Goal: Task Accomplishment & Management: Manage account settings

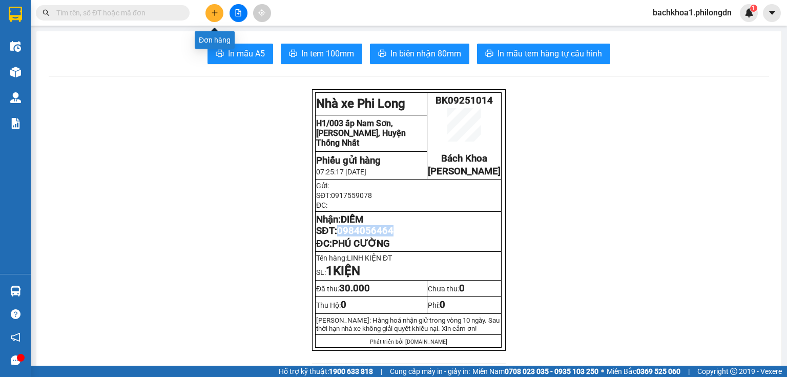
click at [210, 9] on button at bounding box center [215, 13] width 18 height 18
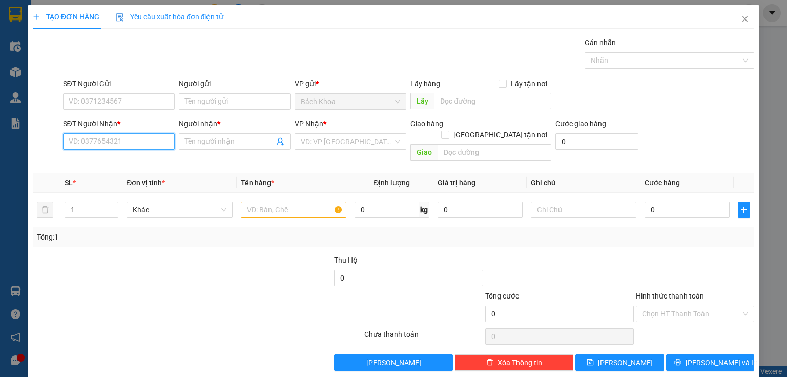
click at [160, 141] on input "SĐT Người Nhận *" at bounding box center [119, 141] width 112 height 16
click at [102, 165] on div "0337886308 - DÂU TÂY" at bounding box center [126, 161] width 115 height 11
type input "0337886308"
type input "DÂU TÂY"
type input "PHÚC NHẠC"
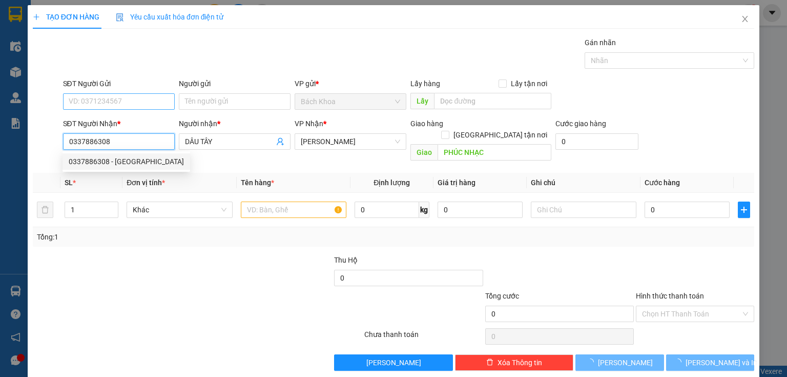
type input "0337886308"
type input "120.000"
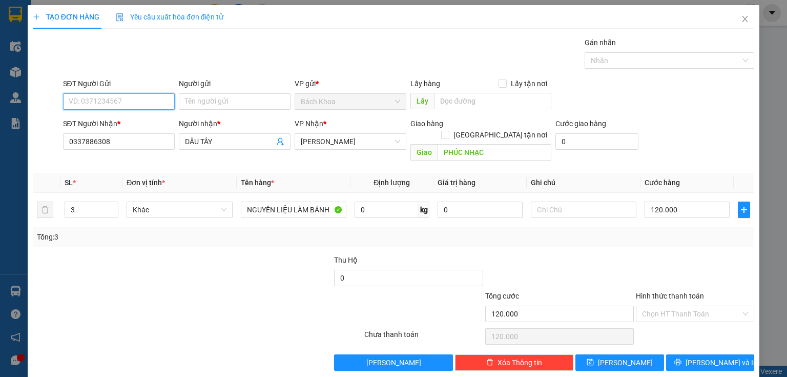
click at [119, 96] on input "SĐT Người Gửi" at bounding box center [119, 101] width 112 height 16
click at [88, 137] on div "0979636876" at bounding box center [118, 137] width 98 height 11
type input "0979636876"
type input "100.000"
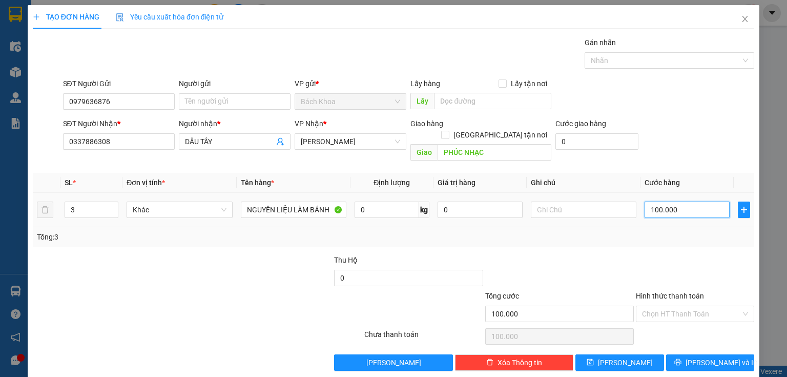
click at [676, 203] on input "100.000" at bounding box center [687, 209] width 85 height 16
type input "1"
type input "12"
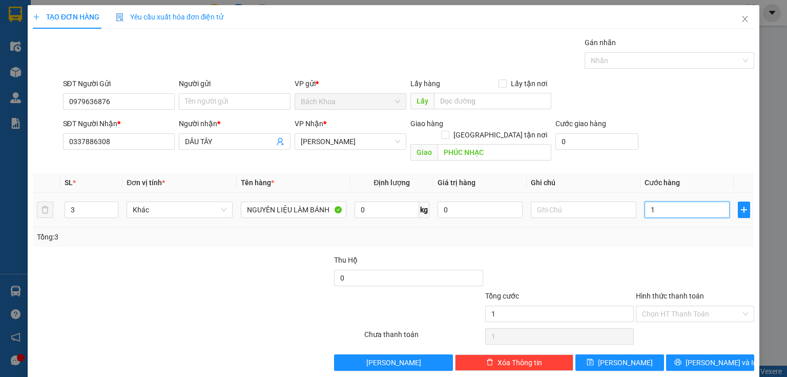
type input "12"
type input "120"
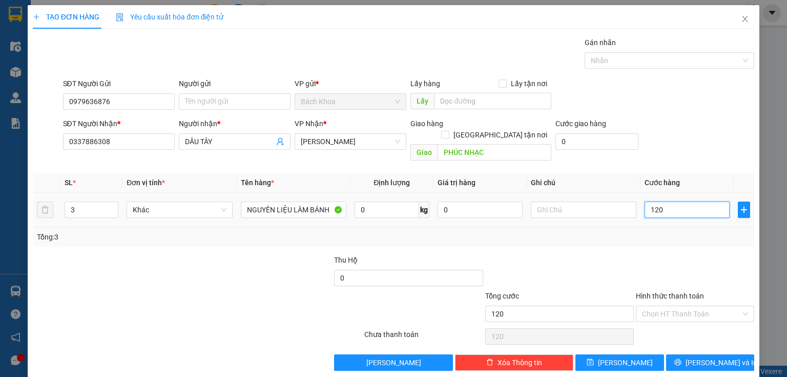
type input "1.200"
type input "12.000"
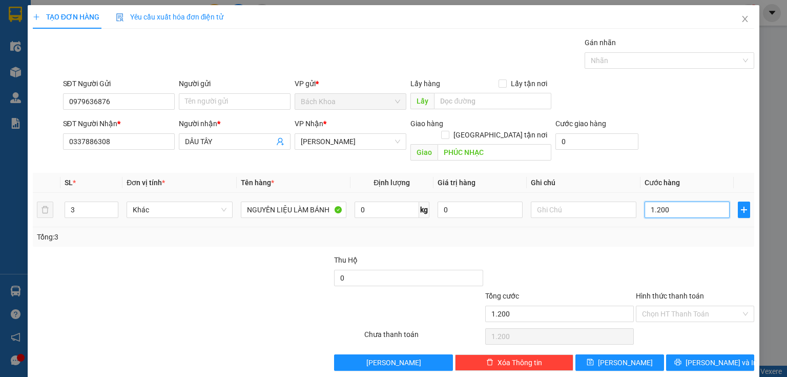
type input "12.000"
type input "120.000"
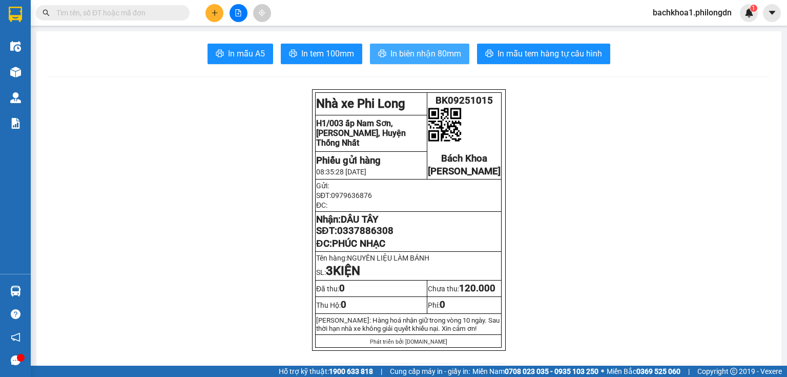
click at [406, 51] on span "In biên nhận 80mm" at bounding box center [426, 53] width 71 height 13
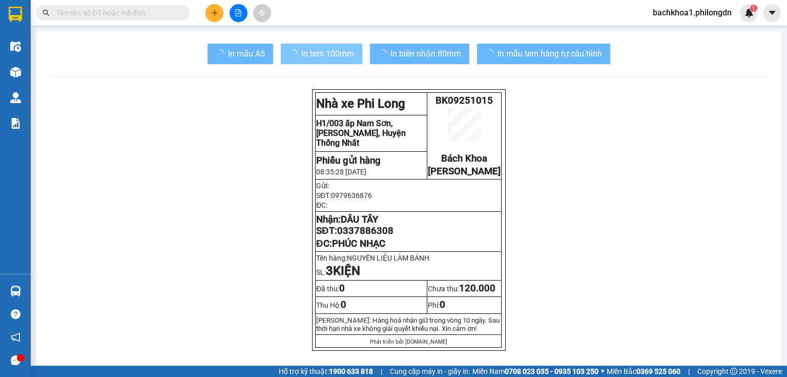
drag, startPoint x: 493, startPoint y: 245, endPoint x: 320, endPoint y: 59, distance: 253.2
click at [320, 59] on span "In tem 100mm" at bounding box center [327, 53] width 53 height 13
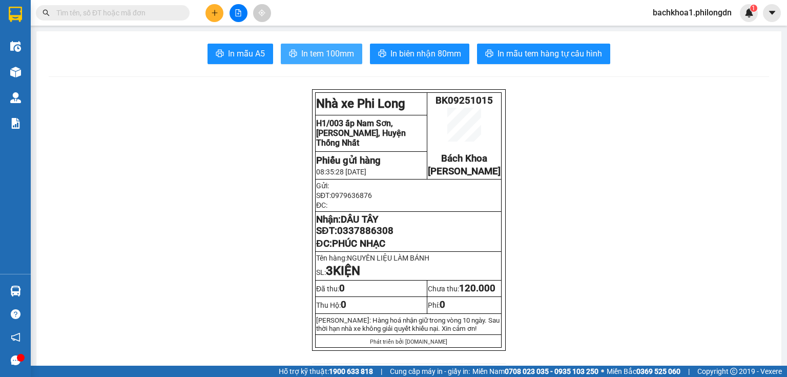
click at [320, 59] on span "In tem 100mm" at bounding box center [327, 53] width 53 height 13
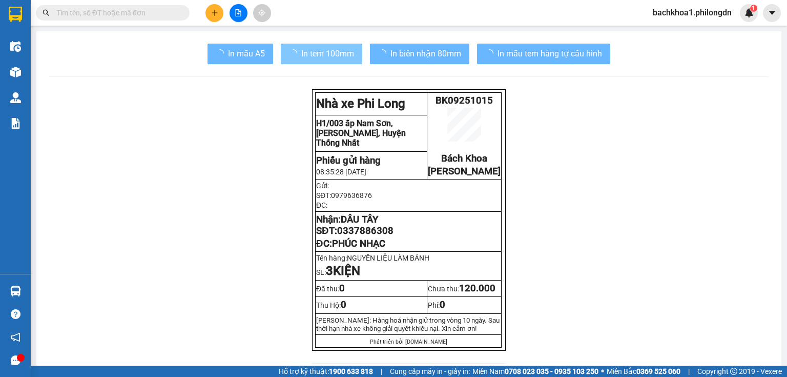
click at [355, 236] on span "0337886308" at bounding box center [365, 230] width 56 height 11
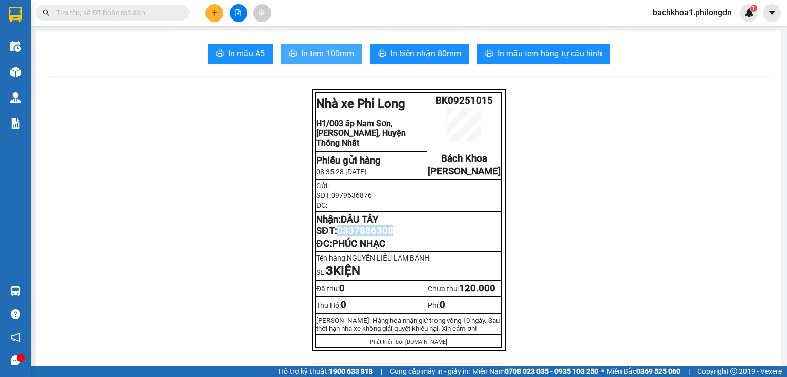
click at [355, 236] on span "0337886308" at bounding box center [365, 230] width 56 height 11
drag, startPoint x: 369, startPoint y: 248, endPoint x: 366, endPoint y: 239, distance: 9.7
click at [366, 236] on span "0337886308" at bounding box center [365, 230] width 56 height 11
click at [365, 236] on span "0337886308" at bounding box center [365, 230] width 56 height 11
copy span "0337886308"
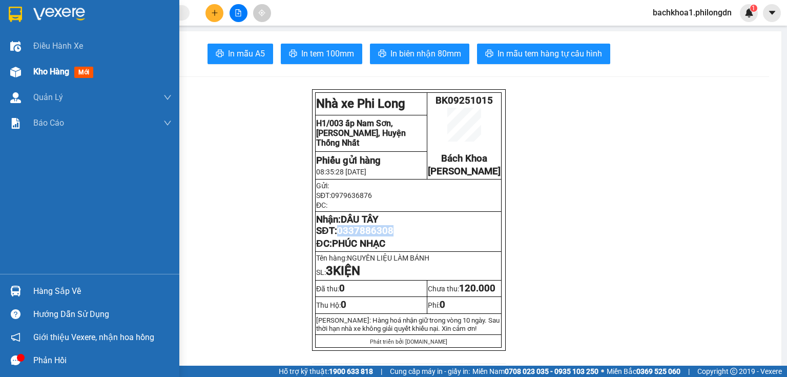
click at [55, 70] on span "Kho hàng" at bounding box center [51, 72] width 36 height 10
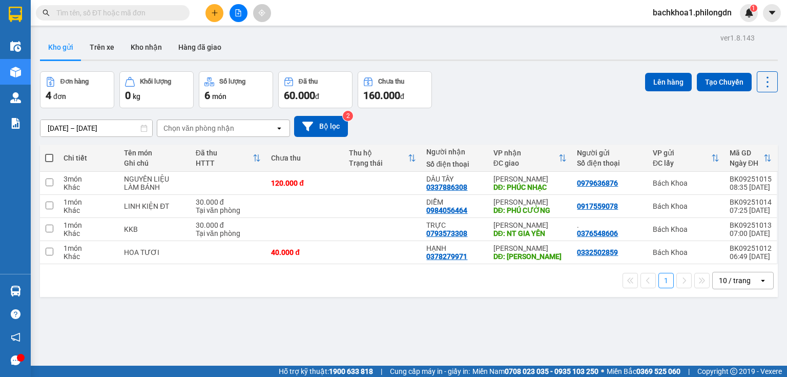
click at [725, 281] on div "10 / trang" at bounding box center [735, 280] width 32 height 10
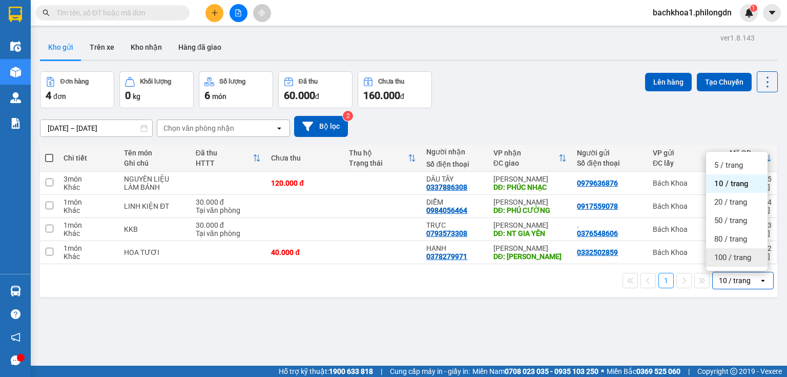
click at [734, 257] on span "100 / trang" at bounding box center [733, 257] width 37 height 10
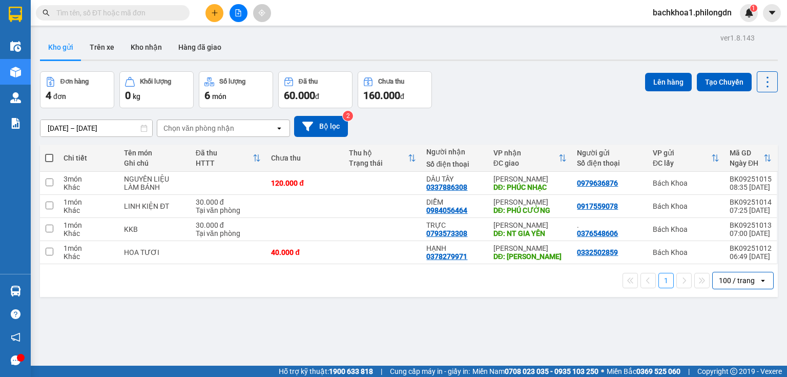
click at [219, 12] on button at bounding box center [215, 13] width 18 height 18
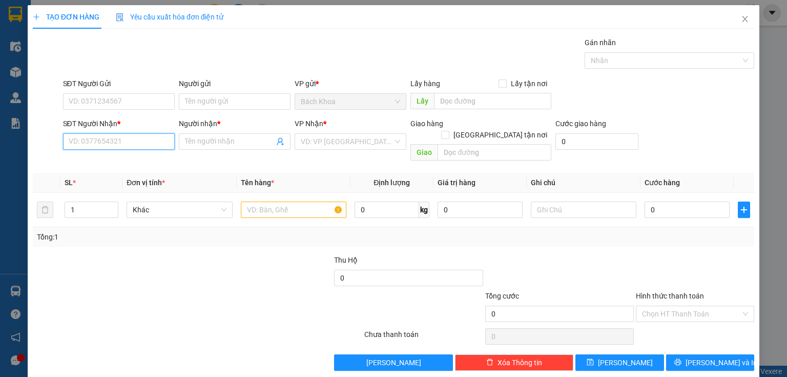
click at [97, 143] on input "SĐT Người Nhận *" at bounding box center [119, 141] width 112 height 16
click at [129, 144] on input "SĐT Người Nhận *" at bounding box center [119, 141] width 112 height 16
type input "0332169390"
click at [125, 161] on div "0332169390 - HOÀI" at bounding box center [118, 161] width 98 height 11
type input "HOÀI"
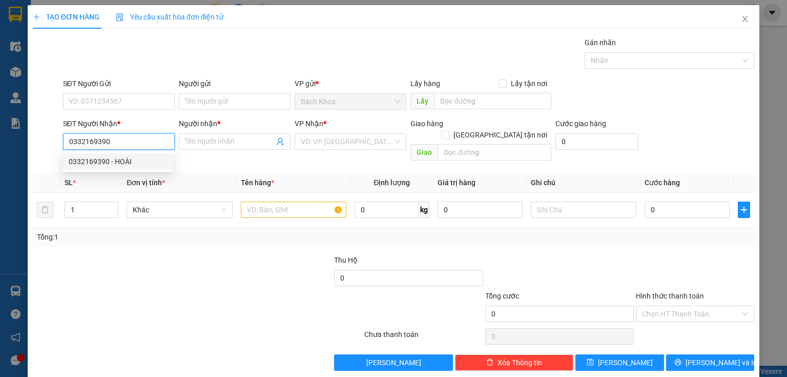
type input "CX [PERSON_NAME]"
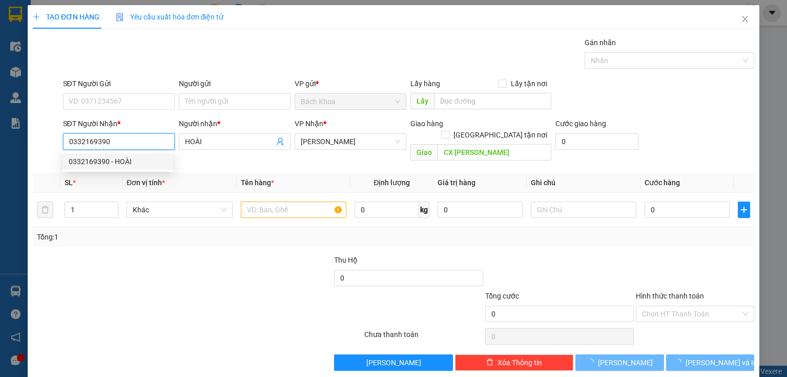
type input "40.000"
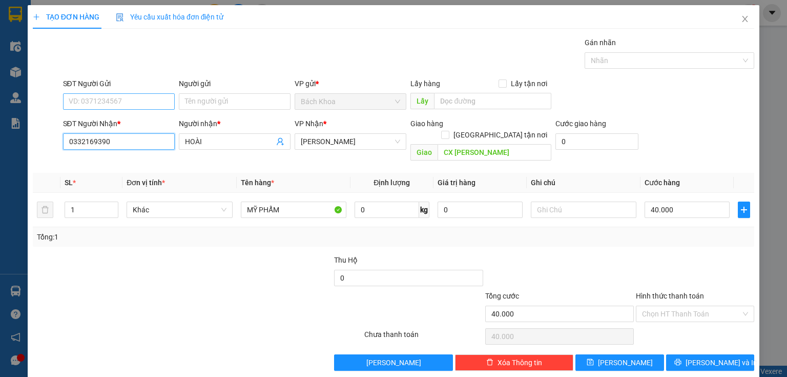
type input "0332169390"
click at [105, 100] on input "SĐT Người Gửi" at bounding box center [119, 101] width 112 height 16
type input "0389457321"
type input "2"
click at [115, 204] on span "up" at bounding box center [113, 207] width 6 height 6
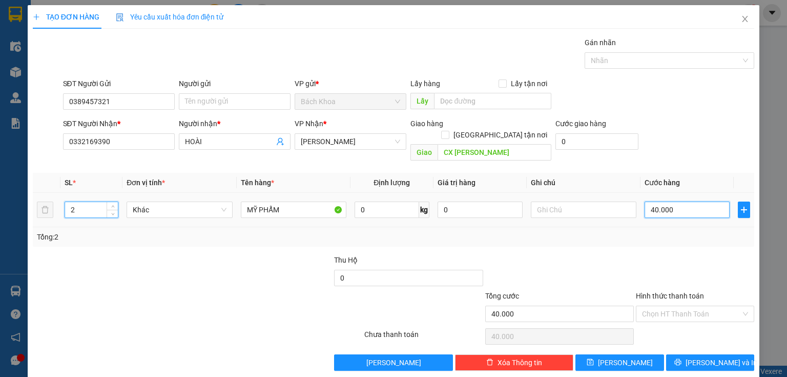
click at [683, 203] on input "40.000" at bounding box center [687, 209] width 85 height 16
type input "1"
type input "10"
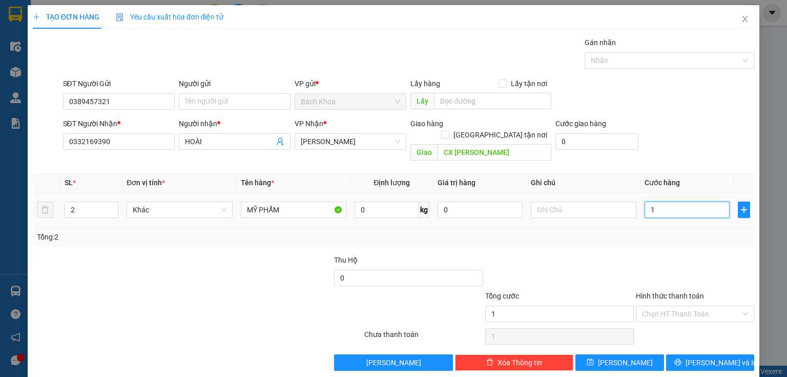
type input "10"
type input "100"
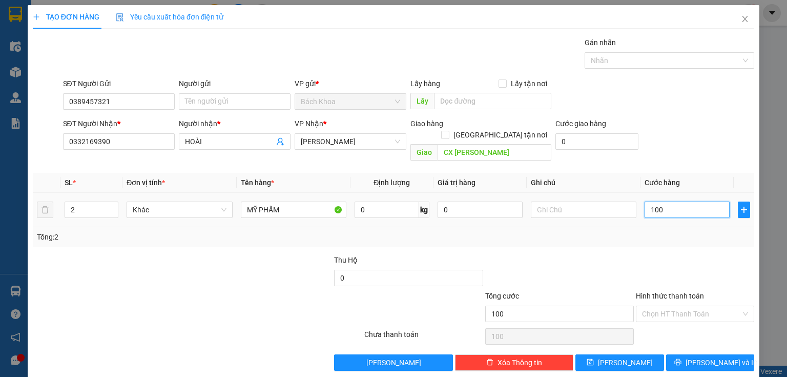
type input "1.000"
type input "10.000"
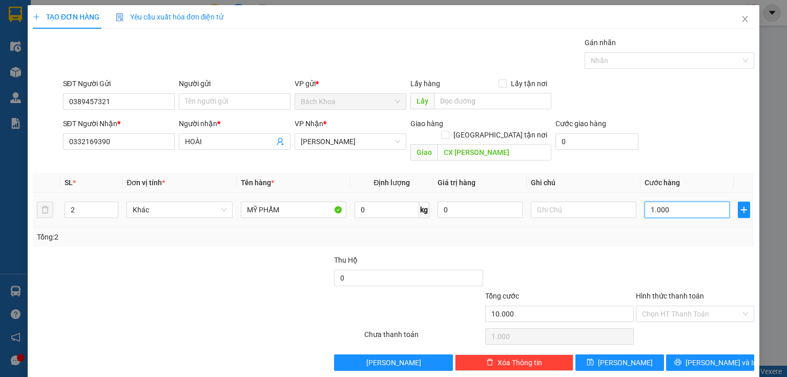
type input "10.000"
type input "100.000"
click at [715, 357] on span "[PERSON_NAME] và In" at bounding box center [722, 362] width 72 height 11
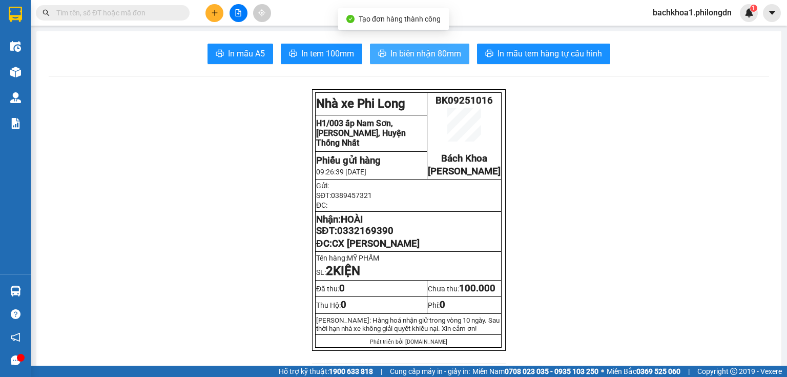
drag, startPoint x: 420, startPoint y: 66, endPoint x: 416, endPoint y: 54, distance: 12.0
click at [416, 53] on span "In biên nhận 80mm" at bounding box center [426, 53] width 71 height 13
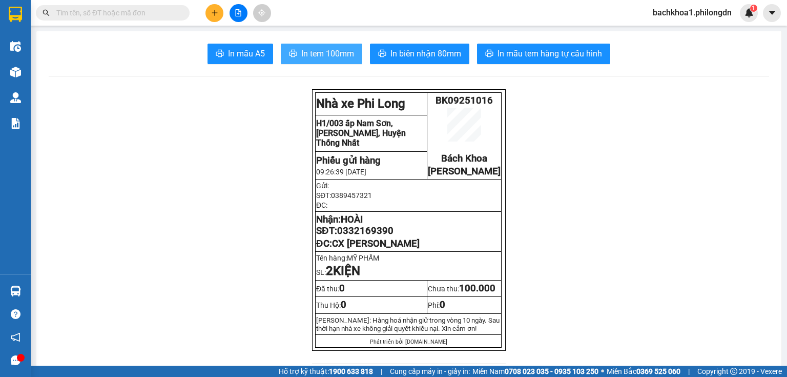
click at [299, 60] on button "In tem 100mm" at bounding box center [322, 54] width 82 height 21
click at [381, 236] on span "0332169390" at bounding box center [365, 230] width 56 height 11
click at [212, 9] on icon "plus" at bounding box center [214, 12] width 7 height 7
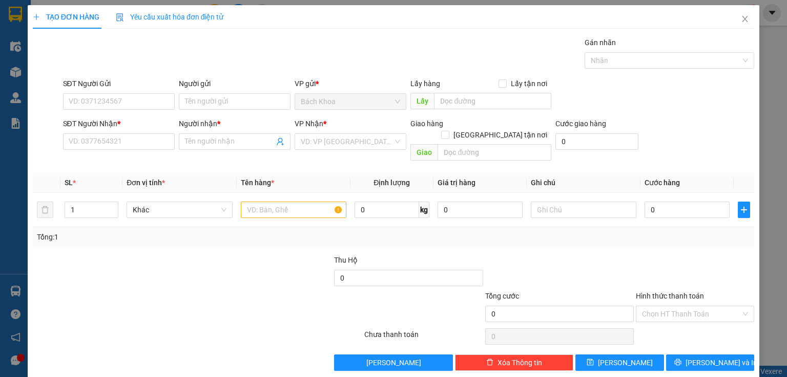
click at [152, 155] on div "Transit Pickup Surcharge Ids Transit Deliver Surcharge Ids Transit Deliver Surc…" at bounding box center [394, 204] width 722 height 334
click at [114, 138] on input "SĐT Người Nhận *" at bounding box center [119, 141] width 112 height 16
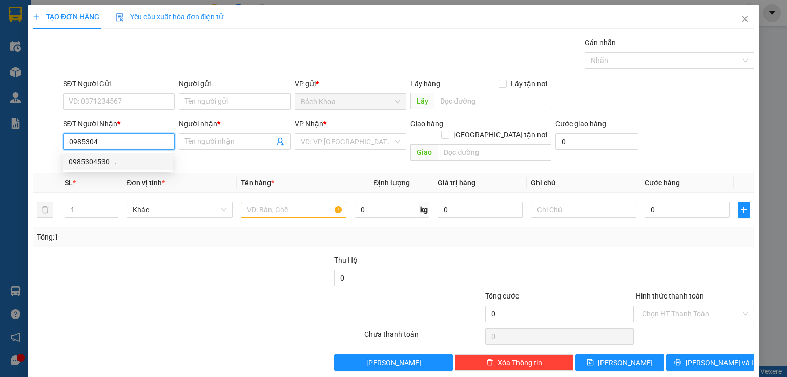
drag, startPoint x: 118, startPoint y: 166, endPoint x: 103, endPoint y: 129, distance: 40.2
click at [116, 166] on div "0985304530 - ." at bounding box center [118, 161] width 98 height 11
type input "0985304530"
type input "."
type input "NINH PHÁT"
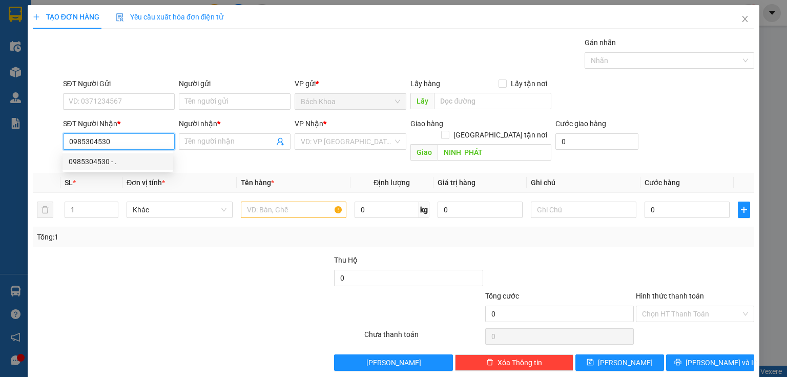
type input "40.000"
type input "0985304530"
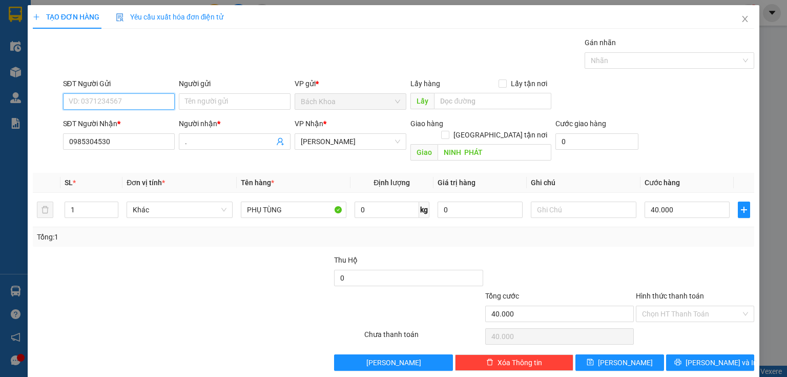
drag, startPoint x: 131, startPoint y: 97, endPoint x: 125, endPoint y: 97, distance: 5.7
click at [130, 97] on input "SĐT Người Gửi" at bounding box center [119, 101] width 112 height 16
click at [127, 119] on div "0387205945 - ANH HOÀ" at bounding box center [126, 121] width 115 height 11
type input "0387205945"
type input "ANH HOÀ"
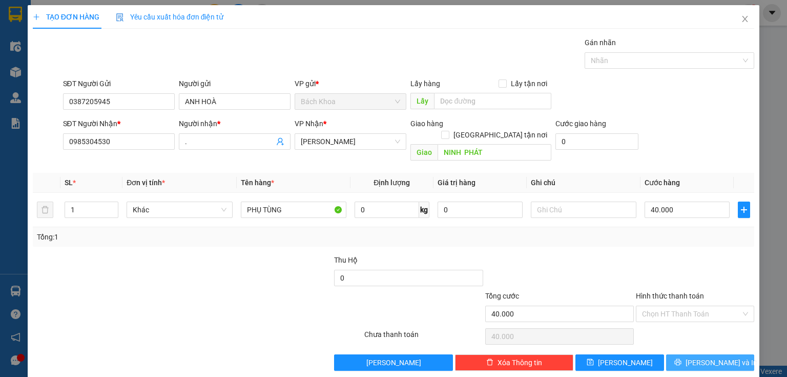
click at [678, 354] on button "[PERSON_NAME] và In" at bounding box center [710, 362] width 89 height 16
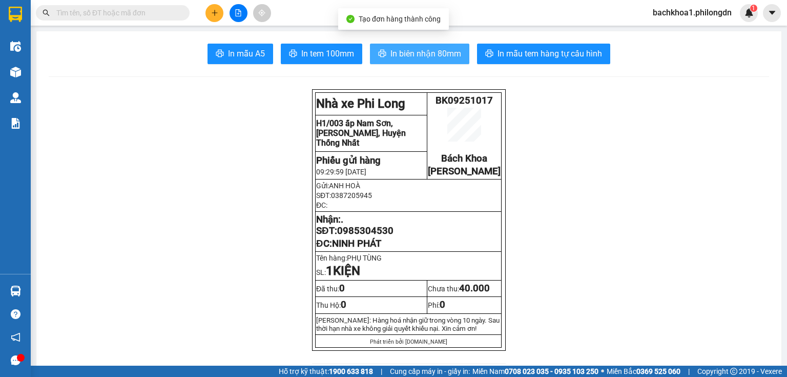
drag, startPoint x: 419, startPoint y: 59, endPoint x: 416, endPoint y: 53, distance: 6.4
click at [416, 54] on span "In biên nhận 80mm" at bounding box center [426, 53] width 71 height 13
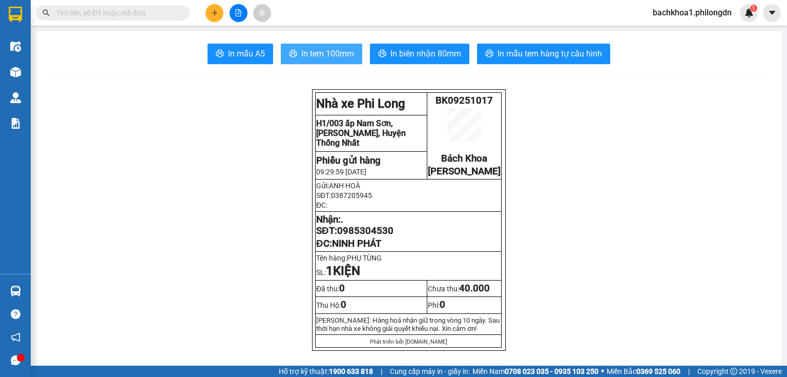
click at [326, 52] on span "In tem 100mm" at bounding box center [327, 53] width 53 height 13
click at [214, 11] on icon "plus" at bounding box center [214, 12] width 7 height 7
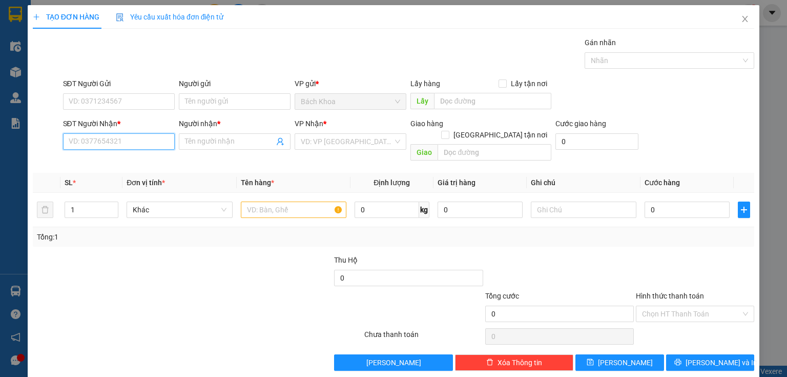
click at [135, 138] on input "SĐT Người Nhận *" at bounding box center [119, 141] width 112 height 16
drag, startPoint x: 96, startPoint y: 170, endPoint x: 101, endPoint y: 166, distance: 6.5
click at [98, 170] on div "0372588347 0372588347 - ." at bounding box center [118, 161] width 111 height 21
drag, startPoint x: 111, startPoint y: 142, endPoint x: 106, endPoint y: 165, distance: 23.8
click at [112, 143] on input "0372588" at bounding box center [119, 141] width 112 height 16
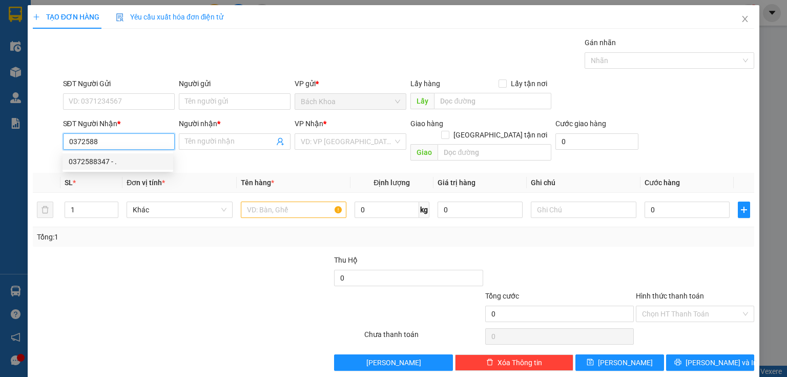
click at [111, 167] on div "0372588347 - ." at bounding box center [118, 161] width 98 height 11
type input "0372588347"
type input "."
type input "[PERSON_NAME]"
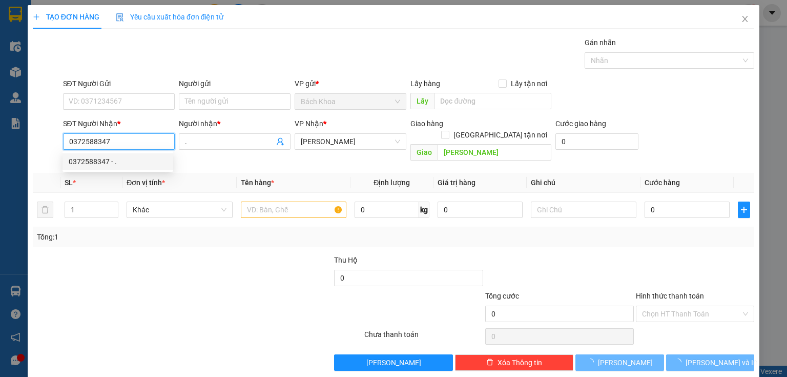
type input "50.000"
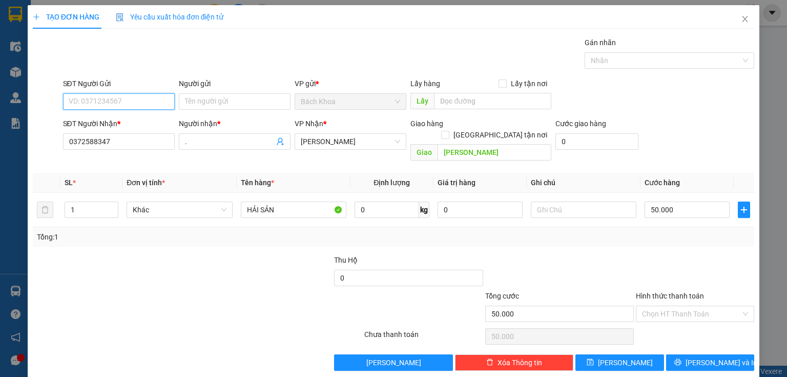
click at [133, 99] on input "SĐT Người Gửi" at bounding box center [119, 101] width 112 height 16
click at [138, 121] on div "0966298765" at bounding box center [118, 121] width 98 height 11
type input "0966298765"
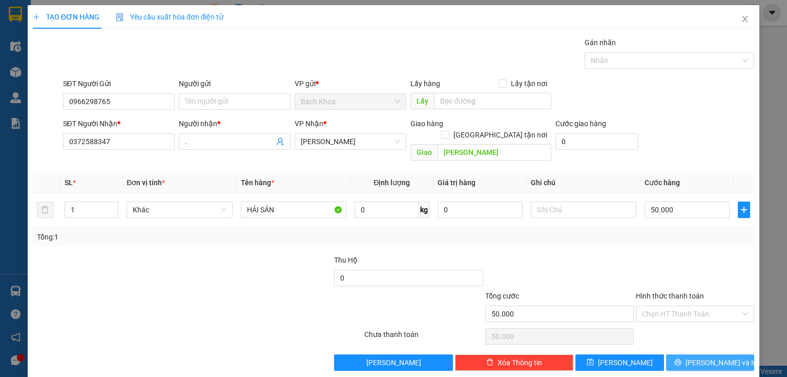
click at [683, 354] on button "[PERSON_NAME] và In" at bounding box center [710, 362] width 89 height 16
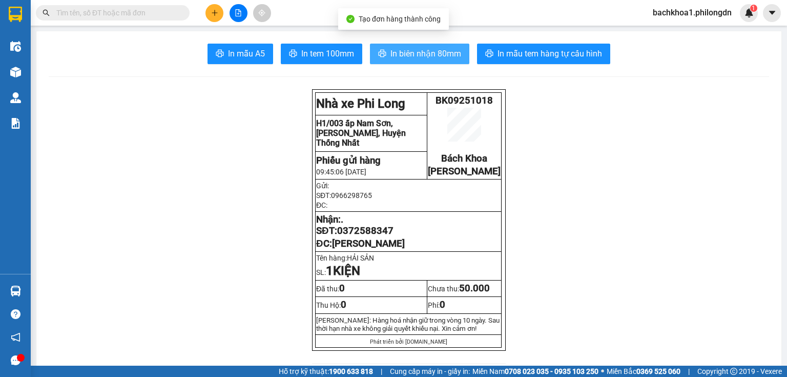
click at [422, 53] on span "In biên nhận 80mm" at bounding box center [426, 53] width 71 height 13
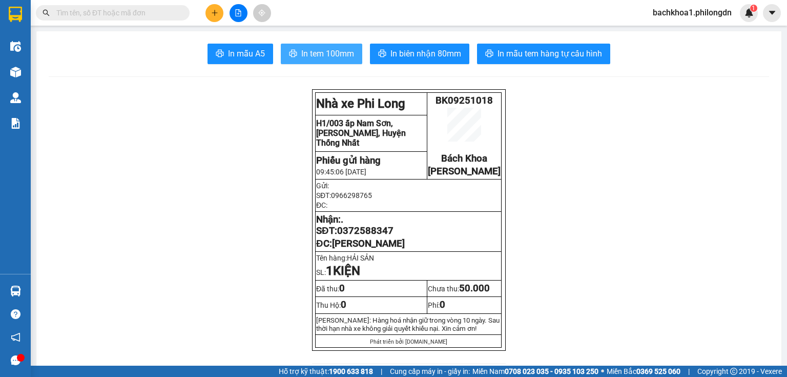
click at [322, 50] on span "In tem 100mm" at bounding box center [327, 53] width 53 height 13
click at [359, 236] on span "0372588347" at bounding box center [365, 230] width 56 height 11
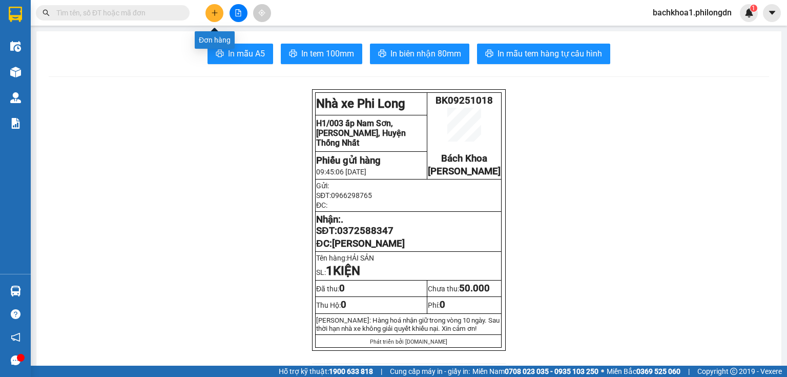
click at [220, 9] on button at bounding box center [215, 13] width 18 height 18
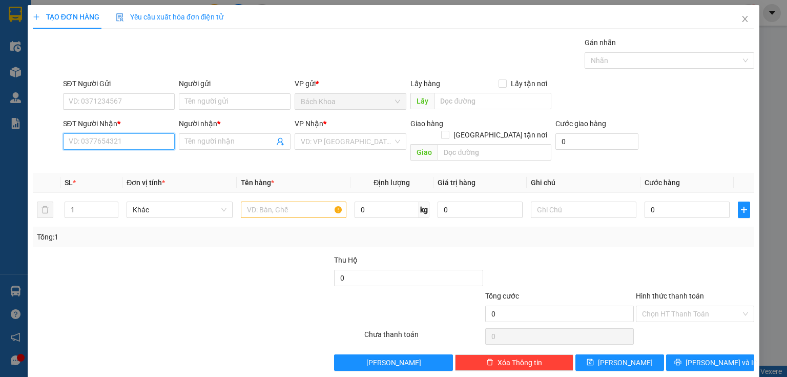
click at [152, 138] on input "SĐT Người Nhận *" at bounding box center [119, 141] width 112 height 16
drag, startPoint x: 80, startPoint y: 166, endPoint x: 71, endPoint y: 168, distance: 9.0
click at [80, 166] on div "0389251233 - ĐỘ" at bounding box center [118, 161] width 98 height 11
type input "0389251233"
type input "ĐỘ"
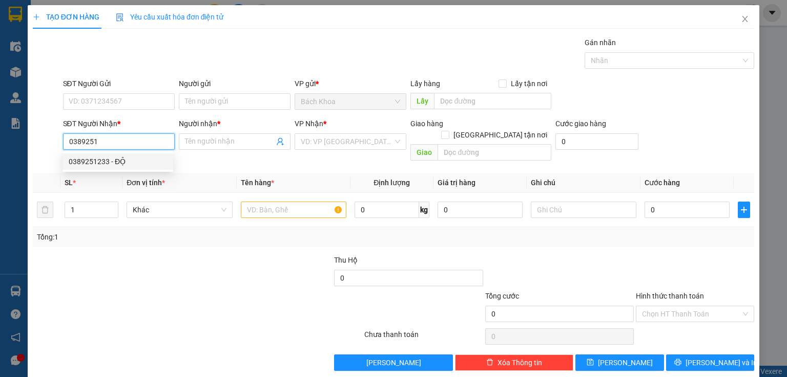
type input "CÂY GÁO"
type input "50.000"
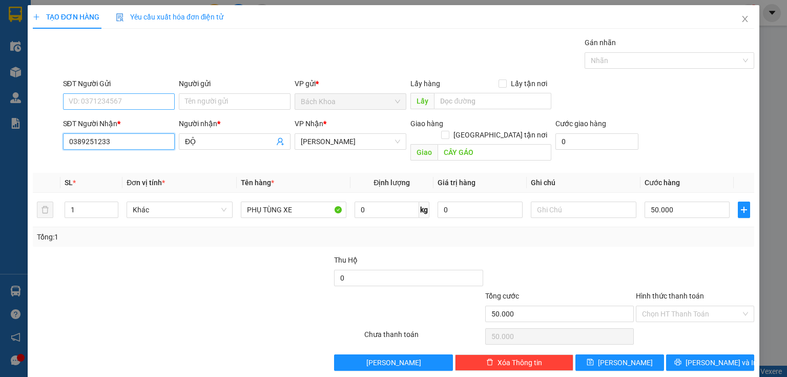
type input "0389251233"
click at [126, 96] on input "SĐT Người Gửi" at bounding box center [119, 101] width 112 height 16
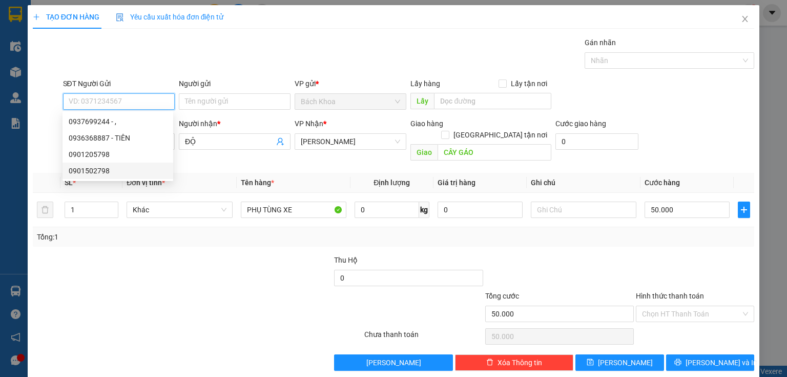
click at [131, 170] on div "0901502798" at bounding box center [118, 170] width 98 height 11
type input "0901502798"
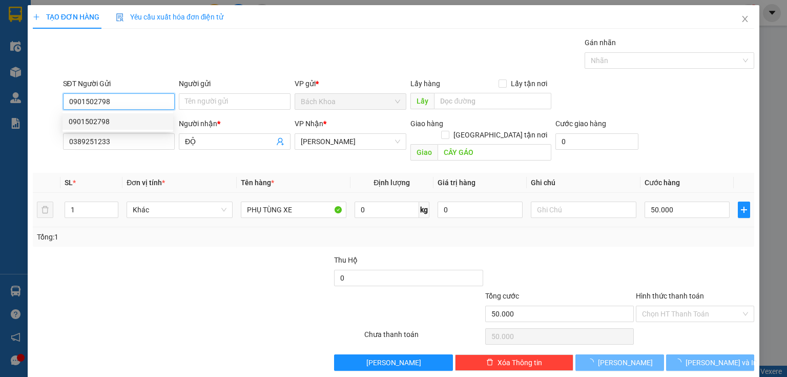
type input "70.000"
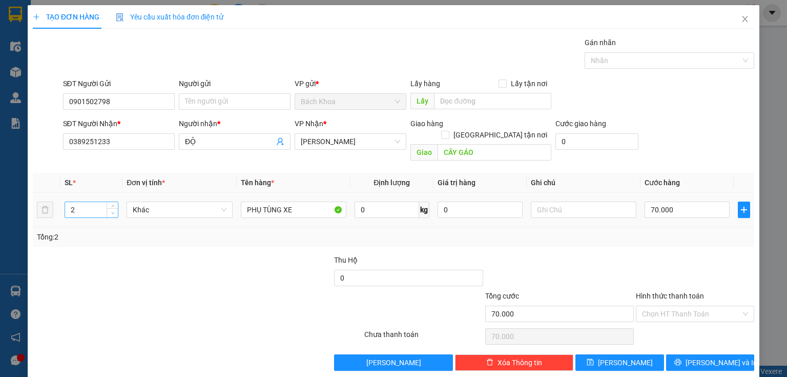
type input "1"
click at [111, 208] on span "Decrease Value" at bounding box center [112, 212] width 11 height 9
click at [111, 210] on span "down" at bounding box center [113, 213] width 6 height 6
click at [672, 201] on input "70.000" at bounding box center [687, 209] width 85 height 16
type input "3"
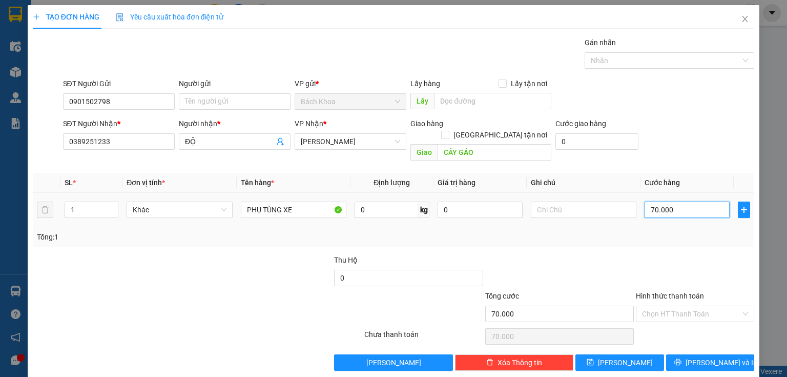
type input "3"
type input "30"
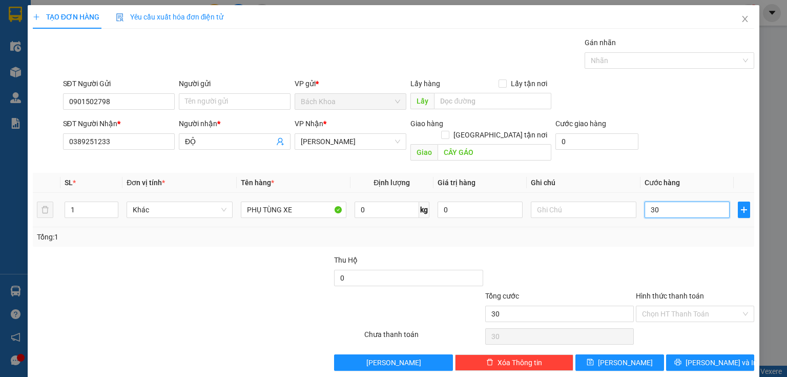
type input "300"
type input "3.000"
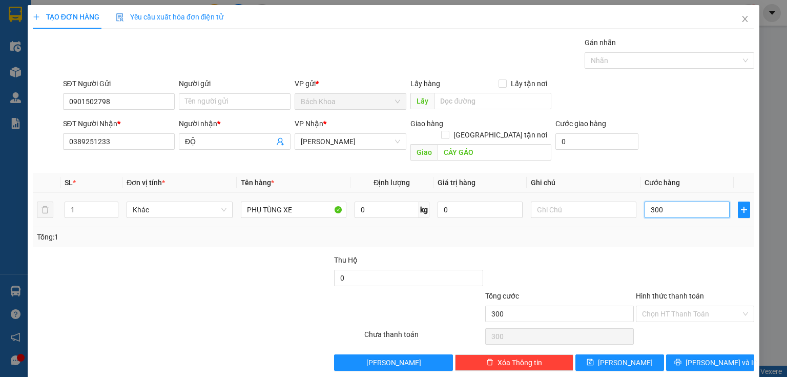
type input "3.000"
type input "30.000"
click at [683, 354] on button "[PERSON_NAME] và In" at bounding box center [710, 362] width 89 height 16
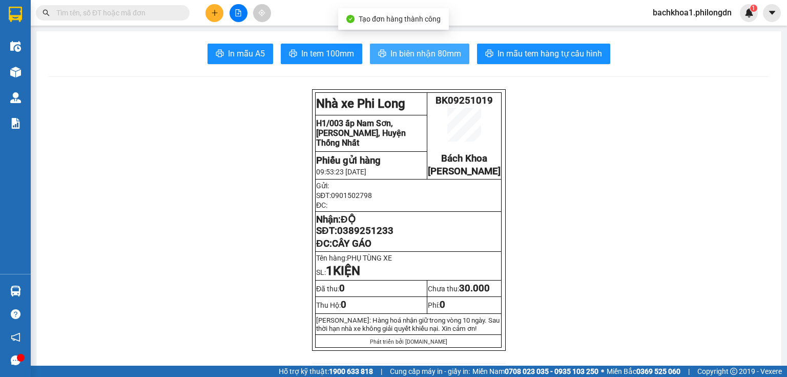
click at [443, 54] on span "In biên nhận 80mm" at bounding box center [426, 53] width 71 height 13
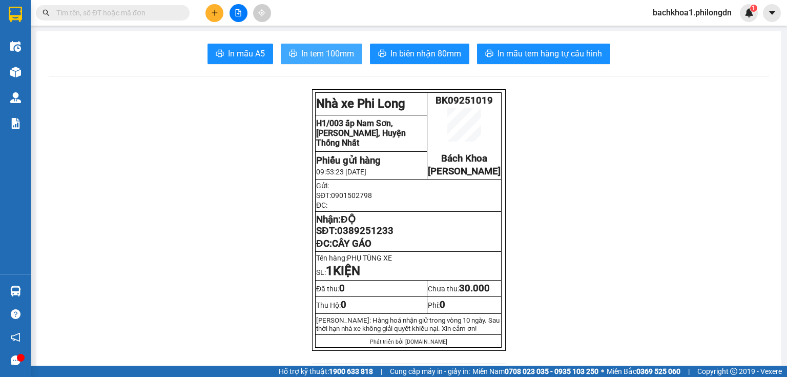
click at [323, 47] on span "In tem 100mm" at bounding box center [327, 53] width 53 height 13
click at [324, 49] on span "In tem 100mm" at bounding box center [327, 53] width 53 height 13
click at [354, 236] on span "0389251233" at bounding box center [365, 230] width 56 height 11
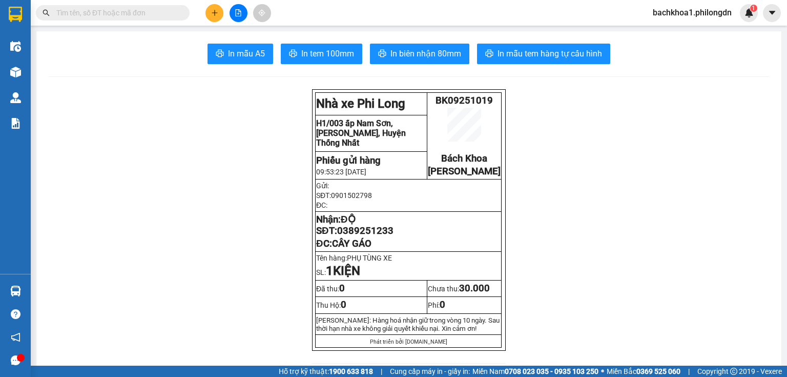
click at [354, 236] on span "0389251233" at bounding box center [365, 230] width 56 height 11
drag, startPoint x: 354, startPoint y: 242, endPoint x: 327, endPoint y: 54, distance: 189.7
click at [329, 55] on span "In tem 100mm" at bounding box center [327, 53] width 53 height 13
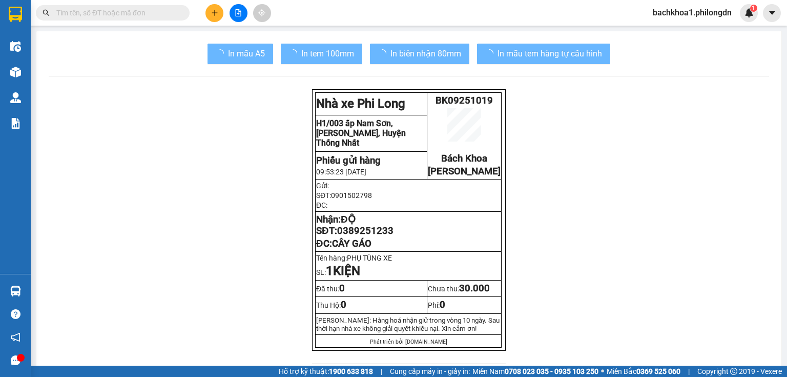
click at [371, 236] on span "0389251233" at bounding box center [365, 230] width 56 height 11
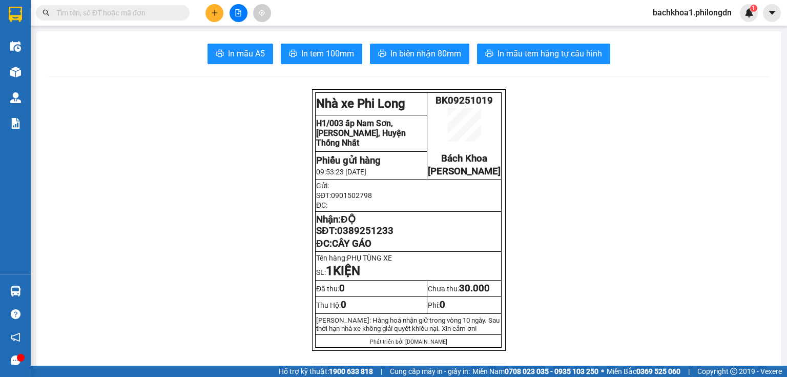
click at [371, 236] on span "0389251233" at bounding box center [365, 230] width 56 height 11
drag, startPoint x: 205, startPoint y: 6, endPoint x: 214, endPoint y: 12, distance: 11.1
click at [210, 10] on div at bounding box center [238, 13] width 77 height 18
click at [215, 13] on icon "plus" at bounding box center [214, 13] width 1 height 6
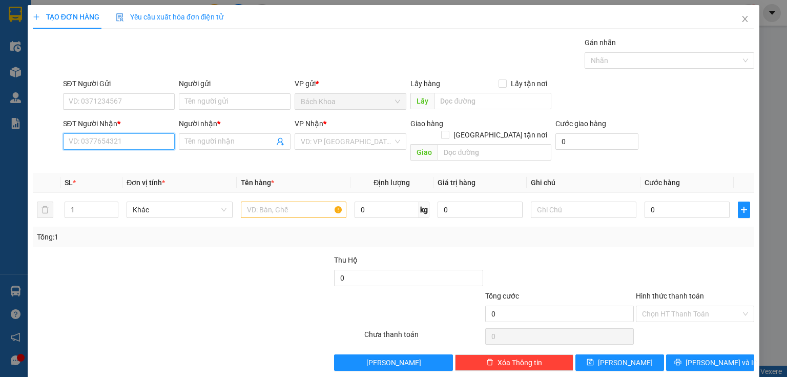
drag, startPoint x: 151, startPoint y: 144, endPoint x: 144, endPoint y: 142, distance: 7.3
click at [144, 142] on input "SĐT Người Nhận *" at bounding box center [119, 141] width 112 height 16
type input "0329327567"
click at [146, 161] on div "0329327567 - TRÍ" at bounding box center [118, 161] width 98 height 11
type input "TRÍ"
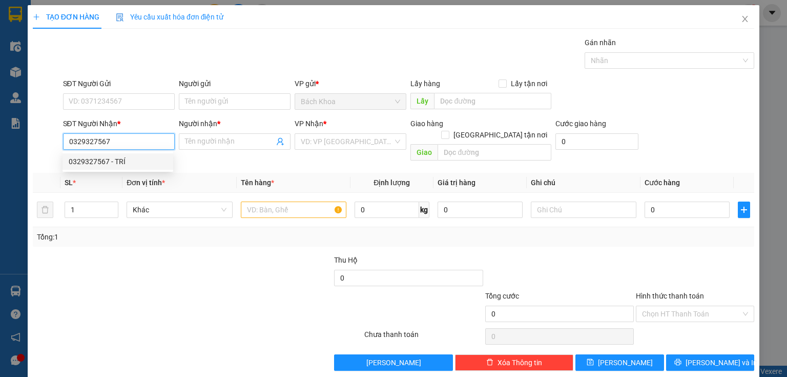
type input "TÍN NGHĨA"
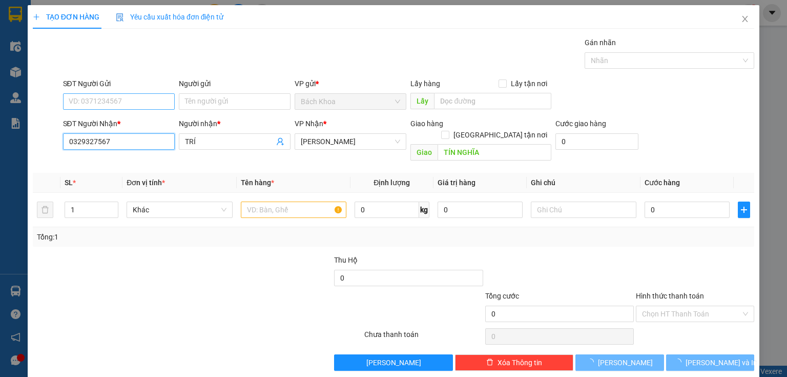
type input "0329327567"
type input "30.000"
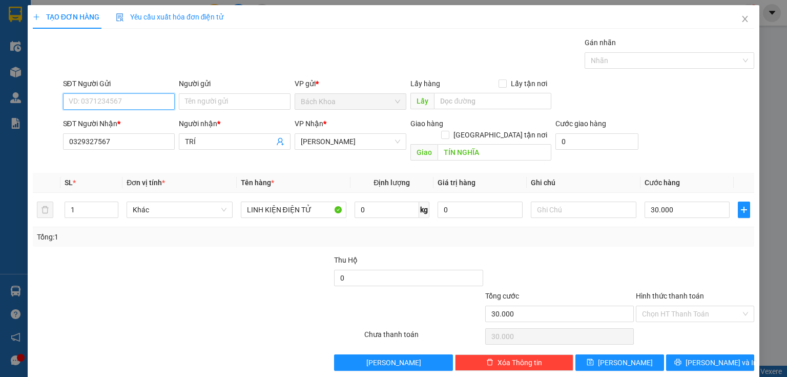
click at [152, 103] on input "SĐT Người Gửi" at bounding box center [119, 101] width 112 height 16
type input "0937324"
click at [123, 117] on div "0937324138 - TOÀN PHÁT" at bounding box center [118, 121] width 98 height 11
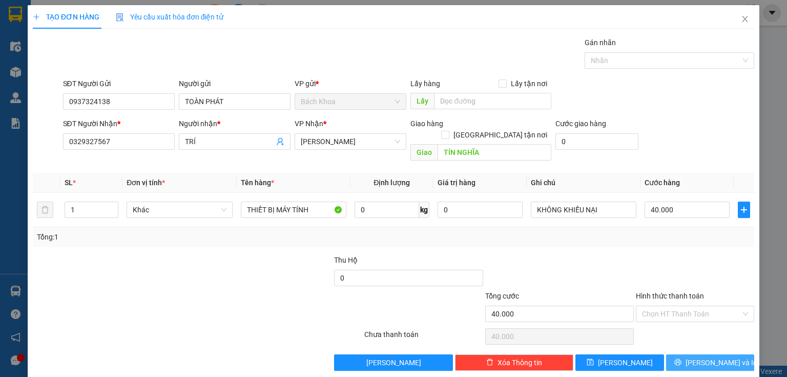
click at [711, 357] on span "[PERSON_NAME] và In" at bounding box center [722, 362] width 72 height 11
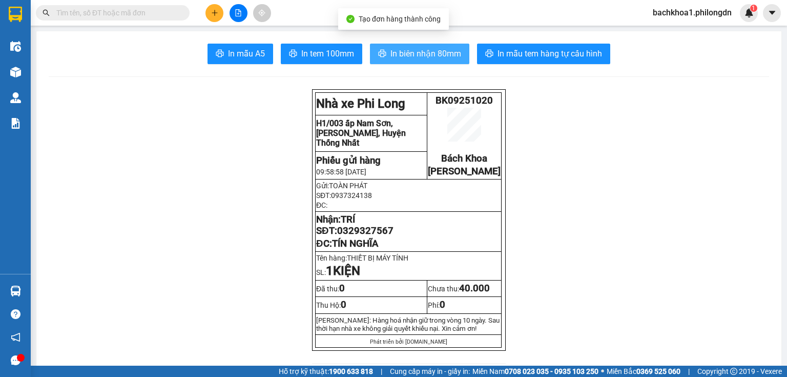
click at [401, 51] on span "In biên nhận 80mm" at bounding box center [426, 53] width 71 height 13
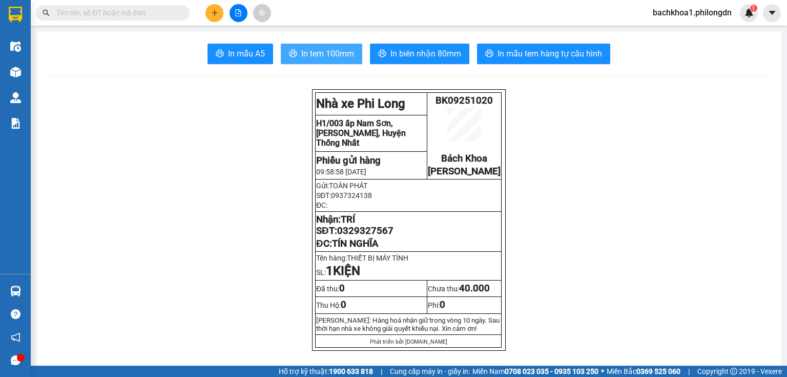
click at [314, 55] on span "In tem 100mm" at bounding box center [327, 53] width 53 height 13
click at [369, 236] on span "0329327567" at bounding box center [365, 230] width 56 height 11
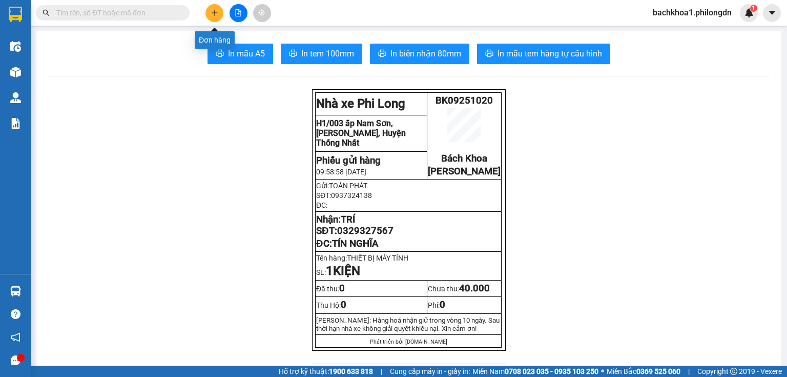
click at [215, 14] on icon "plus" at bounding box center [214, 12] width 7 height 7
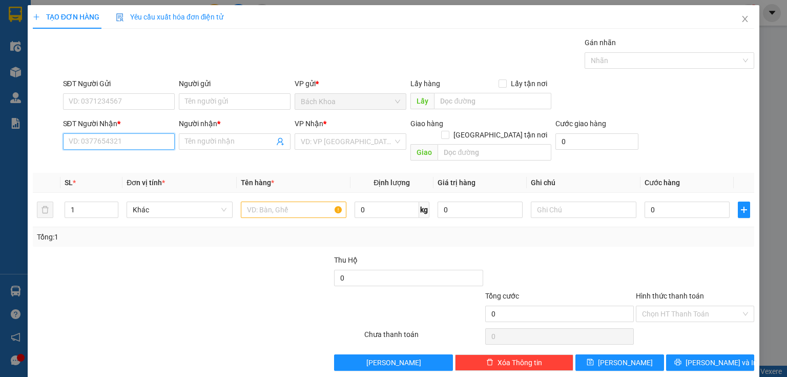
click at [136, 136] on input "SĐT Người Nhận *" at bounding box center [119, 141] width 112 height 16
click at [136, 161] on div "0972022891 - THẢO" at bounding box center [118, 161] width 98 height 11
type input "0972022891"
type input "THẢO"
type input "PHÚC NHẠC"
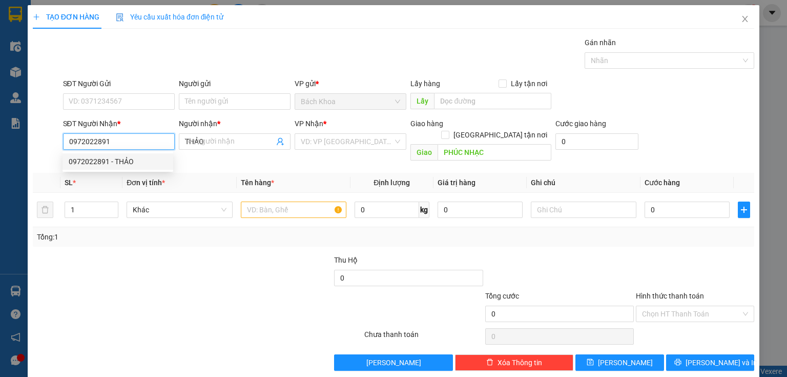
type input "40.000"
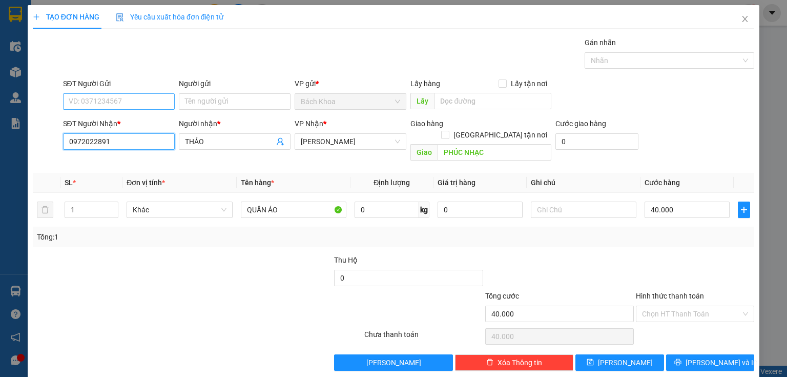
type input "0972022891"
click at [152, 96] on input "SĐT Người Gửi" at bounding box center [119, 101] width 112 height 16
click at [117, 124] on div "0932699510 - GIANG" at bounding box center [118, 121] width 98 height 11
type input "0932699510"
type input "GIANG"
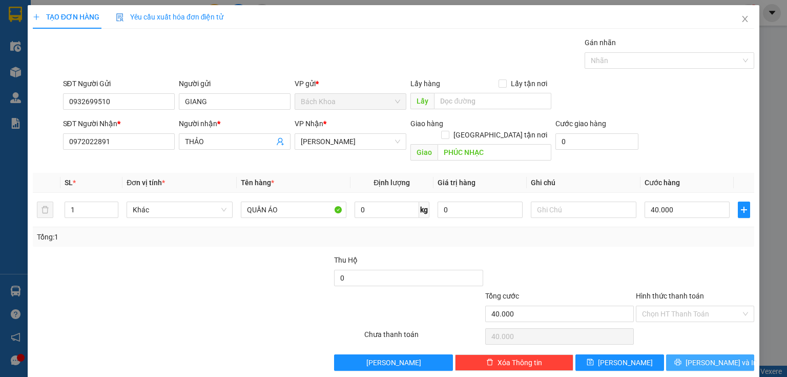
click at [694, 354] on button "[PERSON_NAME] và In" at bounding box center [710, 362] width 89 height 16
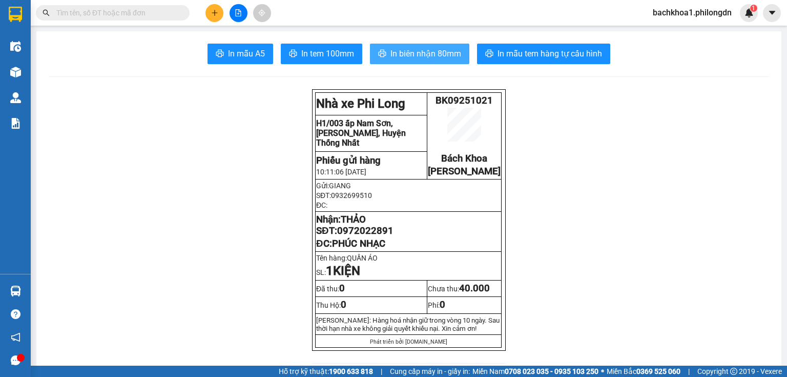
click at [419, 49] on span "In biên nhận 80mm" at bounding box center [426, 53] width 71 height 13
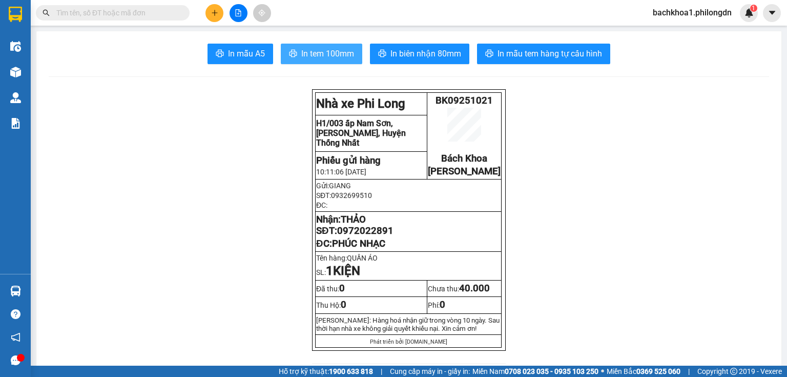
click at [294, 49] on button "In tem 100mm" at bounding box center [322, 54] width 82 height 21
click at [379, 236] on span "0972022891" at bounding box center [365, 230] width 56 height 11
click at [205, 14] on div at bounding box center [238, 13] width 77 height 18
click at [219, 12] on button at bounding box center [215, 13] width 18 height 18
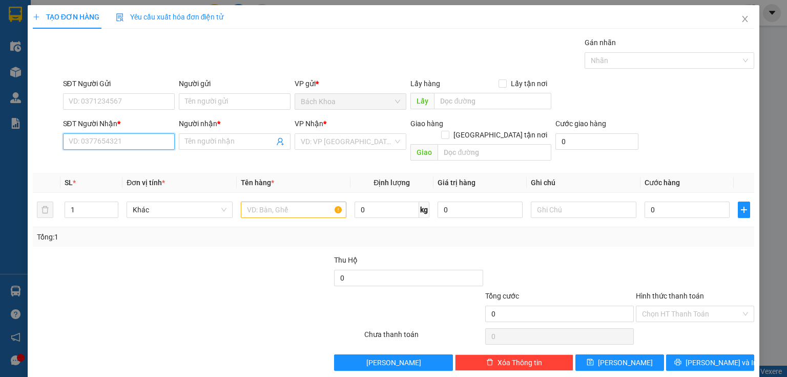
click at [129, 139] on input "SĐT Người Nhận *" at bounding box center [119, 141] width 112 height 16
click at [107, 166] on div "0919469734 - HIẾU" at bounding box center [118, 161] width 98 height 11
type input "0919469734"
type input "HIẾU"
type input "[PERSON_NAME]"
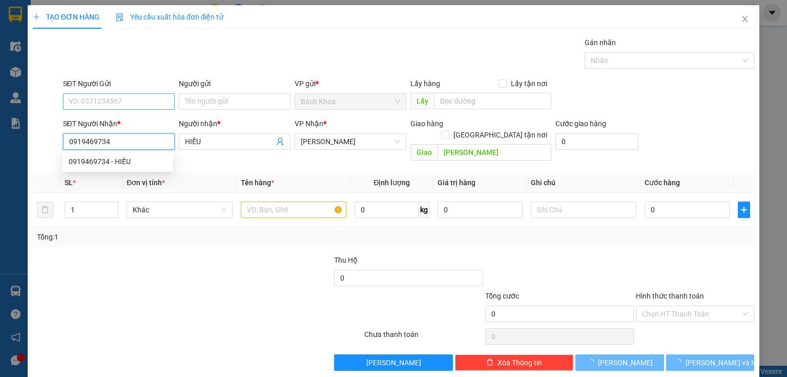
type input "40.000"
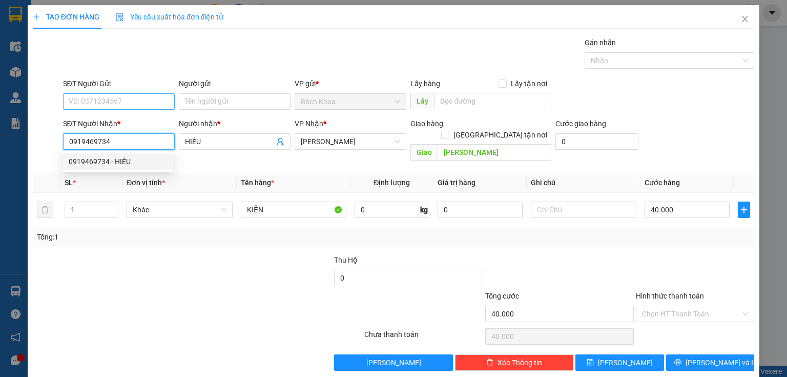
type input "0919469734"
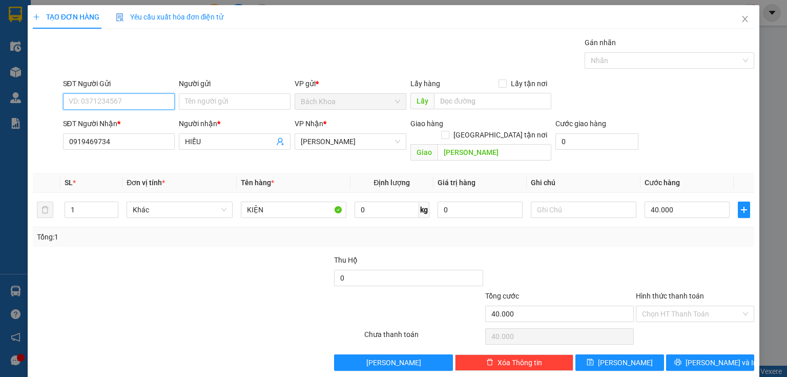
click at [134, 96] on input "SĐT Người Gửi" at bounding box center [119, 101] width 112 height 16
click at [150, 117] on div "0908686636 - HUY" at bounding box center [118, 121] width 98 height 11
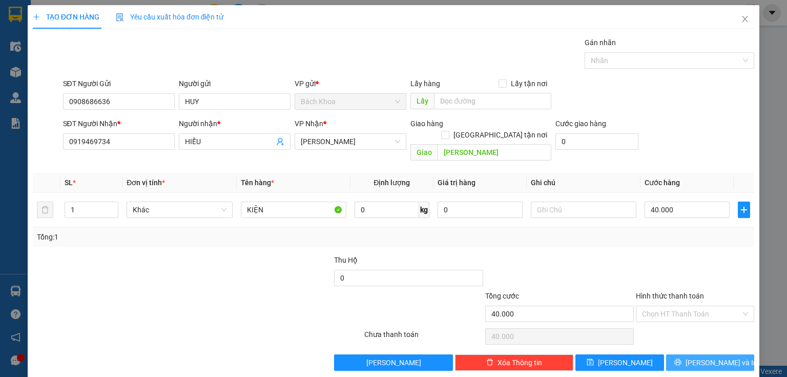
click at [697, 354] on button "[PERSON_NAME] và In" at bounding box center [710, 362] width 89 height 16
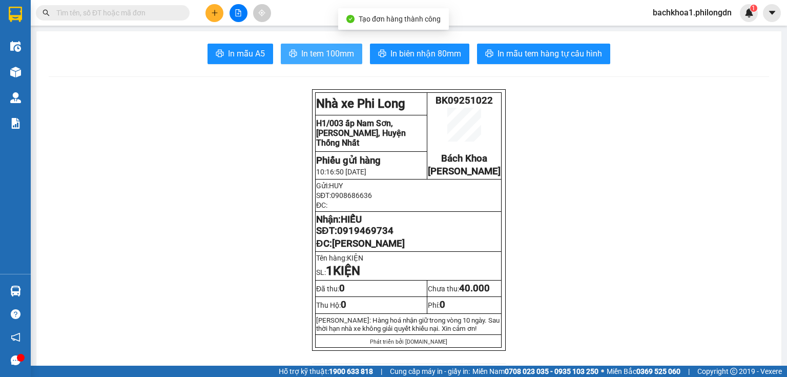
click at [330, 60] on button "In tem 100mm" at bounding box center [322, 54] width 82 height 21
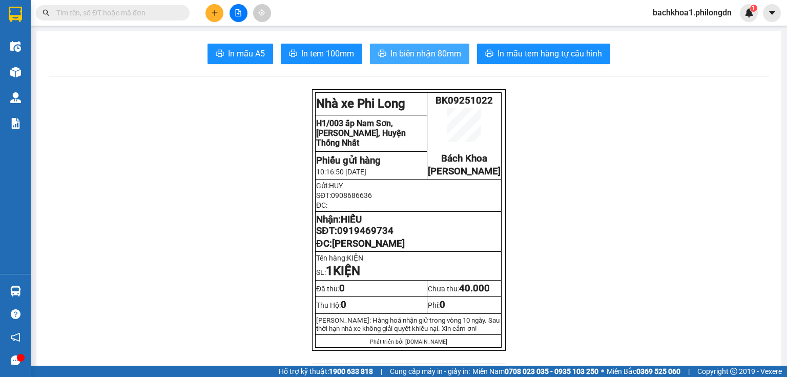
click at [414, 57] on span "In biên nhận 80mm" at bounding box center [426, 53] width 71 height 13
click at [355, 236] on span "0919469734" at bounding box center [365, 230] width 56 height 11
click at [217, 12] on icon "plus" at bounding box center [215, 12] width 6 height 1
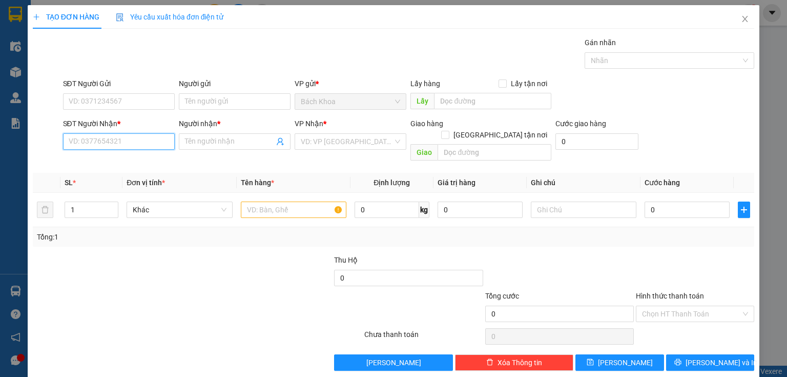
click at [135, 143] on input "SĐT Người Nhận *" at bounding box center [119, 141] width 112 height 16
click at [117, 159] on div "0329365075 - CƯƠNG" at bounding box center [119, 161] width 101 height 11
type input "0329365075"
type input "CƯƠNG"
type input "QUANG TRUNG"
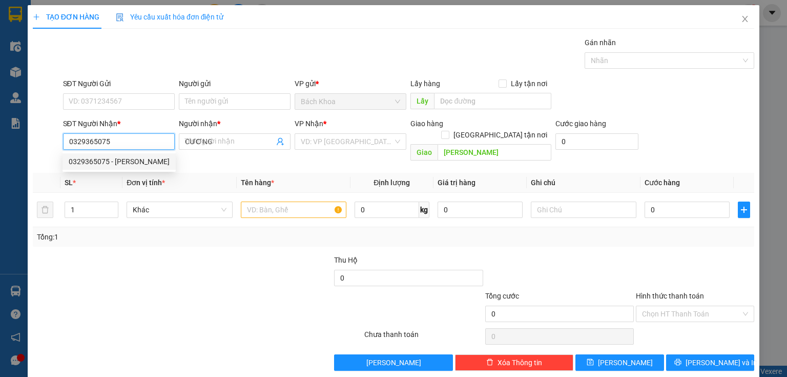
type input "40.000"
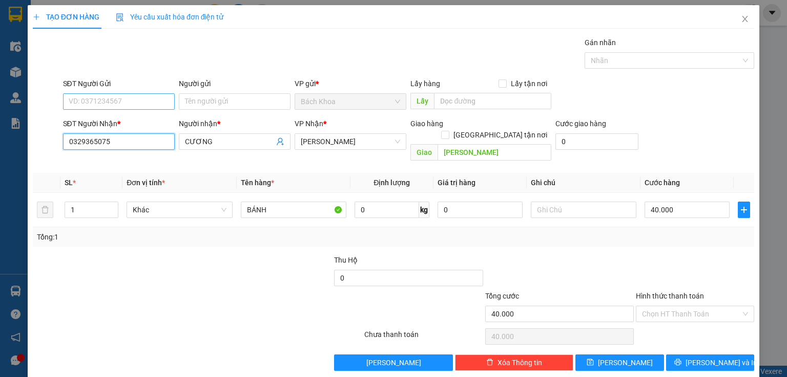
type input "0329365075"
click at [96, 102] on input "SĐT Người Gửi" at bounding box center [119, 101] width 112 height 16
click at [104, 121] on div "0357540589" at bounding box center [118, 121] width 98 height 11
type input "0357540589"
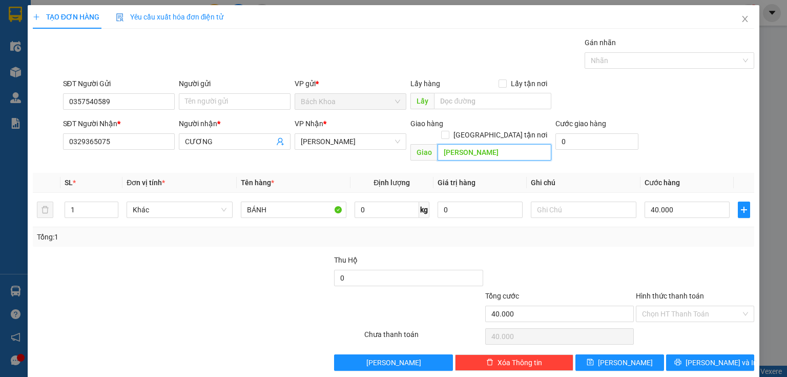
click at [517, 145] on input "QUANG TRUNG" at bounding box center [495, 152] width 114 height 16
type input "A"
type input "Â"
type input "ẤP [PERSON_NAME]"
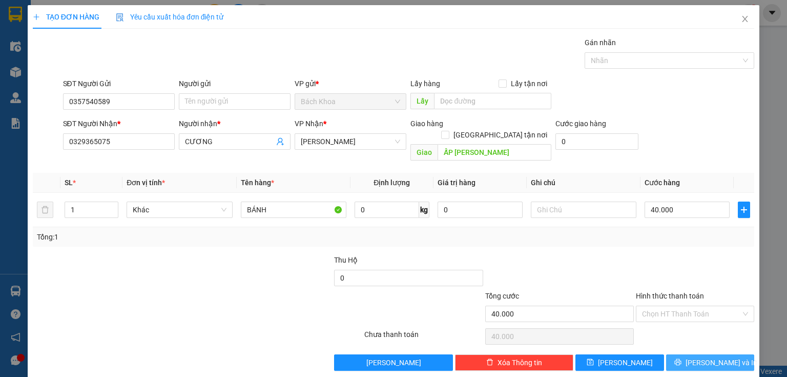
click at [702, 357] on span "[PERSON_NAME] và In" at bounding box center [722, 362] width 72 height 11
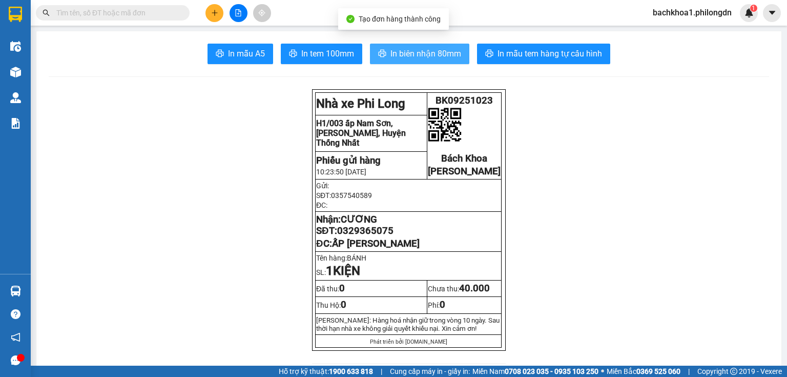
click at [385, 48] on button "In biên nhận 80mm" at bounding box center [419, 54] width 99 height 21
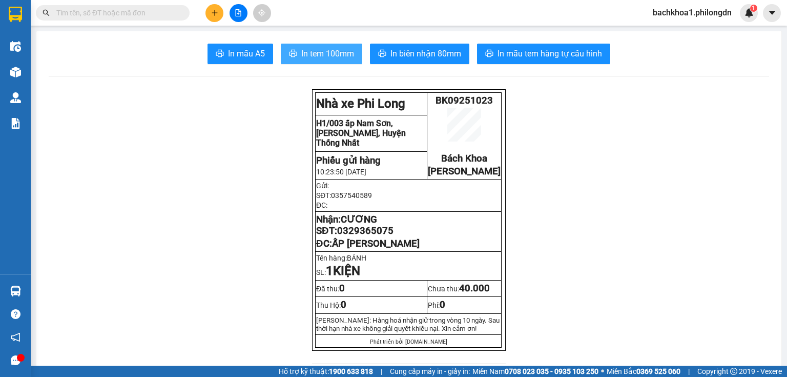
click at [301, 53] on span "In tem 100mm" at bounding box center [327, 53] width 53 height 13
click at [356, 248] on td "Nhận: CƯƠNG SĐT: 0329365075 ĐC: ẤP LÊ LỢI" at bounding box center [409, 232] width 186 height 40
click at [357, 236] on span "0329365075" at bounding box center [365, 230] width 56 height 11
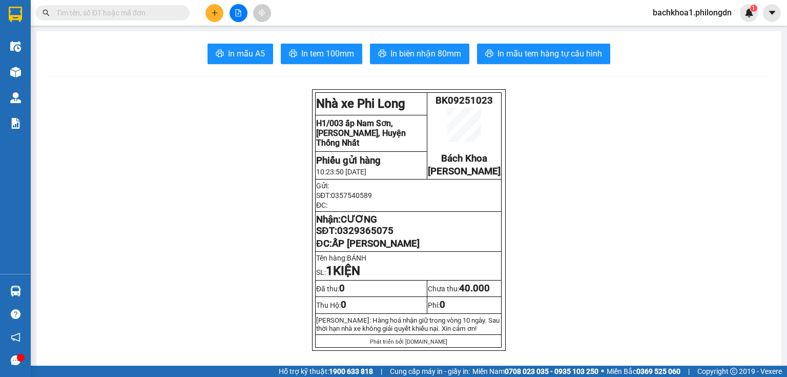
click at [211, 14] on icon "plus" at bounding box center [214, 12] width 7 height 7
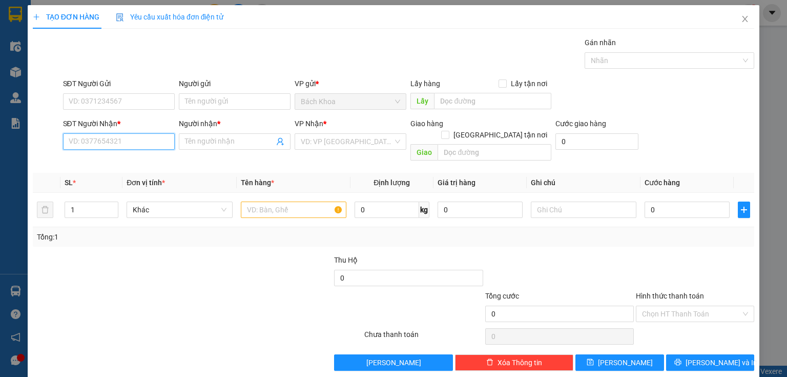
drag, startPoint x: 105, startPoint y: 142, endPoint x: 98, endPoint y: 142, distance: 6.7
click at [98, 142] on input "SĐT Người Nhận *" at bounding box center [119, 141] width 112 height 16
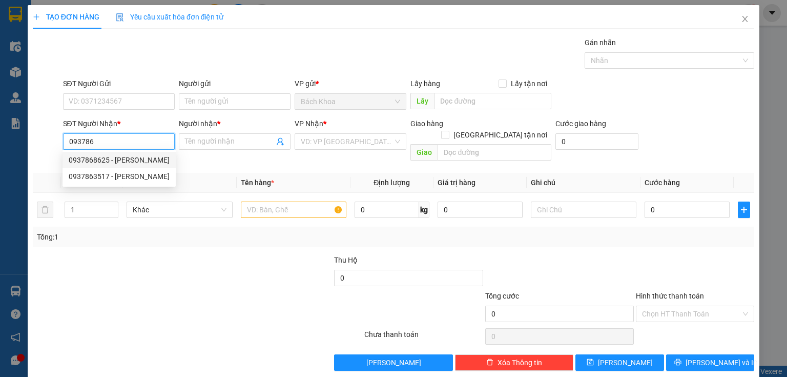
click at [127, 156] on div "0937868625 - ANH KHÁNH" at bounding box center [119, 159] width 101 height 11
type input "0937868625"
type input "[PERSON_NAME]"
type input "PHÚ CƯỜNG"
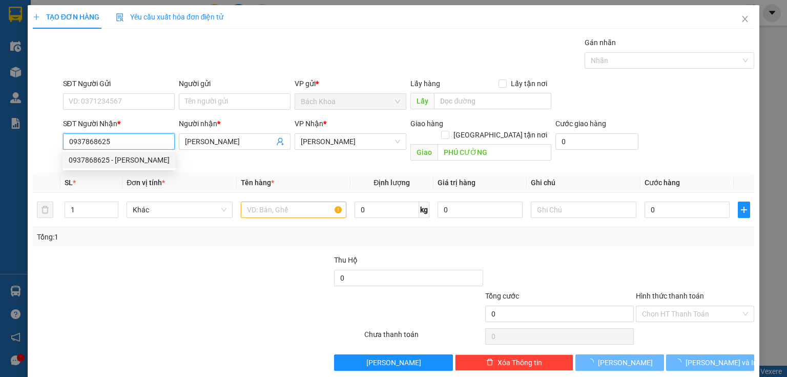
type input "40.000"
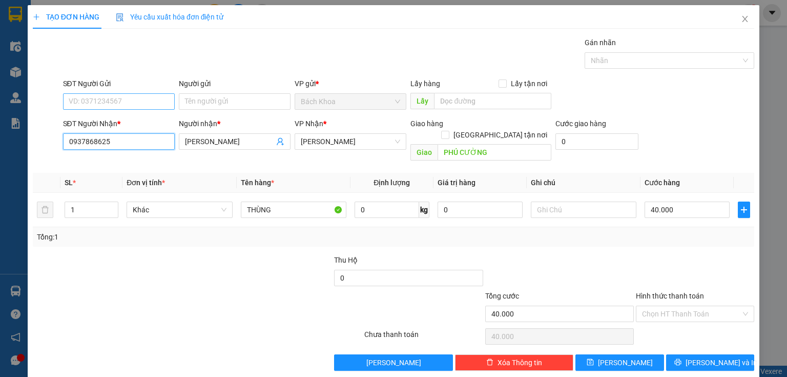
type input "0937868625"
click at [158, 97] on input "SĐT Người Gửi" at bounding box center [119, 101] width 112 height 16
click at [123, 119] on div "0342670314" at bounding box center [118, 119] width 98 height 11
type input "0342670314"
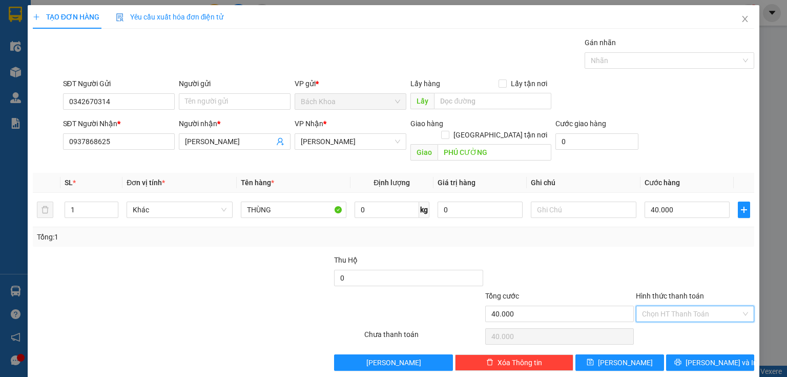
click at [703, 306] on input "Hình thức thanh toán" at bounding box center [691, 313] width 99 height 15
drag, startPoint x: 705, startPoint y: 321, endPoint x: 706, endPoint y: 330, distance: 9.2
click at [705, 322] on div "Tại văn phòng" at bounding box center [690, 321] width 106 height 11
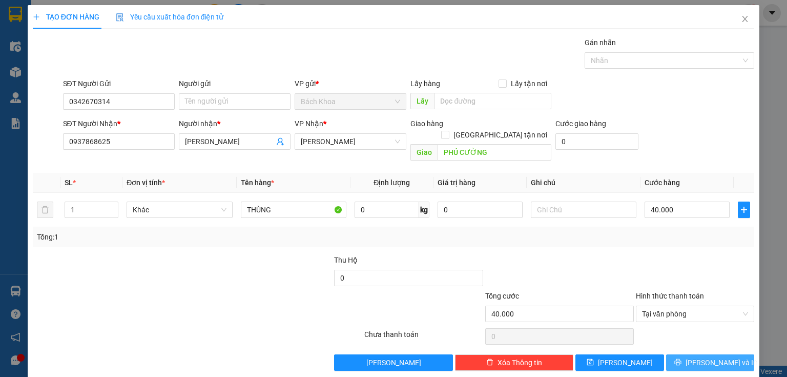
click at [715, 356] on button "[PERSON_NAME] và In" at bounding box center [710, 362] width 89 height 16
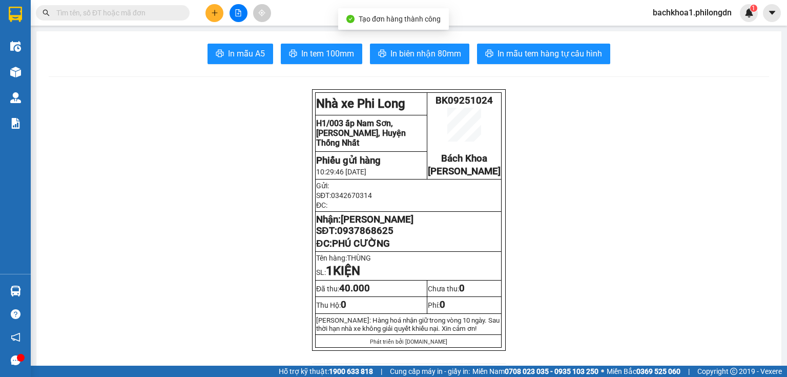
click at [421, 59] on span "In biên nhận 80mm" at bounding box center [426, 53] width 71 height 13
click at [313, 59] on span "In tem 100mm" at bounding box center [327, 53] width 53 height 13
click at [382, 236] on span "0937868625" at bounding box center [365, 230] width 56 height 11
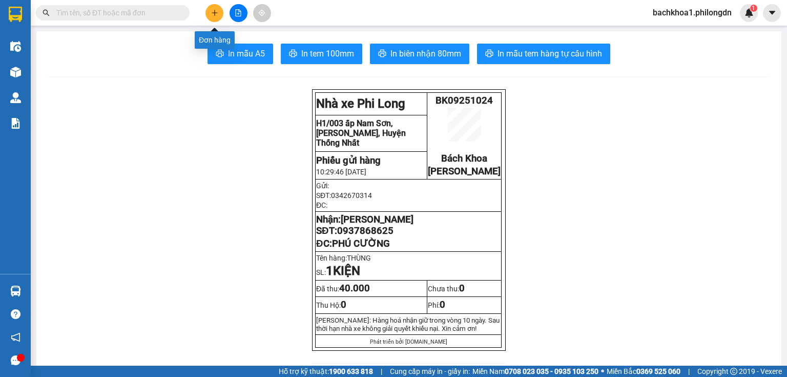
click at [217, 14] on icon "plus" at bounding box center [214, 12] width 7 height 7
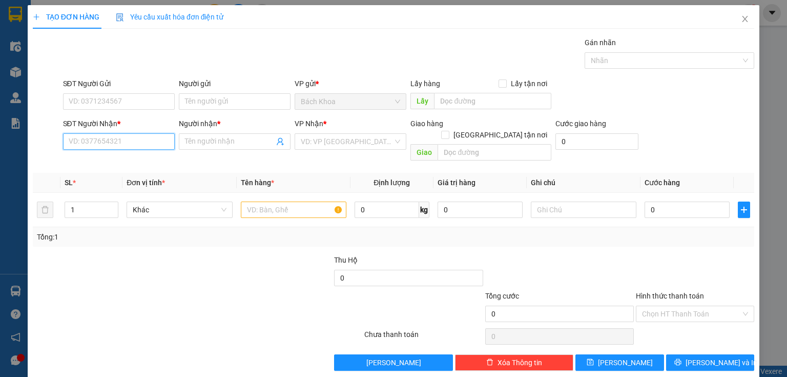
click at [115, 145] on input "SĐT Người Nhận *" at bounding box center [119, 141] width 112 height 16
click at [120, 159] on div "0937402277 - HUYNH" at bounding box center [118, 161] width 98 height 11
type input "0937402277"
type input "HUYNH"
type input "KM 107"
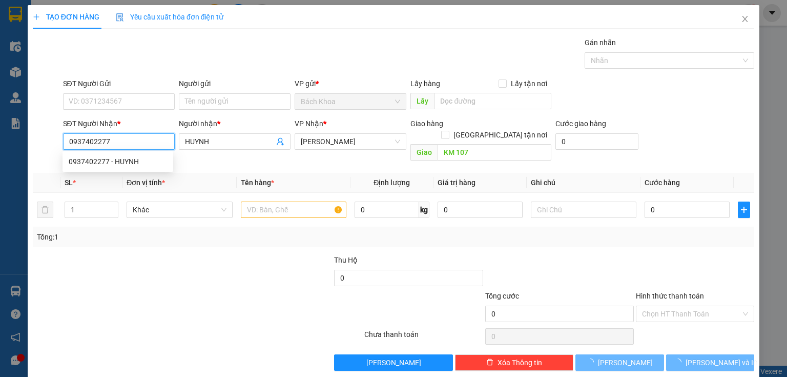
type input "80.000"
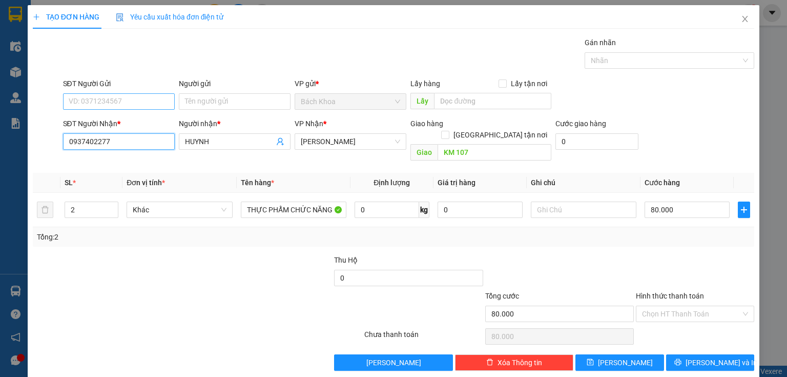
type input "0937402277"
click at [91, 107] on input "SĐT Người Gửi" at bounding box center [119, 101] width 112 height 16
click at [110, 124] on div "0962862398" at bounding box center [118, 121] width 98 height 11
type input "0962862398"
click at [78, 204] on input "2" at bounding box center [91, 209] width 53 height 15
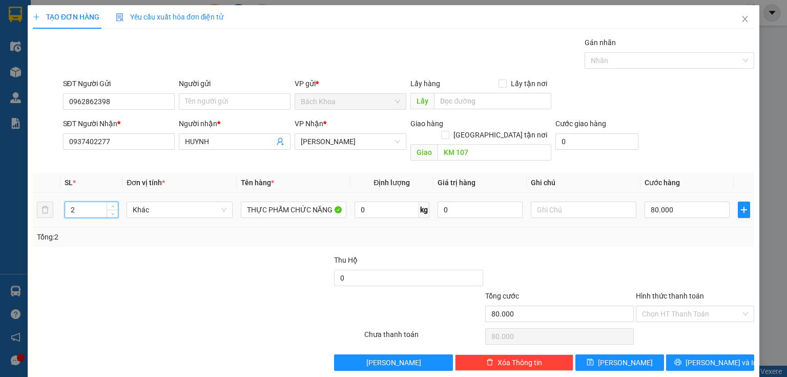
click at [78, 204] on input "2" at bounding box center [91, 209] width 53 height 15
type input "1"
click at [699, 202] on input "80.000" at bounding box center [687, 209] width 85 height 16
type input "5"
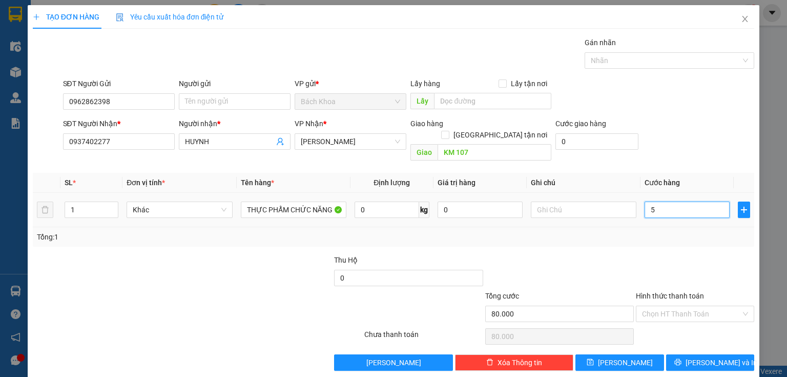
type input "5"
type input "50"
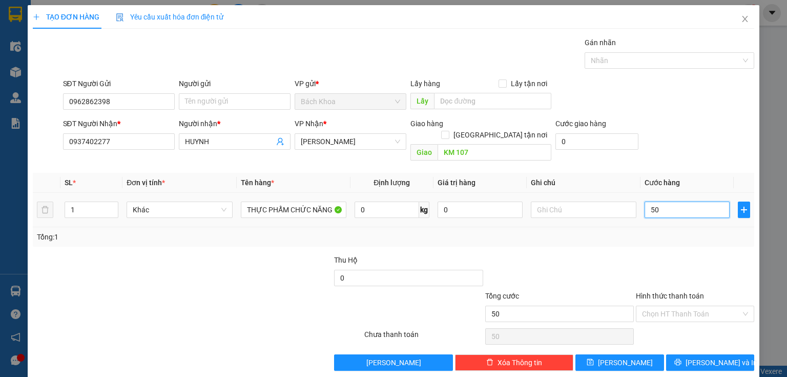
type input "500"
type input "5.000"
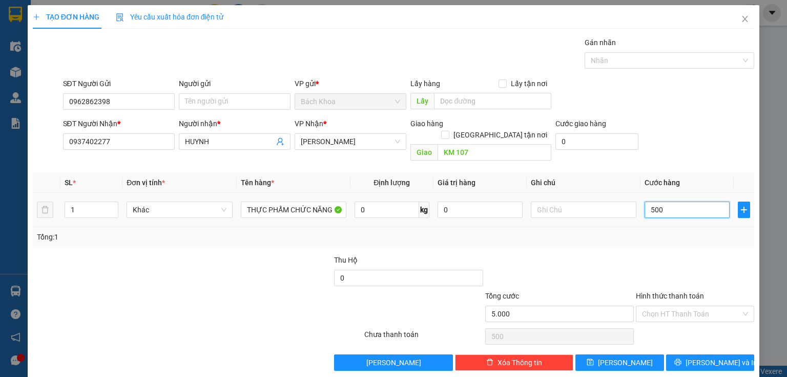
type input "5.000"
type input "50.000"
type input "500.000"
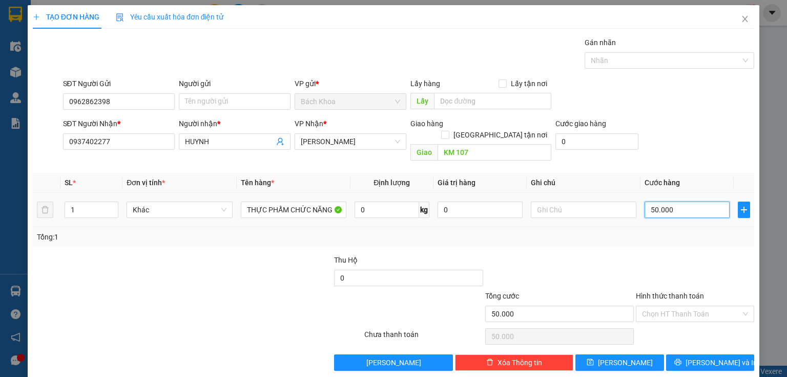
type input "500.000"
click at [681, 306] on input "Hình thức thanh toán" at bounding box center [691, 313] width 99 height 15
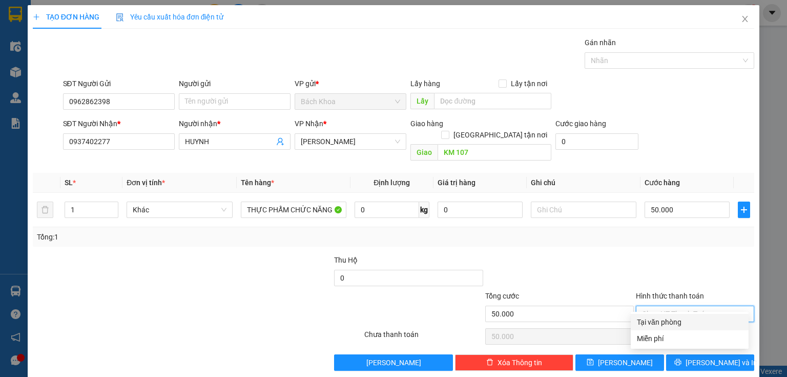
drag, startPoint x: 686, startPoint y: 317, endPoint x: 691, endPoint y: 325, distance: 9.0
click at [687, 319] on div "Tại văn phòng" at bounding box center [690, 321] width 106 height 11
drag, startPoint x: 694, startPoint y: 337, endPoint x: 695, endPoint y: 345, distance: 8.3
click at [694, 339] on div "Transit Pickup Surcharge Ids Transit Deliver Surcharge Ids Transit Deliver Surc…" at bounding box center [394, 204] width 722 height 334
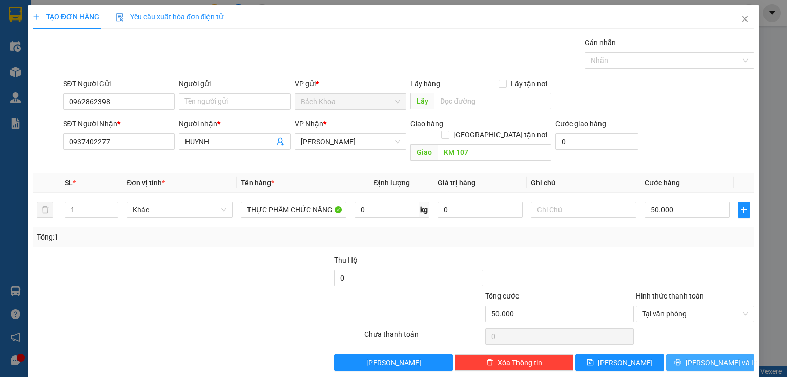
click at [695, 354] on button "[PERSON_NAME] và In" at bounding box center [710, 362] width 89 height 16
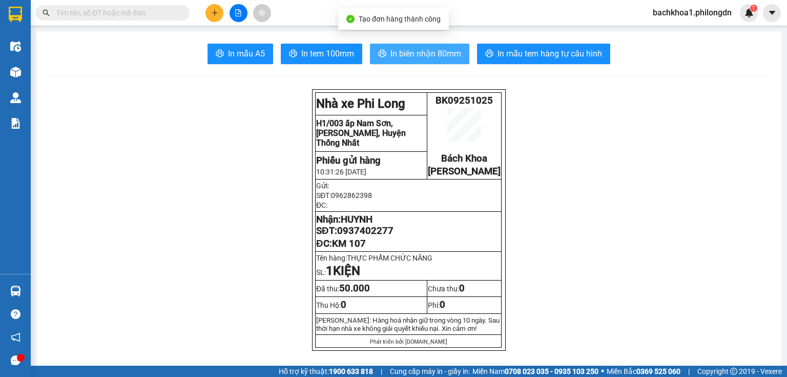
click at [413, 45] on button "In biên nhận 80mm" at bounding box center [419, 54] width 99 height 21
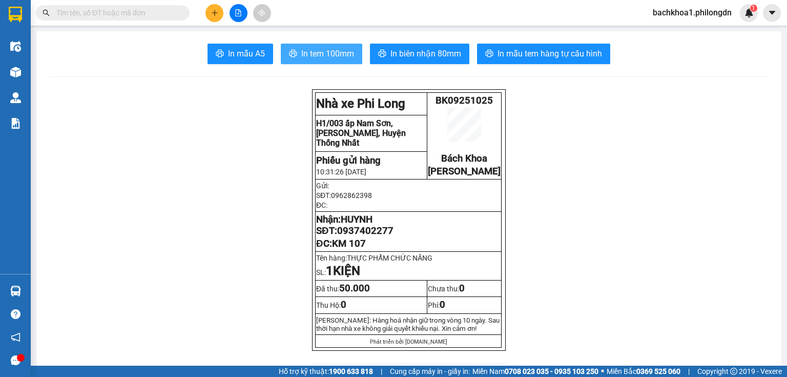
click at [337, 55] on span "In tem 100mm" at bounding box center [327, 53] width 53 height 13
click at [356, 236] on span "0937402277" at bounding box center [365, 230] width 56 height 11
click at [212, 8] on button at bounding box center [215, 13] width 18 height 18
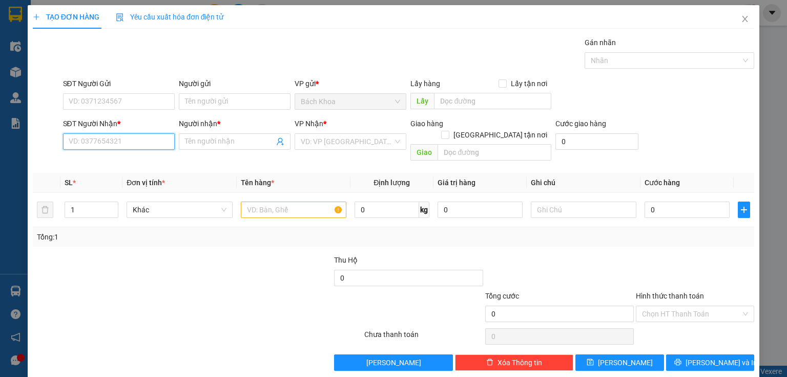
click at [156, 145] on input "SĐT Người Nhận *" at bounding box center [119, 141] width 112 height 16
click at [129, 161] on div "0983456965 - A TOÀN" at bounding box center [118, 161] width 98 height 11
type input "0983456965"
type input "A TOÀN"
type input "CX VI VÂN"
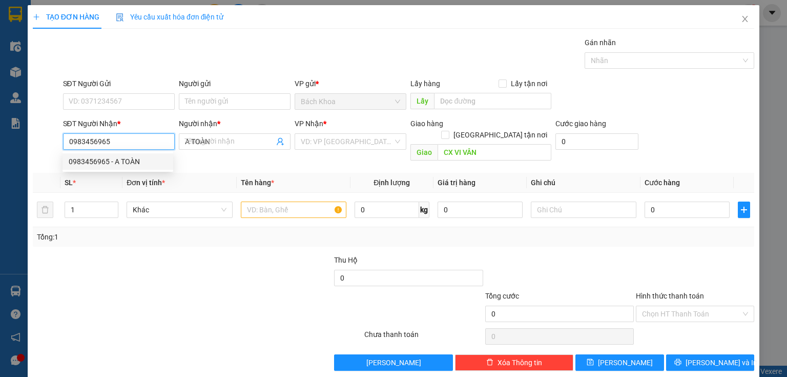
type input "40.000"
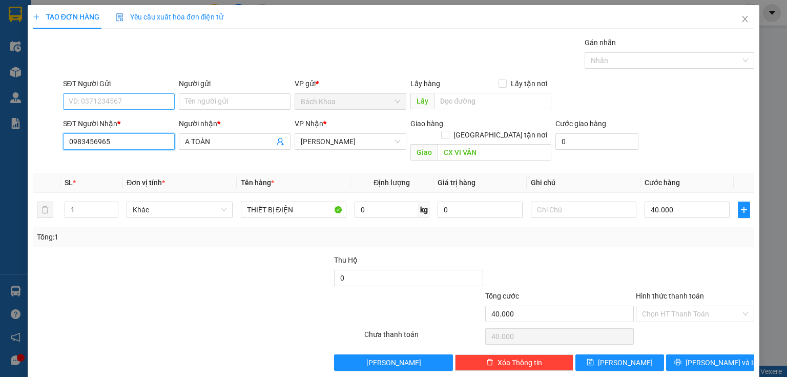
type input "0983456965"
click at [105, 98] on input "SĐT Người Gửi" at bounding box center [119, 101] width 112 height 16
click at [112, 125] on div "0934070477" at bounding box center [118, 121] width 98 height 11
type input "0934070477"
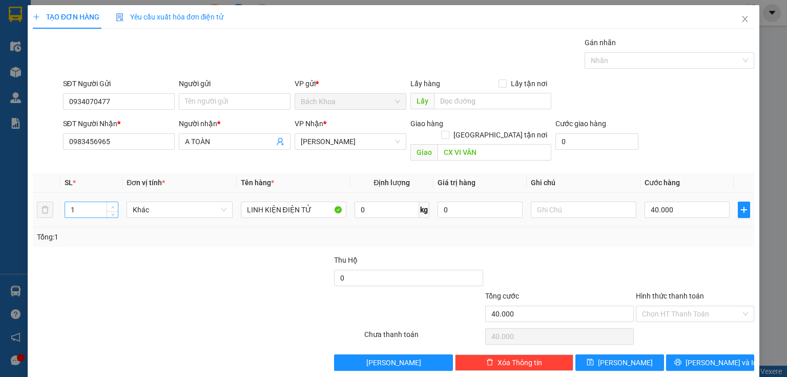
type input "2"
click at [109, 202] on span "Increase Value" at bounding box center [112, 206] width 11 height 9
click at [691, 201] on input "40.000" at bounding box center [687, 209] width 85 height 16
type input "1"
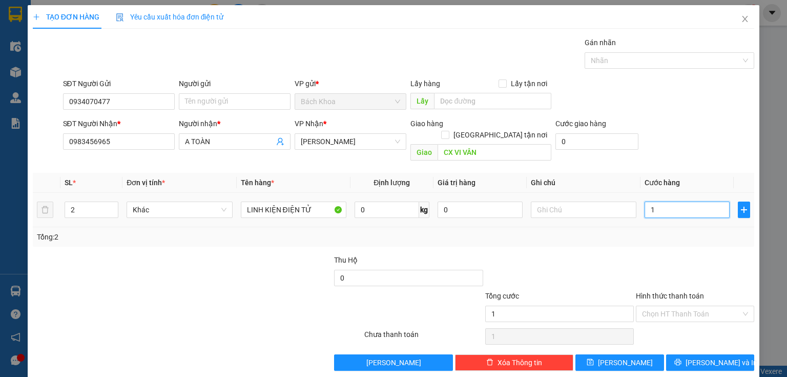
type input "10"
type input "100"
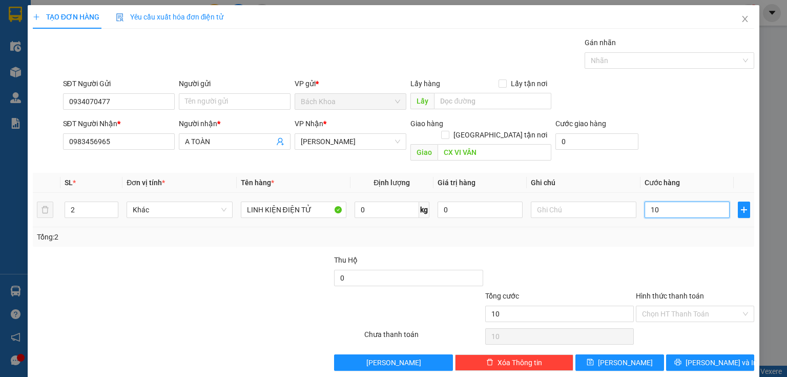
type input "100"
type input "1.000"
type input "10.000"
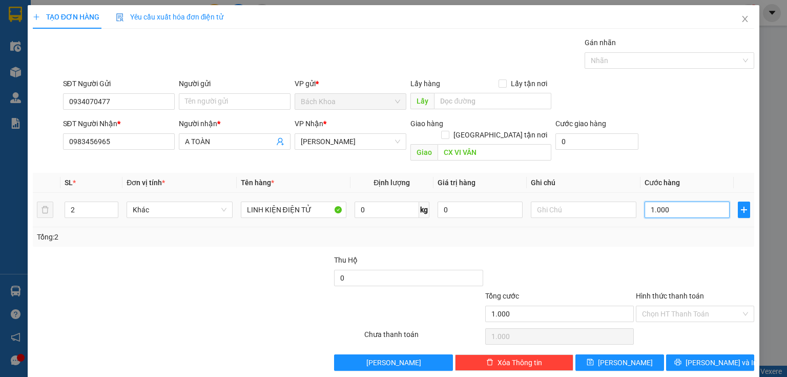
type input "10.000"
type input "100.000"
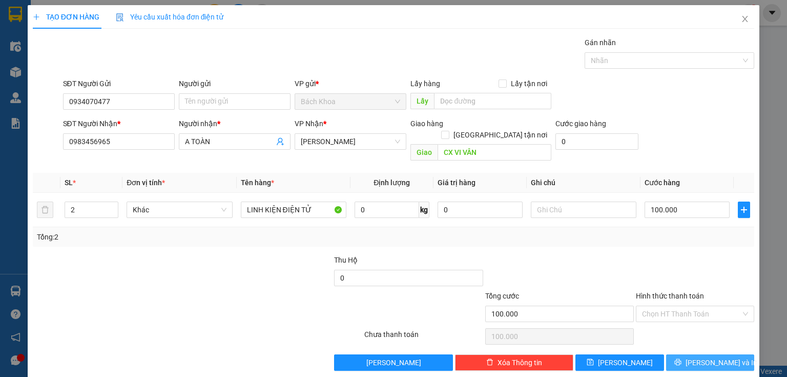
click at [719, 357] on span "[PERSON_NAME] và In" at bounding box center [722, 362] width 72 height 11
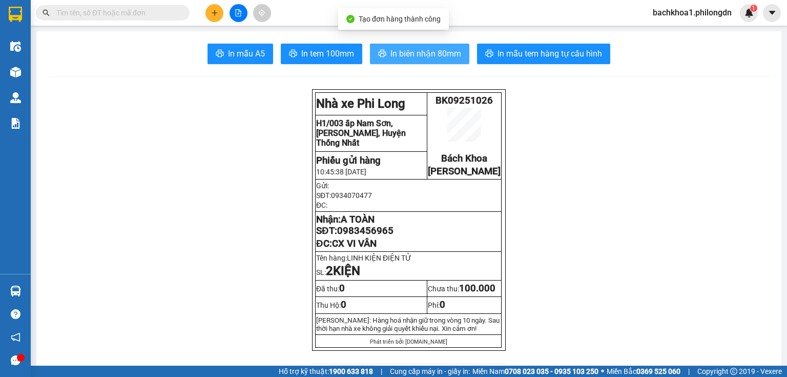
click at [381, 48] on button "In biên nhận 80mm" at bounding box center [419, 54] width 99 height 21
click at [408, 59] on span "In biên nhận 80mm" at bounding box center [426, 53] width 71 height 13
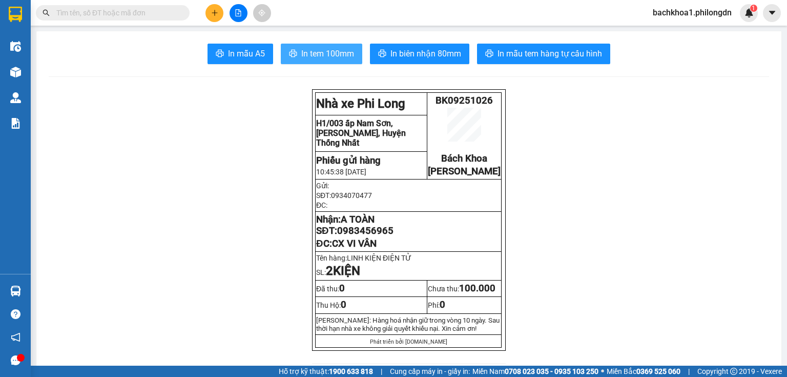
click at [314, 49] on span "In tem 100mm" at bounding box center [327, 53] width 53 height 13
click at [375, 236] on span "0983456965" at bounding box center [365, 230] width 56 height 11
click at [215, 9] on icon "plus" at bounding box center [214, 12] width 7 height 7
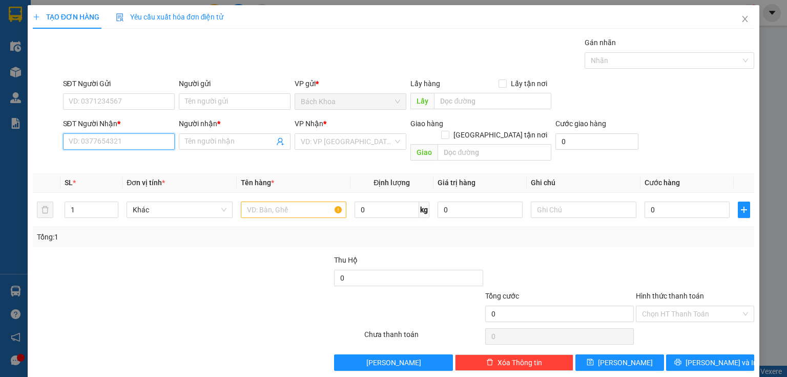
click at [136, 144] on input "SĐT Người Nhận *" at bounding box center [119, 141] width 112 height 16
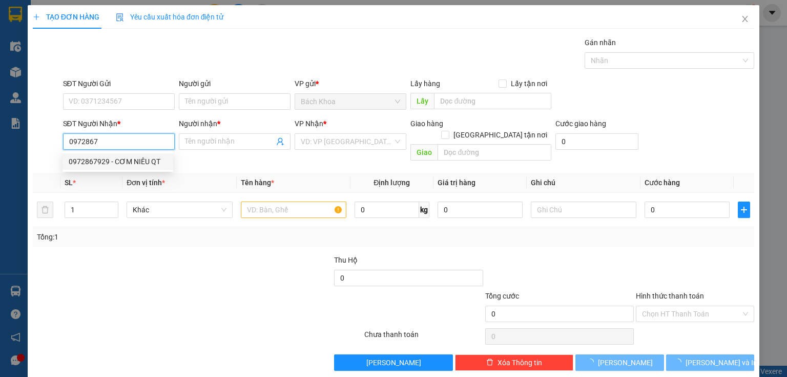
click at [131, 157] on div "0972867929 - CƠM NIÊU QT" at bounding box center [118, 161] width 98 height 11
type input "0972867929"
type input "CƠM NIÊU QT"
type input "NINH PHÁT"
type input "60.000"
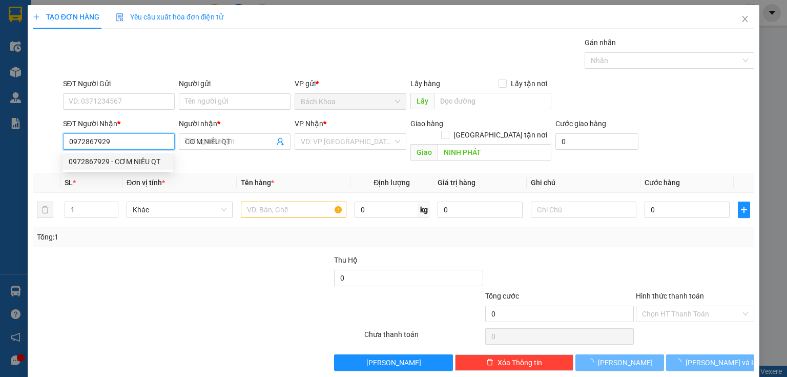
type input "60.000"
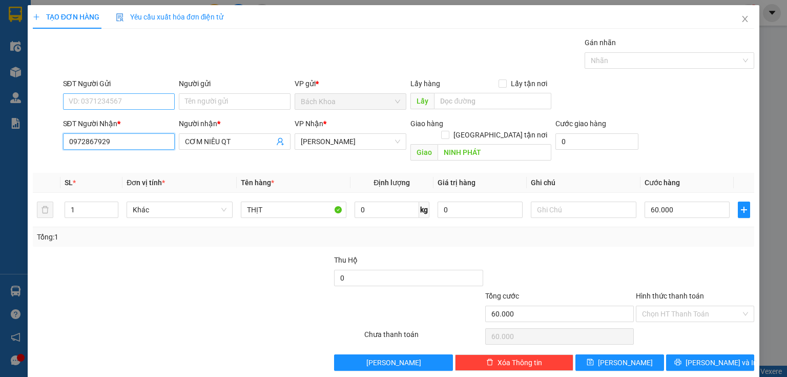
type input "0972867929"
click at [156, 99] on input "SĐT Người Gửi" at bounding box center [119, 101] width 112 height 16
type input "091756"
click at [124, 120] on div "0917567839" at bounding box center [118, 121] width 98 height 11
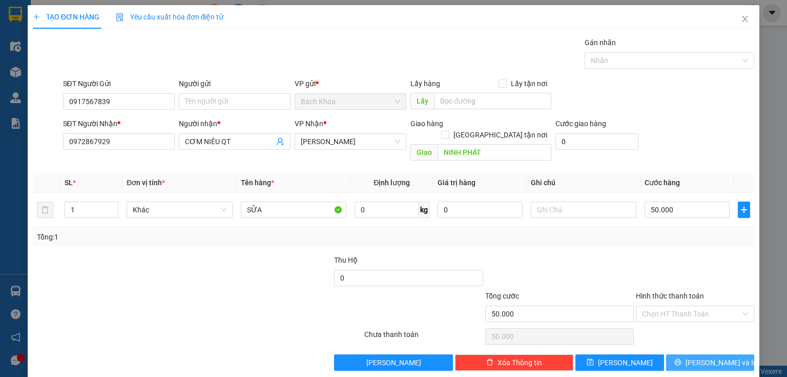
click at [730, 354] on button "[PERSON_NAME] và In" at bounding box center [710, 362] width 89 height 16
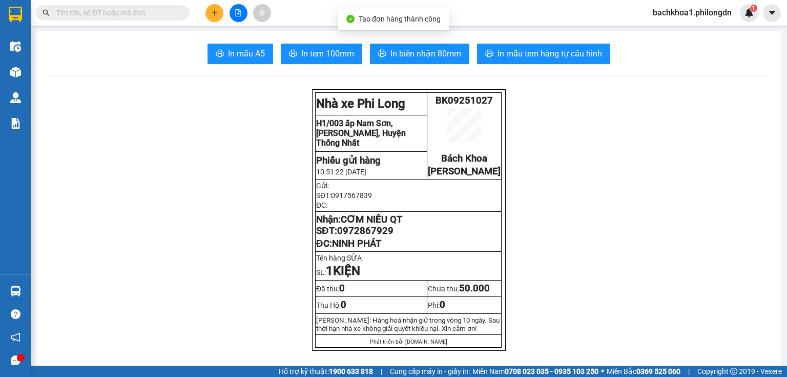
click at [399, 55] on span "In biên nhận 80mm" at bounding box center [426, 53] width 71 height 13
click at [316, 44] on button "In tem 100mm" at bounding box center [322, 54] width 82 height 21
click at [376, 236] on span "0972867929" at bounding box center [365, 230] width 56 height 11
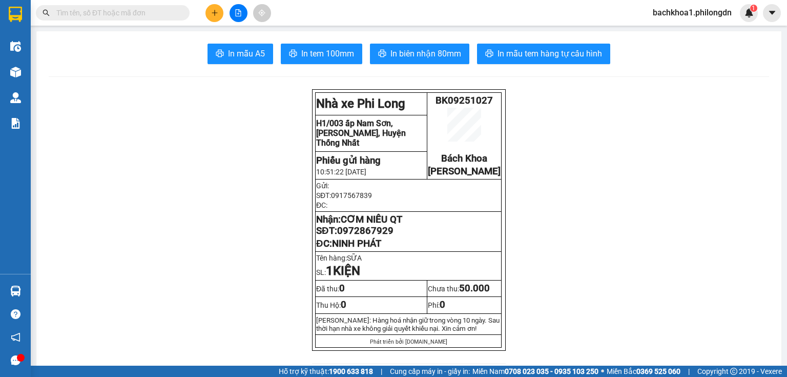
click at [376, 236] on span "0972867929" at bounding box center [365, 230] width 56 height 11
click at [212, 5] on button at bounding box center [215, 13] width 18 height 18
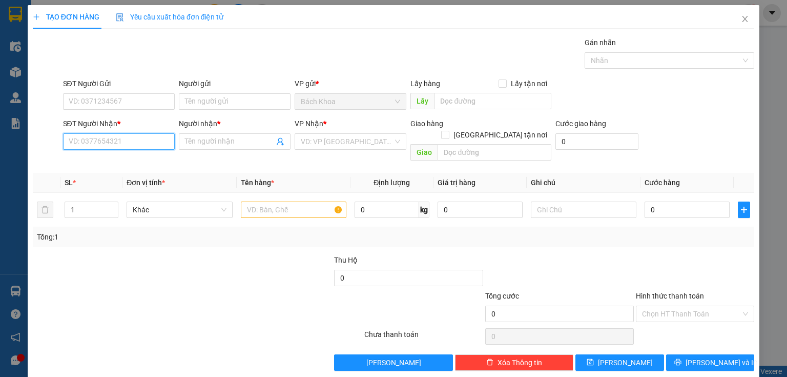
click at [106, 146] on input "SĐT Người Nhận *" at bounding box center [119, 141] width 112 height 16
click at [124, 143] on input "SĐT Người Nhận *" at bounding box center [119, 141] width 112 height 16
paste input "0353589295"
type input "0353589295"
click at [125, 159] on div "0353589295 - ." at bounding box center [118, 161] width 98 height 11
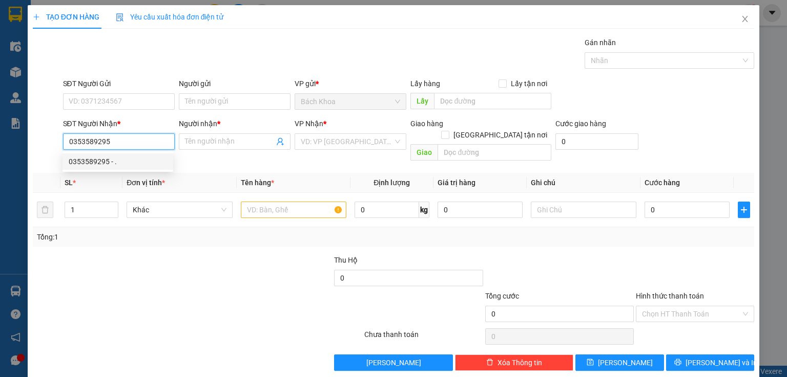
type input "."
type input "PHÚ TÚC"
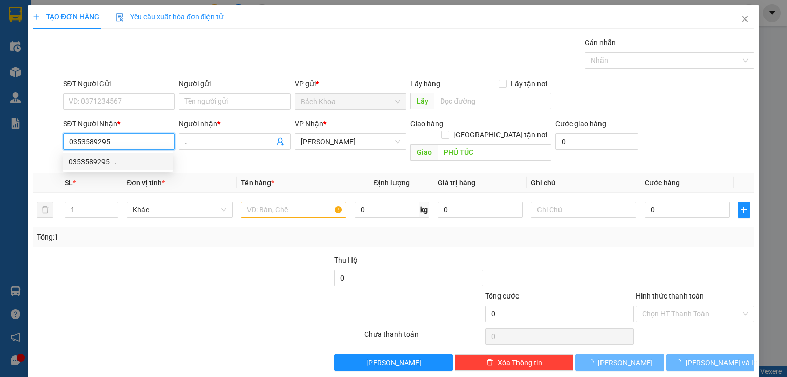
type input "50.000"
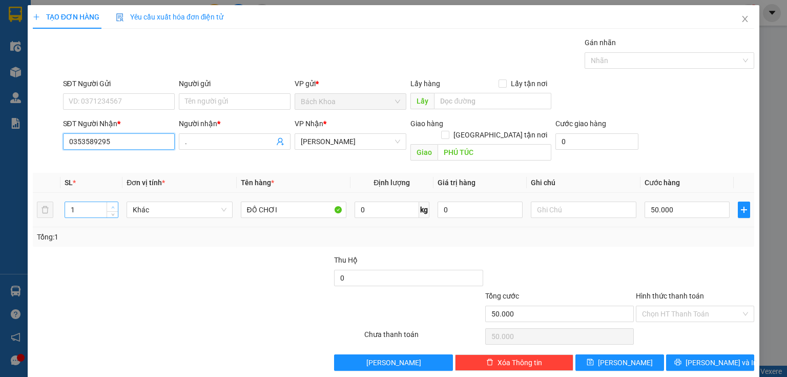
type input "0353589295"
type input "2"
click at [112, 206] on icon "up" at bounding box center [113, 208] width 4 height 4
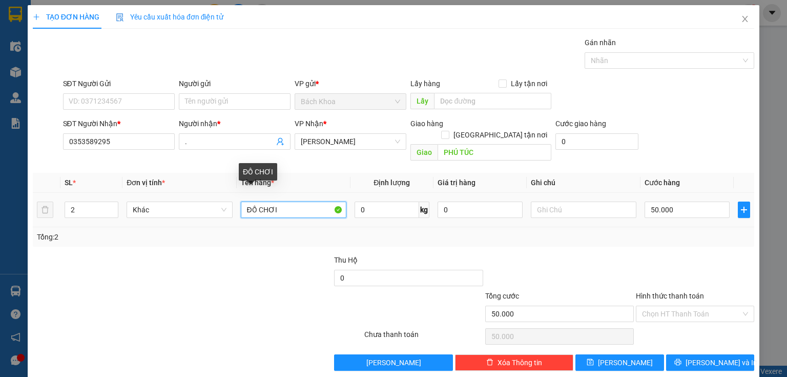
click at [287, 201] on input "ĐỒ CHƠI" at bounding box center [294, 209] width 106 height 16
type input "D"
type input "ĐỒ TỪ THIỆN"
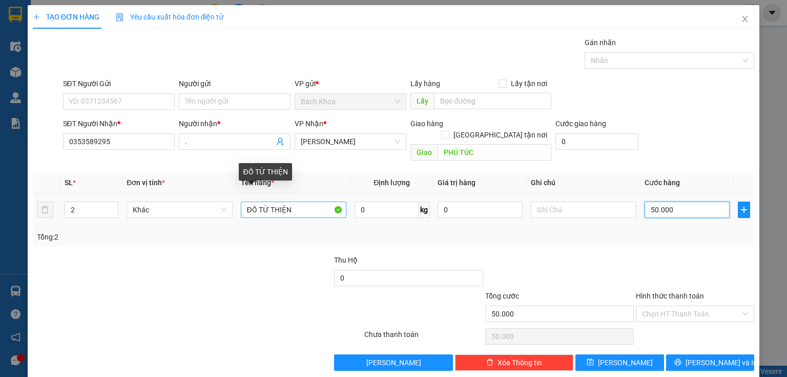
type input "7"
type input "70"
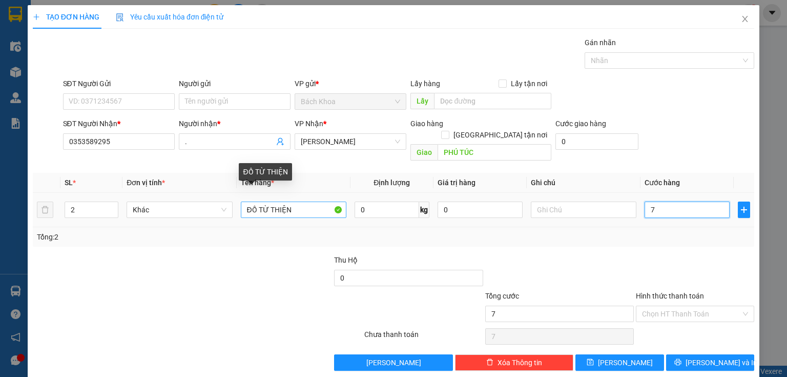
type input "70"
type input "700"
type input "7.000"
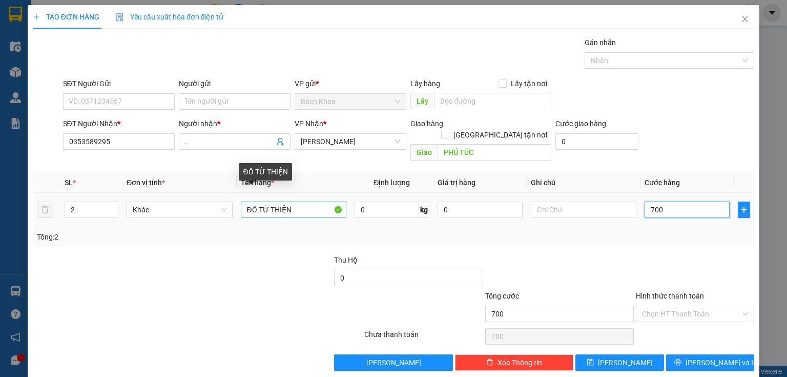
type input "7.000"
type input "70.000"
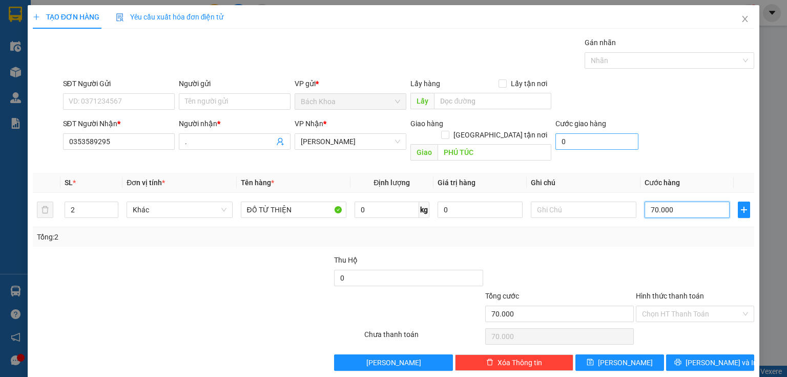
type input "70.000"
click at [603, 143] on input "0" at bounding box center [597, 141] width 83 height 16
type input "6"
type input "70.006"
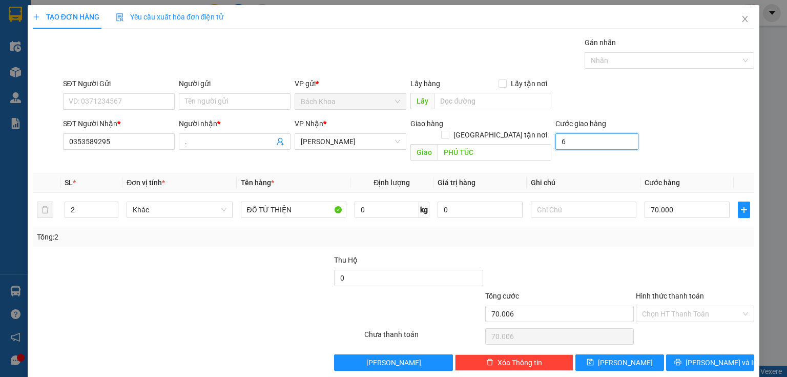
type input "60"
type input "70.060"
type input "600"
type input "70.600"
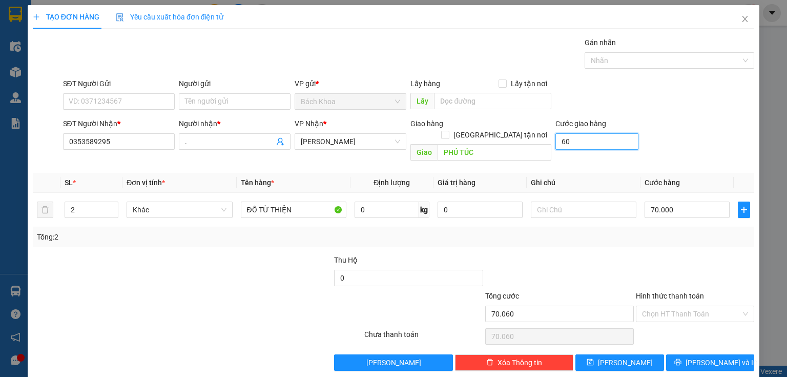
type input "70.600"
type input "6.000"
type input "76.000"
type input "60.000"
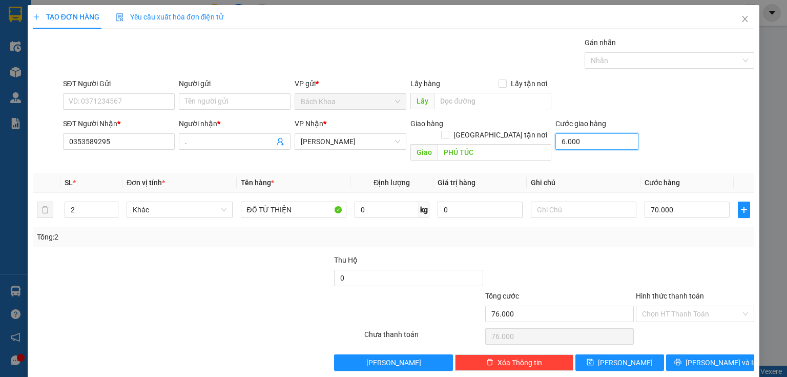
type input "130.000"
click at [679, 201] on input "70.000" at bounding box center [687, 209] width 85 height 16
click at [660, 306] on input "Hình thức thanh toán" at bounding box center [691, 313] width 99 height 15
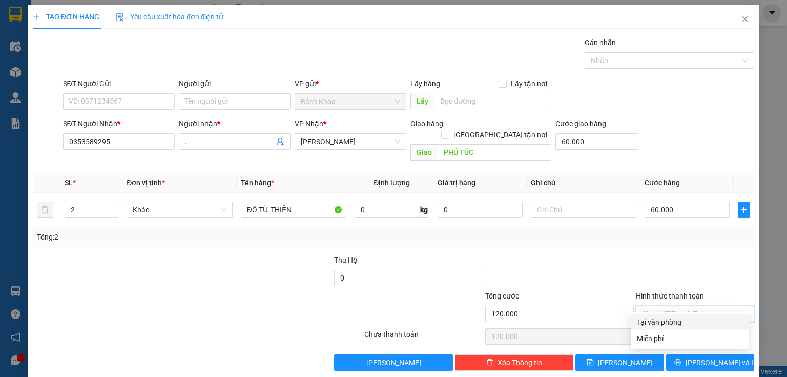
drag, startPoint x: 678, startPoint y: 316, endPoint x: 691, endPoint y: 330, distance: 18.1
click at [683, 321] on div "Tại văn phòng" at bounding box center [690, 321] width 106 height 11
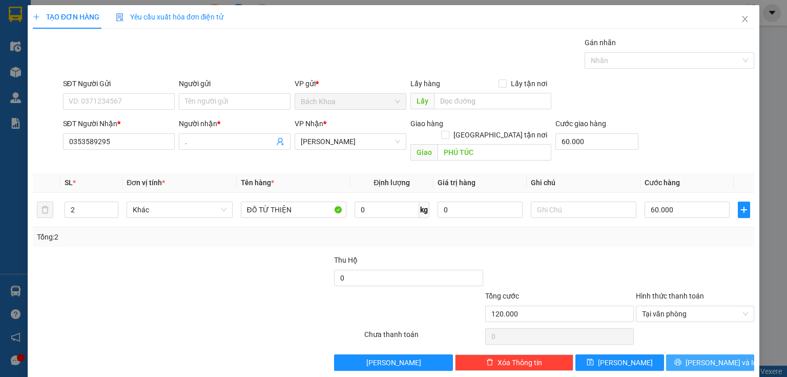
click at [708, 357] on span "[PERSON_NAME] và In" at bounding box center [722, 362] width 72 height 11
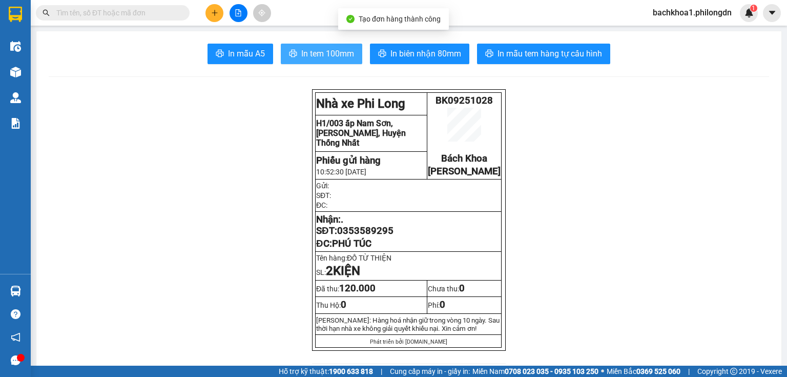
click at [332, 44] on button "In tem 100mm" at bounding box center [322, 54] width 82 height 21
click at [357, 236] on span "0353589295" at bounding box center [365, 230] width 56 height 11
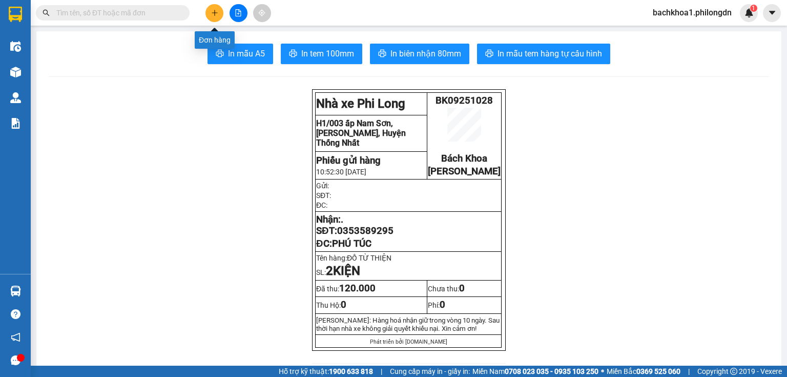
click at [217, 13] on icon "plus" at bounding box center [214, 12] width 7 height 7
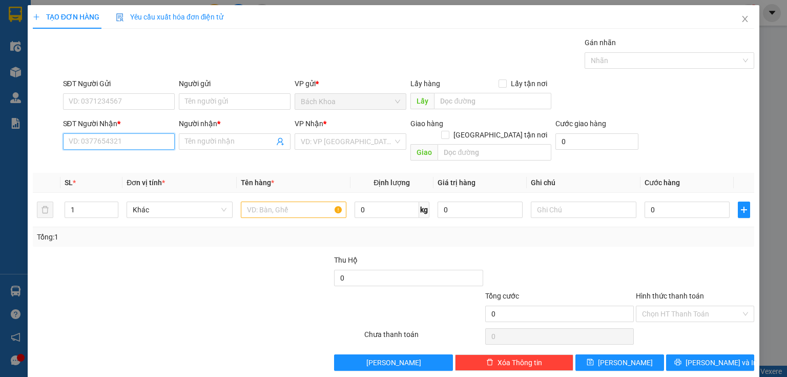
click at [90, 145] on input "SĐT Người Nhận *" at bounding box center [119, 141] width 112 height 16
click at [129, 161] on div "0972022891 - THẢO" at bounding box center [118, 161] width 98 height 11
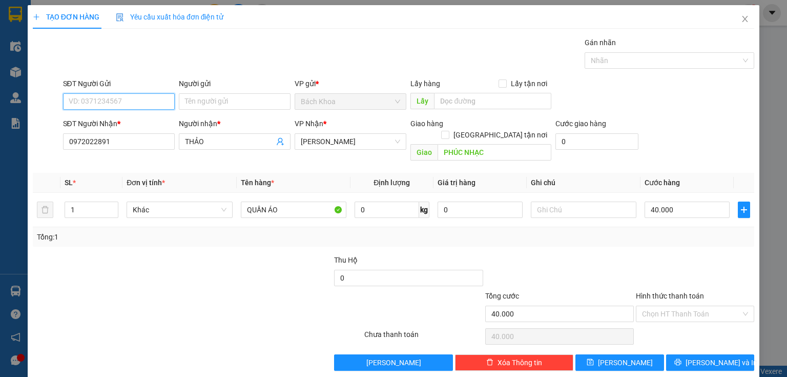
click at [134, 97] on input "SĐT Người Gửi" at bounding box center [119, 101] width 112 height 16
click at [142, 121] on div "0932699510 - GIANG" at bounding box center [118, 121] width 98 height 11
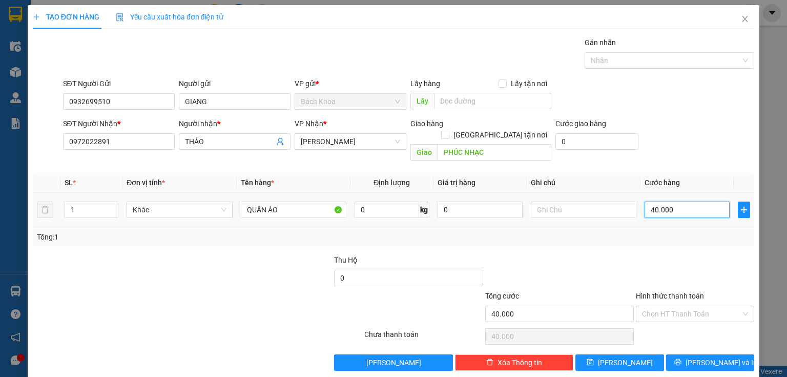
click at [695, 201] on input "40.000" at bounding box center [687, 209] width 85 height 16
click at [710, 354] on button "[PERSON_NAME] và In" at bounding box center [710, 362] width 89 height 16
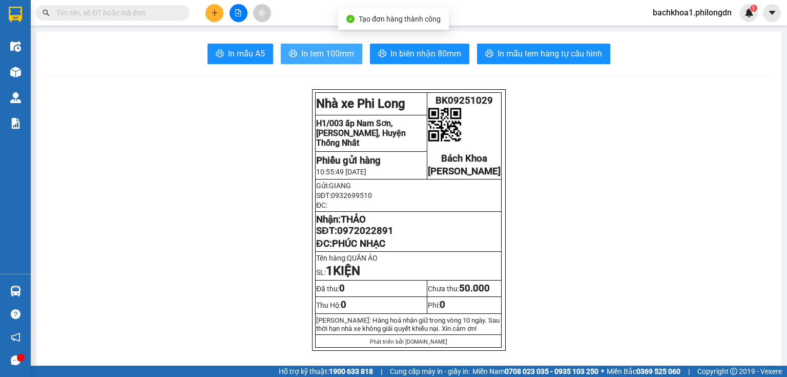
click at [304, 50] on span "In tem 100mm" at bounding box center [327, 53] width 53 height 13
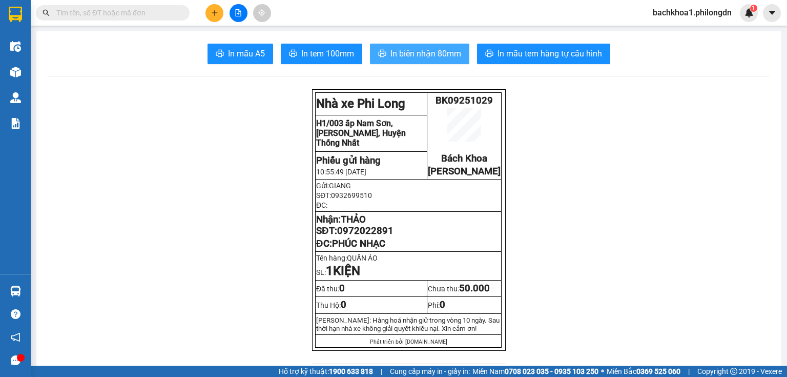
click at [400, 58] on span "In biên nhận 80mm" at bounding box center [426, 53] width 71 height 13
click at [405, 53] on span "In biên nhận 80mm" at bounding box center [426, 53] width 71 height 13
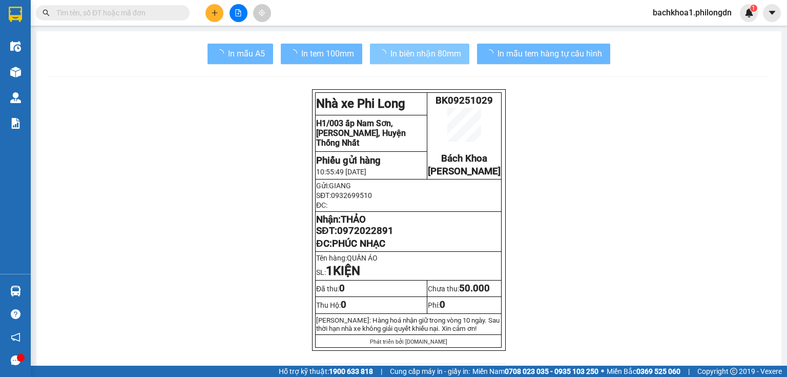
click at [359, 236] on span "0972022891" at bounding box center [365, 230] width 56 height 11
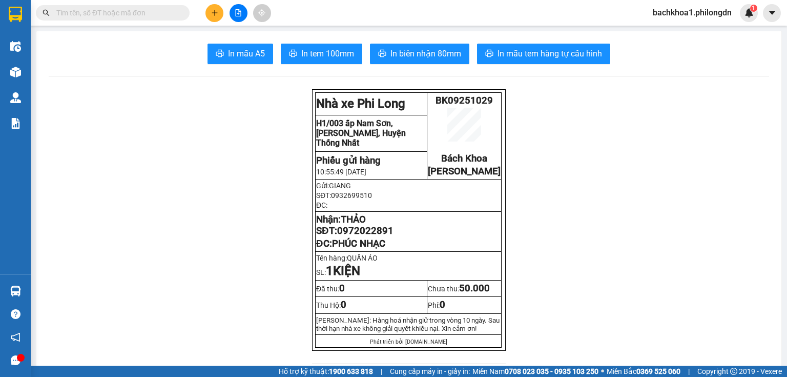
click at [217, 10] on icon "plus" at bounding box center [214, 12] width 7 height 7
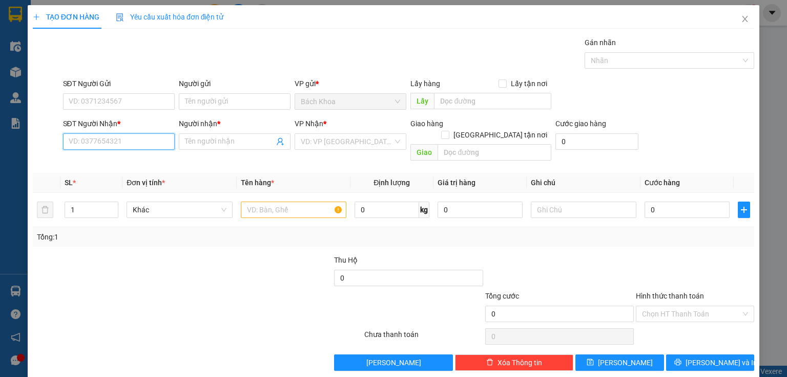
click at [107, 133] on input "SĐT Người Nhận *" at bounding box center [119, 141] width 112 height 16
click at [119, 157] on div "0945146256 - SỸ" at bounding box center [118, 161] width 98 height 11
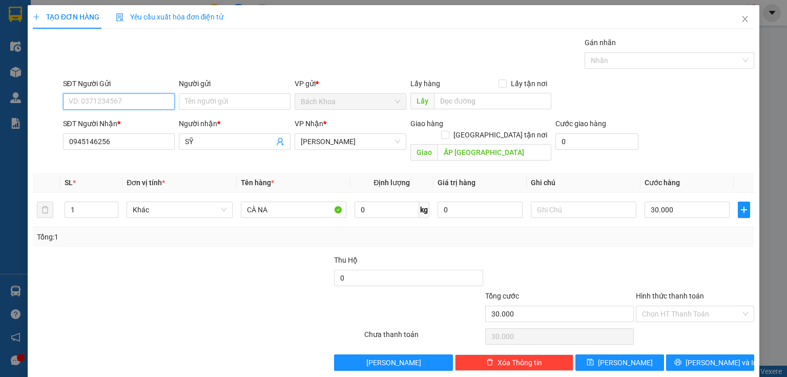
click at [126, 98] on input "SĐT Người Gửi" at bounding box center [119, 101] width 112 height 16
click at [121, 125] on div "0784440195" at bounding box center [118, 121] width 98 height 11
click at [689, 201] on input "40.000" at bounding box center [687, 209] width 85 height 16
drag, startPoint x: 722, startPoint y: 339, endPoint x: 722, endPoint y: 346, distance: 7.2
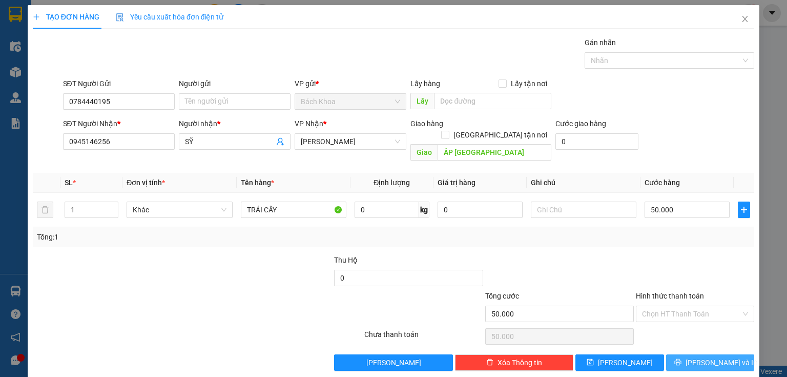
click at [722, 342] on div "Transit Pickup Surcharge Ids Transit Deliver Surcharge Ids Transit Deliver Surc…" at bounding box center [394, 204] width 722 height 334
click at [722, 357] on span "[PERSON_NAME] và In" at bounding box center [722, 362] width 72 height 11
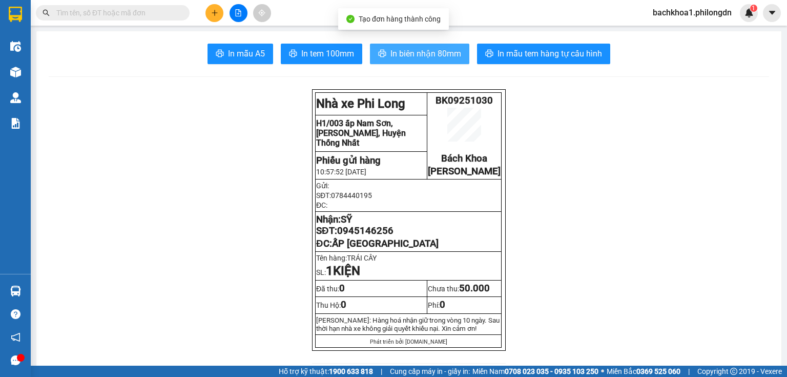
click at [406, 58] on span "In biên nhận 80mm" at bounding box center [426, 53] width 71 height 13
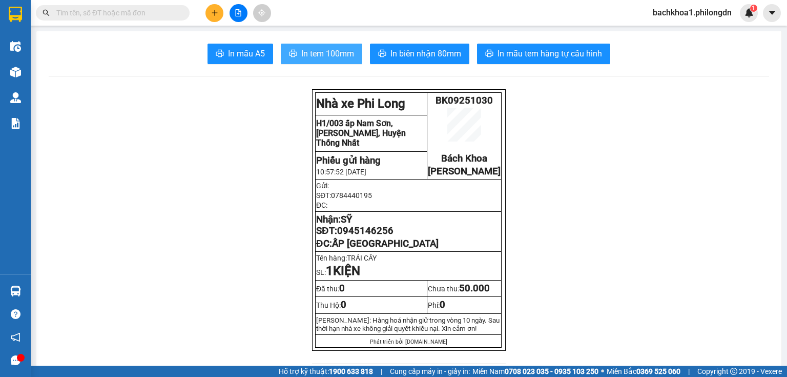
click at [326, 50] on span "In tem 100mm" at bounding box center [327, 53] width 53 height 13
click at [373, 236] on span "0945146256" at bounding box center [365, 230] width 56 height 11
click at [216, 12] on icon "plus" at bounding box center [215, 12] width 6 height 1
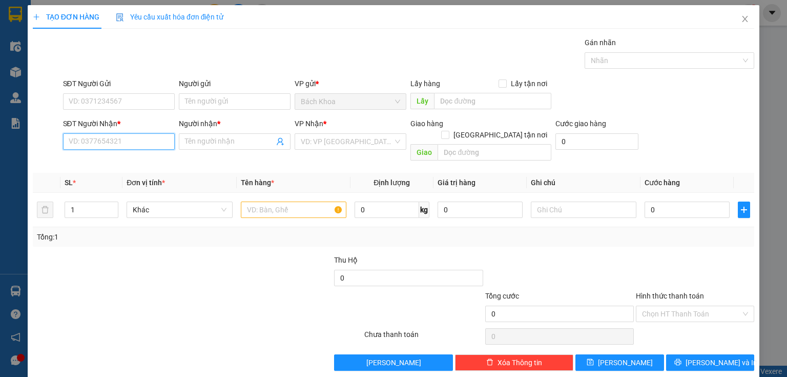
click at [122, 134] on input "SĐT Người Nhận *" at bounding box center [119, 141] width 112 height 16
click at [124, 162] on div "0363879493 - HẰNG" at bounding box center [118, 161] width 98 height 11
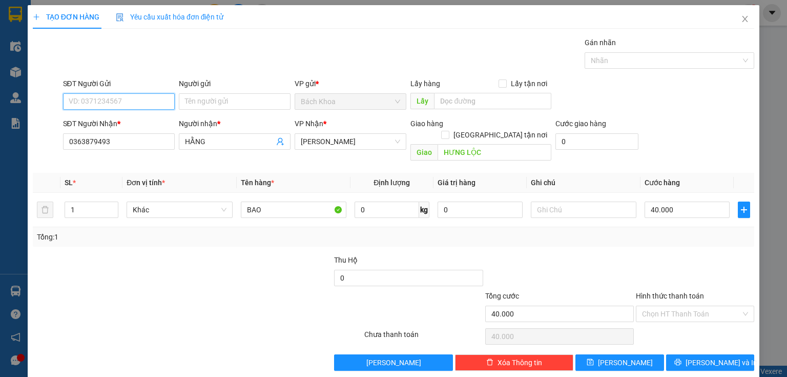
click at [135, 100] on input "SĐT Người Gửi" at bounding box center [119, 101] width 112 height 16
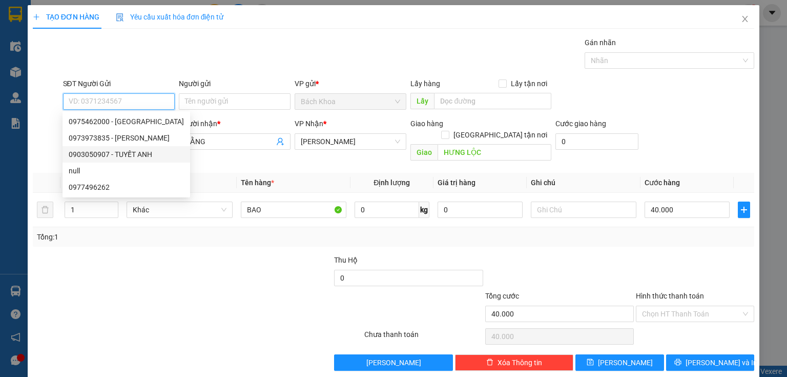
click at [152, 149] on div "0903050907 - TUYẾT ANH" at bounding box center [126, 154] width 115 height 11
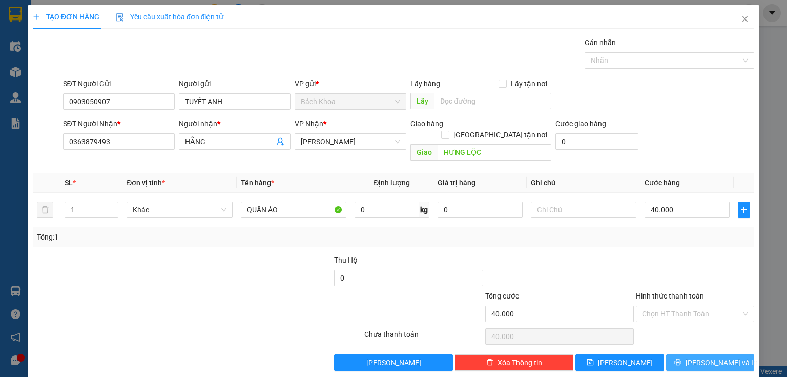
click at [715, 356] on button "[PERSON_NAME] và In" at bounding box center [710, 362] width 89 height 16
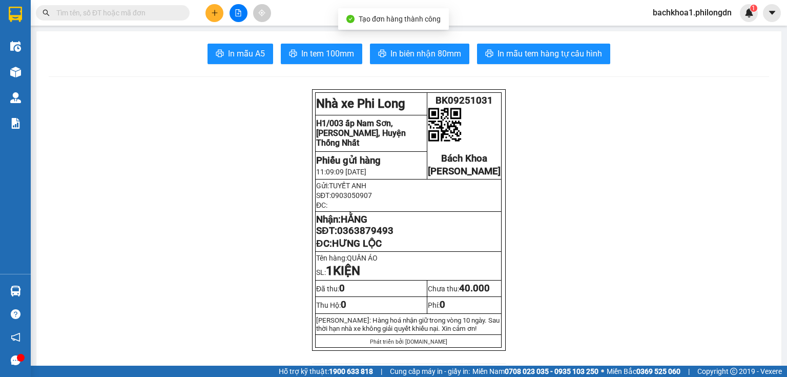
click at [359, 52] on div "In mẫu A5 In tem 100mm In biên nhận 80mm In mẫu tem hàng tự cấu hình" at bounding box center [409, 54] width 721 height 21
click at [402, 53] on span "In biên nhận 80mm" at bounding box center [426, 53] width 71 height 13
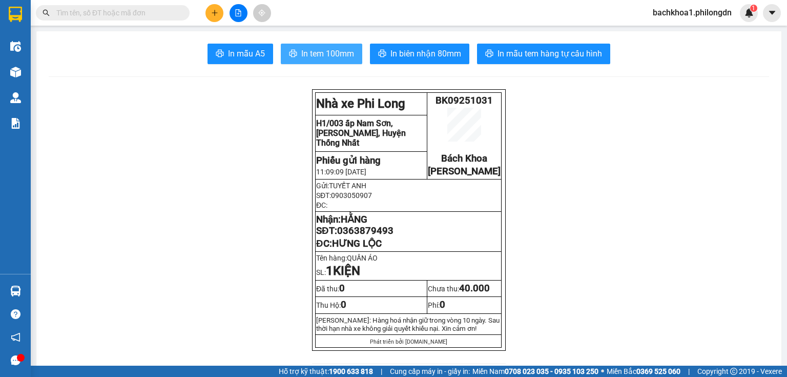
click at [341, 64] on button "In tem 100mm" at bounding box center [322, 54] width 82 height 21
click at [351, 236] on span "0363879493" at bounding box center [365, 230] width 56 height 11
click at [217, 11] on icon "plus" at bounding box center [214, 12] width 7 height 7
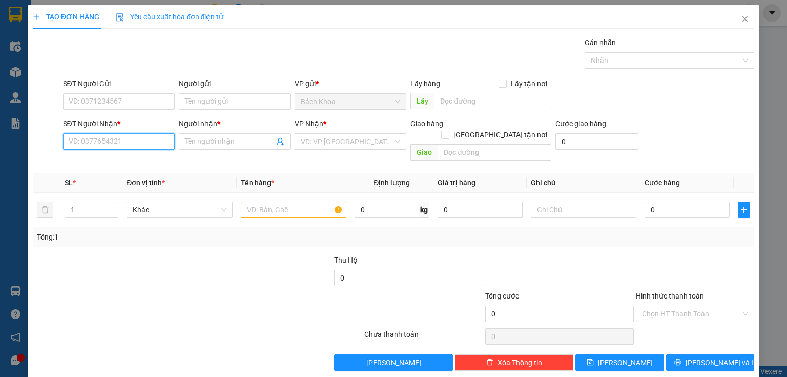
click at [150, 146] on input "SĐT Người Nhận *" at bounding box center [119, 141] width 112 height 16
click at [86, 155] on div "0898992827 - DUY LINH" at bounding box center [119, 161] width 113 height 16
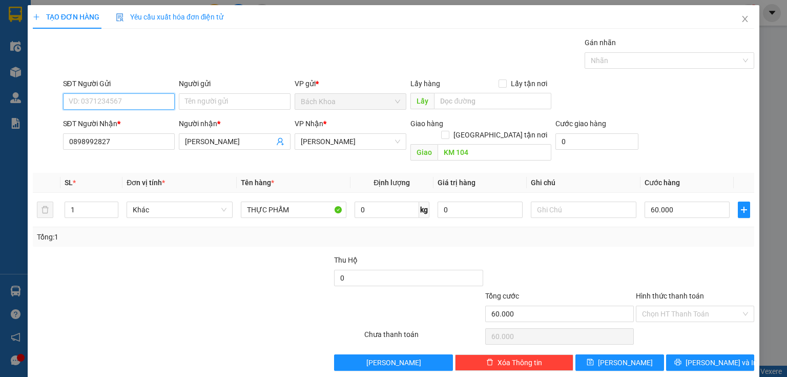
click at [127, 99] on input "SĐT Người Gửi" at bounding box center [119, 101] width 112 height 16
click at [689, 201] on input "60.000" at bounding box center [687, 209] width 85 height 16
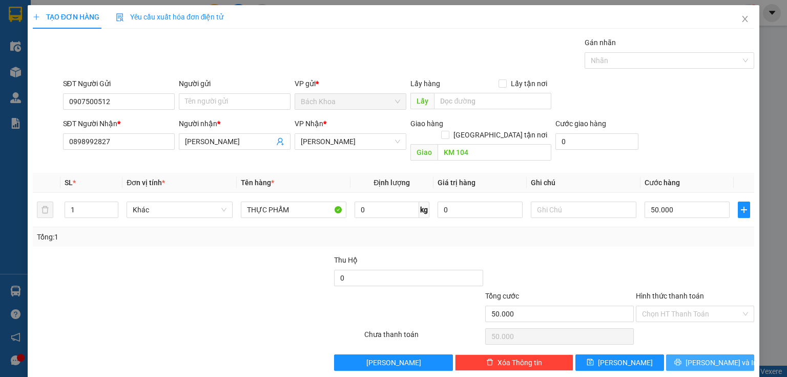
click at [692, 354] on button "[PERSON_NAME] và In" at bounding box center [710, 362] width 89 height 16
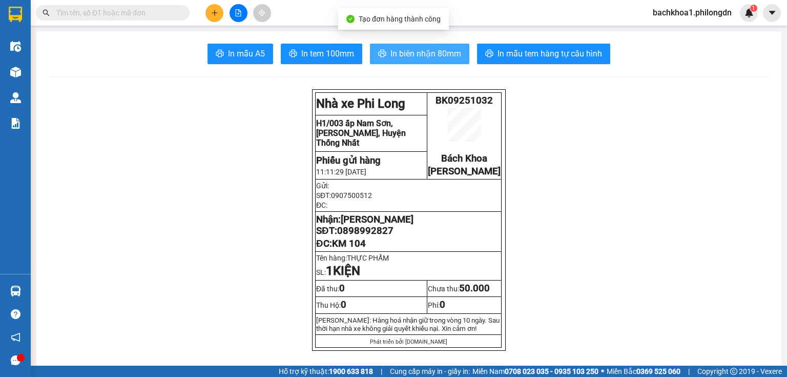
click at [398, 53] on span "In biên nhận 80mm" at bounding box center [426, 53] width 71 height 13
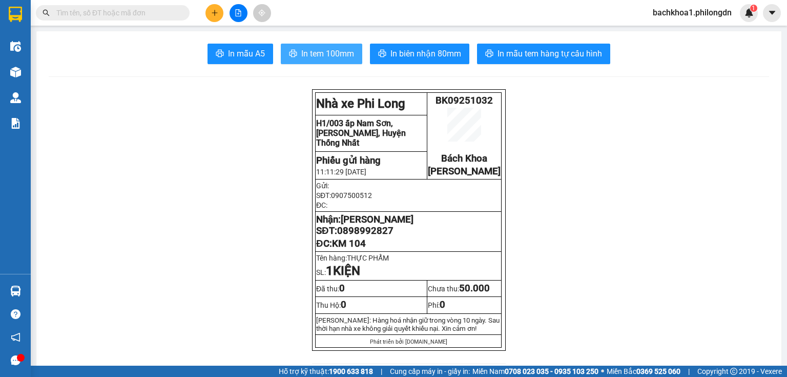
click at [333, 49] on span "In tem 100mm" at bounding box center [327, 53] width 53 height 13
click at [362, 236] on span "0898992827" at bounding box center [365, 230] width 56 height 11
click at [213, 9] on icon "plus" at bounding box center [214, 12] width 7 height 7
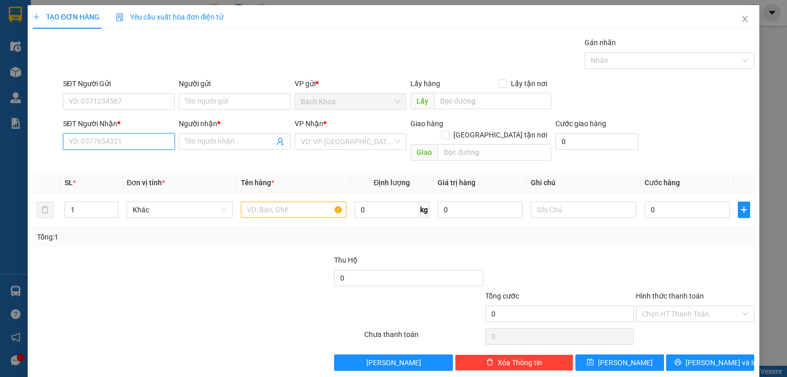
click at [143, 144] on input "SĐT Người Nhận *" at bounding box center [119, 141] width 112 height 16
click at [112, 160] on div "0819532537 - PHONG" at bounding box center [118, 161] width 98 height 11
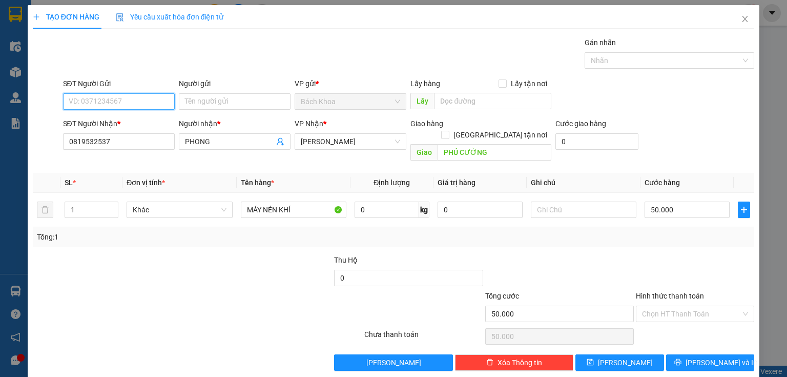
click at [99, 99] on input "SĐT Người Gửi" at bounding box center [119, 101] width 112 height 16
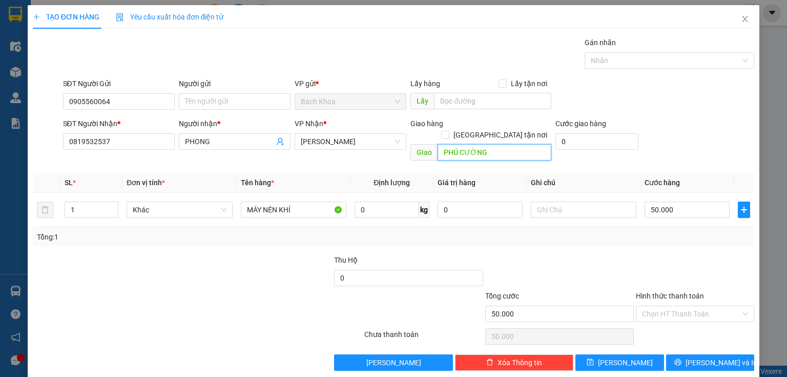
click at [502, 144] on input "PHÚ CƯỜNG" at bounding box center [495, 152] width 114 height 16
click at [114, 208] on span "Decrease Value" at bounding box center [112, 212] width 11 height 9
click at [111, 206] on icon "up" at bounding box center [113, 208] width 4 height 4
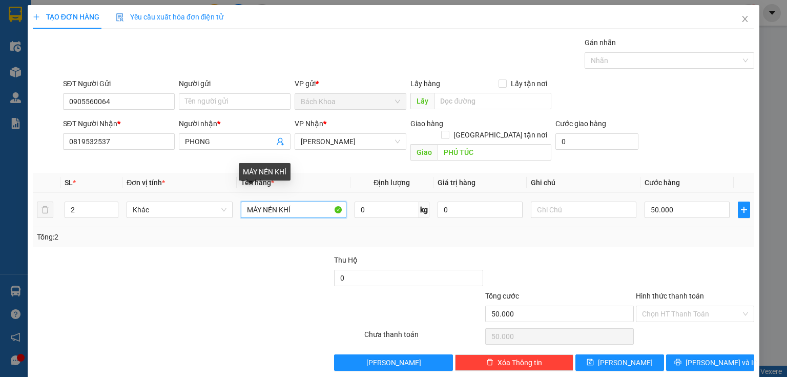
click at [308, 201] on input "MÁY NÉN KHÍ" at bounding box center [294, 209] width 106 height 16
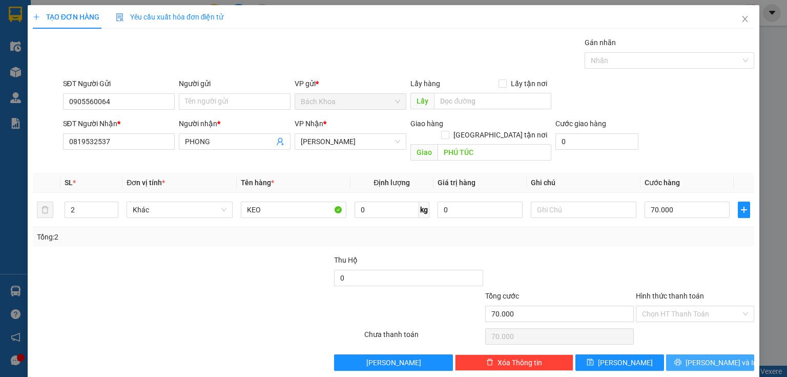
click at [704, 357] on span "[PERSON_NAME] và In" at bounding box center [722, 362] width 72 height 11
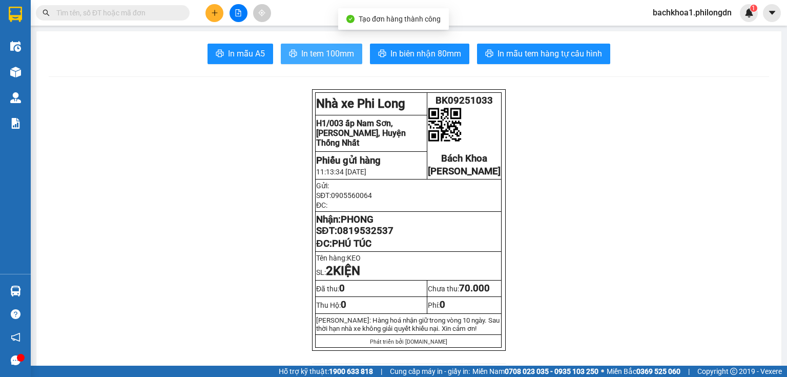
click at [318, 53] on span "In tem 100mm" at bounding box center [327, 53] width 53 height 13
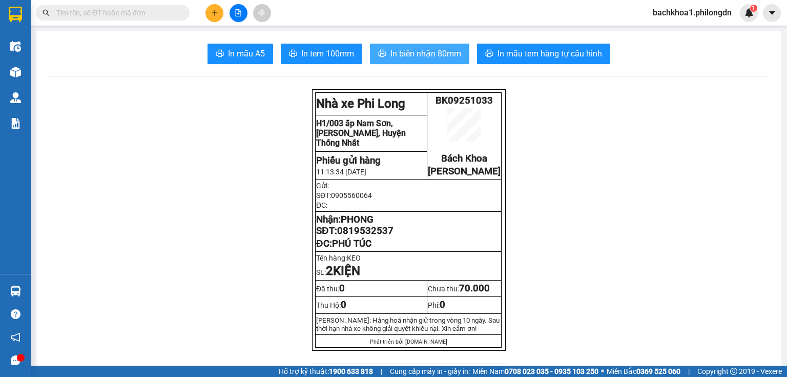
click at [418, 55] on span "In biên nhận 80mm" at bounding box center [426, 53] width 71 height 13
click at [348, 236] on span "0819532537" at bounding box center [365, 230] width 56 height 11
click at [219, 10] on button at bounding box center [215, 13] width 18 height 18
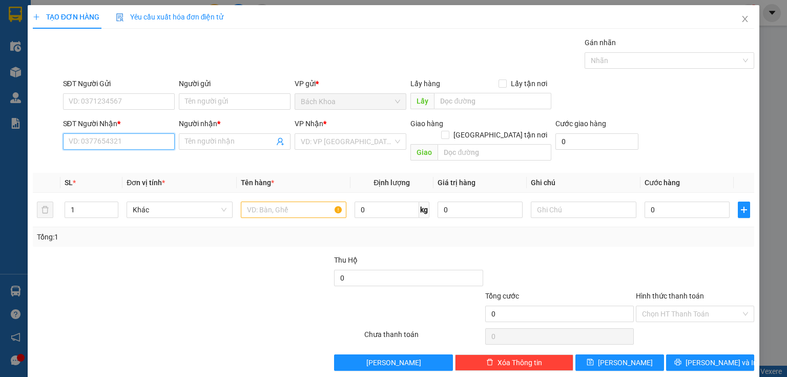
click at [116, 147] on input "SĐT Người Nhận *" at bounding box center [119, 141] width 112 height 16
click at [135, 164] on div "0382813182 - ĐỨC TRÍ" at bounding box center [118, 161] width 98 height 11
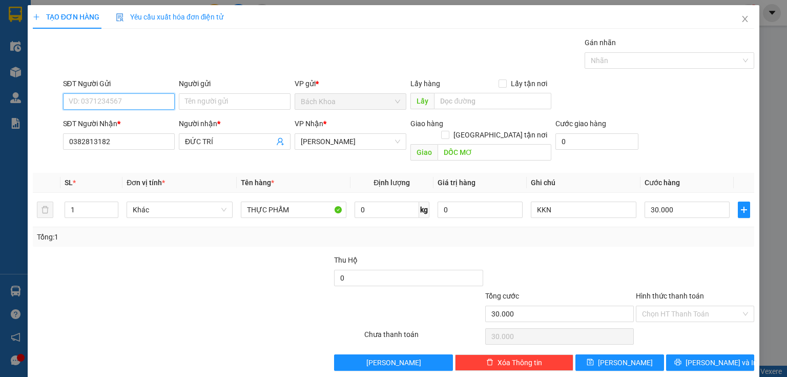
click at [116, 102] on input "SĐT Người Gửi" at bounding box center [119, 101] width 112 height 16
click at [116, 119] on div "0904508573" at bounding box center [118, 121] width 98 height 11
click at [661, 306] on input "Hình thức thanh toán" at bounding box center [691, 313] width 99 height 15
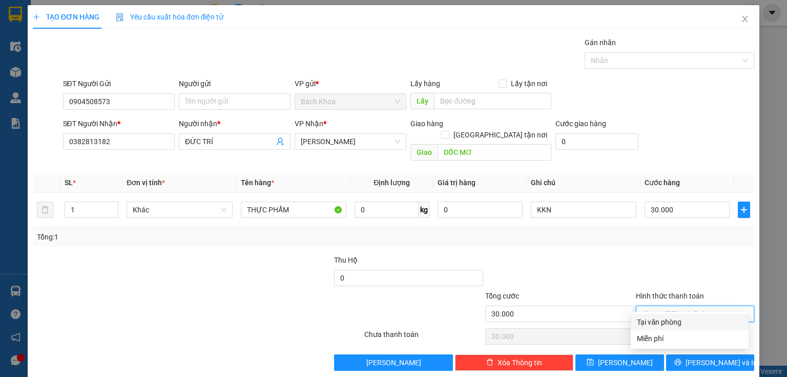
click at [681, 319] on div "Tại văn phòng" at bounding box center [690, 321] width 106 height 11
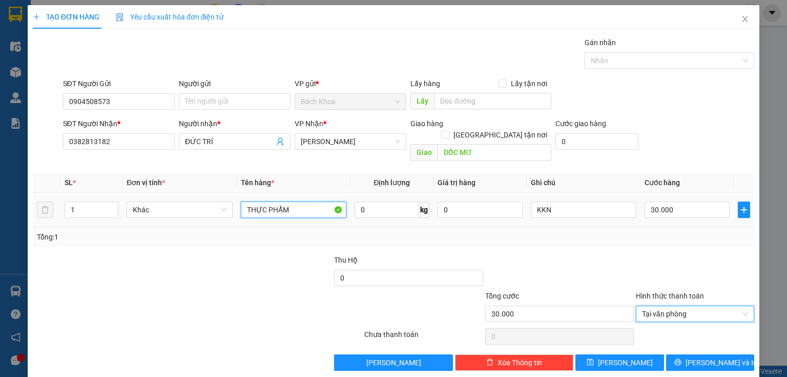
click at [298, 201] on input "THỰC PHẨM" at bounding box center [294, 209] width 106 height 16
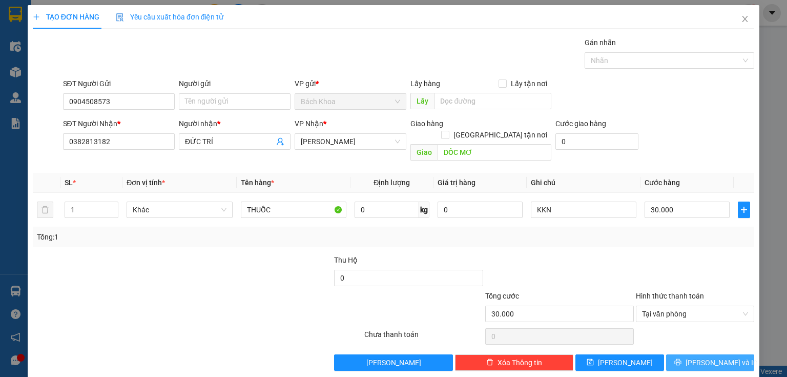
click at [697, 357] on span "[PERSON_NAME] và In" at bounding box center [722, 362] width 72 height 11
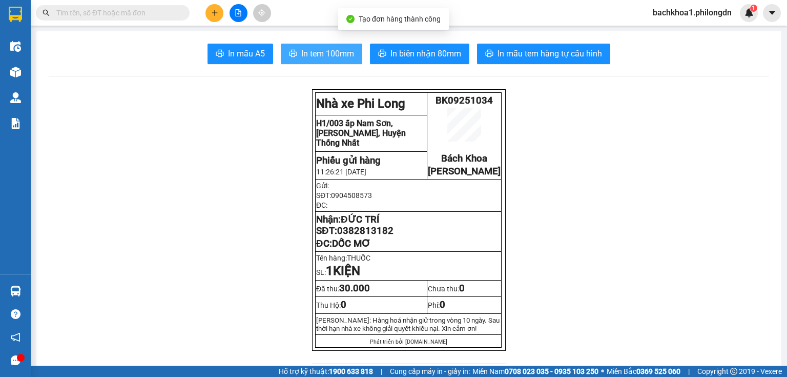
click at [331, 51] on span "In tem 100mm" at bounding box center [327, 53] width 53 height 13
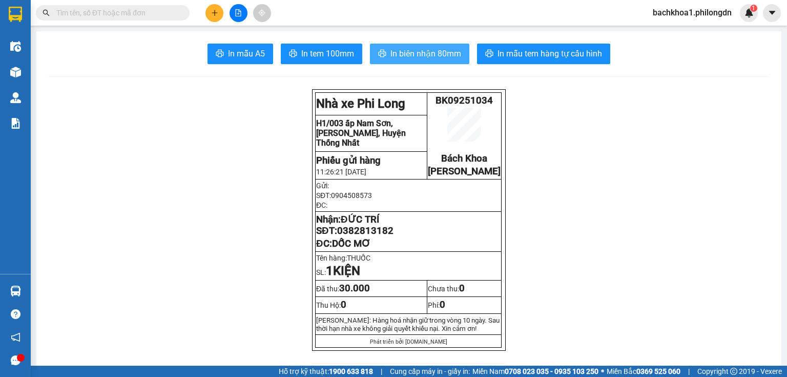
click at [407, 57] on span "In biên nhận 80mm" at bounding box center [426, 53] width 71 height 13
click at [370, 236] on span "0382813182" at bounding box center [365, 230] width 56 height 11
click at [213, 11] on icon "plus" at bounding box center [214, 12] width 7 height 7
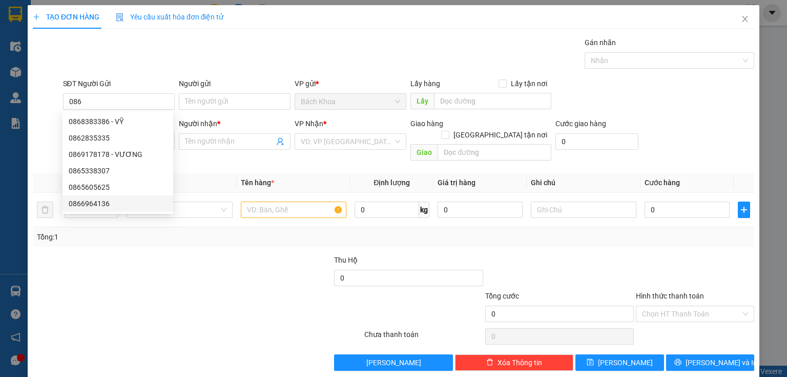
click at [196, 290] on div at bounding box center [137, 308] width 211 height 36
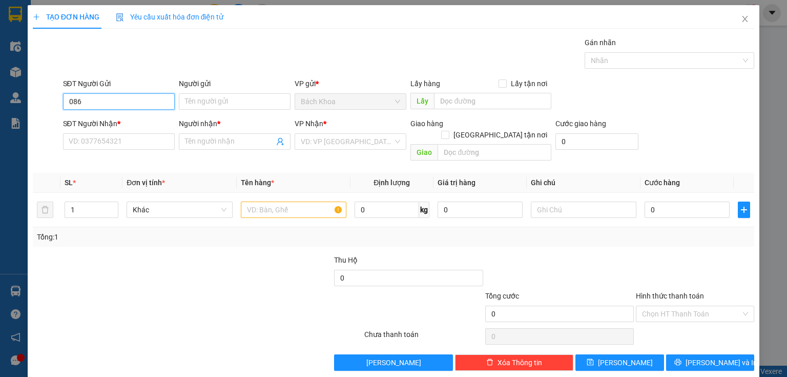
click at [130, 104] on input "086" at bounding box center [119, 101] width 112 height 16
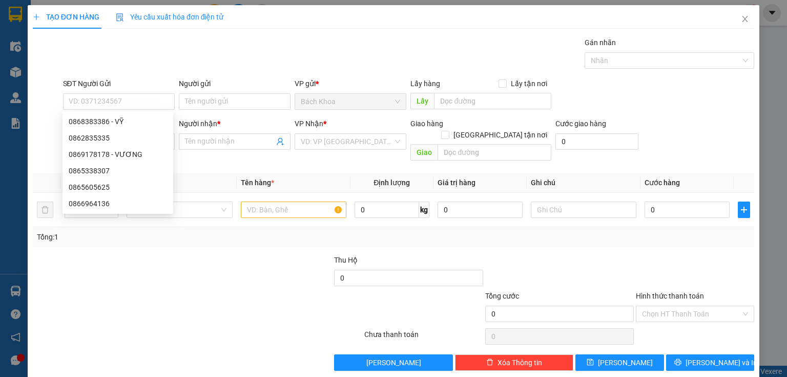
click at [193, 334] on div at bounding box center [198, 336] width 332 height 21
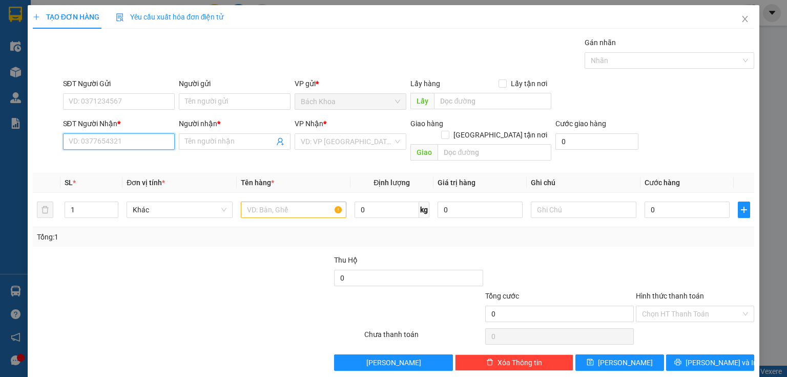
click at [97, 144] on input "SĐT Người Nhận *" at bounding box center [119, 141] width 112 height 16
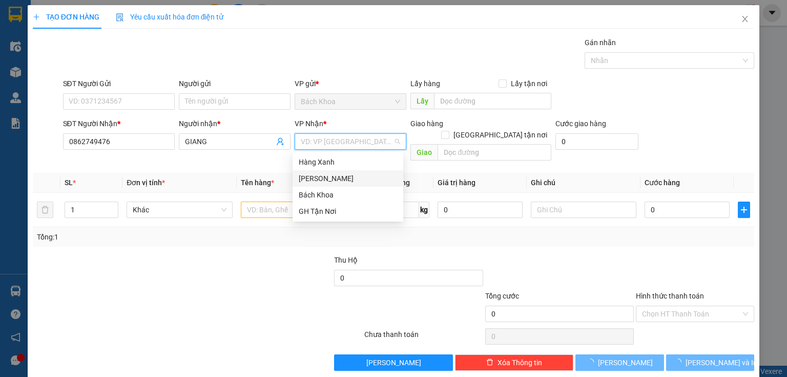
click at [330, 178] on div "[PERSON_NAME]" at bounding box center [348, 178] width 98 height 11
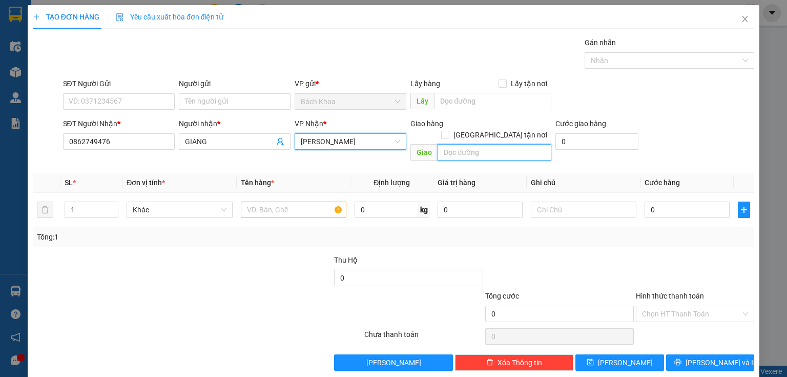
click at [464, 144] on input "text" at bounding box center [495, 152] width 114 height 16
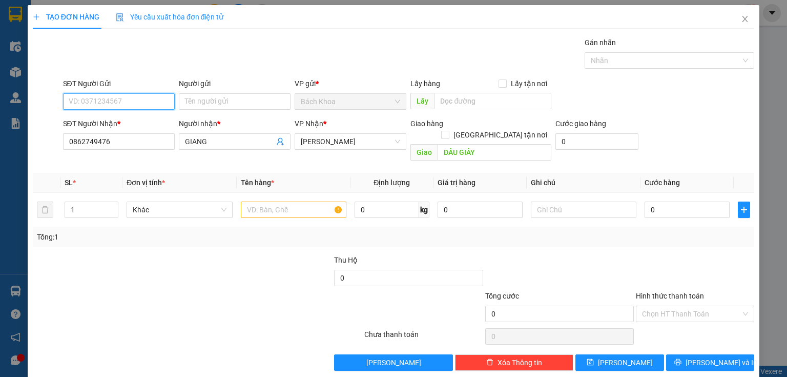
click at [116, 98] on input "SĐT Người Gửi" at bounding box center [119, 101] width 112 height 16
click at [116, 119] on div "0363542066" at bounding box center [118, 121] width 98 height 11
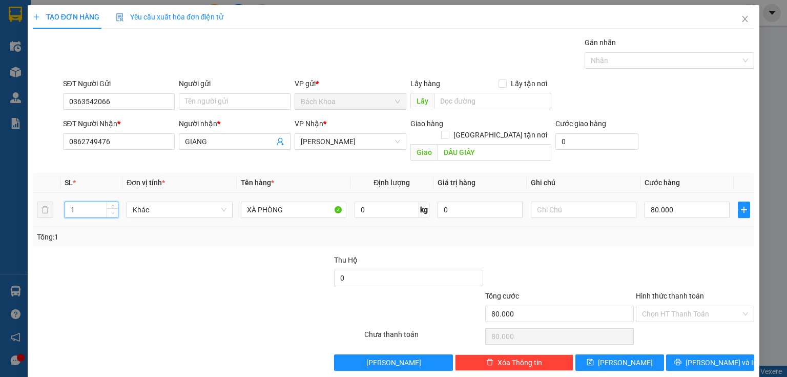
drag, startPoint x: 111, startPoint y: 201, endPoint x: 175, endPoint y: 199, distance: 64.6
click at [111, 211] on icon "down" at bounding box center [113, 213] width 4 height 4
click at [656, 201] on input "80.000" at bounding box center [687, 209] width 85 height 16
click at [712, 357] on span "[PERSON_NAME] và In" at bounding box center [722, 362] width 72 height 11
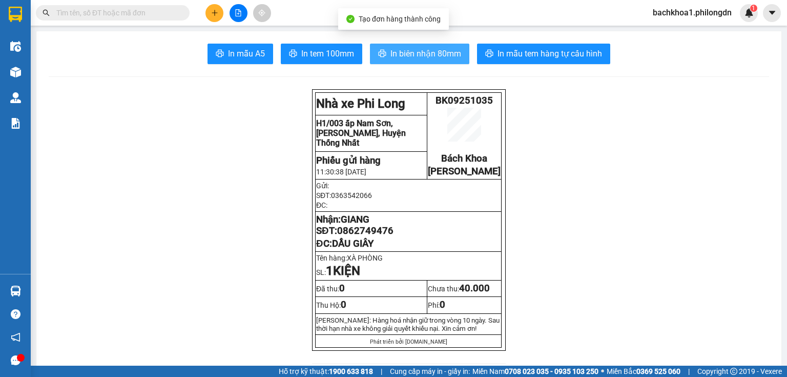
click at [417, 47] on span "In biên nhận 80mm" at bounding box center [426, 53] width 71 height 13
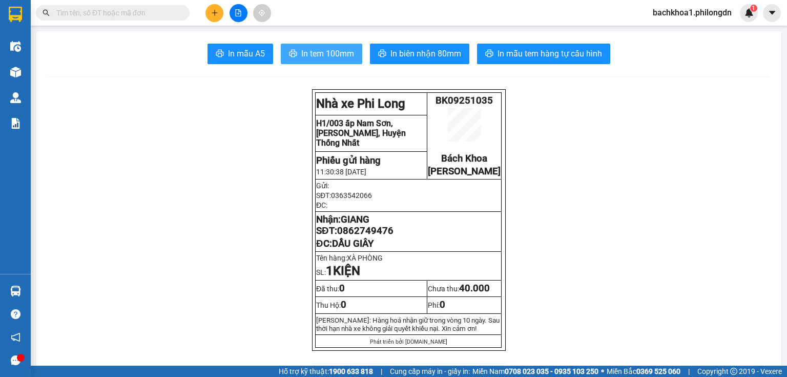
click at [315, 60] on button "In tem 100mm" at bounding box center [322, 54] width 82 height 21
click at [377, 236] on span "0862749476" at bounding box center [365, 230] width 56 height 11
click at [210, 15] on button at bounding box center [215, 13] width 18 height 18
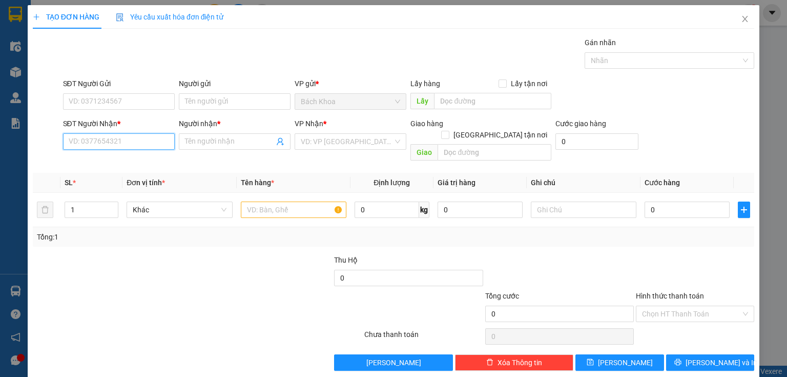
click at [150, 143] on input "SĐT Người Nhận *" at bounding box center [119, 141] width 112 height 16
click at [157, 159] on div "0961707577 - HUỲNH LỘC" at bounding box center [126, 161] width 115 height 11
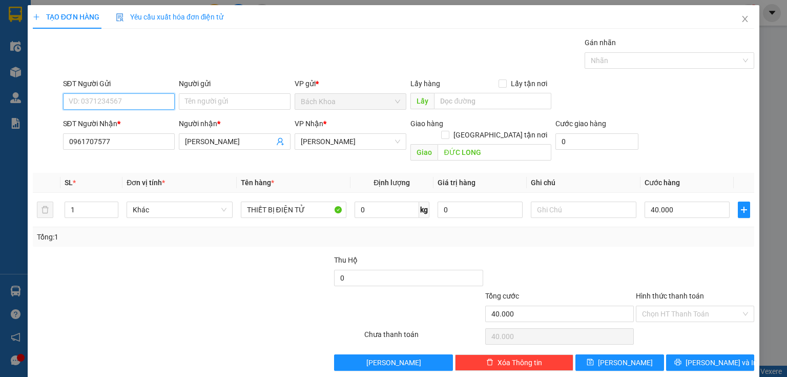
click at [133, 100] on input "SĐT Người Gửi" at bounding box center [119, 101] width 112 height 16
click at [136, 138] on div "0911567666" at bounding box center [118, 137] width 98 height 11
click at [702, 201] on input "30.000" at bounding box center [687, 209] width 85 height 16
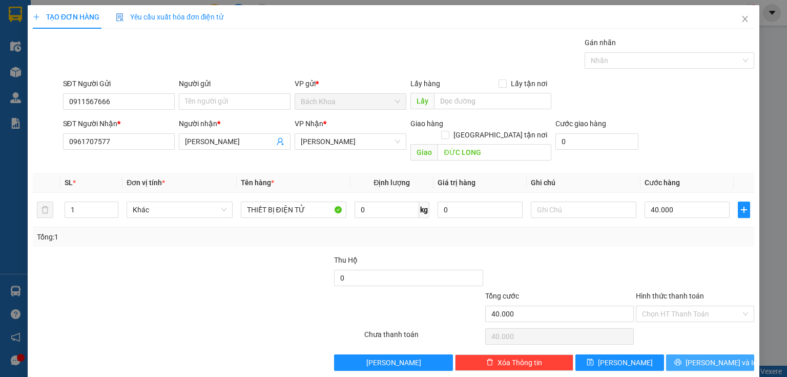
click at [683, 355] on button "[PERSON_NAME] và In" at bounding box center [710, 362] width 89 height 16
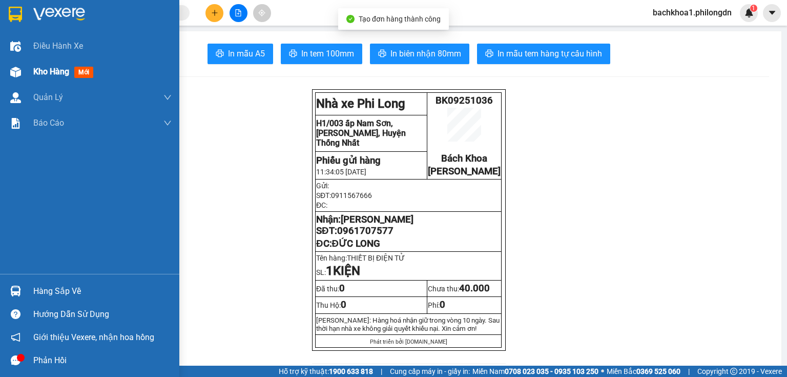
click at [88, 66] on div "Kho hàng mới" at bounding box center [65, 71] width 64 height 13
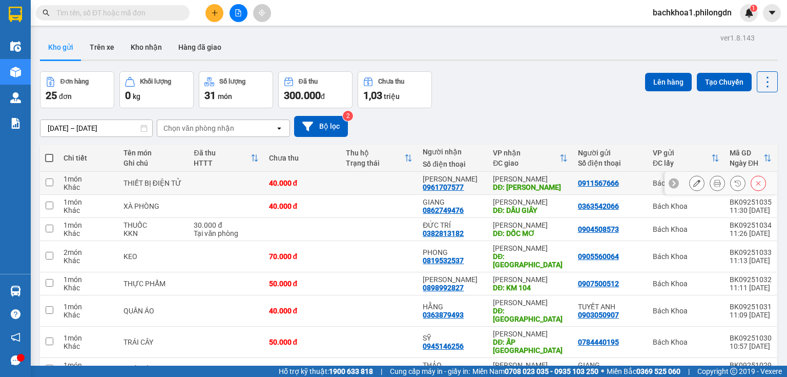
click at [701, 178] on div at bounding box center [728, 182] width 77 height 15
click at [697, 179] on button at bounding box center [697, 183] width 14 height 18
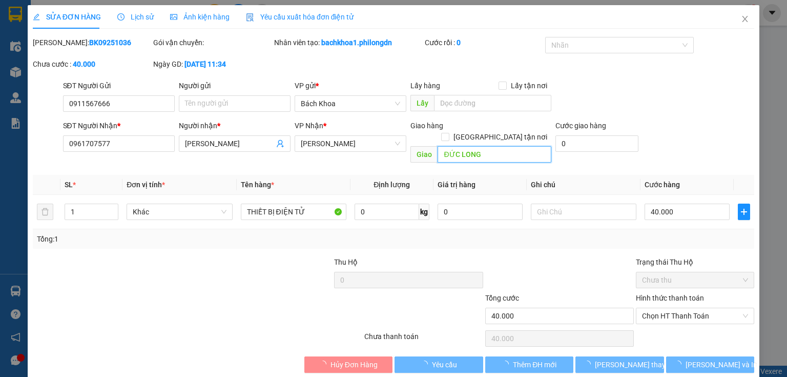
click at [504, 146] on input "ĐỨC LONG" at bounding box center [495, 154] width 114 height 16
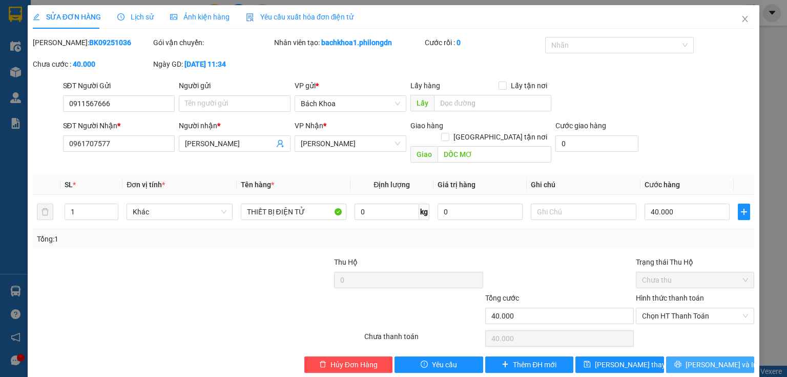
click at [720, 359] on span "[PERSON_NAME] và In" at bounding box center [722, 364] width 72 height 11
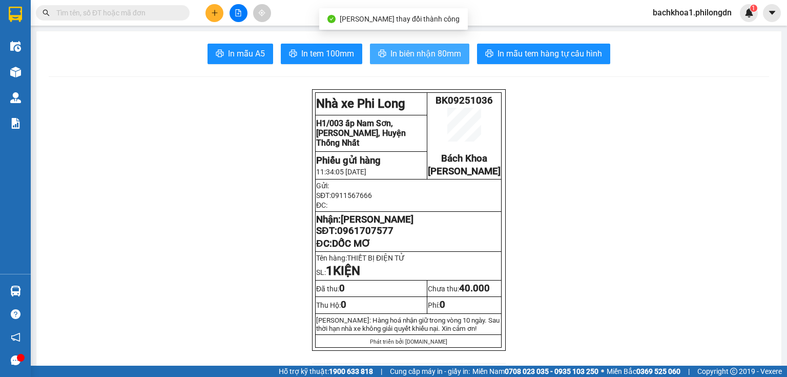
click at [431, 57] on span "In biên nhận 80mm" at bounding box center [426, 53] width 71 height 13
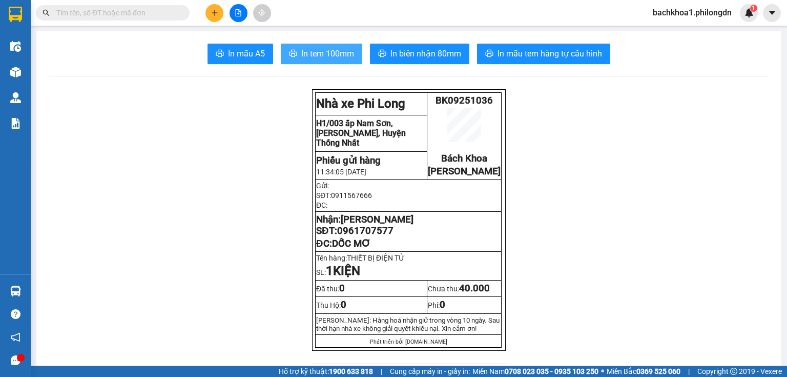
click at [313, 64] on button "In tem 100mm" at bounding box center [322, 54] width 82 height 21
click at [378, 236] on span "0961707577" at bounding box center [365, 230] width 56 height 11
click at [207, 12] on button at bounding box center [215, 13] width 18 height 18
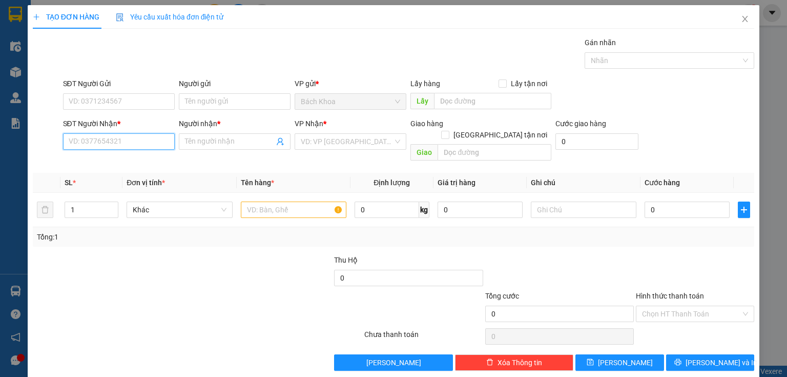
click at [128, 139] on input "SĐT Người Nhận *" at bounding box center [119, 141] width 112 height 16
click at [143, 158] on div "02513779868 - NK TÂM PHÚC" at bounding box center [118, 161] width 98 height 11
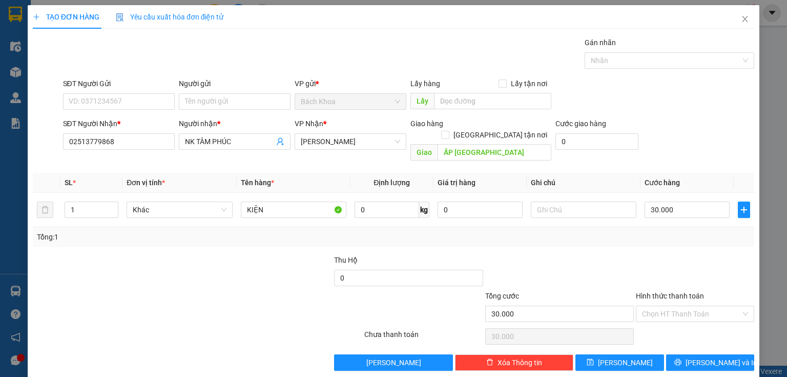
click at [154, 111] on div "SĐT Người Gửi VD: 0371234567" at bounding box center [119, 96] width 112 height 36
click at [155, 108] on input "SĐT Người Gửi" at bounding box center [119, 101] width 112 height 16
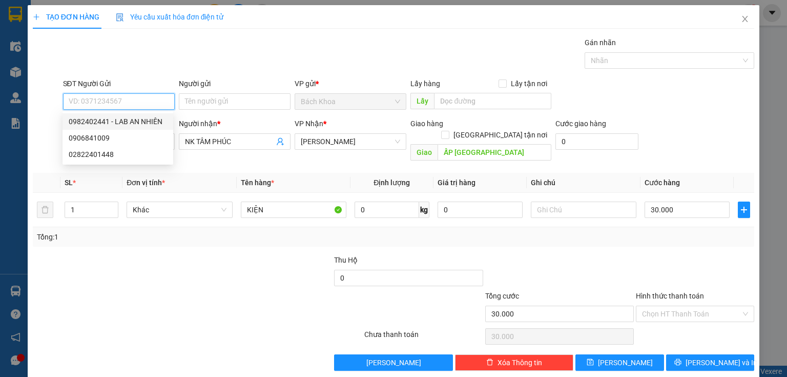
click at [160, 120] on div "0982402441 - LAB AN NHIÊN" at bounding box center [118, 121] width 98 height 11
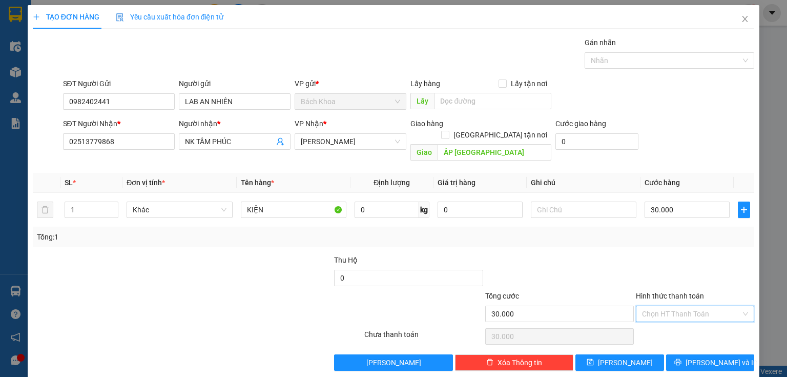
click at [684, 306] on input "Hình thức thanh toán" at bounding box center [691, 313] width 99 height 15
click at [694, 319] on div "Tại văn phòng" at bounding box center [690, 321] width 106 height 11
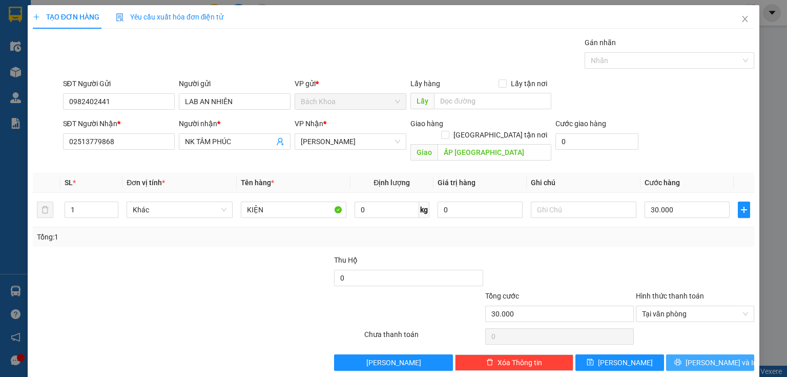
click at [741, 354] on button "[PERSON_NAME] và In" at bounding box center [710, 362] width 89 height 16
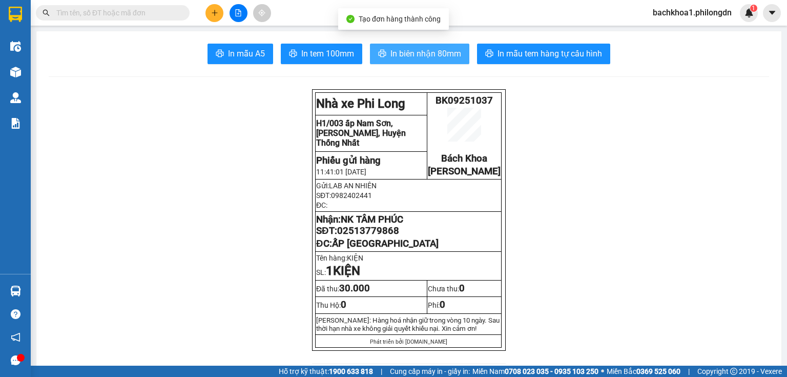
click at [410, 52] on span "In biên nhận 80mm" at bounding box center [426, 53] width 71 height 13
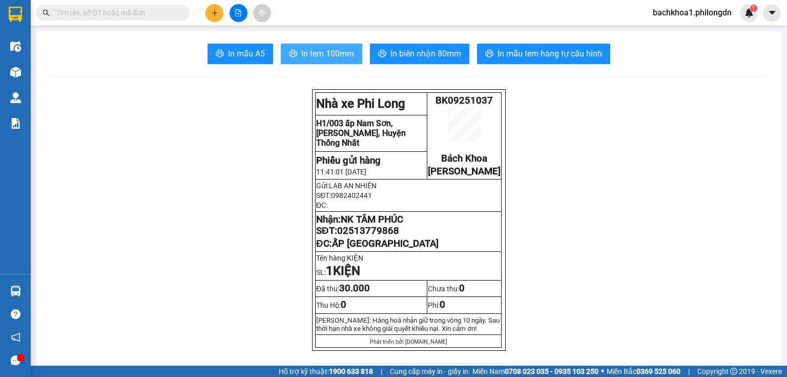
click at [334, 57] on span "In tem 100mm" at bounding box center [327, 53] width 53 height 13
click at [368, 236] on span "02513779868" at bounding box center [368, 230] width 62 height 11
click at [221, 10] on button at bounding box center [215, 13] width 18 height 18
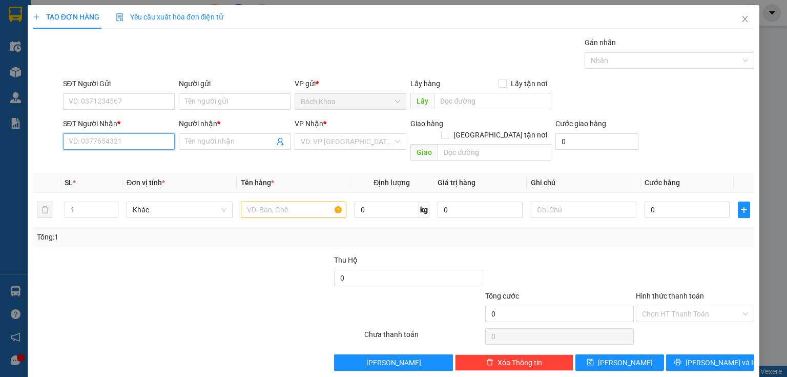
click at [114, 142] on input "SĐT Người Nhận *" at bounding box center [119, 141] width 112 height 16
click at [121, 158] on div "0984080311 - TIÊN" at bounding box center [118, 161] width 98 height 11
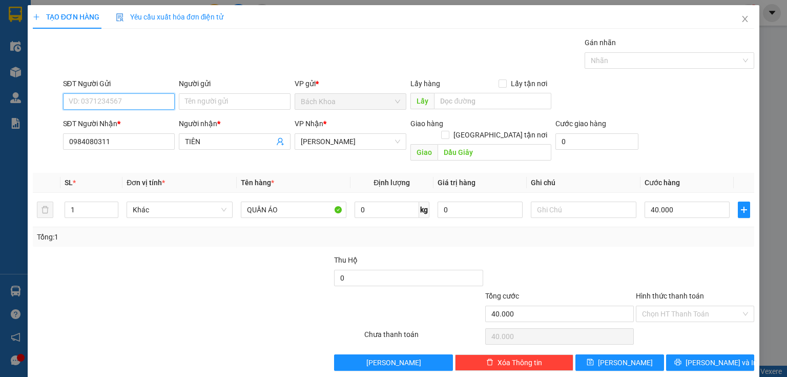
click at [137, 103] on input "SĐT Người Gửi" at bounding box center [119, 101] width 112 height 16
click at [84, 119] on div "0902814706" at bounding box center [118, 121] width 98 height 11
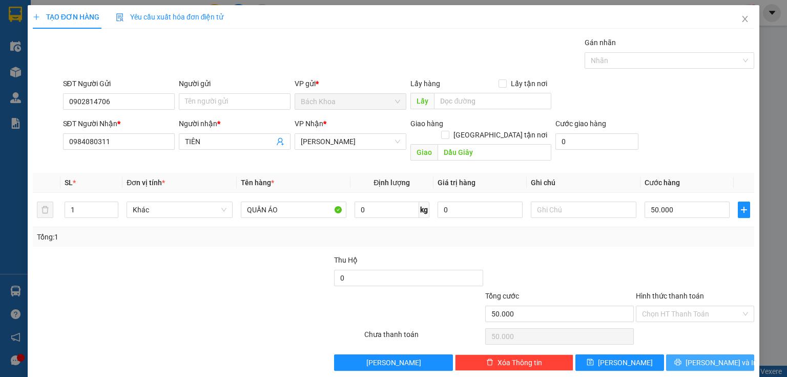
click at [690, 356] on button "[PERSON_NAME] và In" at bounding box center [710, 362] width 89 height 16
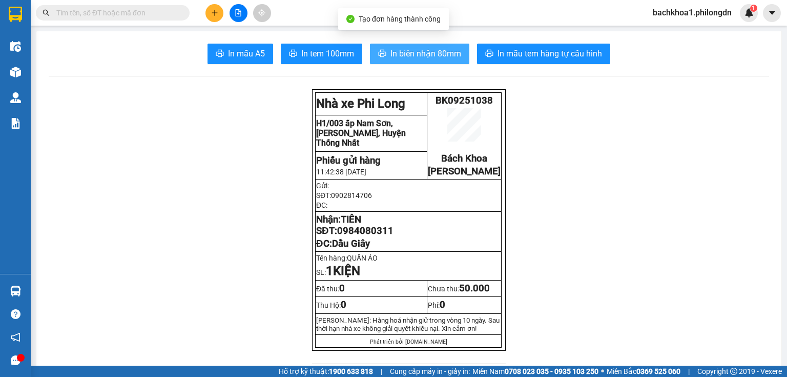
click at [408, 59] on span "In biên nhận 80mm" at bounding box center [426, 53] width 71 height 13
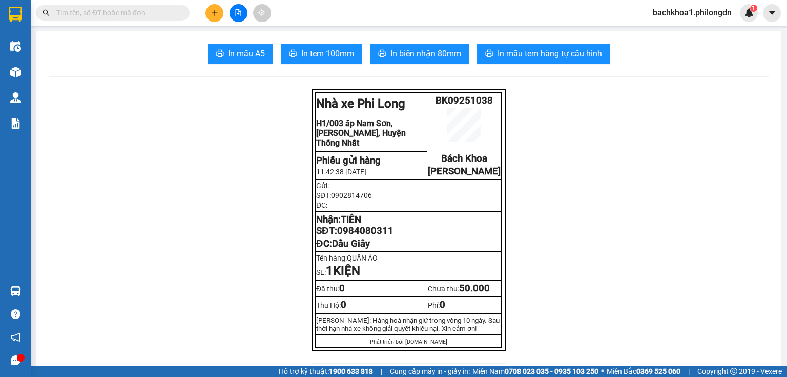
click at [333, 48] on span "In tem 100mm" at bounding box center [327, 53] width 53 height 13
click at [368, 236] on span "0984080311" at bounding box center [365, 230] width 56 height 11
click at [217, 3] on div "Kết quả tìm kiếm ( 0 ) Bộ lọc No Data bachkhoa1.philongdn 1" at bounding box center [393, 13] width 787 height 26
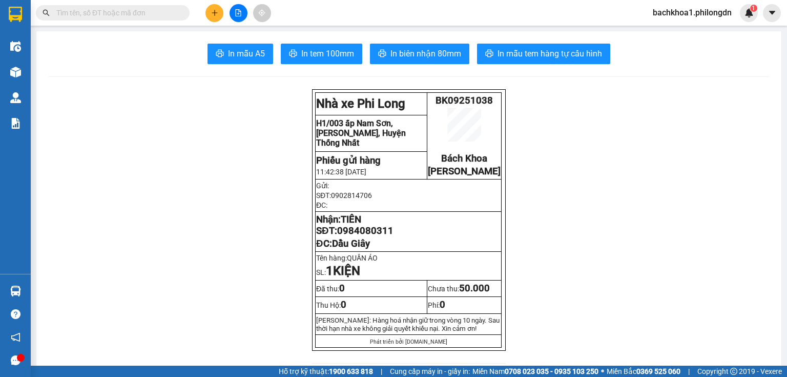
click at [213, 14] on icon "plus" at bounding box center [214, 12] width 7 height 7
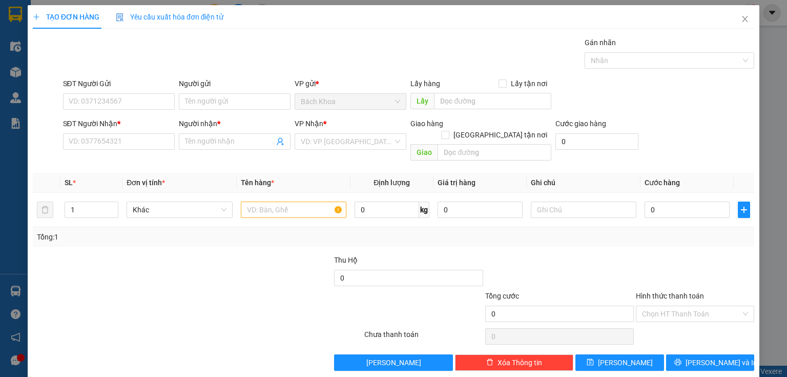
click at [149, 152] on div "SĐT Người Nhận * VD: 0377654321" at bounding box center [119, 136] width 112 height 36
click at [140, 139] on input "SĐT Người Nhận *" at bounding box center [119, 141] width 112 height 16
click at [160, 140] on input "SĐT Người Nhận *" at bounding box center [119, 141] width 112 height 16
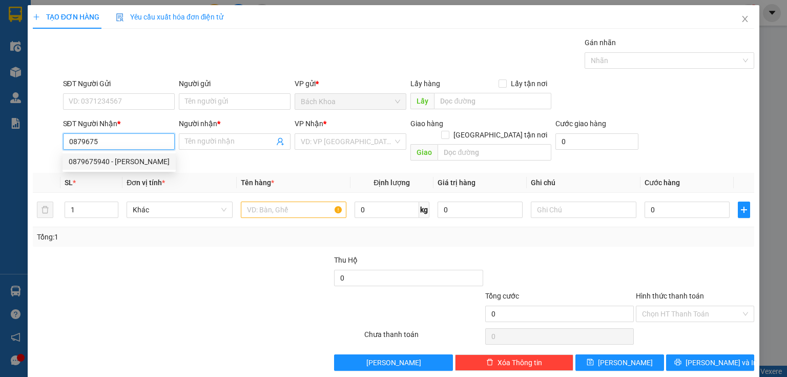
click at [117, 159] on div "0879675940 - ANH HÙNG" at bounding box center [119, 161] width 101 height 11
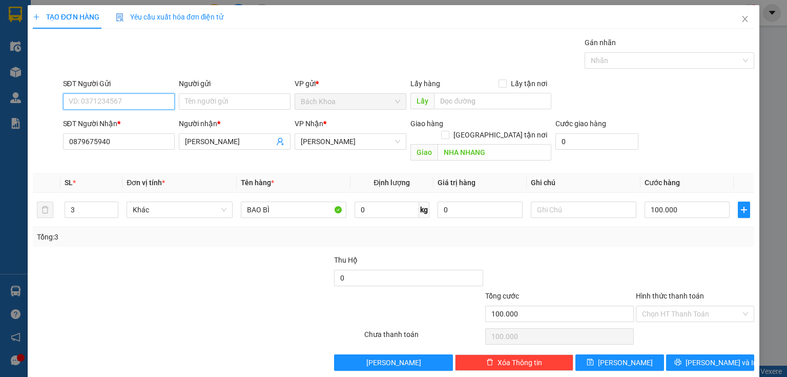
click at [116, 102] on input "SĐT Người Gửi" at bounding box center [119, 101] width 112 height 16
click at [125, 122] on div "02839508693" at bounding box center [118, 121] width 98 height 11
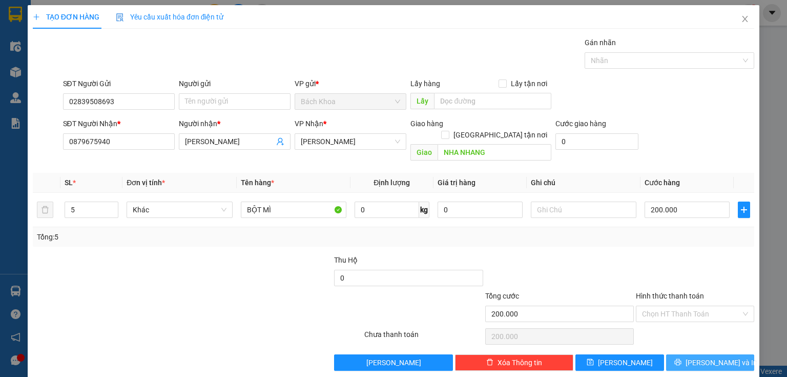
click at [683, 354] on button "[PERSON_NAME] và In" at bounding box center [710, 362] width 89 height 16
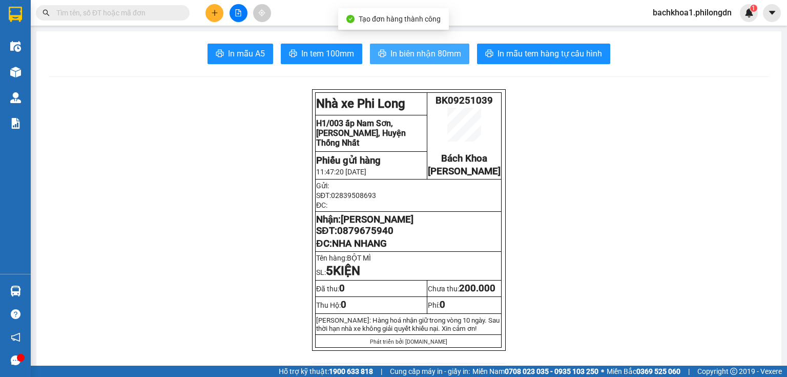
click at [433, 62] on button "In biên nhận 80mm" at bounding box center [419, 54] width 99 height 21
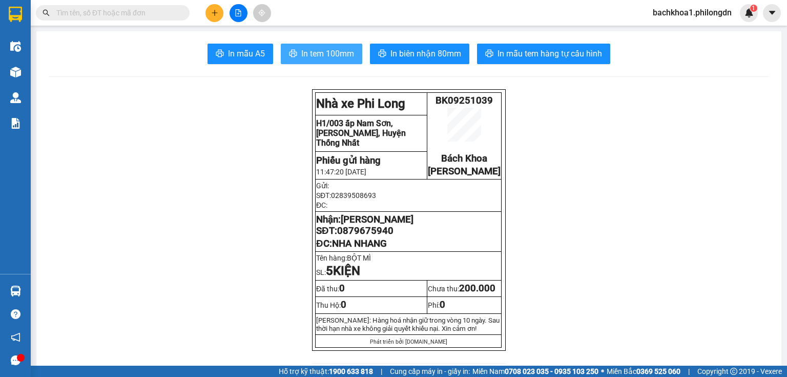
click at [326, 57] on span "In tem 100mm" at bounding box center [327, 53] width 53 height 13
click at [369, 236] on span "0879675940" at bounding box center [365, 230] width 56 height 11
click at [219, 9] on button at bounding box center [215, 13] width 18 height 18
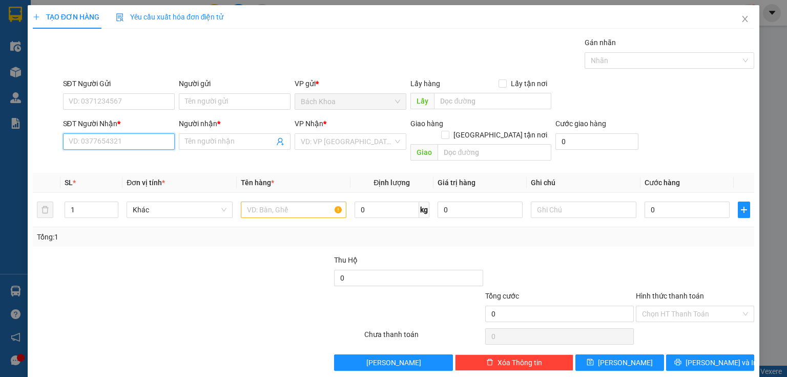
click at [142, 145] on input "SĐT Người Nhận *" at bounding box center [119, 141] width 112 height 16
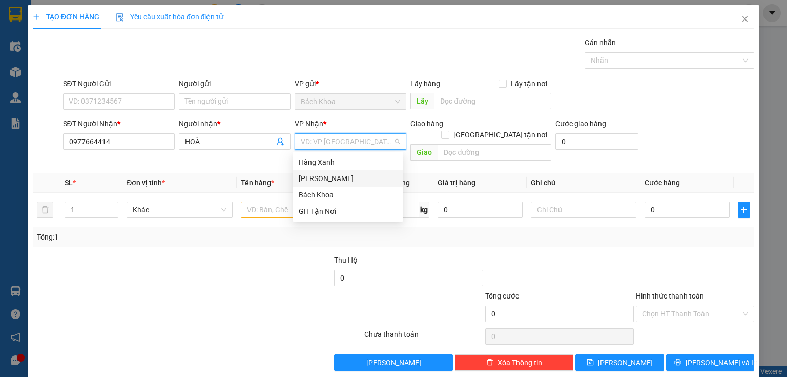
click at [325, 178] on div "[PERSON_NAME]" at bounding box center [348, 178] width 98 height 11
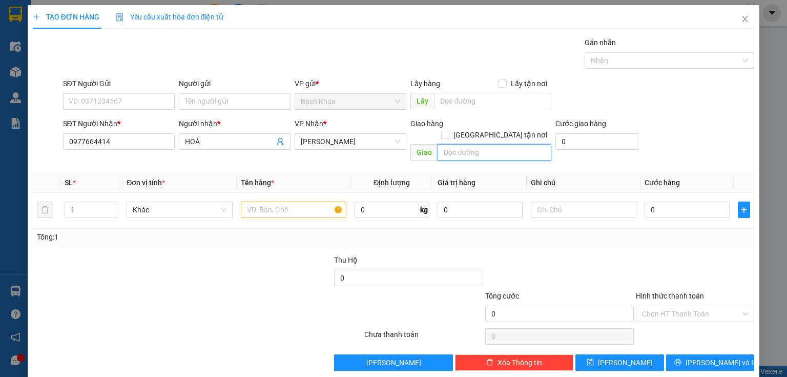
click at [445, 144] on input "text" at bounding box center [495, 152] width 114 height 16
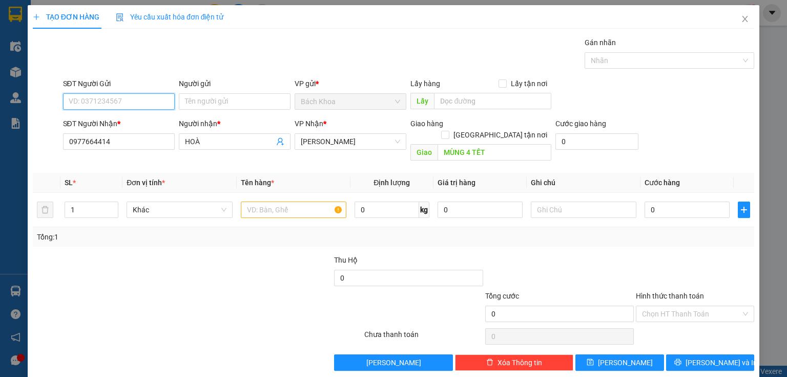
click at [152, 99] on input "SĐT Người Gửi" at bounding box center [119, 101] width 112 height 16
click at [250, 201] on input "text" at bounding box center [294, 209] width 106 height 16
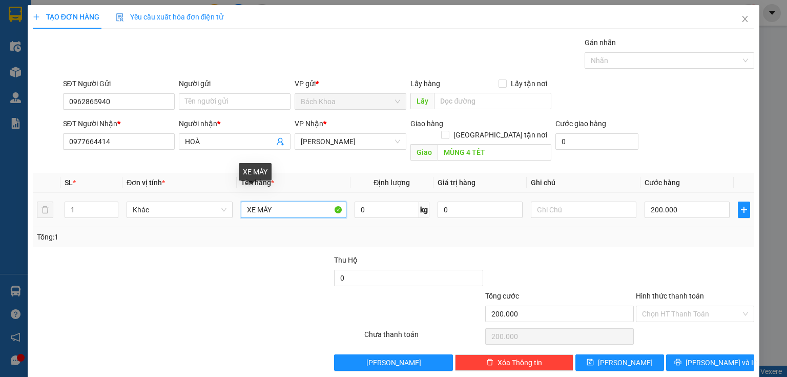
click at [287, 201] on input "XE MÁY" at bounding box center [294, 209] width 106 height 16
click at [285, 201] on input "XE MÁY + BÂ LÔ" at bounding box center [294, 209] width 106 height 16
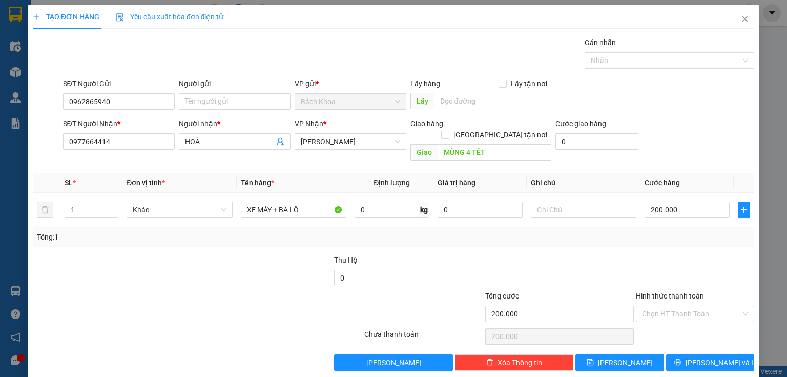
click at [696, 306] on input "Hình thức thanh toán" at bounding box center [691, 313] width 99 height 15
click at [690, 319] on div "Tại văn phòng" at bounding box center [690, 321] width 106 height 11
click at [704, 340] on div "Transit Pickup Surcharge Ids Transit Deliver Surcharge Ids Transit Deliver Surc…" at bounding box center [394, 204] width 722 height 334
click at [704, 357] on span "[PERSON_NAME] và In" at bounding box center [722, 362] width 72 height 11
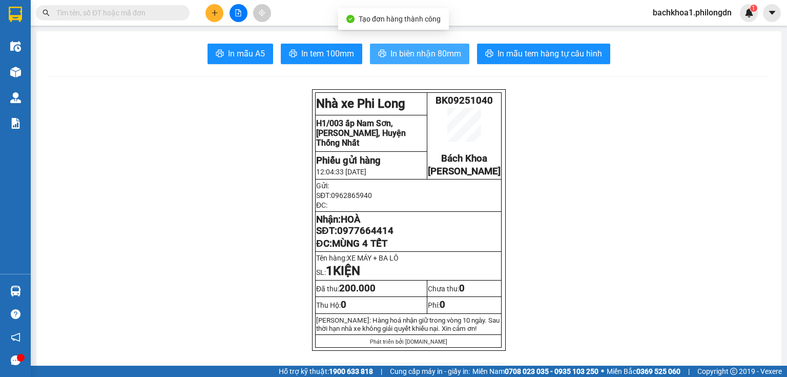
click at [404, 51] on span "In biên nhận 80mm" at bounding box center [426, 53] width 71 height 13
click at [431, 57] on span "In biên nhận 80mm" at bounding box center [426, 53] width 71 height 13
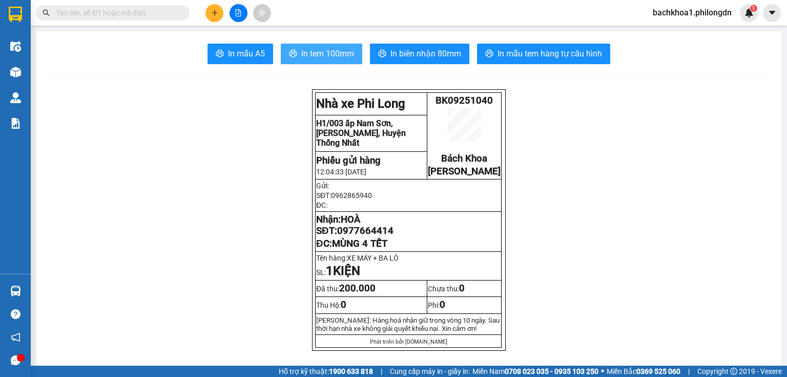
click at [315, 56] on span "In tem 100mm" at bounding box center [327, 53] width 53 height 13
click at [373, 236] on span "0977664414" at bounding box center [365, 230] width 56 height 11
click at [213, 15] on icon "plus" at bounding box center [214, 12] width 7 height 7
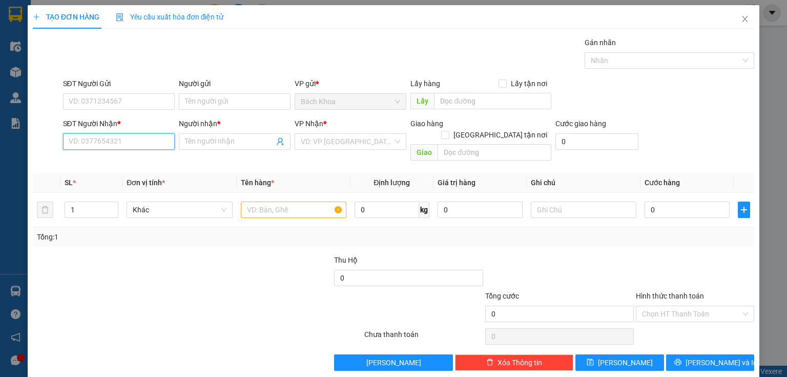
click at [152, 138] on input "SĐT Người Nhận *" at bounding box center [119, 141] width 112 height 16
click at [107, 164] on div "0937825982 - DŨNG" at bounding box center [118, 161] width 98 height 11
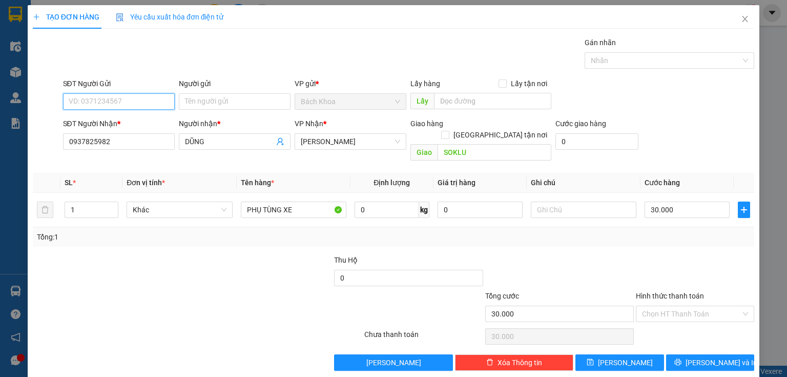
click at [123, 93] on input "SĐT Người Gửi" at bounding box center [119, 101] width 112 height 16
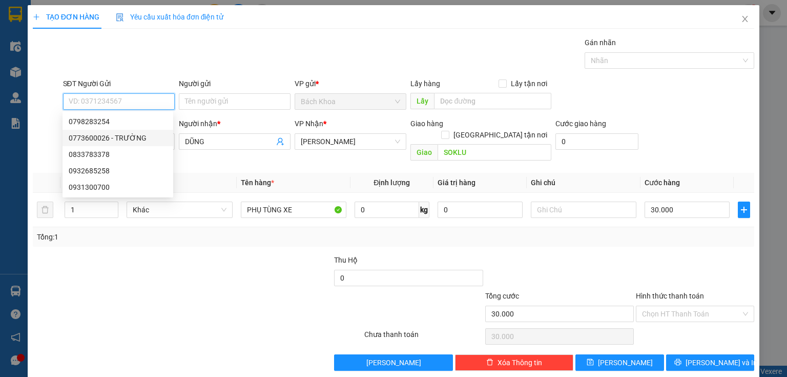
click at [111, 136] on div "0773600026 - TRƯỜNG" at bounding box center [118, 137] width 98 height 11
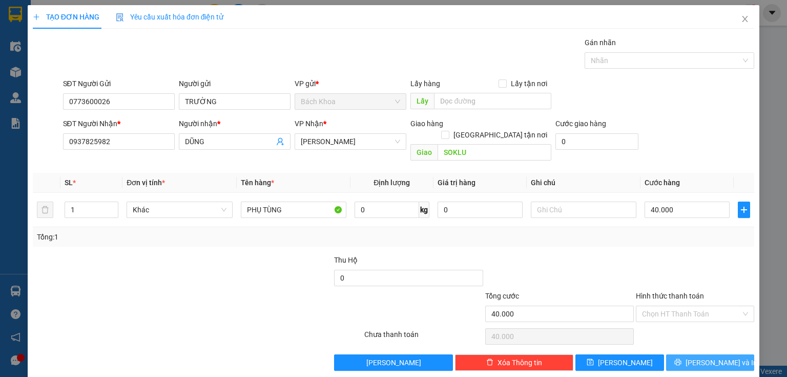
drag, startPoint x: 708, startPoint y: 342, endPoint x: 687, endPoint y: 342, distance: 21.0
click at [705, 354] on button "[PERSON_NAME] và In" at bounding box center [710, 362] width 89 height 16
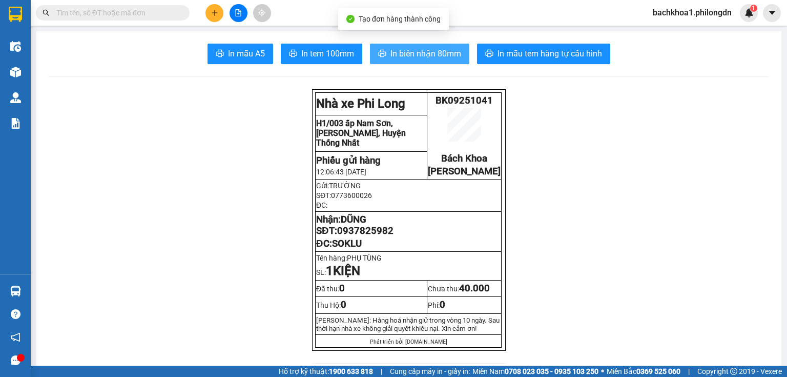
click at [441, 51] on span "In biên nhận 80mm" at bounding box center [426, 53] width 71 height 13
click at [435, 59] on span "In biên nhận 80mm" at bounding box center [426, 53] width 71 height 13
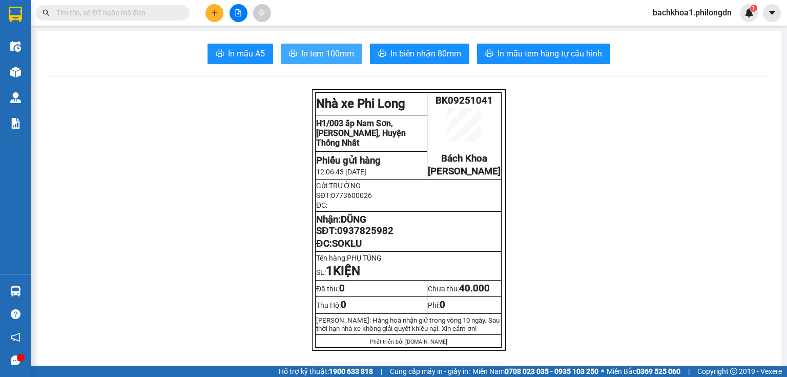
click at [319, 55] on span "In tem 100mm" at bounding box center [327, 53] width 53 height 13
click at [361, 236] on span "0937825982" at bounding box center [365, 230] width 56 height 11
click at [214, 10] on button at bounding box center [215, 13] width 18 height 18
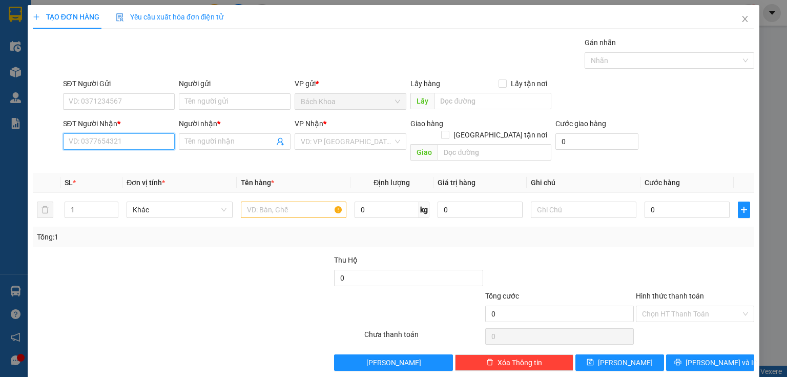
click at [154, 142] on input "SĐT Người Nhận *" at bounding box center [119, 141] width 112 height 16
click at [115, 136] on input "SĐT Người Nhận *" at bounding box center [119, 141] width 112 height 16
click at [129, 163] on div "0365225552 - MAI" at bounding box center [118, 161] width 98 height 11
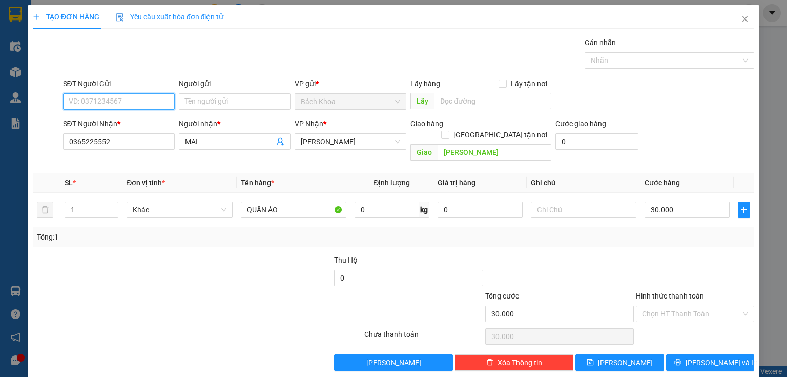
click at [121, 105] on input "SĐT Người Gửi" at bounding box center [119, 101] width 112 height 16
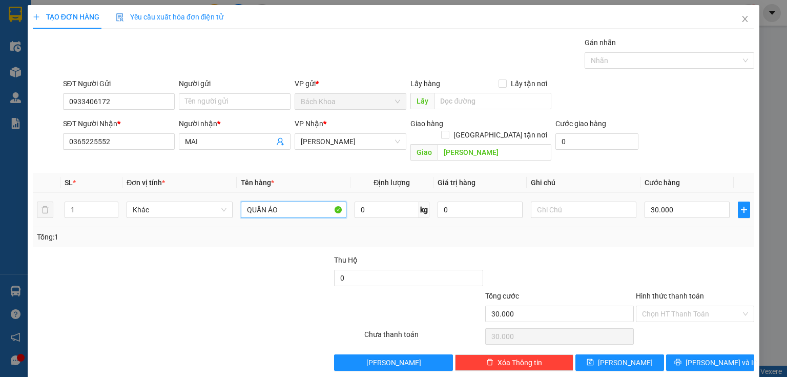
click at [304, 201] on input "QUẦN ÁO" at bounding box center [294, 209] width 106 height 16
click at [727, 354] on button "[PERSON_NAME] và In" at bounding box center [710, 362] width 89 height 16
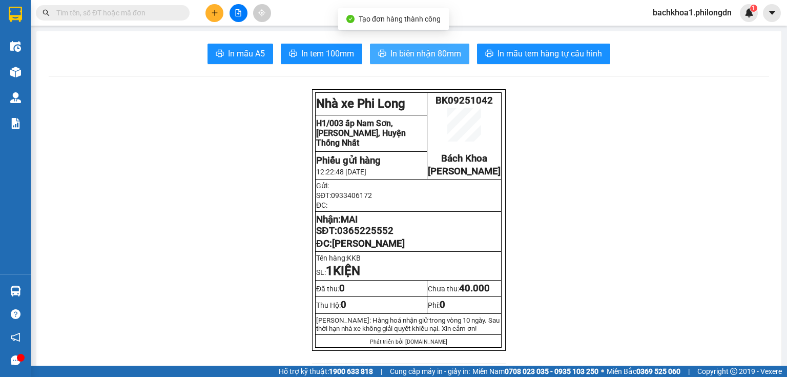
click at [413, 51] on span "In biên nhận 80mm" at bounding box center [426, 53] width 71 height 13
click at [420, 52] on span "In biên nhận 80mm" at bounding box center [426, 53] width 71 height 13
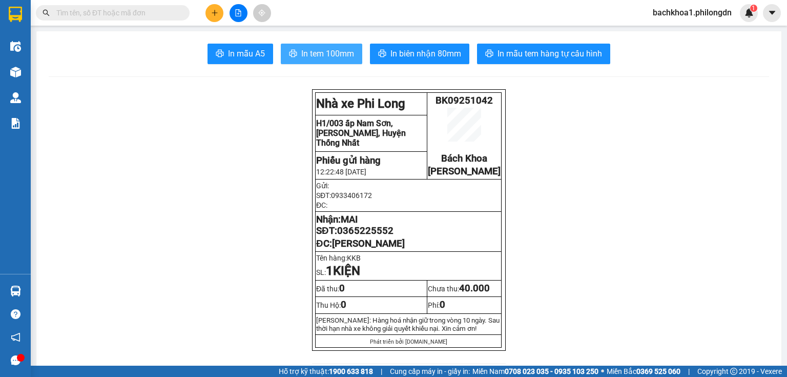
click at [323, 53] on span "In tem 100mm" at bounding box center [327, 53] width 53 height 13
click at [365, 236] on span "0365225552" at bounding box center [365, 230] width 56 height 11
click at [375, 236] on span "0365225552" at bounding box center [365, 230] width 56 height 11
drag, startPoint x: 375, startPoint y: 240, endPoint x: 357, endPoint y: 244, distance: 18.3
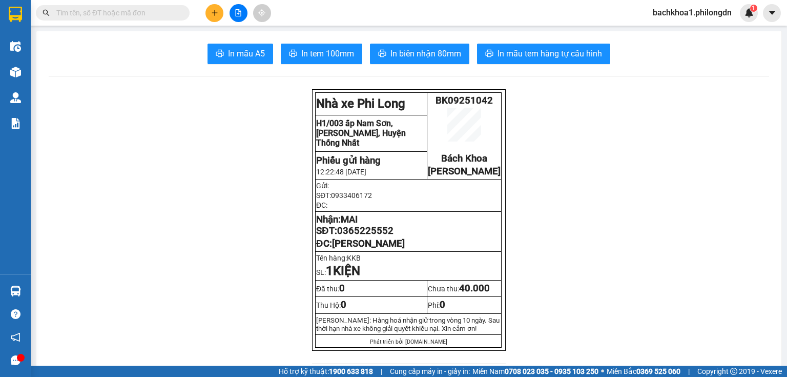
click at [357, 236] on span "0365225552" at bounding box center [365, 230] width 56 height 11
click at [212, 14] on icon "plus" at bounding box center [214, 12] width 7 height 7
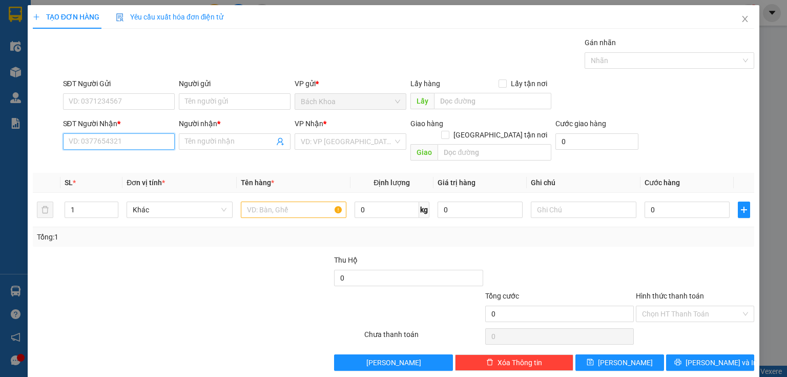
click at [127, 138] on input "SĐT Người Nhận *" at bounding box center [119, 141] width 112 height 16
click at [215, 146] on input "Người nhận *" at bounding box center [229, 141] width 89 height 11
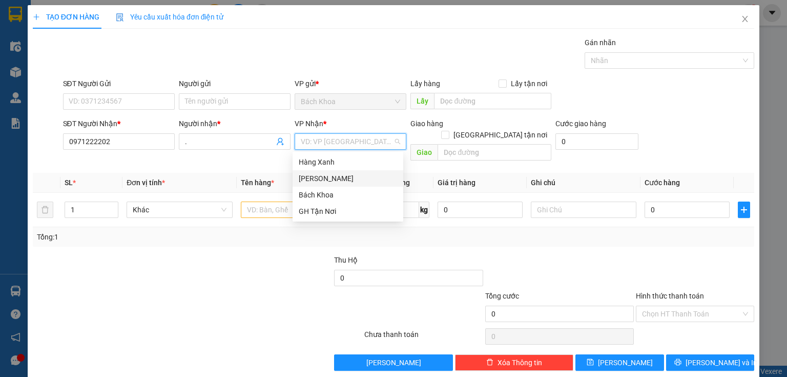
click at [349, 173] on div "[PERSON_NAME]" at bounding box center [348, 178] width 98 height 11
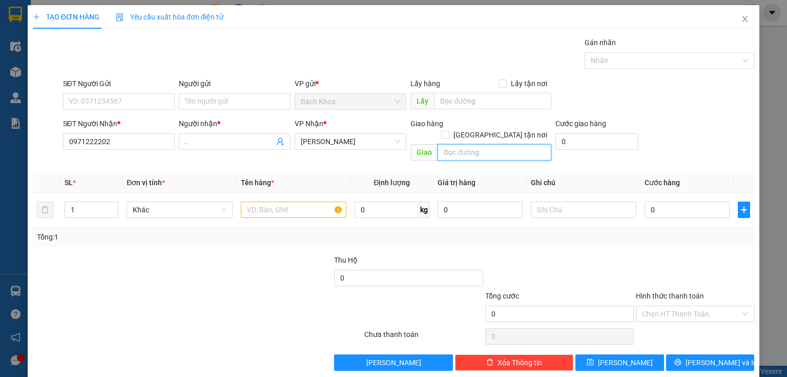
click at [459, 145] on input "text" at bounding box center [495, 152] width 114 height 16
click at [294, 209] on td at bounding box center [294, 210] width 114 height 34
click at [289, 201] on input "text" at bounding box center [294, 209] width 106 height 16
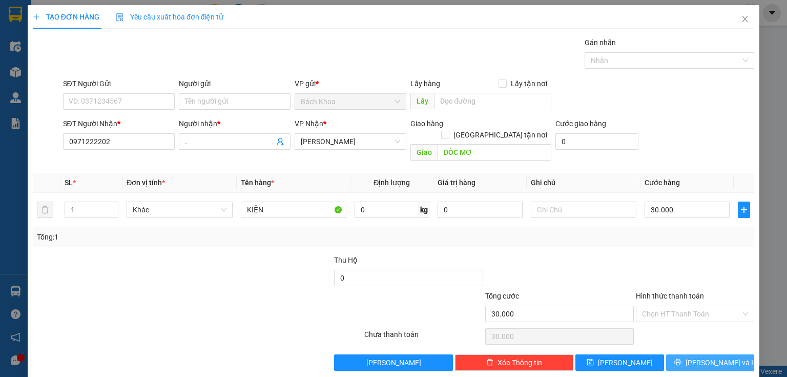
click at [699, 357] on span "[PERSON_NAME] và In" at bounding box center [722, 362] width 72 height 11
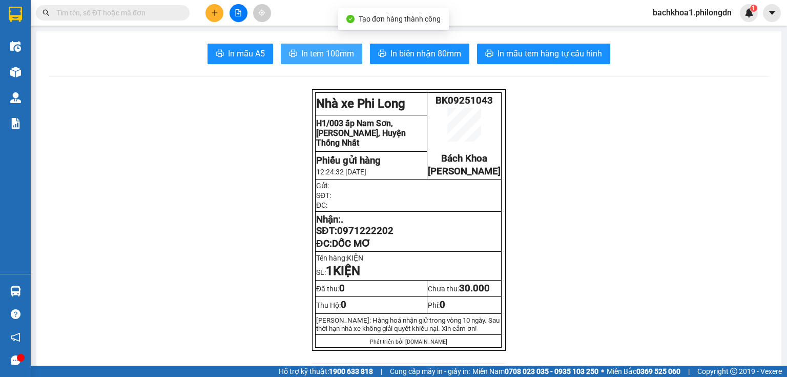
click at [322, 45] on button "In tem 100mm" at bounding box center [322, 54] width 82 height 21
click at [382, 236] on span "0971222202" at bounding box center [365, 230] width 56 height 11
click at [215, 16] on button at bounding box center [215, 13] width 18 height 18
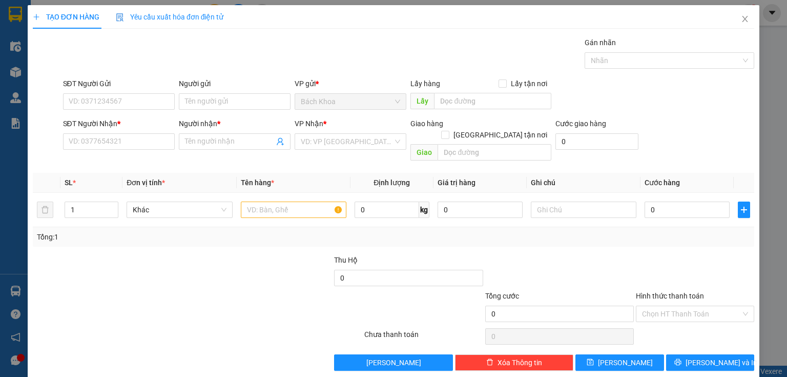
click at [112, 152] on div "SĐT Người Nhận * VD: 0377654321" at bounding box center [119, 136] width 112 height 36
click at [114, 145] on input "SĐT Người Nhận *" at bounding box center [119, 141] width 112 height 16
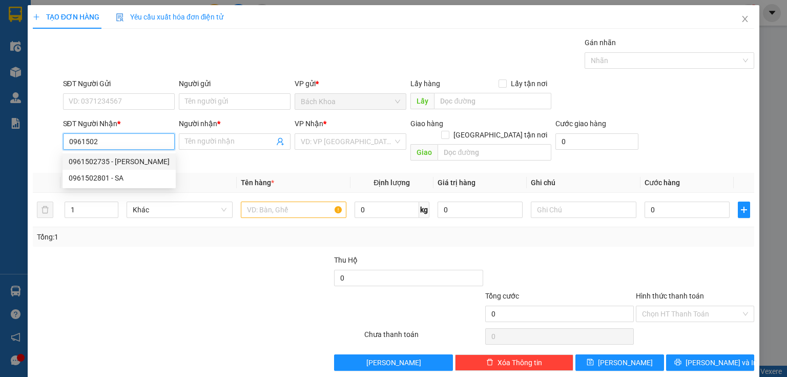
click at [125, 165] on div "0961502735 - THANH" at bounding box center [119, 161] width 101 height 11
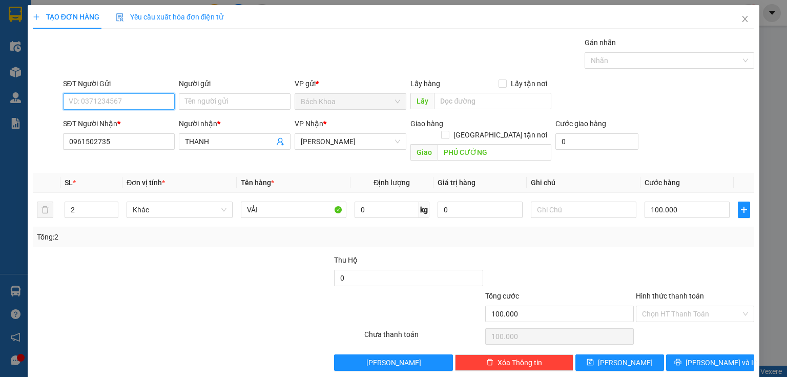
click at [131, 104] on input "SĐT Người Gửi" at bounding box center [119, 101] width 112 height 16
click at [110, 124] on div "0359498759" at bounding box center [118, 121] width 98 height 11
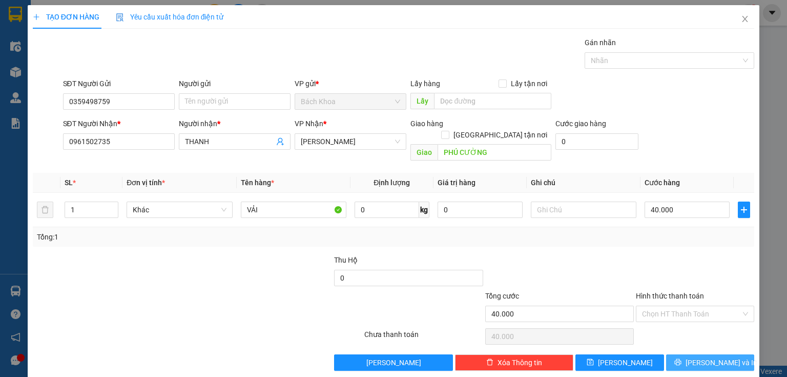
click at [711, 357] on span "[PERSON_NAME] và In" at bounding box center [722, 362] width 72 height 11
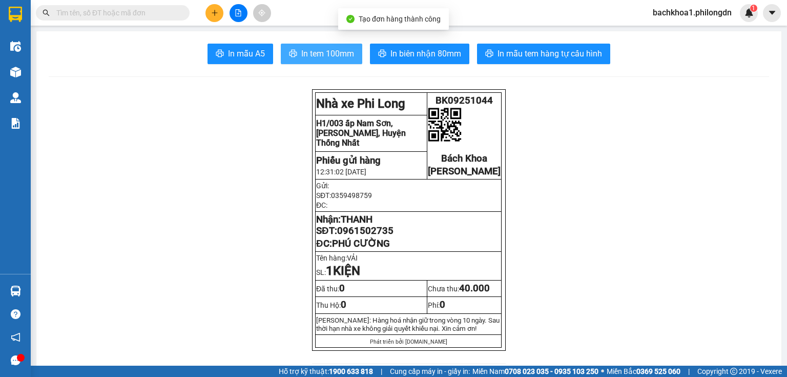
click at [316, 45] on button "In tem 100mm" at bounding box center [322, 54] width 82 height 21
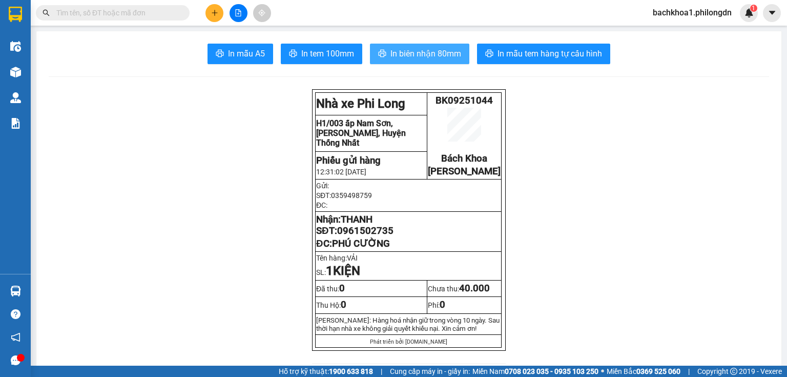
click at [431, 60] on button "In biên nhận 80mm" at bounding box center [419, 54] width 99 height 21
click at [414, 45] on button "In biên nhận 80mm" at bounding box center [419, 54] width 99 height 21
click at [372, 236] on span "0961502735" at bounding box center [365, 230] width 56 height 11
click at [212, 13] on icon "plus" at bounding box center [214, 12] width 7 height 7
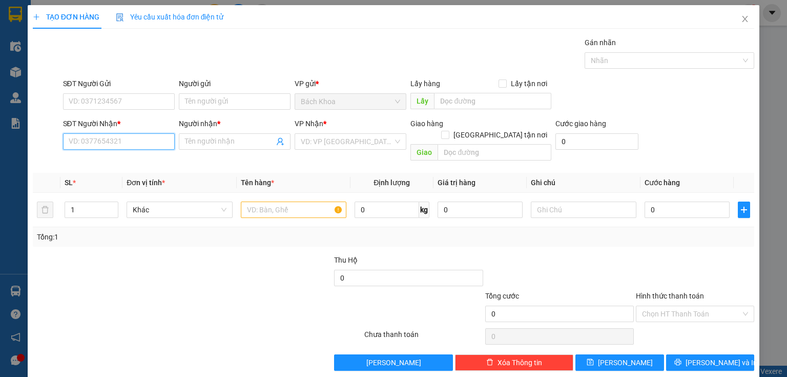
click at [135, 146] on input "SĐT Người Nhận *" at bounding box center [119, 141] width 112 height 16
click at [129, 159] on div "0366900422 - VĂN TÚ" at bounding box center [118, 161] width 98 height 11
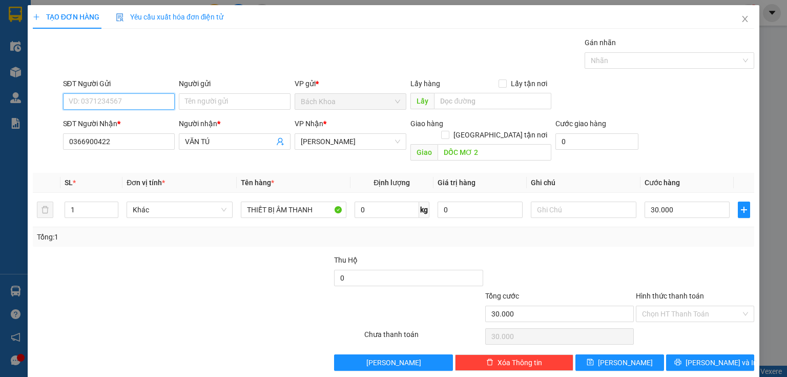
click at [146, 104] on input "SĐT Người Gửi" at bounding box center [119, 101] width 112 height 16
click at [151, 123] on div "0901446372 - ." at bounding box center [119, 121] width 101 height 11
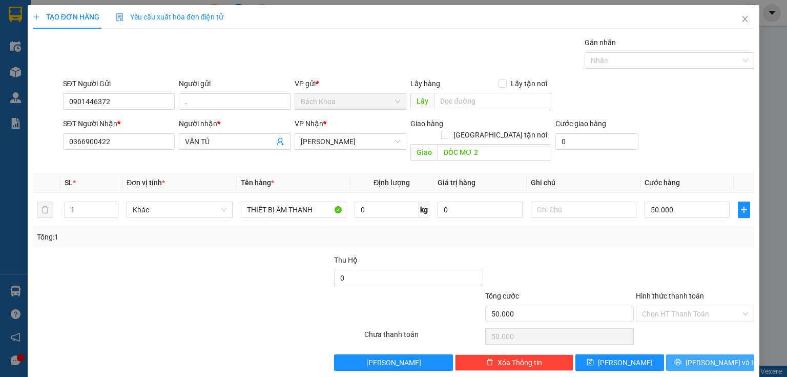
click at [712, 357] on span "[PERSON_NAME] và In" at bounding box center [722, 362] width 72 height 11
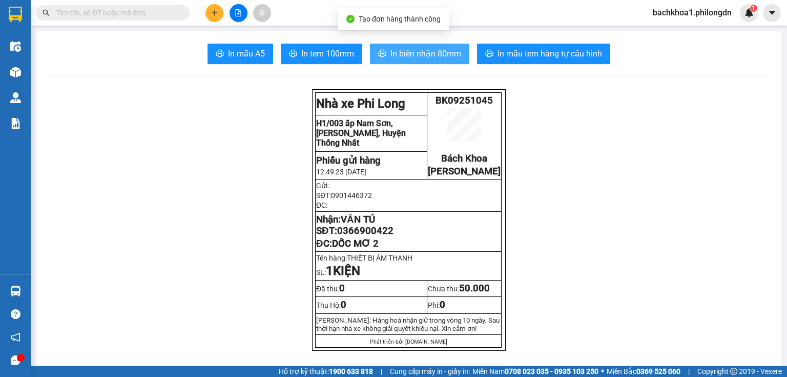
click at [427, 53] on span "In biên nhận 80mm" at bounding box center [426, 53] width 71 height 13
click at [418, 56] on span "In biên nhận 80mm" at bounding box center [426, 53] width 71 height 13
click at [391, 54] on span "In biên nhận 80mm" at bounding box center [426, 53] width 71 height 13
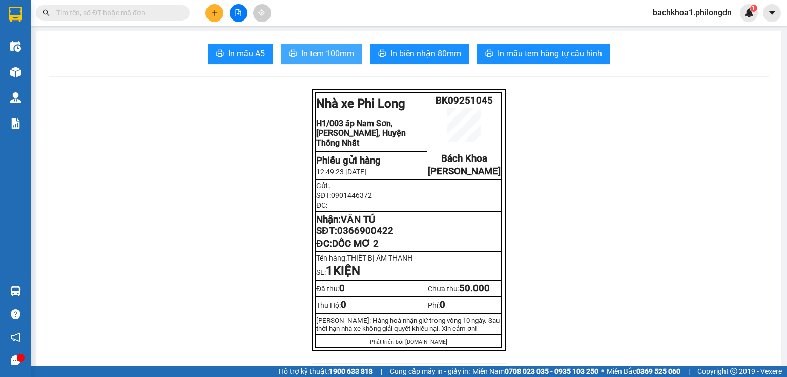
click at [316, 54] on span "In tem 100mm" at bounding box center [327, 53] width 53 height 13
click at [376, 236] on span "0366900422" at bounding box center [365, 230] width 56 height 11
click at [373, 236] on span "0366900422" at bounding box center [365, 230] width 56 height 11
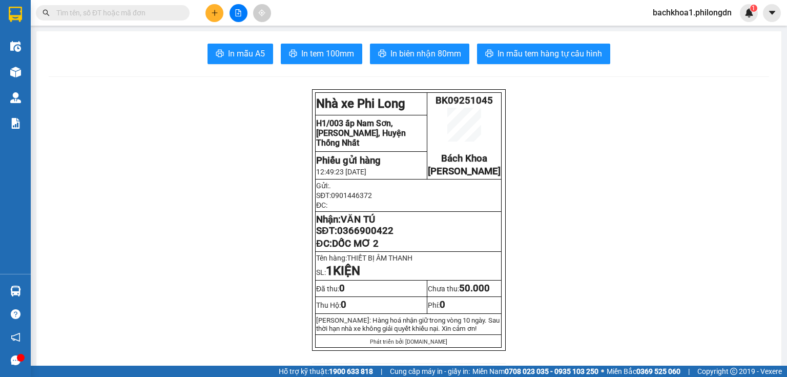
click at [373, 236] on span "0366900422" at bounding box center [365, 230] width 56 height 11
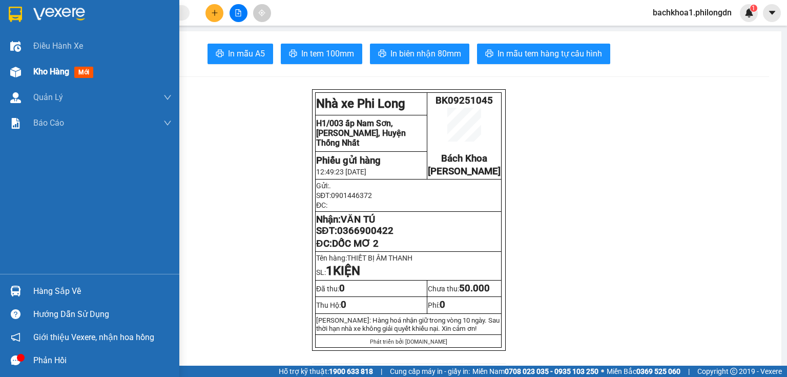
click at [31, 64] on div "Kho hàng mới" at bounding box center [89, 72] width 179 height 26
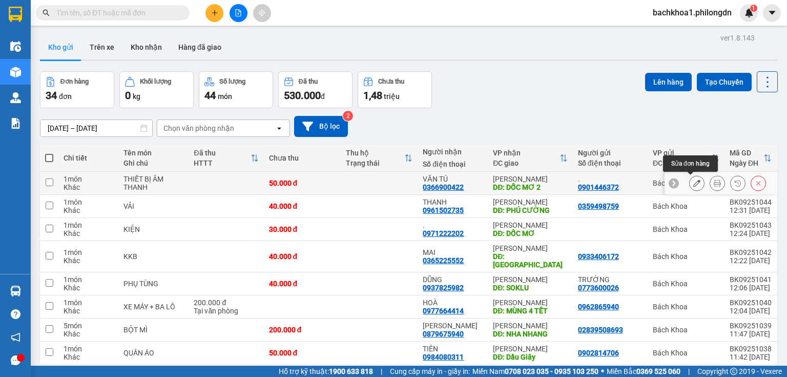
click at [694, 185] on icon at bounding box center [697, 182] width 7 height 7
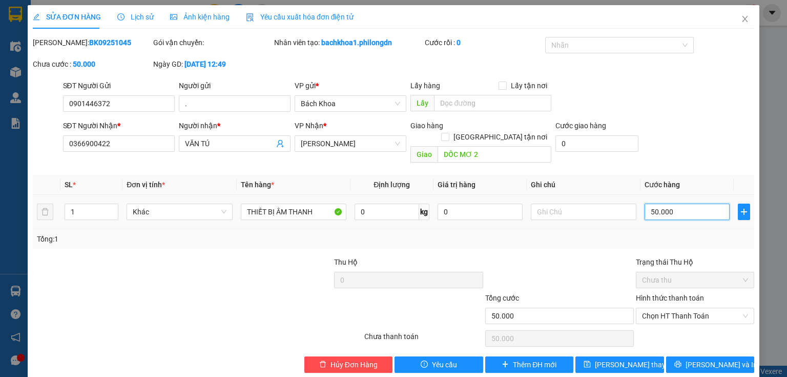
click at [673, 204] on input "50.000" at bounding box center [687, 212] width 85 height 16
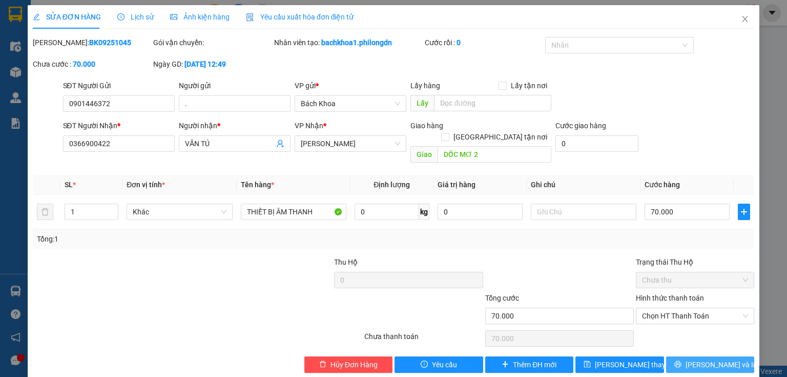
click at [717, 359] on span "[PERSON_NAME] và In" at bounding box center [722, 364] width 72 height 11
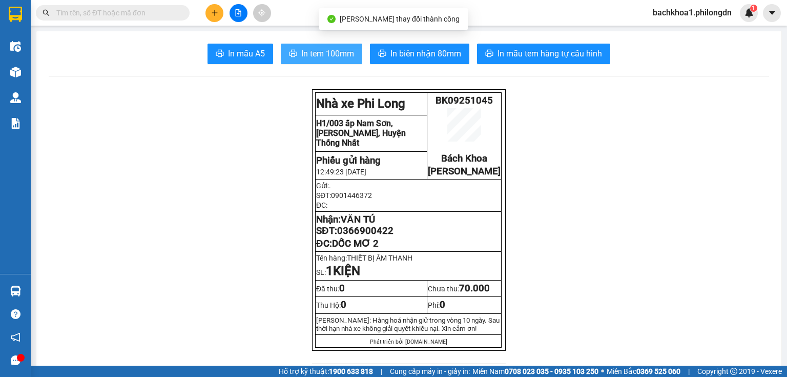
click at [340, 50] on span "In tem 100mm" at bounding box center [327, 53] width 53 height 13
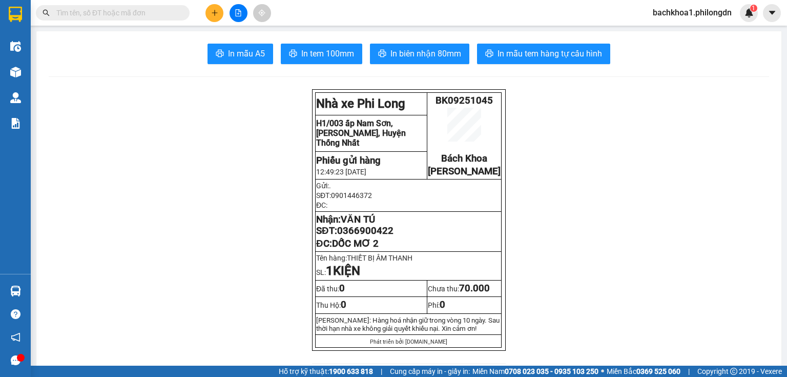
click at [209, 14] on button at bounding box center [215, 13] width 18 height 18
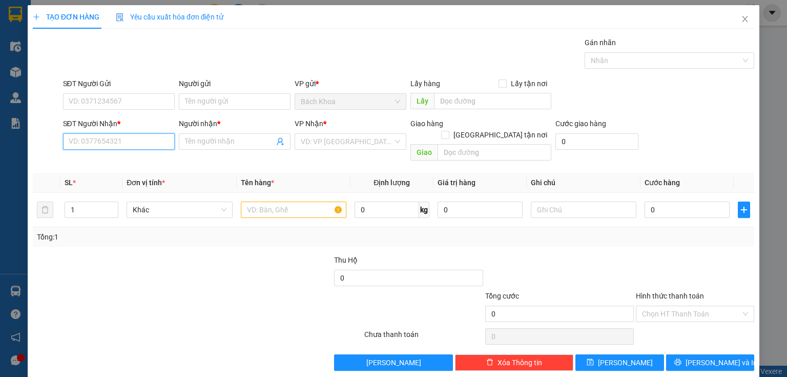
click at [103, 142] on input "SĐT Người Nhận *" at bounding box center [119, 141] width 112 height 16
click at [115, 139] on input "SĐT Người Nhận *" at bounding box center [119, 141] width 112 height 16
click at [125, 161] on div "0901299544 - HẠNH" at bounding box center [118, 161] width 98 height 11
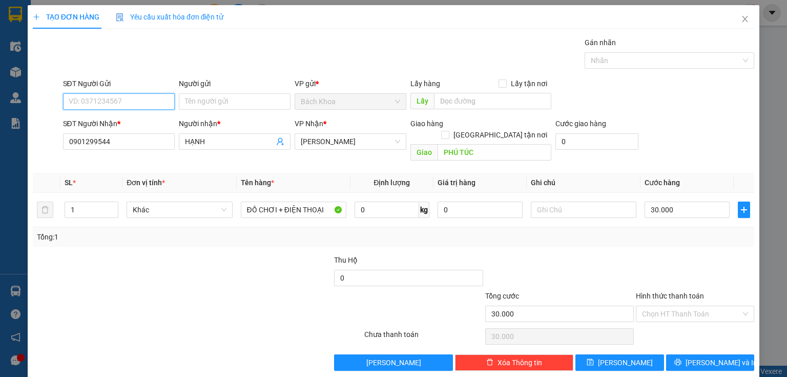
click at [144, 98] on input "SĐT Người Gửi" at bounding box center [119, 101] width 112 height 16
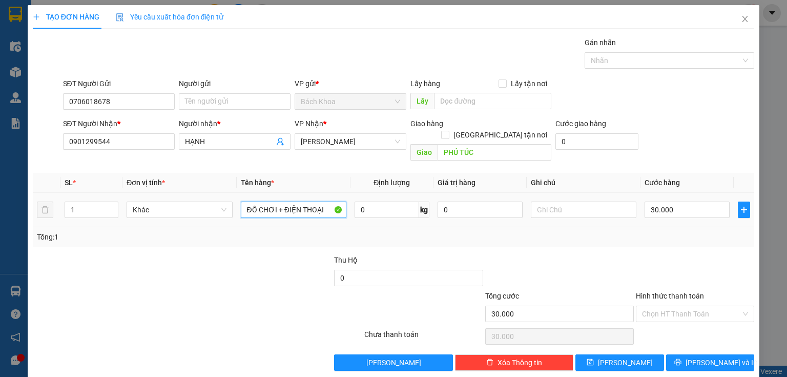
click at [325, 201] on input "ĐỒ CHƠI + ĐIỆN THOẠI" at bounding box center [294, 209] width 106 height 16
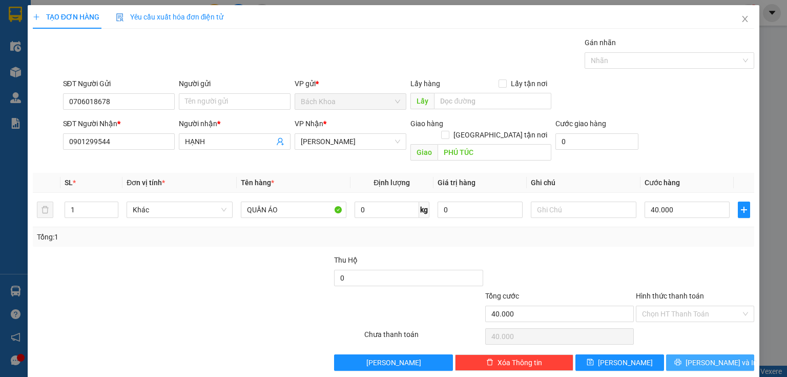
click at [704, 356] on button "[PERSON_NAME] và In" at bounding box center [710, 362] width 89 height 16
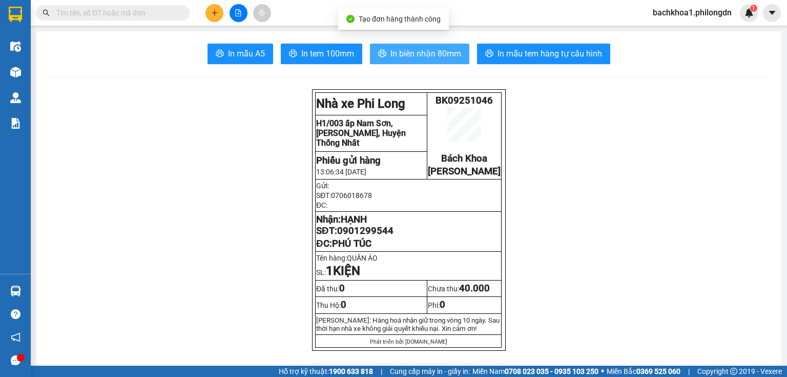
click at [415, 55] on span "In biên nhận 80mm" at bounding box center [426, 53] width 71 height 13
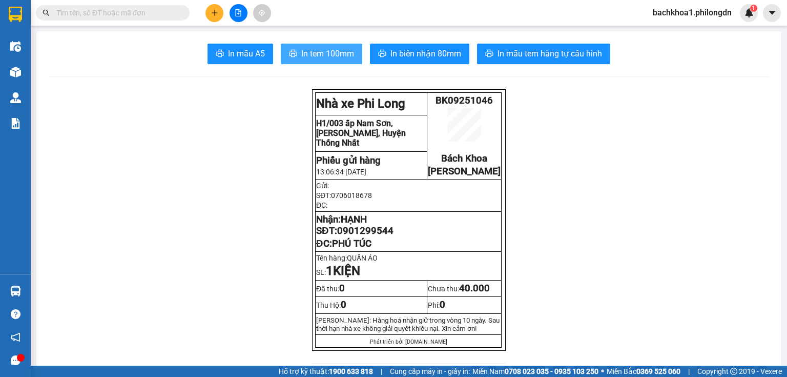
click at [327, 57] on span "In tem 100mm" at bounding box center [327, 53] width 53 height 13
click at [353, 236] on span "0901299544" at bounding box center [365, 230] width 56 height 11
click at [220, 14] on button at bounding box center [215, 13] width 18 height 18
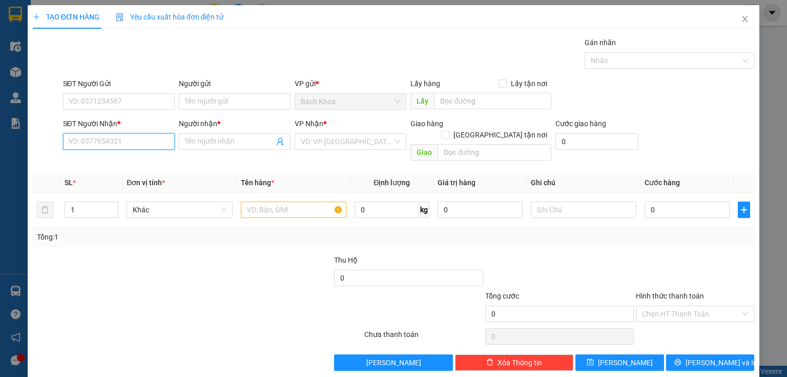
click at [83, 138] on input "SĐT Người Nhận *" at bounding box center [119, 141] width 112 height 16
click at [96, 141] on input "09397984" at bounding box center [119, 141] width 112 height 16
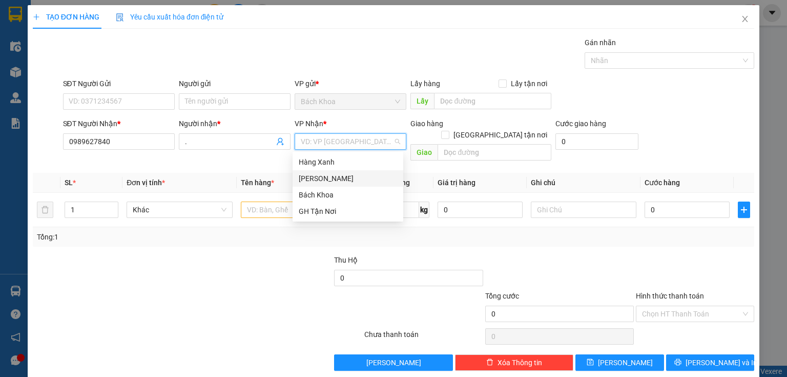
click at [328, 175] on div "[PERSON_NAME]" at bounding box center [348, 178] width 98 height 11
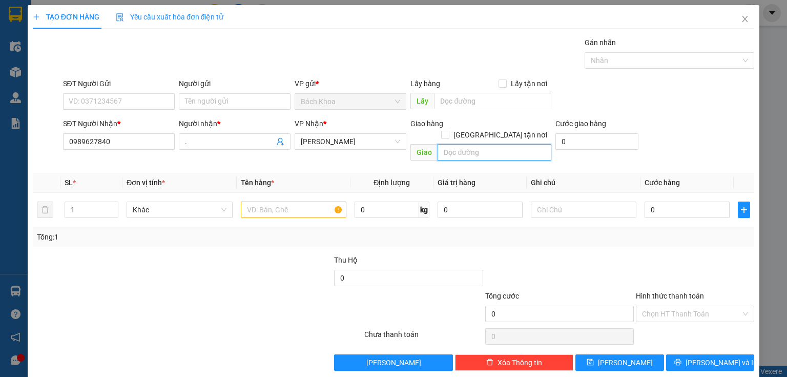
click at [483, 145] on input "text" at bounding box center [495, 152] width 114 height 16
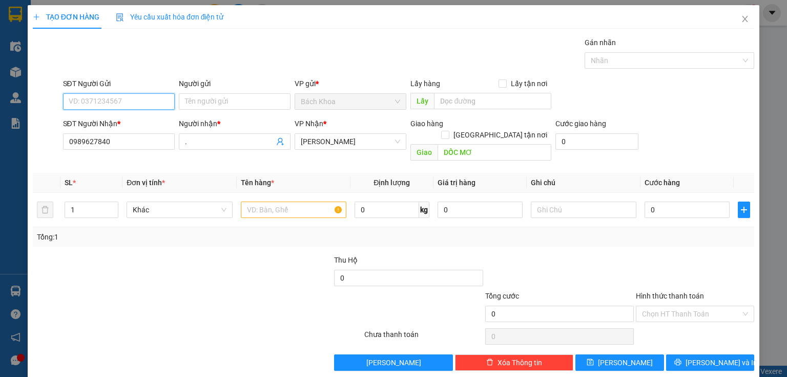
click at [86, 102] on input "SĐT Người Gửi" at bounding box center [119, 101] width 112 height 16
click at [260, 201] on input "text" at bounding box center [294, 209] width 106 height 16
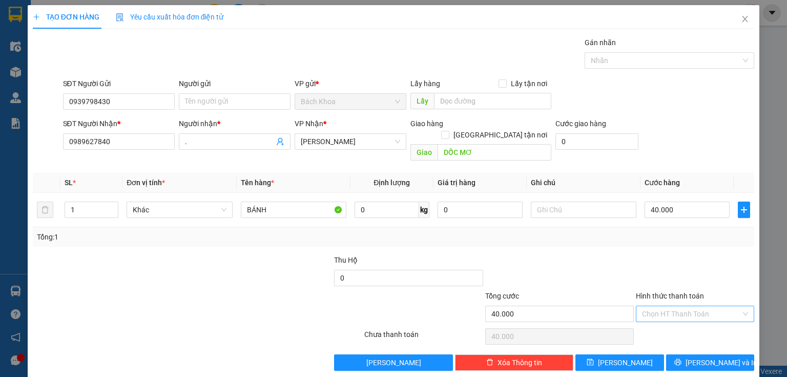
click at [689, 306] on input "Hình thức thanh toán" at bounding box center [691, 313] width 99 height 15
click at [675, 318] on div "Tại văn phòng" at bounding box center [690, 321] width 106 height 11
click at [698, 357] on span "[PERSON_NAME] và In" at bounding box center [722, 362] width 72 height 11
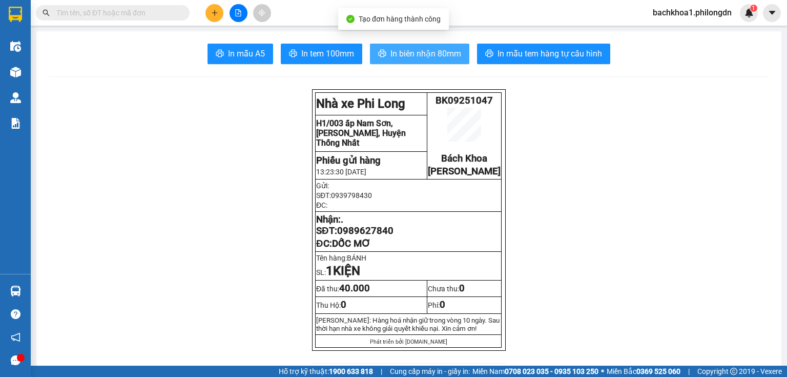
click at [432, 52] on span "In biên nhận 80mm" at bounding box center [426, 53] width 71 height 13
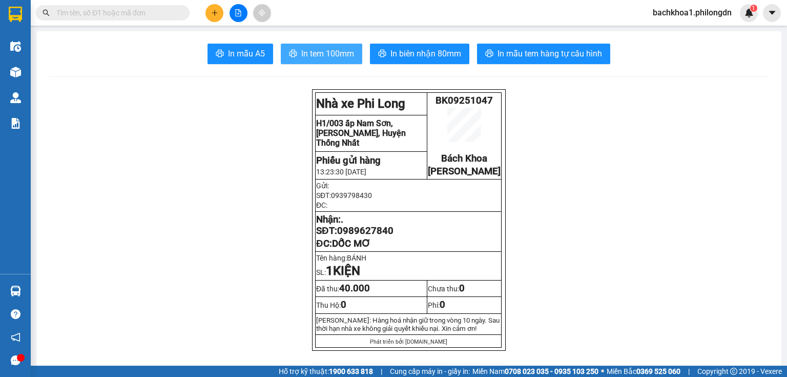
click at [308, 48] on span "In tem 100mm" at bounding box center [327, 53] width 53 height 13
click at [357, 236] on span "0989627840" at bounding box center [365, 230] width 56 height 11
click at [213, 12] on icon "plus" at bounding box center [214, 12] width 7 height 7
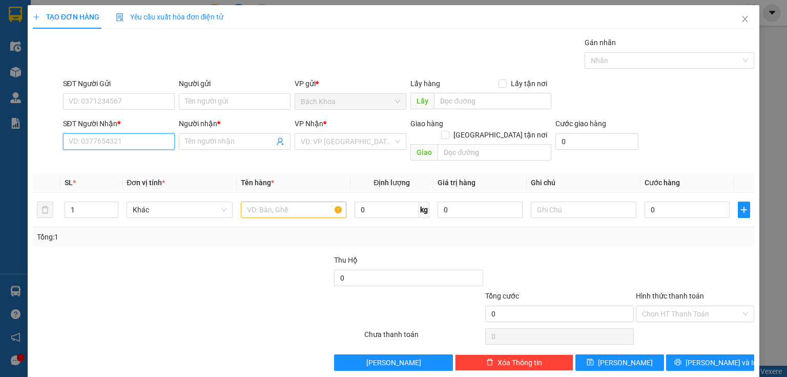
click at [113, 140] on input "SĐT Người Nhận *" at bounding box center [119, 141] width 112 height 16
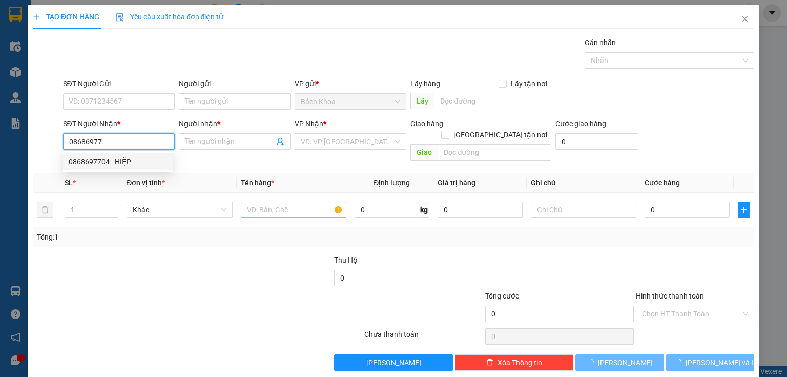
click at [103, 158] on div "0868697704 - HIỆP" at bounding box center [118, 161] width 98 height 11
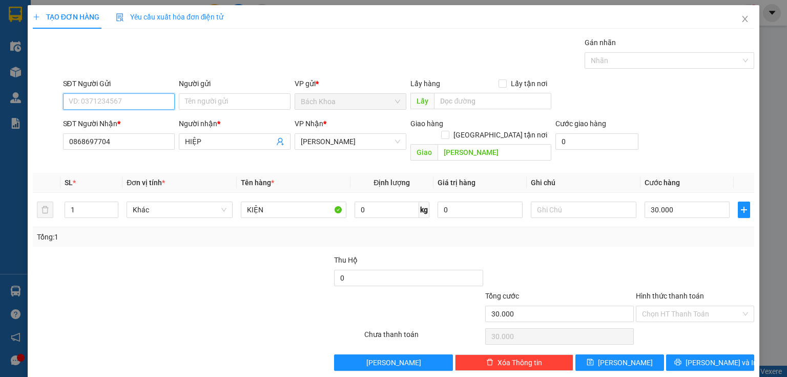
click at [117, 99] on input "SĐT Người Gửi" at bounding box center [119, 101] width 112 height 16
click at [135, 117] on div "0963927927 - TÂN PHÚ TRUNG" at bounding box center [126, 121] width 115 height 11
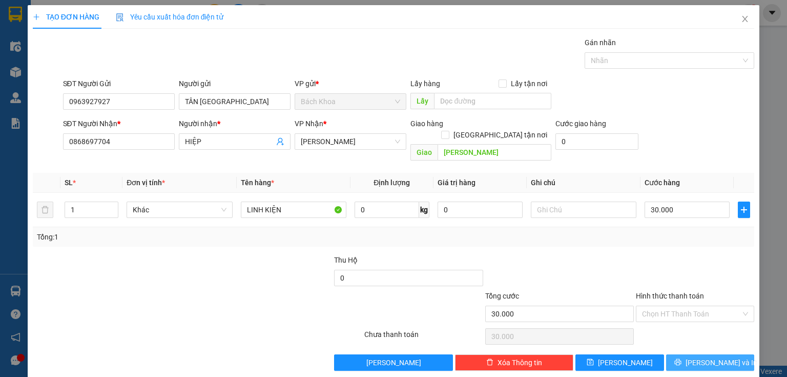
click at [722, 354] on button "[PERSON_NAME] và In" at bounding box center [710, 362] width 89 height 16
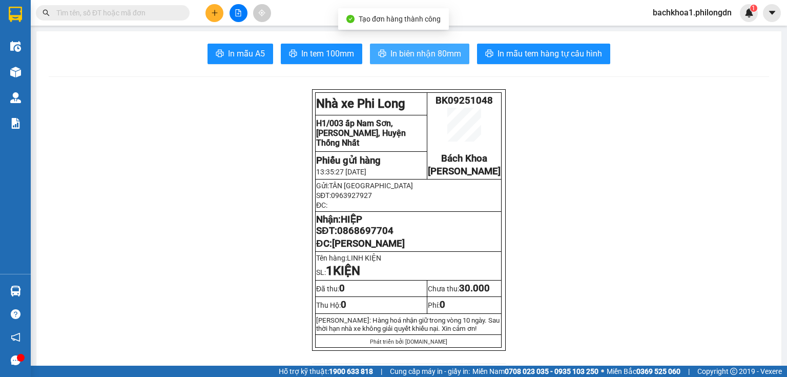
click at [409, 54] on span "In biên nhận 80mm" at bounding box center [426, 53] width 71 height 13
click at [429, 55] on span "In biên nhận 80mm" at bounding box center [426, 53] width 71 height 13
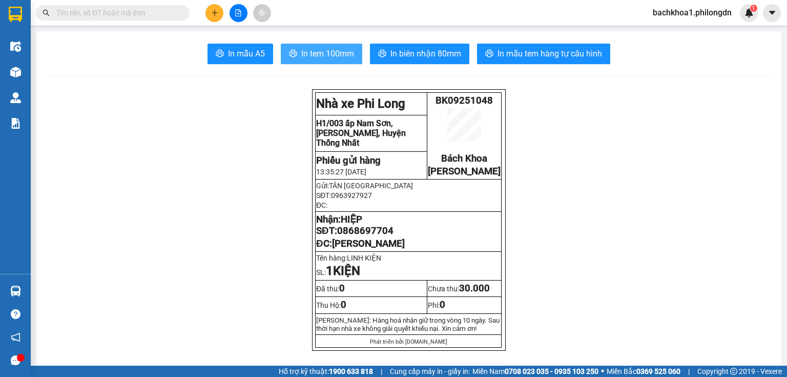
click at [310, 53] on span "In tem 100mm" at bounding box center [327, 53] width 53 height 13
click at [381, 236] on span "0868697704" at bounding box center [365, 230] width 56 height 11
click at [217, 16] on icon "plus" at bounding box center [214, 12] width 7 height 7
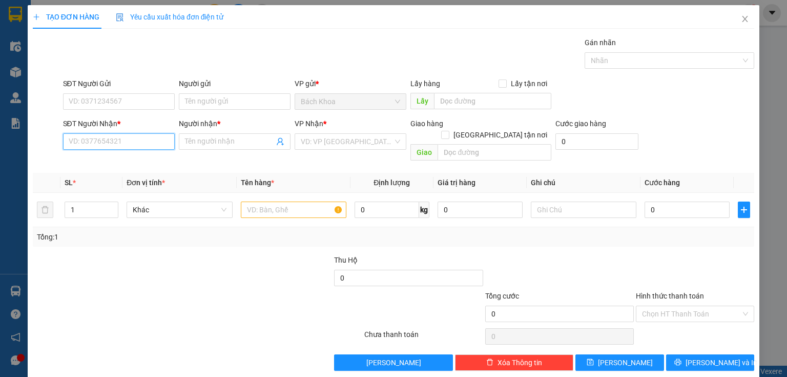
click at [113, 143] on input "SĐT Người Nhận *" at bounding box center [119, 141] width 112 height 16
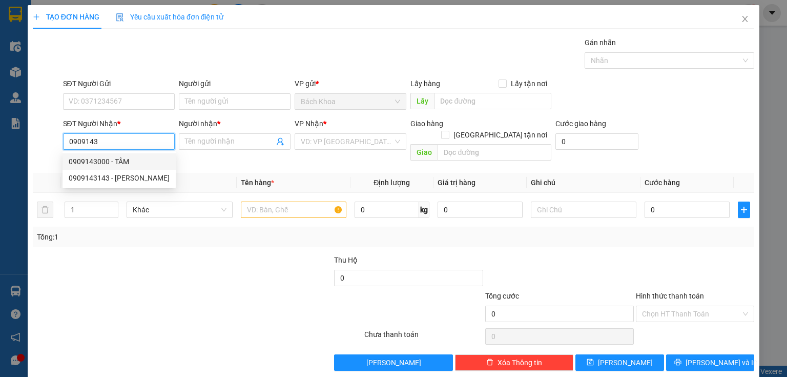
click at [132, 162] on div "0909143000 - TÂM" at bounding box center [119, 161] width 101 height 11
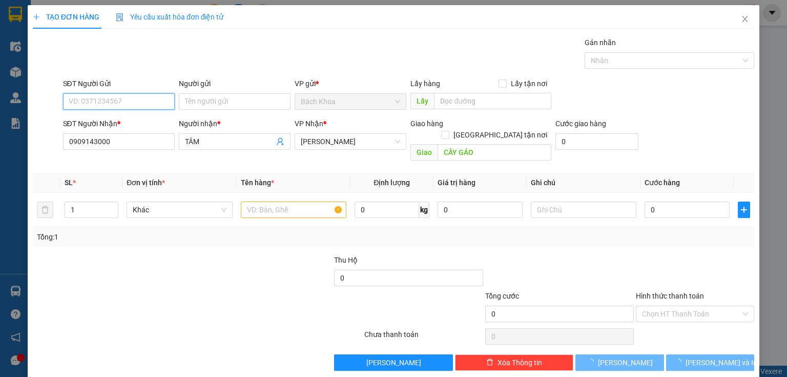
click at [145, 98] on input "SĐT Người Gửi" at bounding box center [119, 101] width 112 height 16
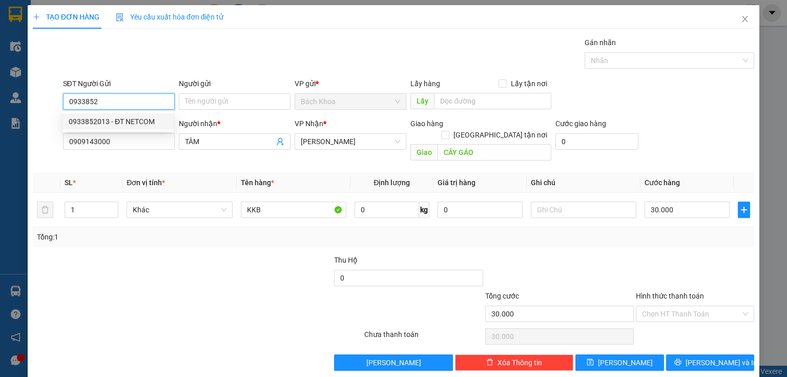
click at [142, 123] on div "0933852013 - ĐT NETCOM" at bounding box center [118, 121] width 98 height 11
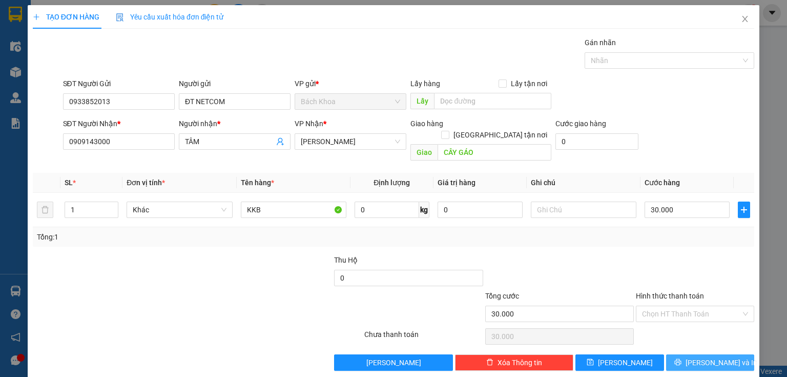
click at [684, 354] on button "[PERSON_NAME] và In" at bounding box center [710, 362] width 89 height 16
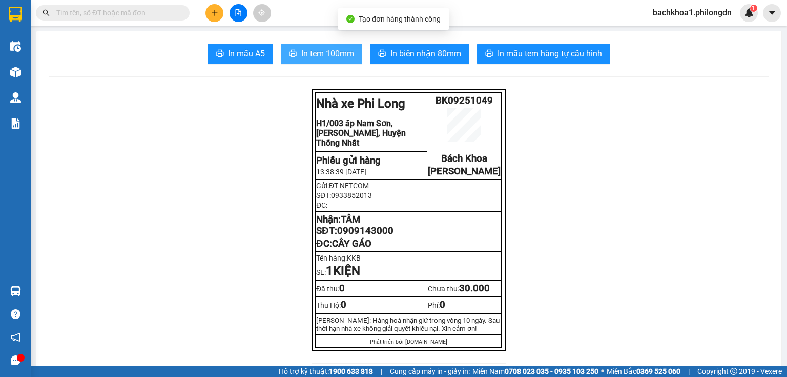
drag, startPoint x: 316, startPoint y: 66, endPoint x: 316, endPoint y: 60, distance: 5.7
click at [316, 56] on span "In tem 100mm" at bounding box center [327, 53] width 53 height 13
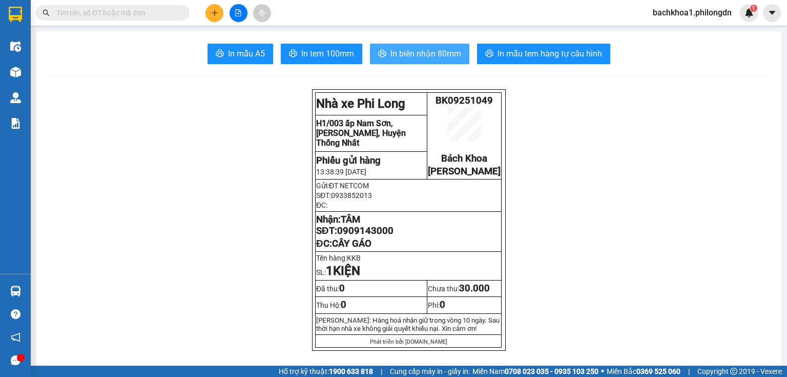
click at [378, 57] on icon "printer" at bounding box center [382, 53] width 8 height 8
click at [361, 236] on span "0909143000" at bounding box center [365, 230] width 56 height 11
click at [216, 7] on button at bounding box center [215, 13] width 18 height 18
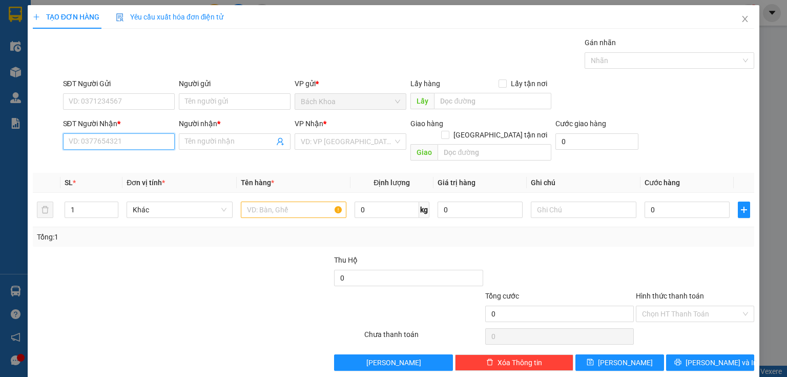
click at [124, 138] on input "SĐT Người Nhận *" at bounding box center [119, 141] width 112 height 16
click at [136, 162] on div "0937825982 - DŨNG" at bounding box center [119, 161] width 101 height 11
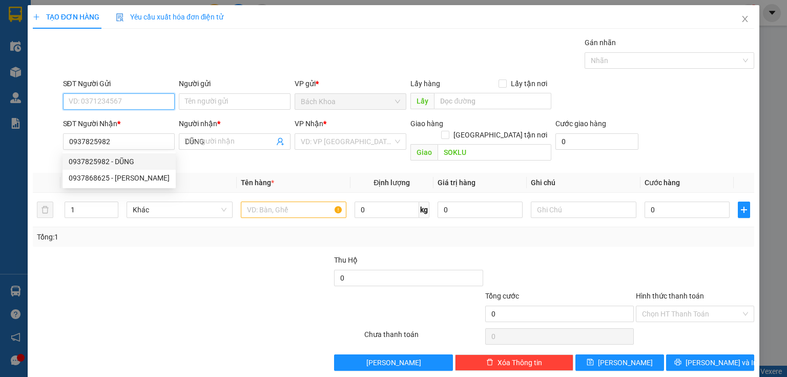
click at [129, 99] on input "SĐT Người Gửi" at bounding box center [119, 101] width 112 height 16
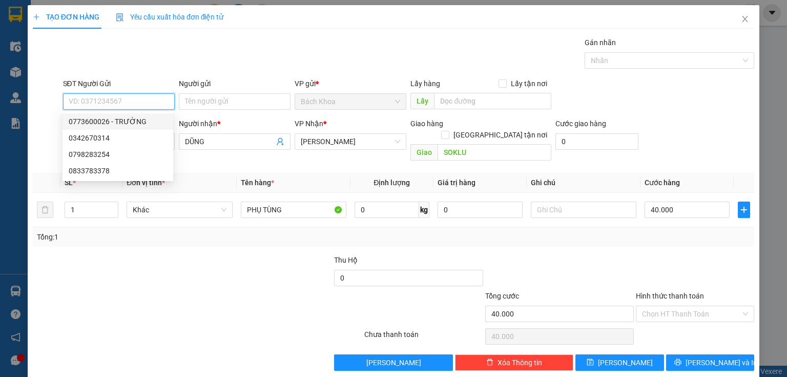
click at [162, 126] on div "0773600026 - TRƯỜNG" at bounding box center [118, 121] width 98 height 11
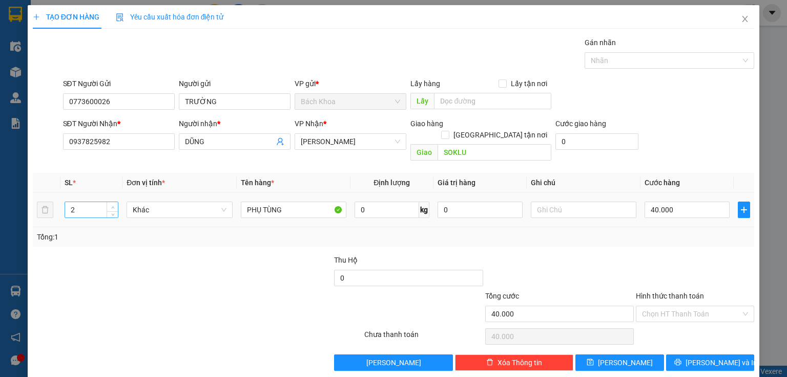
click at [111, 206] on icon "up" at bounding box center [113, 208] width 4 height 4
click at [681, 201] on input "40.000" at bounding box center [687, 209] width 85 height 16
click at [682, 354] on button "[PERSON_NAME] và In" at bounding box center [710, 362] width 89 height 16
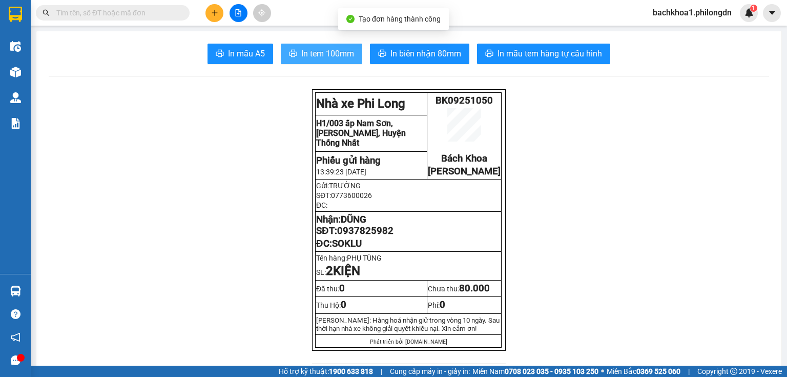
click at [320, 57] on span "In tem 100mm" at bounding box center [327, 53] width 53 height 13
click at [364, 248] on td "Nhận: DŨNG SĐT: 0937825982 ĐC: SOKLU" at bounding box center [409, 232] width 186 height 40
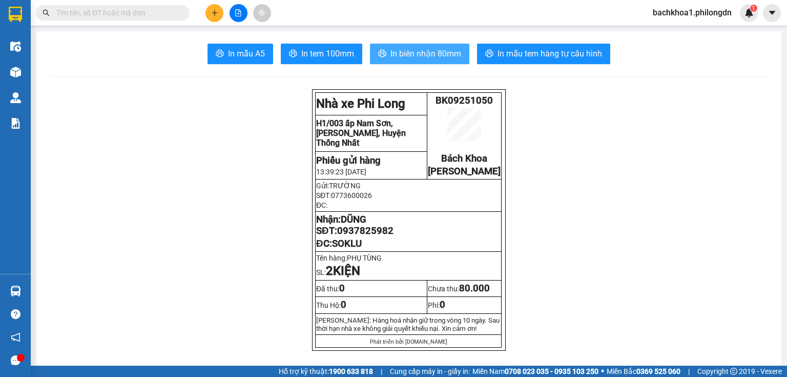
click at [422, 58] on span "In biên nhận 80mm" at bounding box center [426, 53] width 71 height 13
click at [369, 236] on span "0937825982" at bounding box center [365, 230] width 56 height 11
click at [216, 8] on button at bounding box center [215, 13] width 18 height 18
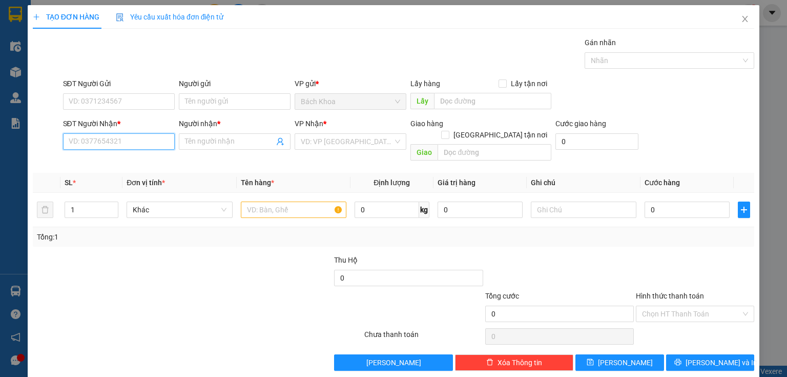
click at [122, 146] on input "SĐT Người Nhận *" at bounding box center [119, 141] width 112 height 16
click at [151, 144] on input "SĐT Người Nhận *" at bounding box center [119, 141] width 112 height 16
click at [99, 163] on div "0937402277 - HUYNH" at bounding box center [118, 161] width 98 height 11
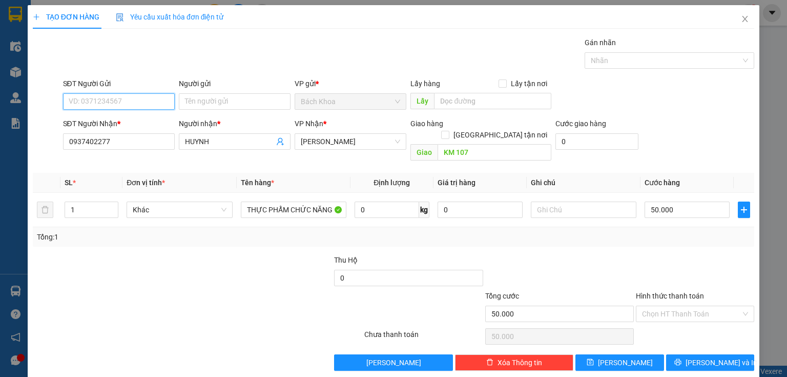
click at [133, 94] on input "SĐT Người Gửi" at bounding box center [119, 101] width 112 height 16
click at [129, 123] on div "0909014636" at bounding box center [118, 121] width 98 height 11
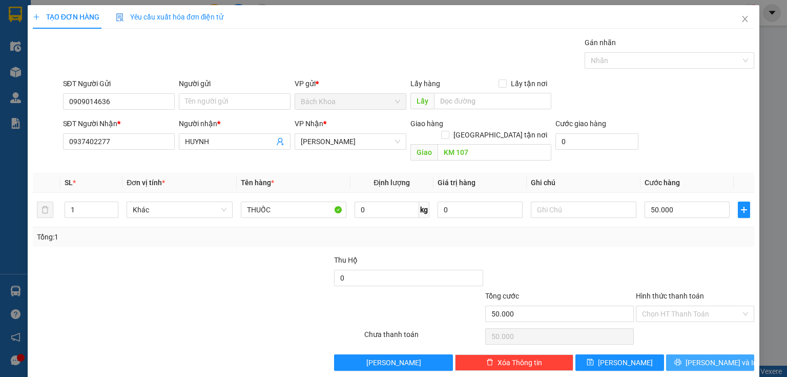
click at [717, 357] on button "[PERSON_NAME] và In" at bounding box center [710, 362] width 89 height 16
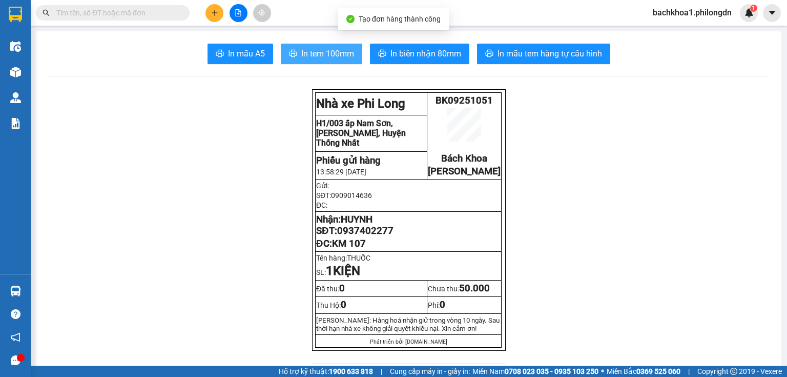
click at [336, 55] on span "In tem 100mm" at bounding box center [327, 53] width 53 height 13
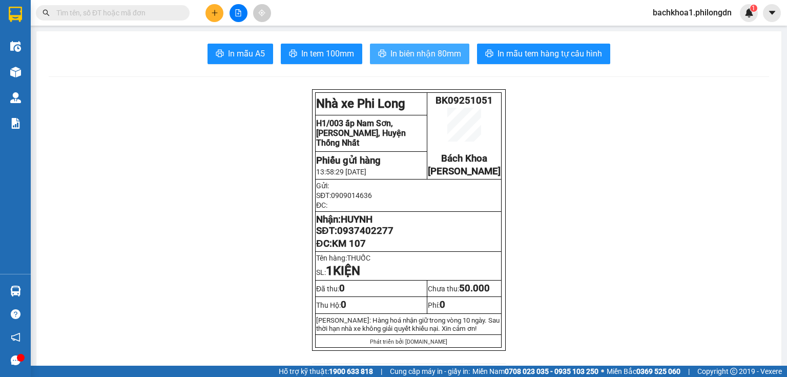
click at [417, 48] on span "In biên nhận 80mm" at bounding box center [426, 53] width 71 height 13
click at [357, 236] on span "0937402277" at bounding box center [365, 230] width 56 height 11
click at [217, 17] on button at bounding box center [215, 13] width 18 height 18
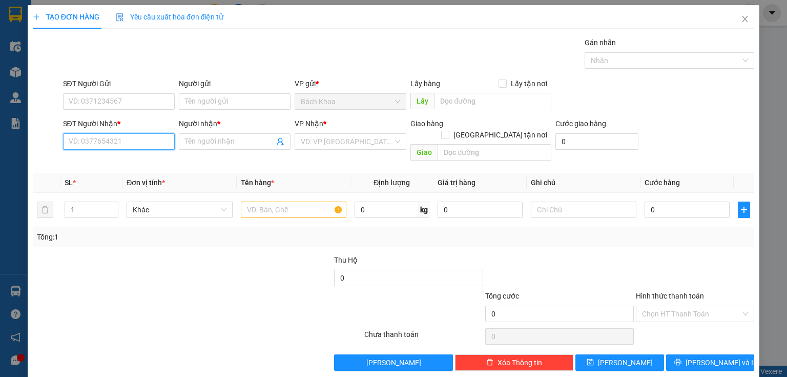
click at [122, 144] on input "SĐT Người Nhận *" at bounding box center [119, 141] width 112 height 16
click at [119, 161] on div "0919431622 - LIỄU" at bounding box center [118, 161] width 98 height 11
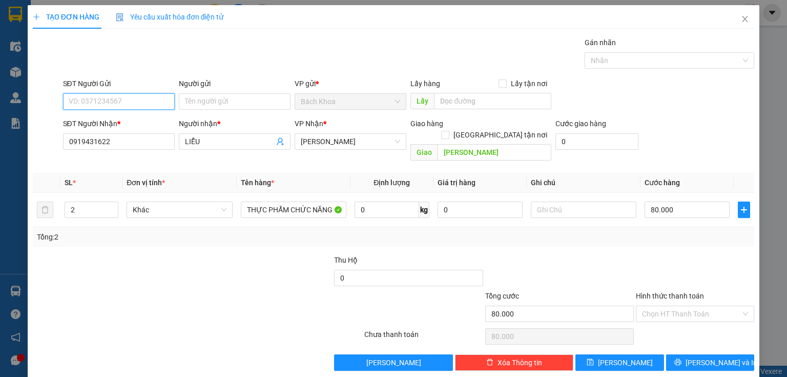
click at [142, 95] on input "SĐT Người Gửi" at bounding box center [119, 101] width 112 height 16
click at [127, 120] on div "0366966487 - THUẬN" at bounding box center [118, 121] width 98 height 11
click at [75, 202] on input "2" at bounding box center [91, 209] width 53 height 15
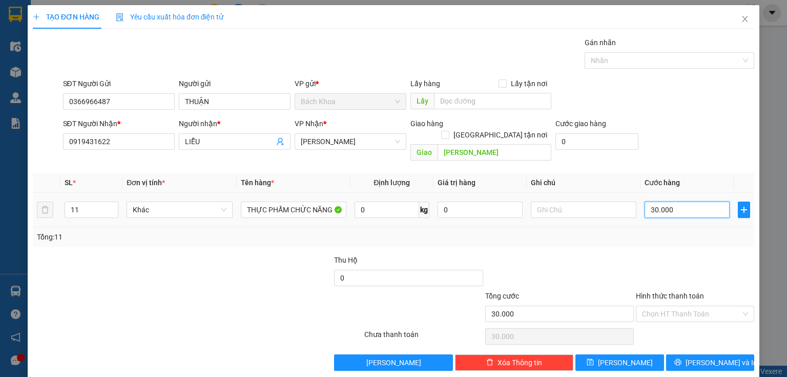
click at [675, 201] on input "30.000" at bounding box center [687, 209] width 85 height 16
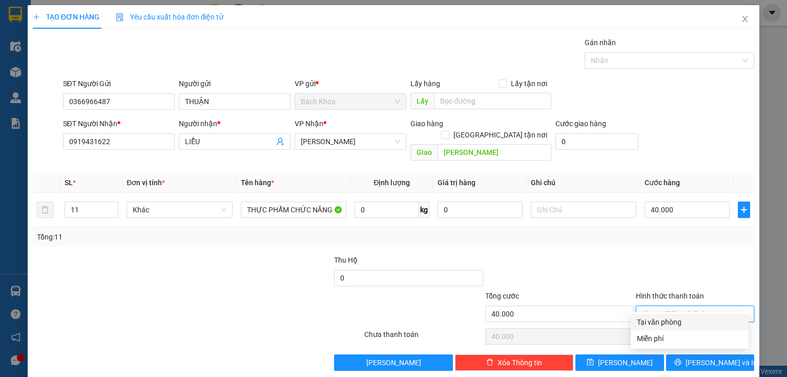
click at [669, 306] on input "Hình thức thanh toán" at bounding box center [691, 313] width 99 height 15
click at [683, 322] on div "Tại văn phòng" at bounding box center [690, 321] width 106 height 11
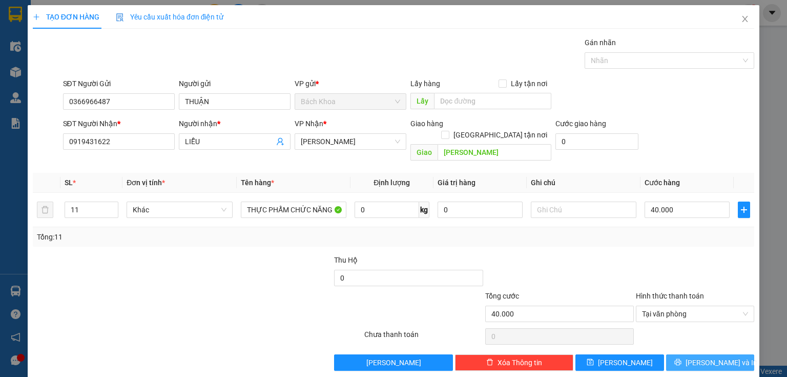
click at [696, 357] on span "[PERSON_NAME] và In" at bounding box center [722, 362] width 72 height 11
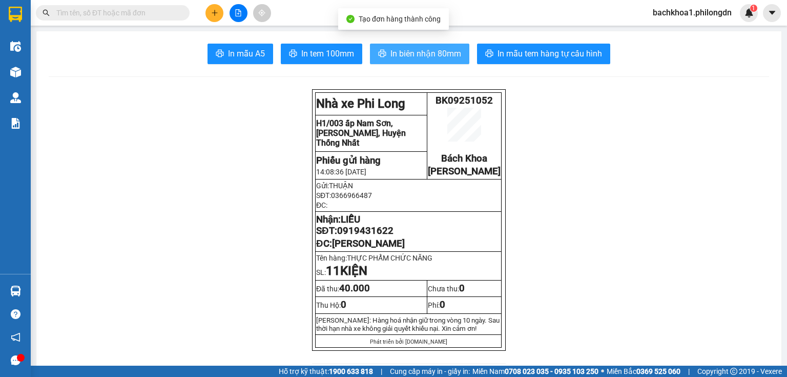
click at [457, 53] on span "In biên nhận 80mm" at bounding box center [426, 53] width 71 height 13
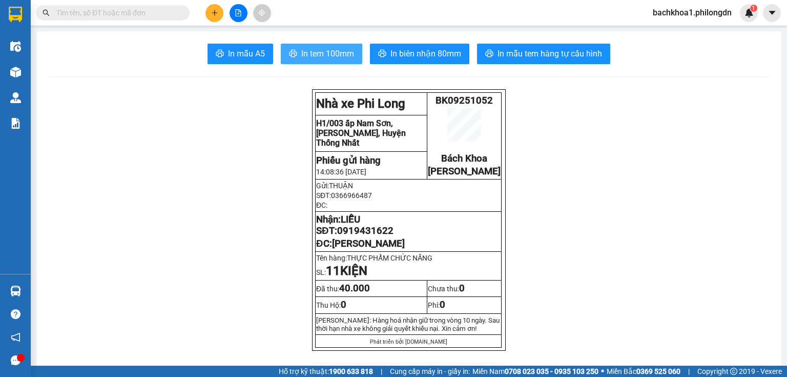
click at [306, 49] on span "In tem 100mm" at bounding box center [327, 53] width 53 height 13
click at [360, 236] on span "0919431622" at bounding box center [365, 230] width 56 height 11
drag, startPoint x: 360, startPoint y: 245, endPoint x: 390, endPoint y: 249, distance: 30.0
click at [390, 249] on p "ĐC: VÕ DÕNG" at bounding box center [408, 243] width 185 height 11
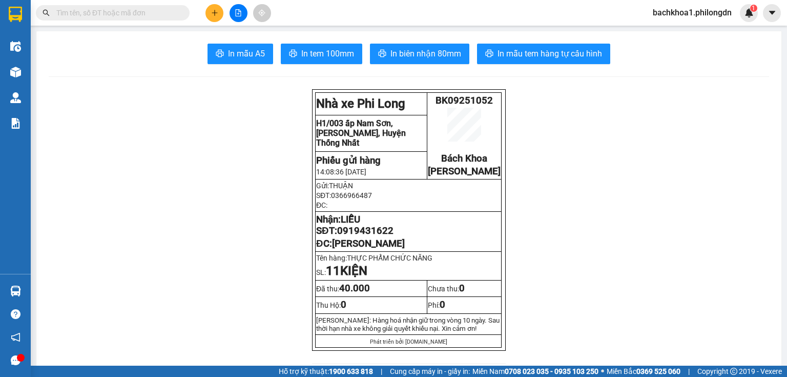
click at [376, 236] on span "0919431622" at bounding box center [365, 230] width 56 height 11
click at [215, 11] on icon "plus" at bounding box center [214, 12] width 7 height 7
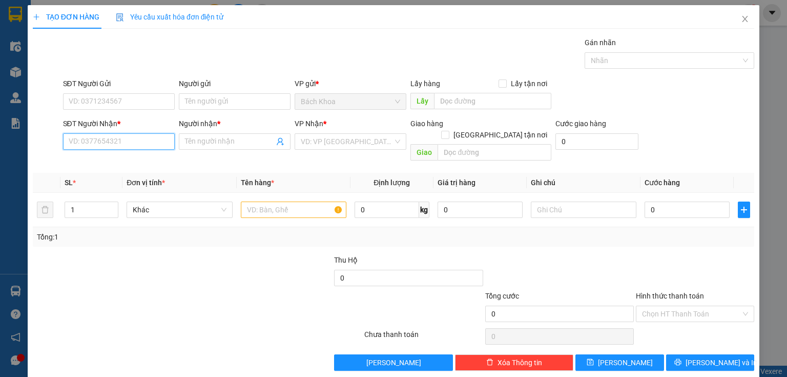
click at [125, 146] on input "SĐT Người Nhận *" at bounding box center [119, 141] width 112 height 16
click at [82, 165] on div "0393466168 - ĐẠT" at bounding box center [118, 161] width 98 height 11
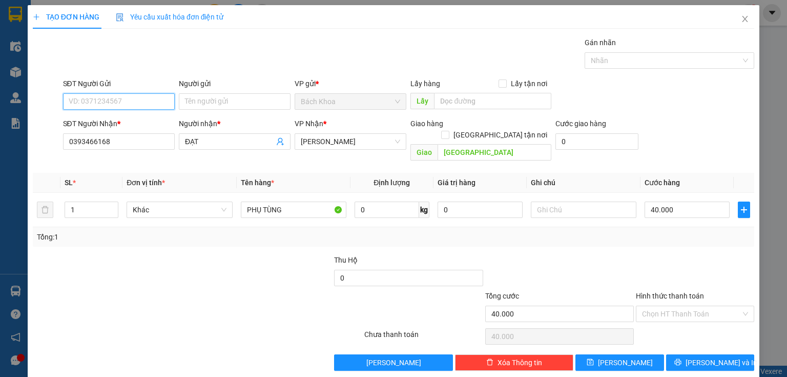
click at [143, 96] on input "SĐT Người Gửi" at bounding box center [119, 101] width 112 height 16
click at [130, 128] on div "0368696723 - ." at bounding box center [118, 121] width 111 height 16
click at [671, 338] on div "Transit Pickup Surcharge Ids Transit Deliver Surcharge Ids Transit Deliver Surc…" at bounding box center [394, 204] width 722 height 334
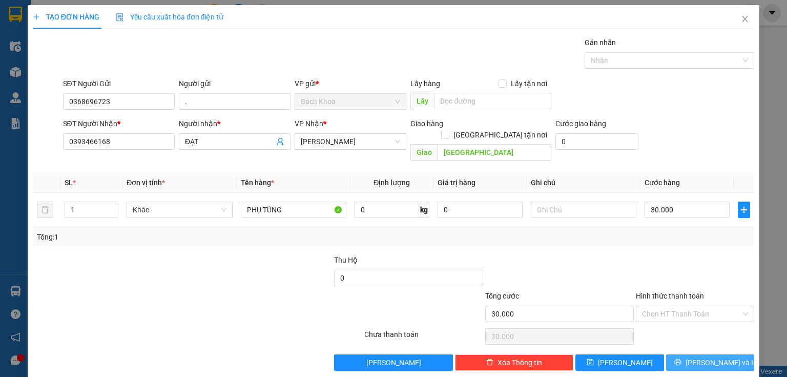
click at [677, 354] on button "[PERSON_NAME] và In" at bounding box center [710, 362] width 89 height 16
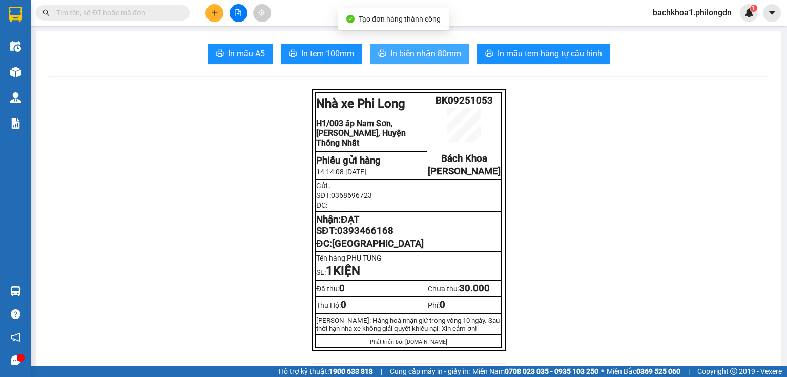
click at [410, 57] on span "In biên nhận 80mm" at bounding box center [426, 53] width 71 height 13
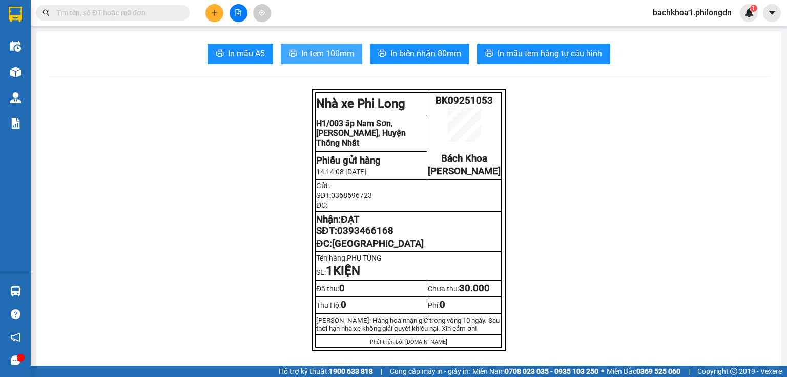
click at [333, 55] on span "In tem 100mm" at bounding box center [327, 53] width 53 height 13
click at [361, 236] on span "0393466168" at bounding box center [365, 230] width 56 height 11
click at [215, 14] on icon "plus" at bounding box center [214, 13] width 1 height 6
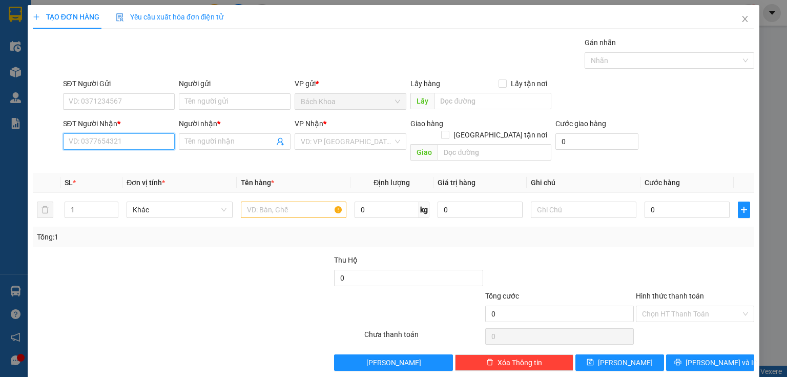
click at [109, 145] on input "SĐT Người Nhận *" at bounding box center [119, 141] width 112 height 16
click at [117, 169] on div "0832454469 - NGÔ" at bounding box center [118, 161] width 111 height 16
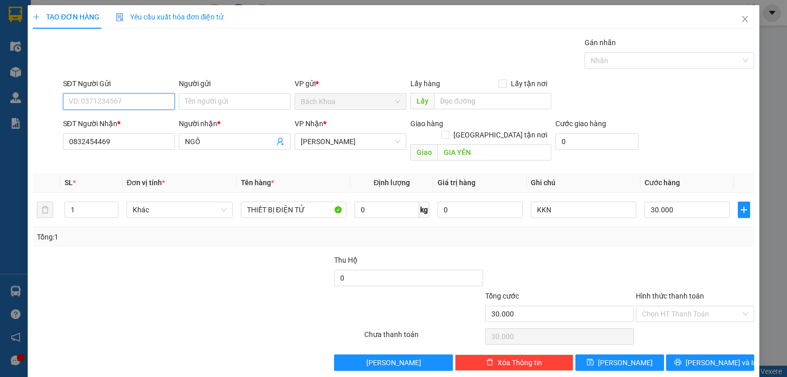
click at [136, 104] on input "SĐT Người Gửi" at bounding box center [119, 101] width 112 height 16
click at [136, 123] on div "0933890998 - ANH TRÀ" at bounding box center [118, 121] width 98 height 11
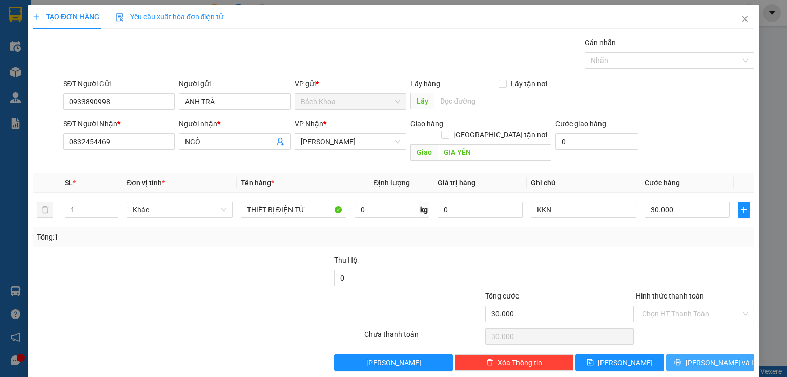
click at [694, 354] on button "[PERSON_NAME] và In" at bounding box center [710, 362] width 89 height 16
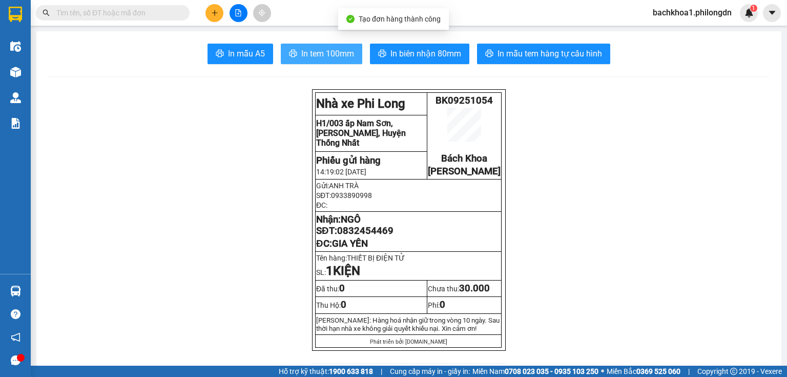
click at [308, 58] on span "In tem 100mm" at bounding box center [327, 53] width 53 height 13
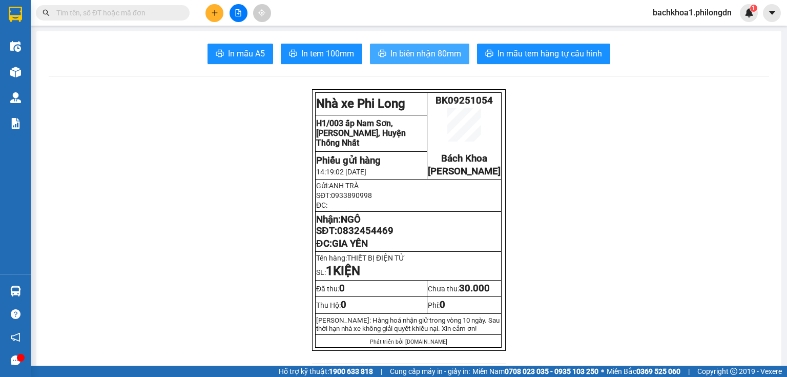
click at [416, 51] on span "In biên nhận 80mm" at bounding box center [426, 53] width 71 height 13
click at [374, 248] on td "Nhận: NGÔ SĐT: 0832454469 ĐC: GIA YÊN" at bounding box center [409, 232] width 186 height 40
click at [370, 236] on span "0832454469" at bounding box center [365, 230] width 56 height 11
click at [210, 14] on button at bounding box center [215, 13] width 18 height 18
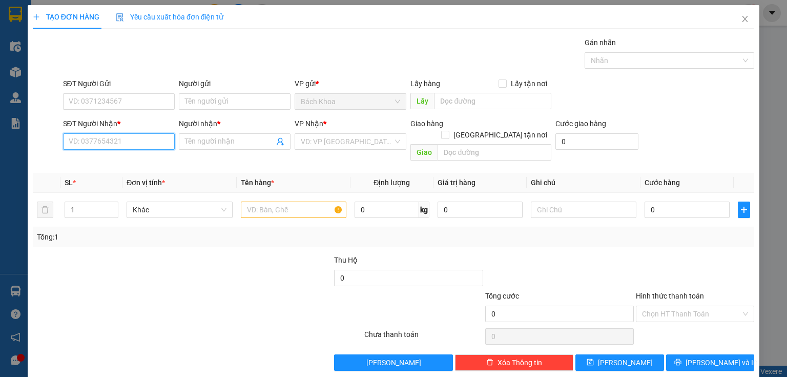
click at [123, 141] on input "SĐT Người Nhận *" at bounding box center [119, 141] width 112 height 16
click at [133, 162] on div "0918015298 - THỤ" at bounding box center [118, 161] width 98 height 11
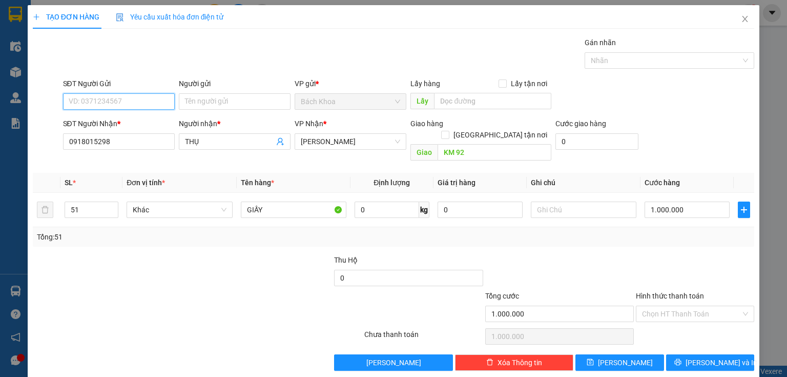
click at [136, 96] on input "SĐT Người Gửi" at bounding box center [119, 101] width 112 height 16
click at [88, 202] on input "51" at bounding box center [91, 209] width 53 height 15
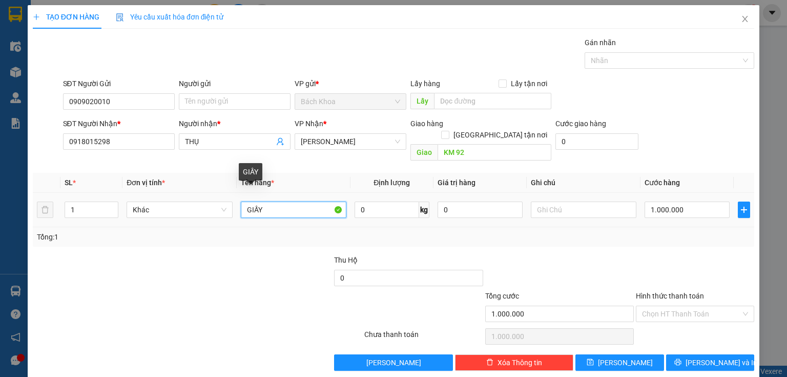
click at [295, 201] on input "GIẤY" at bounding box center [294, 209] width 106 height 16
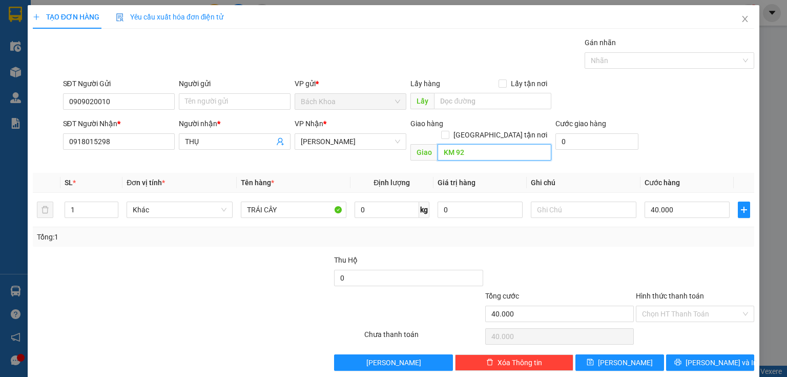
click at [474, 144] on input "KM 92" at bounding box center [495, 152] width 114 height 16
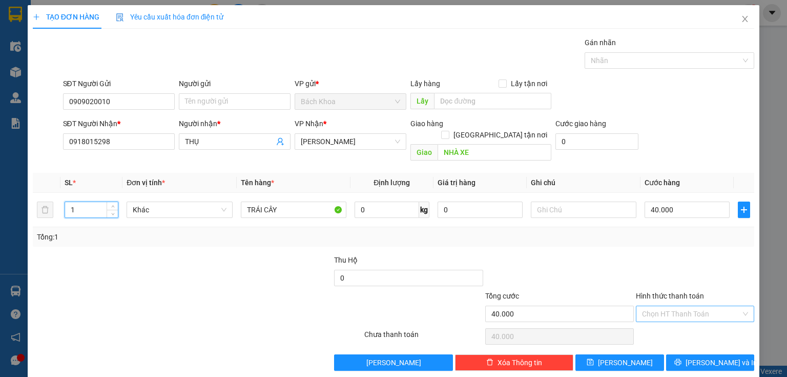
click at [708, 306] on input "Hình thức thanh toán" at bounding box center [691, 313] width 99 height 15
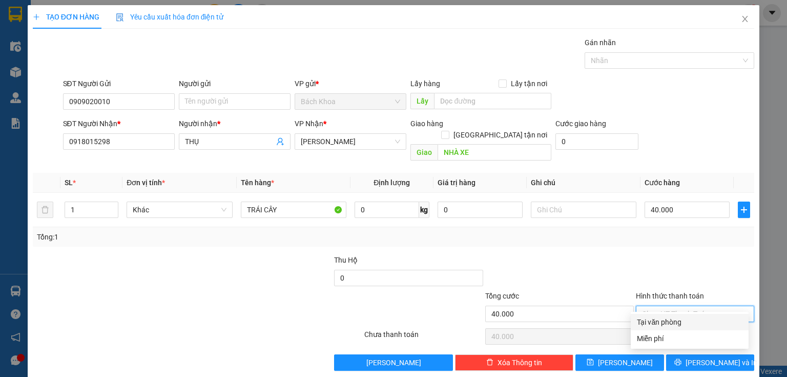
drag, startPoint x: 688, startPoint y: 316, endPoint x: 706, endPoint y: 330, distance: 23.1
click at [688, 316] on div "Tại văn phòng" at bounding box center [690, 322] width 118 height 16
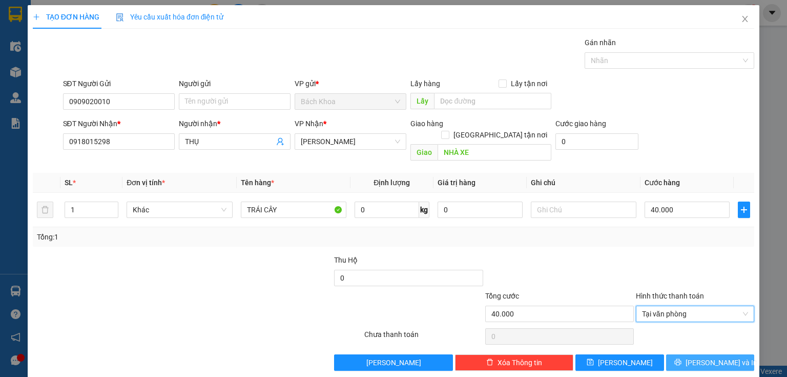
click at [695, 354] on button "[PERSON_NAME] và In" at bounding box center [710, 362] width 89 height 16
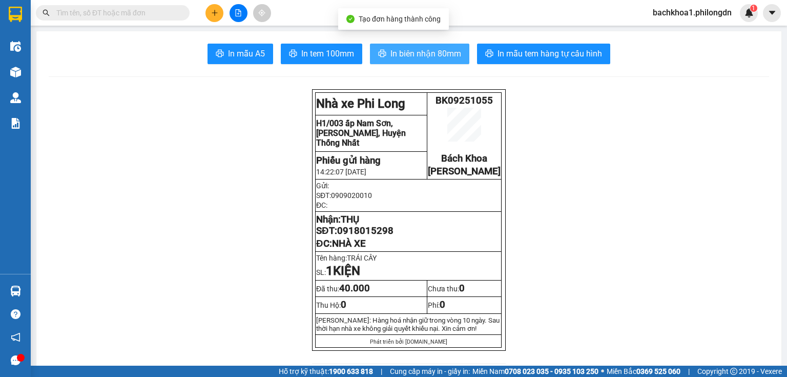
click at [421, 56] on span "In biên nhận 80mm" at bounding box center [426, 53] width 71 height 13
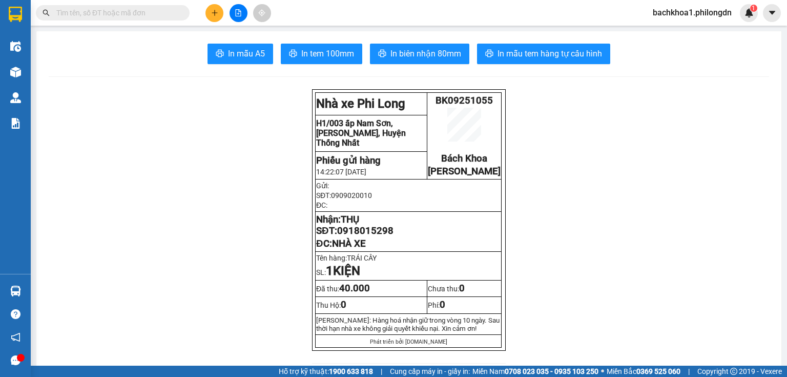
click at [373, 236] on span "0918015298" at bounding box center [365, 230] width 56 height 11
click at [314, 58] on span "In tem 100mm" at bounding box center [327, 53] width 53 height 13
click at [219, 11] on button at bounding box center [215, 13] width 18 height 18
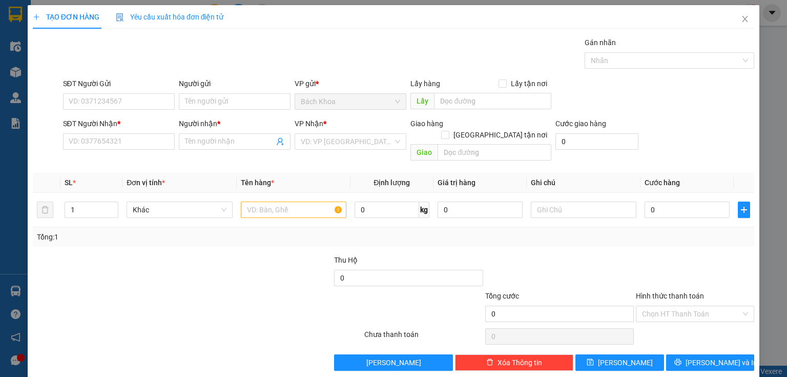
click at [122, 154] on div "Transit Pickup Surcharge Ids Transit Deliver Surcharge Ids Transit Deliver Surc…" at bounding box center [394, 204] width 722 height 334
click at [116, 147] on input "SĐT Người Nhận *" at bounding box center [119, 141] width 112 height 16
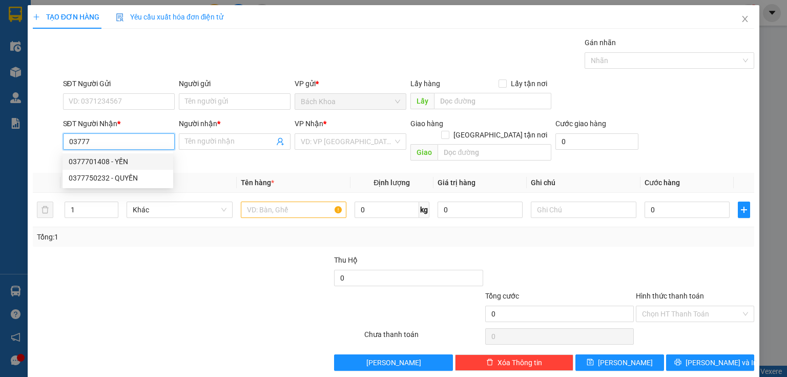
click at [115, 164] on div "0377701408 - YẾN" at bounding box center [118, 161] width 98 height 11
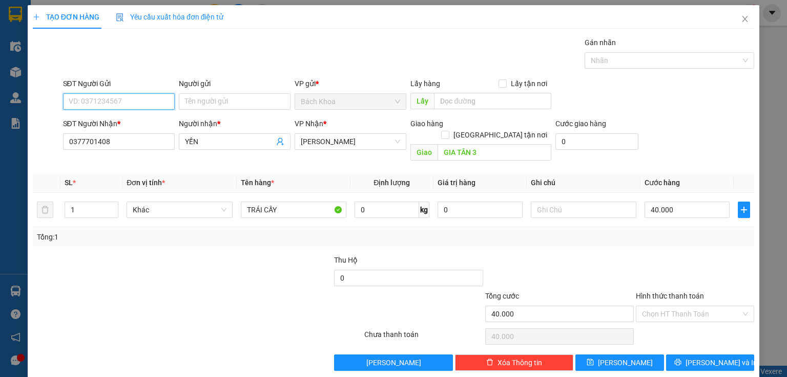
click at [107, 99] on input "SĐT Người Gửi" at bounding box center [119, 101] width 112 height 16
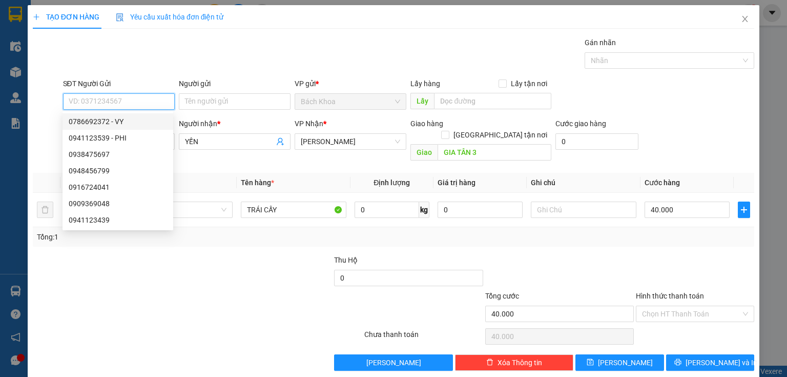
click at [115, 123] on div "0786692372 - VY" at bounding box center [118, 121] width 98 height 11
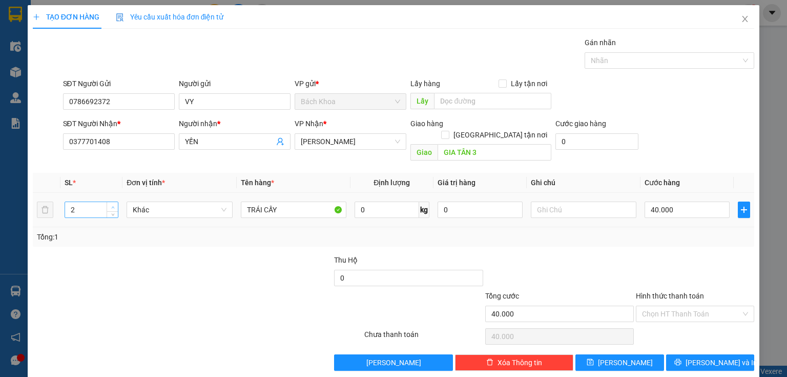
click at [110, 202] on span "Increase Value" at bounding box center [112, 206] width 11 height 9
click at [695, 193] on td "40.000" at bounding box center [687, 210] width 93 height 34
click at [695, 199] on div "40.000" at bounding box center [687, 209] width 85 height 21
click at [692, 201] on input "40.000" at bounding box center [687, 209] width 85 height 16
click at [701, 357] on span "[PERSON_NAME] và In" at bounding box center [722, 362] width 72 height 11
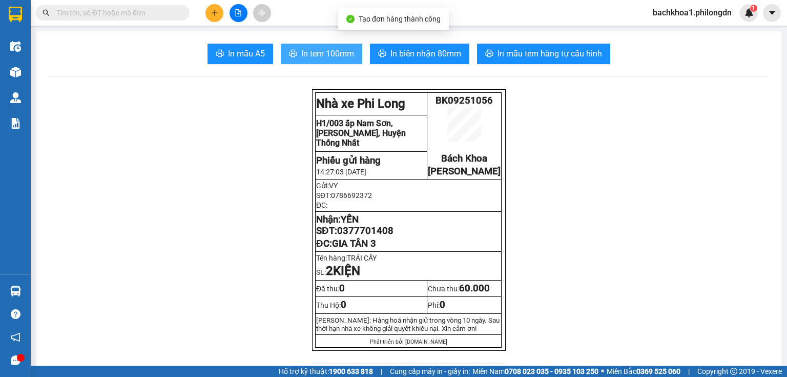
click at [342, 60] on button "In tem 100mm" at bounding box center [322, 54] width 82 height 21
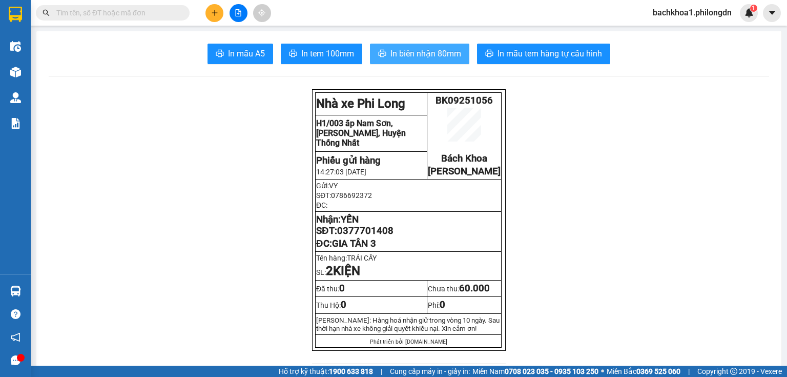
click at [438, 50] on span "In biên nhận 80mm" at bounding box center [426, 53] width 71 height 13
click at [356, 225] on span "YẾN" at bounding box center [350, 219] width 18 height 11
click at [366, 236] on span "0377701408" at bounding box center [365, 230] width 56 height 11
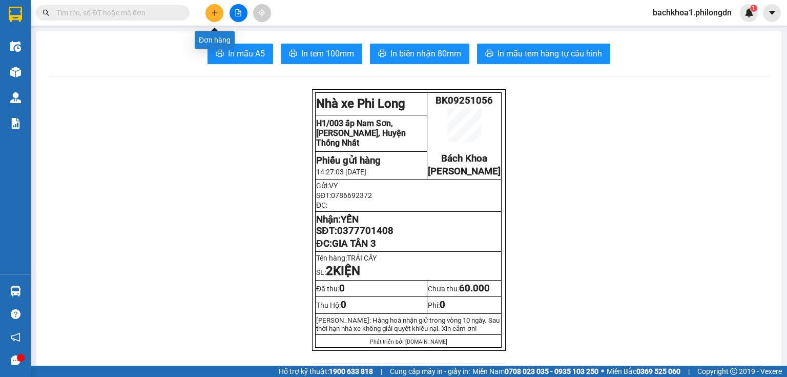
click at [216, 15] on icon "plus" at bounding box center [214, 12] width 7 height 7
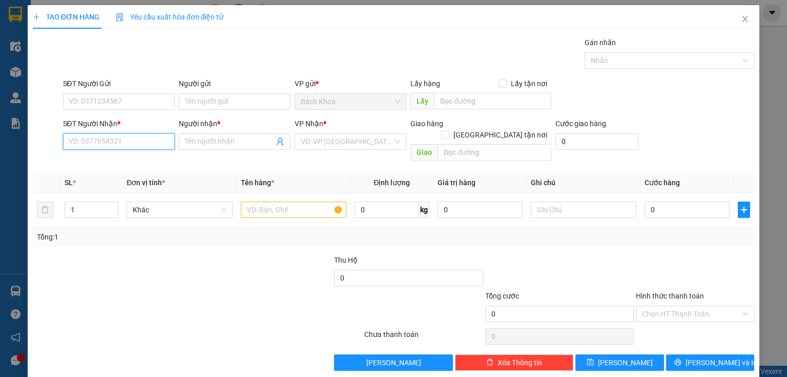
click at [97, 148] on input "SĐT Người Nhận *" at bounding box center [119, 141] width 112 height 16
click at [140, 159] on div "0977927275 - THANH TRẦN" at bounding box center [119, 161] width 101 height 11
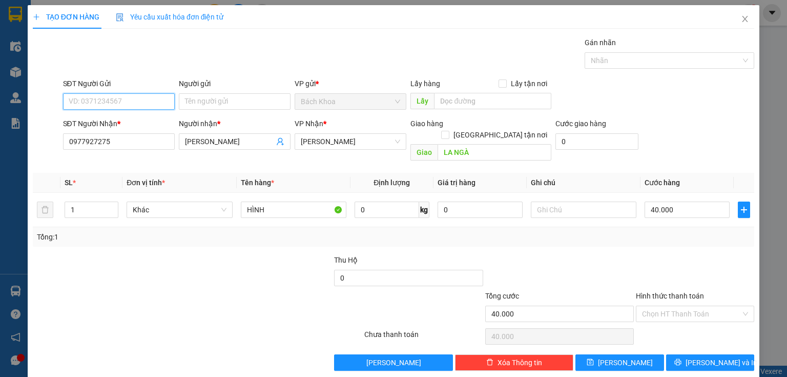
click at [120, 101] on input "SĐT Người Gửi" at bounding box center [119, 101] width 112 height 16
click at [121, 120] on div "02838492878 - THIÊN NGA" at bounding box center [118, 121] width 98 height 11
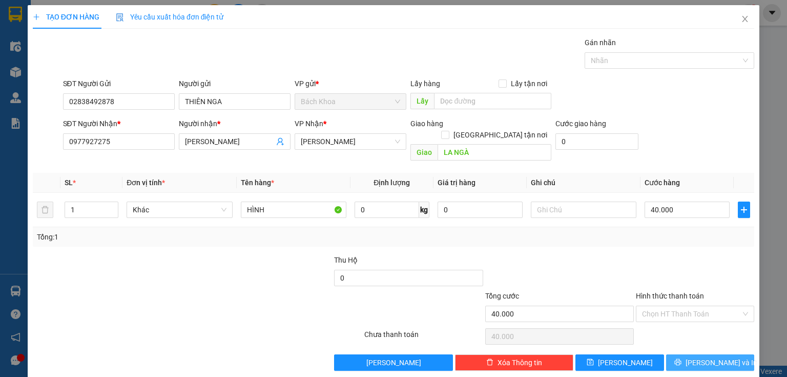
click at [693, 354] on button "[PERSON_NAME] và In" at bounding box center [710, 362] width 89 height 16
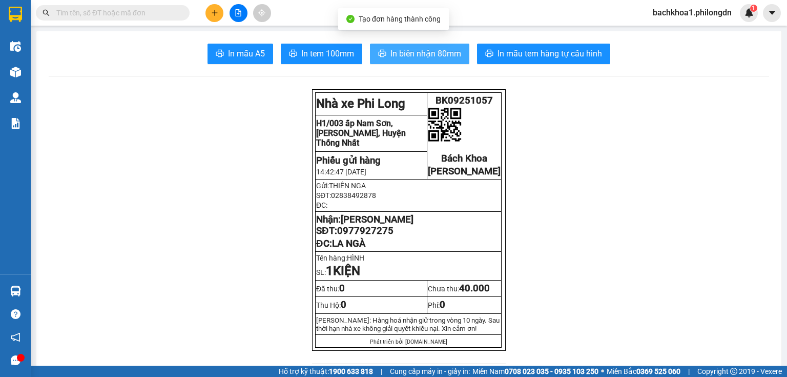
click at [406, 61] on button "In biên nhận 80mm" at bounding box center [419, 54] width 99 height 21
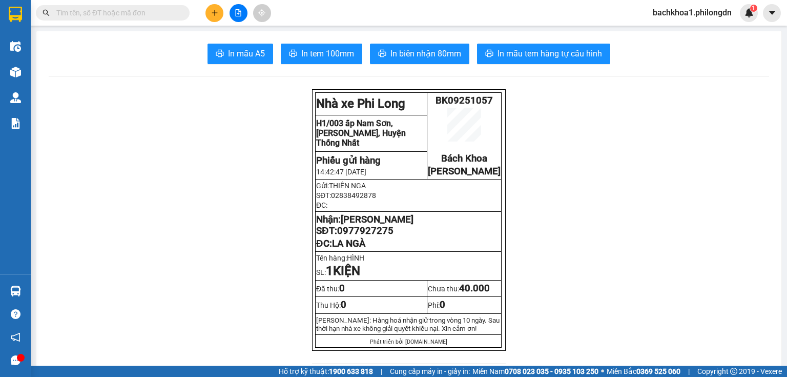
click at [371, 236] on span "0977927275" at bounding box center [365, 230] width 56 height 11
click at [341, 56] on span "In tem 100mm" at bounding box center [327, 53] width 53 height 13
click at [215, 11] on icon "plus" at bounding box center [214, 12] width 7 height 7
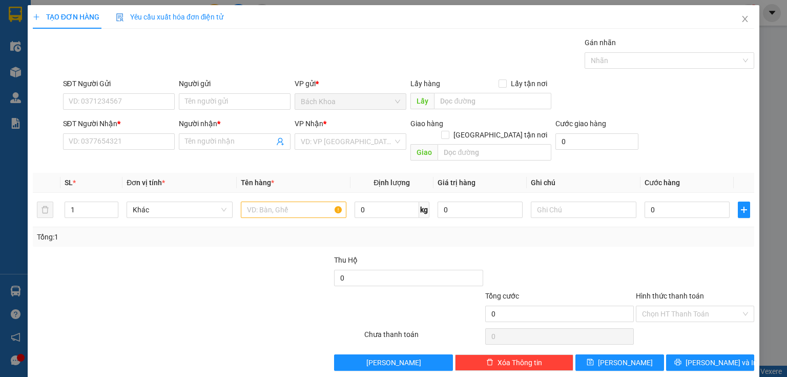
click at [82, 130] on div "SĐT Người Nhận *" at bounding box center [119, 125] width 112 height 15
click at [85, 142] on input "SĐT Người Nhận *" at bounding box center [119, 141] width 112 height 16
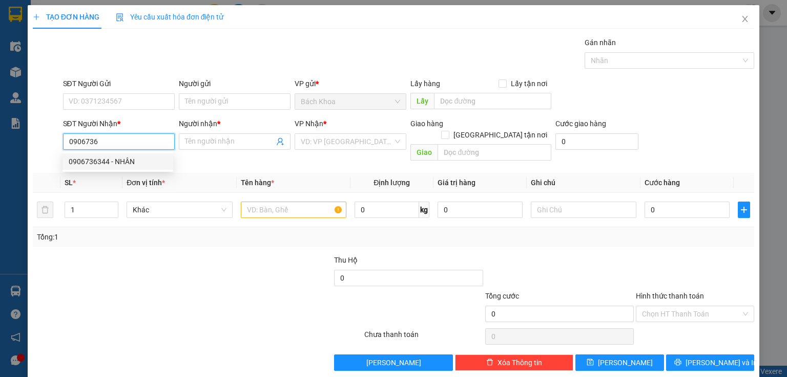
click at [107, 167] on div "0906736344 - NHÂN" at bounding box center [118, 161] width 98 height 11
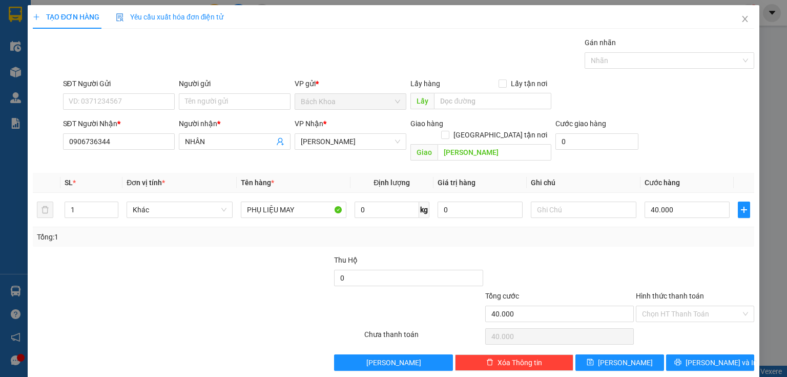
click at [128, 92] on div "SĐT Người Gửi" at bounding box center [119, 85] width 112 height 15
click at [127, 94] on input "SĐT Người Gửi" at bounding box center [119, 101] width 112 height 16
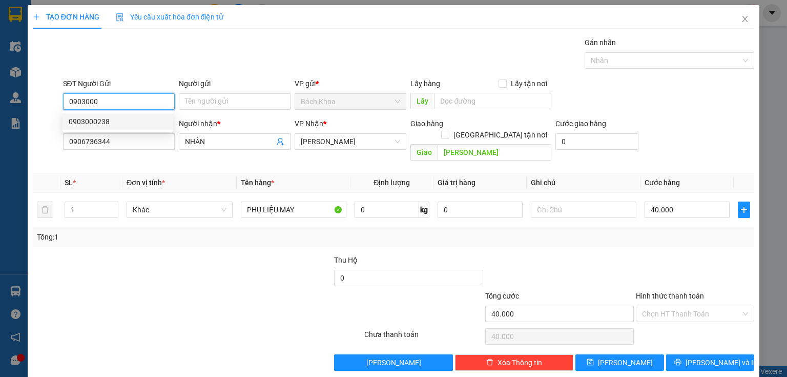
click at [119, 120] on div "0903000238" at bounding box center [118, 121] width 98 height 11
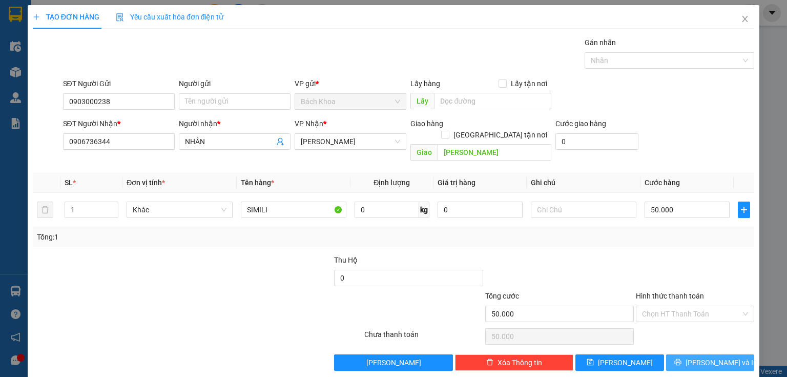
click at [698, 357] on span "[PERSON_NAME] và In" at bounding box center [722, 362] width 72 height 11
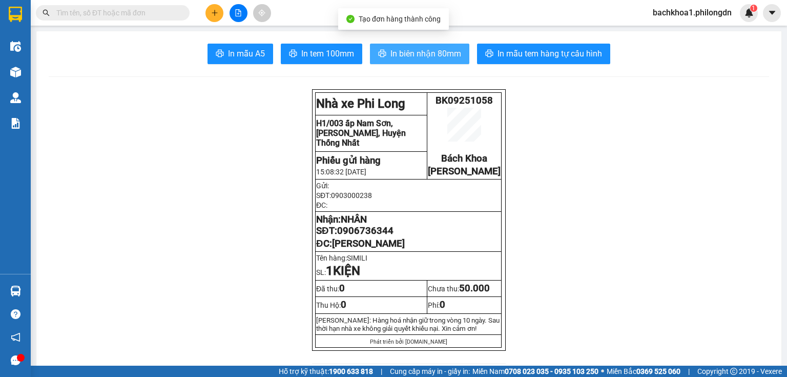
click at [391, 51] on span "In biên nhận 80mm" at bounding box center [426, 53] width 71 height 13
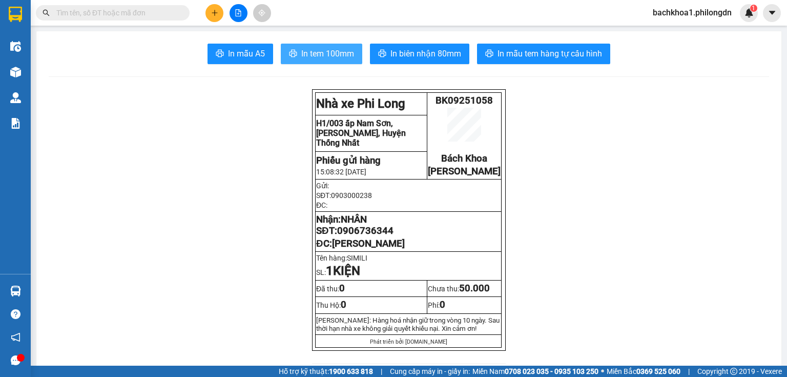
click at [305, 57] on span "In tem 100mm" at bounding box center [327, 53] width 53 height 13
click at [382, 236] on span "0906736344" at bounding box center [365, 230] width 56 height 11
click at [216, 17] on button at bounding box center [215, 13] width 18 height 18
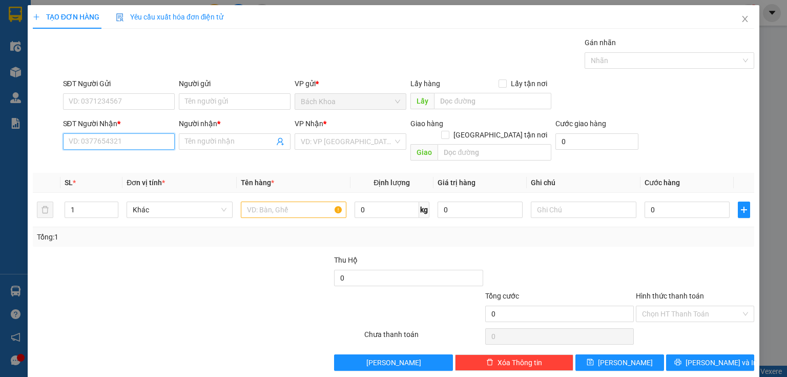
click at [128, 143] on input "SĐT Người Nhận *" at bounding box center [119, 141] width 112 height 16
click at [134, 154] on div "0908502418 - HIỀN" at bounding box center [118, 161] width 111 height 16
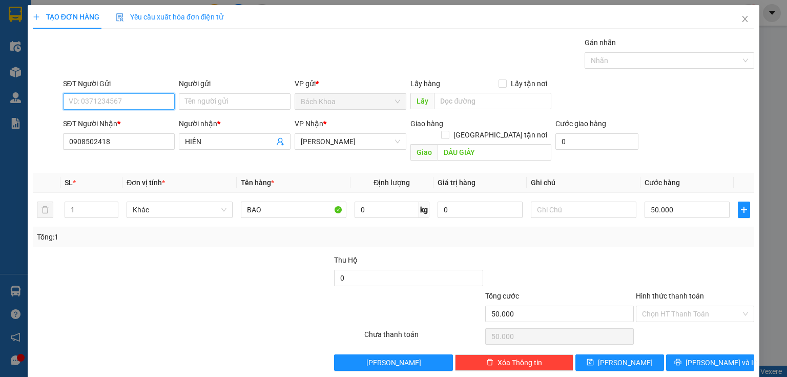
click at [149, 98] on input "SĐT Người Gửi" at bounding box center [119, 101] width 112 height 16
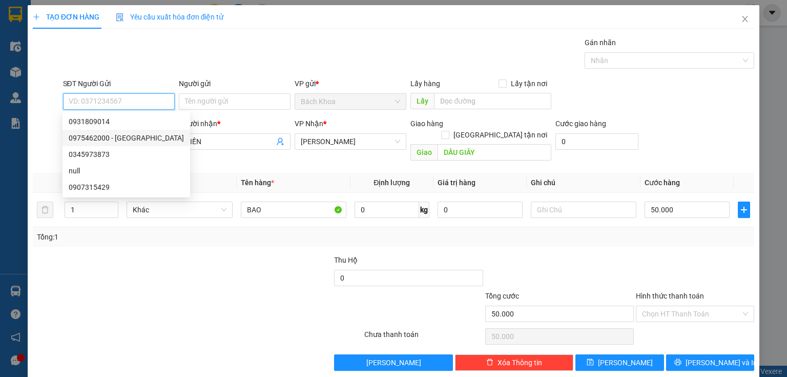
click at [127, 137] on div "0975462000 - CẨM ÚT" at bounding box center [126, 137] width 115 height 11
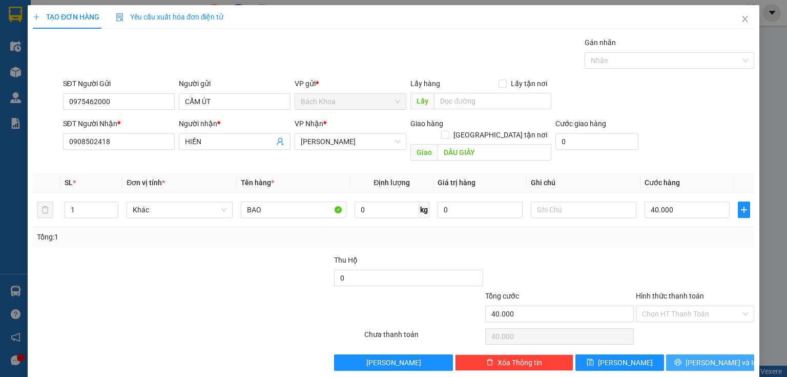
click at [716, 357] on span "[PERSON_NAME] và In" at bounding box center [722, 362] width 72 height 11
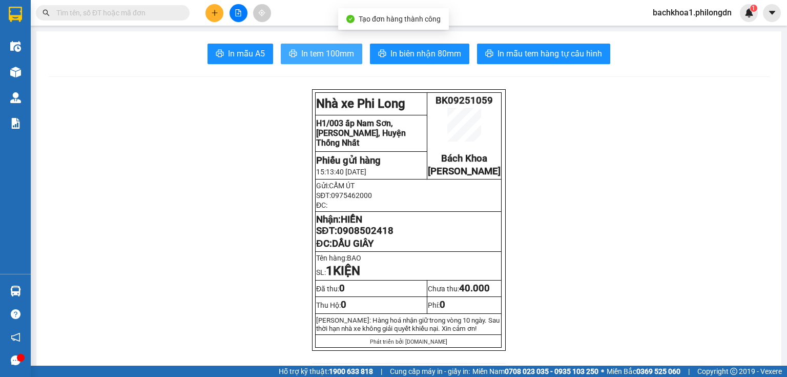
click at [301, 53] on span "In tem 100mm" at bounding box center [327, 53] width 53 height 13
click at [348, 225] on span "HIỀN" at bounding box center [352, 219] width 22 height 11
drag, startPoint x: 348, startPoint y: 234, endPoint x: 333, endPoint y: 238, distance: 15.4
click at [333, 236] on strong "Nhận: HIỀN SĐT: 0908502418" at bounding box center [354, 225] width 77 height 23
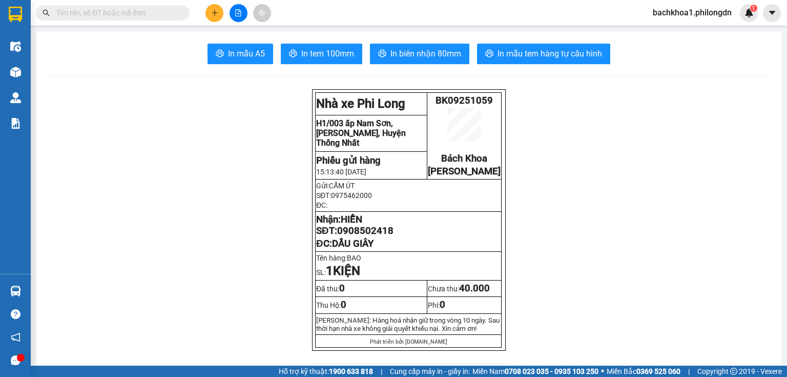
click at [338, 236] on span "0908502418" at bounding box center [365, 230] width 56 height 11
click at [219, 10] on button at bounding box center [215, 13] width 18 height 18
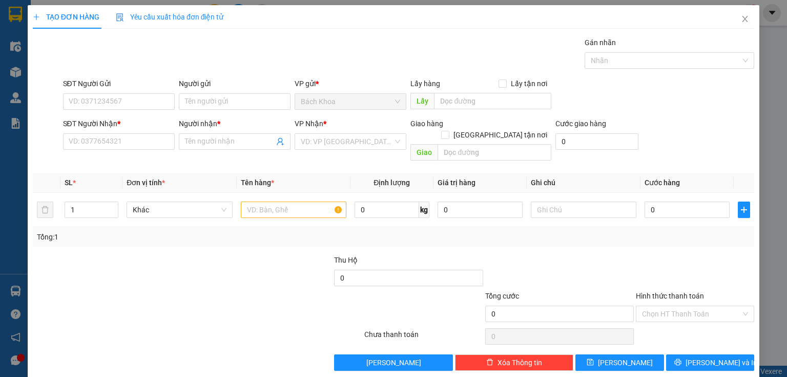
click at [67, 132] on div "SĐT Người Nhận *" at bounding box center [119, 125] width 112 height 15
click at [126, 148] on input "SĐT Người Nhận *" at bounding box center [119, 141] width 112 height 16
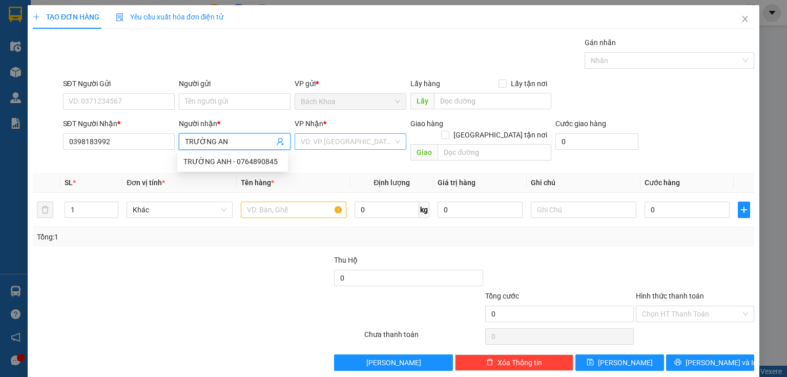
click at [349, 137] on input "search" at bounding box center [347, 141] width 92 height 15
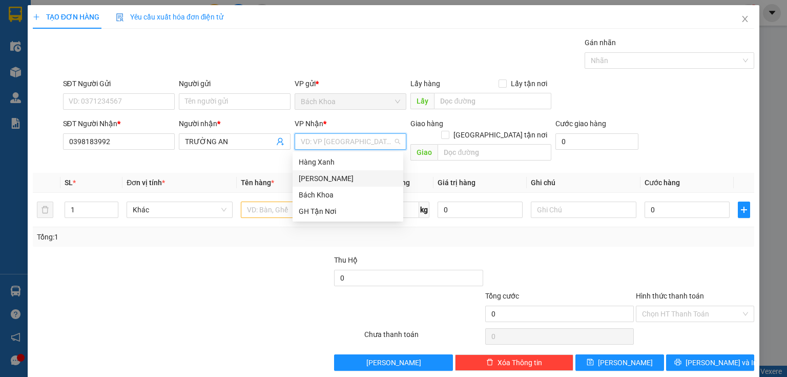
click at [328, 178] on div "[PERSON_NAME]" at bounding box center [348, 178] width 98 height 11
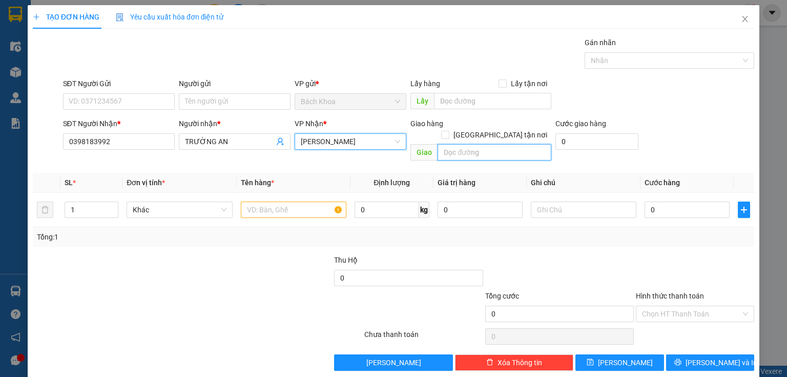
click at [488, 144] on input "text" at bounding box center [495, 152] width 114 height 16
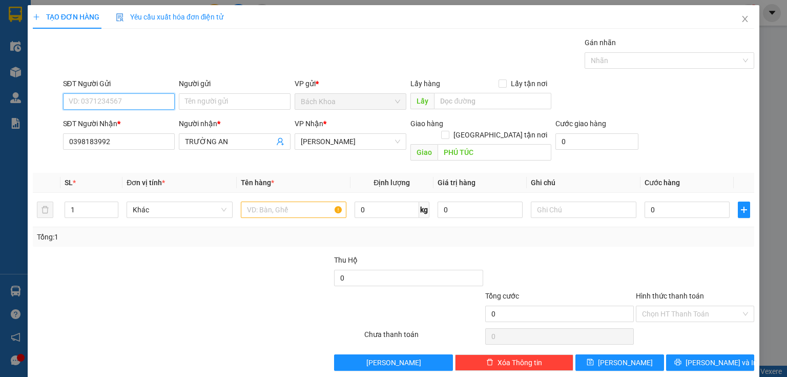
click at [88, 98] on input "SĐT Người Gửi" at bounding box center [119, 101] width 112 height 16
click at [260, 201] on input "text" at bounding box center [294, 209] width 106 height 16
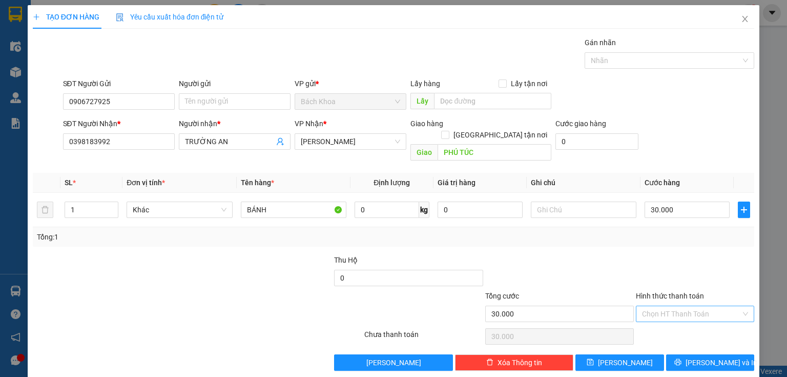
click at [684, 306] on input "Hình thức thanh toán" at bounding box center [691, 313] width 99 height 15
click at [689, 324] on div "Tại văn phòng" at bounding box center [690, 321] width 106 height 11
click at [703, 357] on span "[PERSON_NAME] và In" at bounding box center [722, 362] width 72 height 11
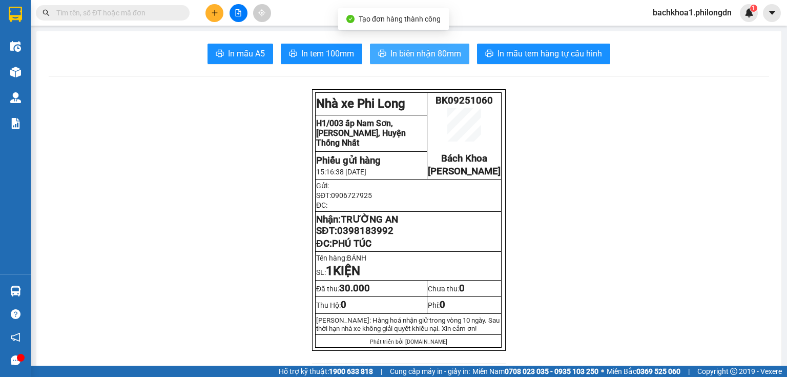
click at [429, 61] on button "In biên nhận 80mm" at bounding box center [419, 54] width 99 height 21
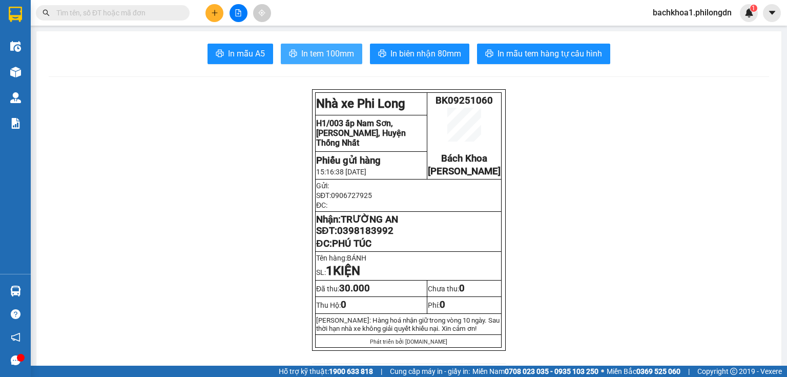
click at [306, 54] on span "In tem 100mm" at bounding box center [327, 53] width 53 height 13
click at [369, 236] on span "0398183992" at bounding box center [365, 230] width 56 height 11
click at [210, 6] on button at bounding box center [215, 13] width 18 height 18
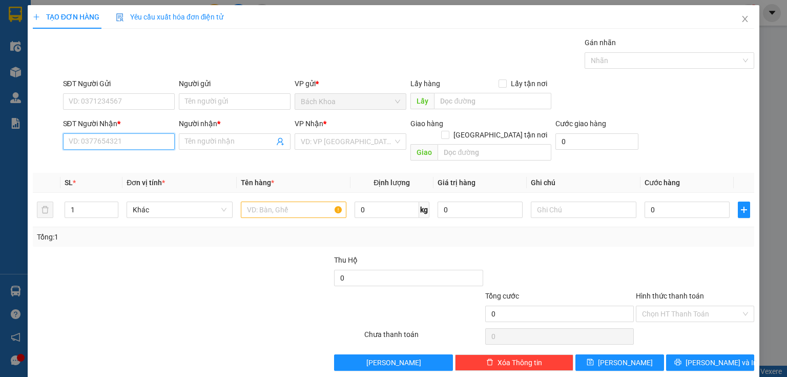
click at [87, 142] on input "SĐT Người Nhận *" at bounding box center [119, 141] width 112 height 16
click at [105, 157] on div "0357178308 - CƯƠNG" at bounding box center [118, 161] width 98 height 11
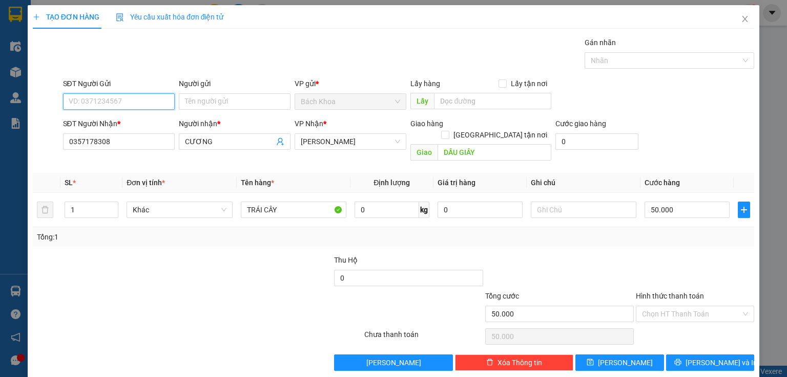
click at [131, 103] on input "SĐT Người Gửi" at bounding box center [119, 101] width 112 height 16
click at [137, 123] on div "0865605625" at bounding box center [118, 121] width 98 height 11
click at [699, 201] on input "50.000" at bounding box center [687, 209] width 85 height 16
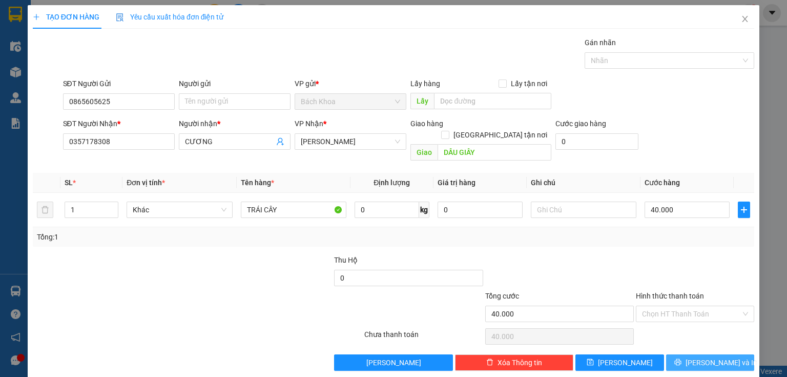
click at [692, 354] on button "[PERSON_NAME] và In" at bounding box center [710, 362] width 89 height 16
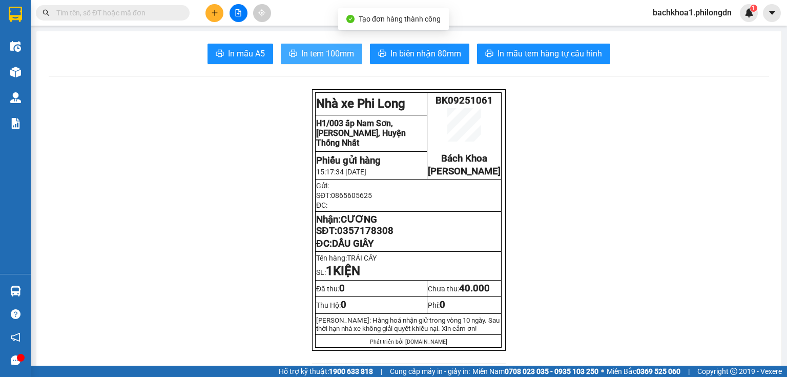
click at [346, 60] on button "In tem 100mm" at bounding box center [322, 54] width 82 height 21
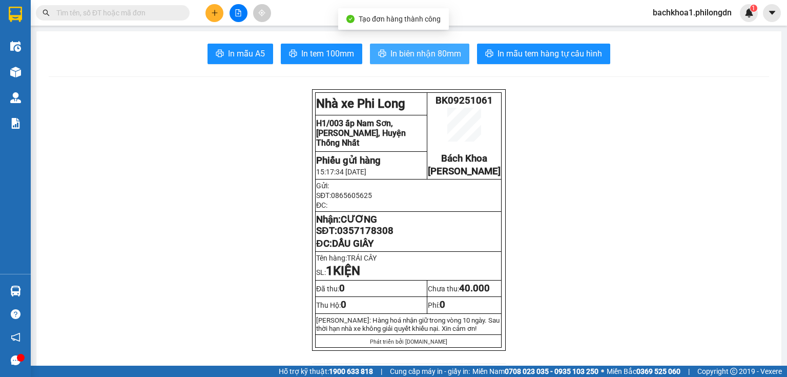
click at [443, 46] on button "In biên nhận 80mm" at bounding box center [419, 54] width 99 height 21
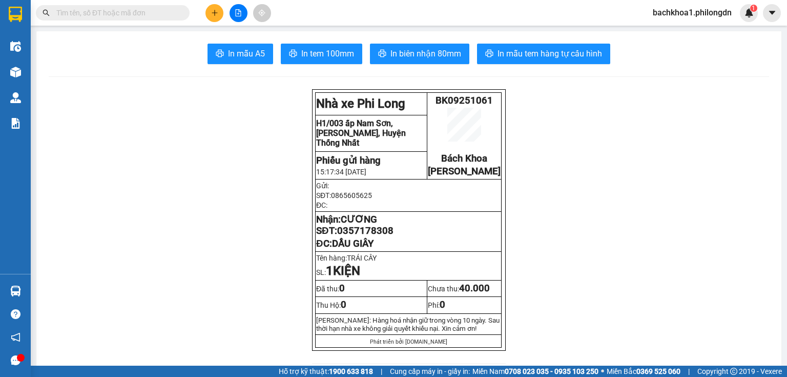
click at [346, 236] on span "0357178308" at bounding box center [365, 230] width 56 height 11
click at [213, 11] on icon "plus" at bounding box center [214, 12] width 7 height 7
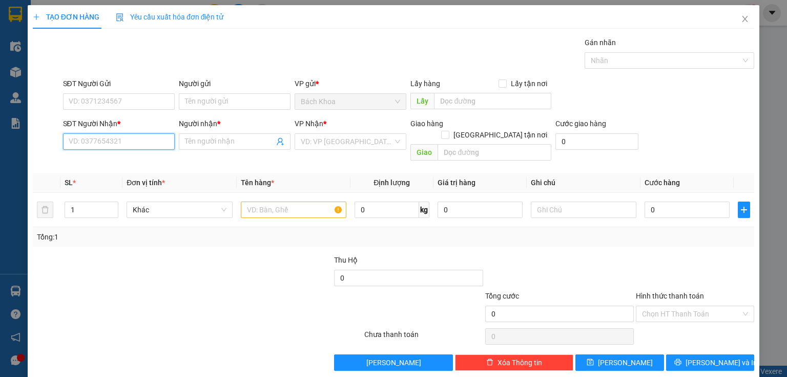
click at [131, 142] on input "SĐT Người Nhận *" at bounding box center [119, 141] width 112 height 16
click at [124, 163] on div "0949415979 - MAI" at bounding box center [118, 161] width 98 height 11
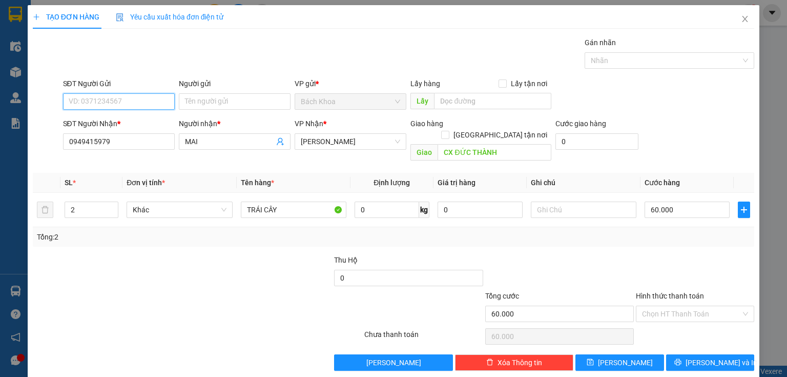
click at [105, 103] on input "SĐT Người Gửi" at bounding box center [119, 101] width 112 height 16
click at [106, 121] on div "0865605625" at bounding box center [118, 121] width 98 height 11
click at [111, 202] on span "Increase Value" at bounding box center [112, 206] width 11 height 9
click at [662, 201] on input "40.000" at bounding box center [687, 209] width 85 height 16
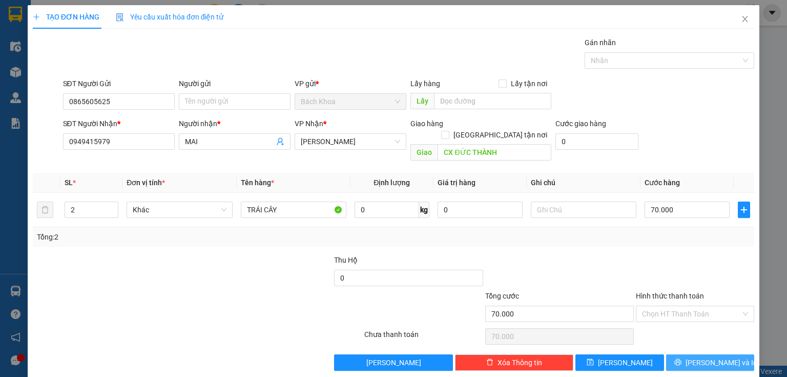
click at [685, 354] on button "[PERSON_NAME] và In" at bounding box center [710, 362] width 89 height 16
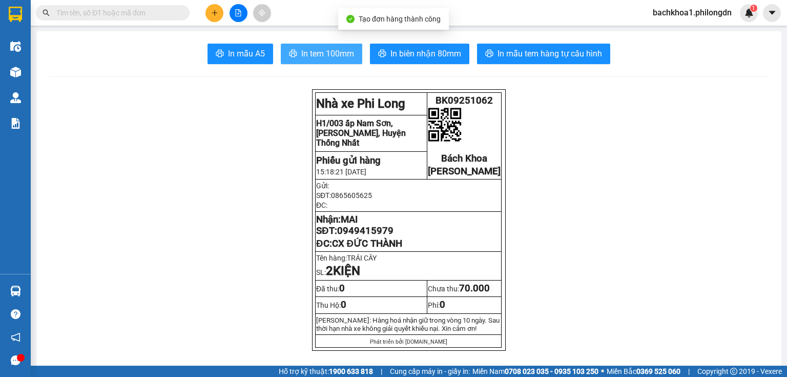
click at [354, 60] on button "In tem 100mm" at bounding box center [322, 54] width 82 height 21
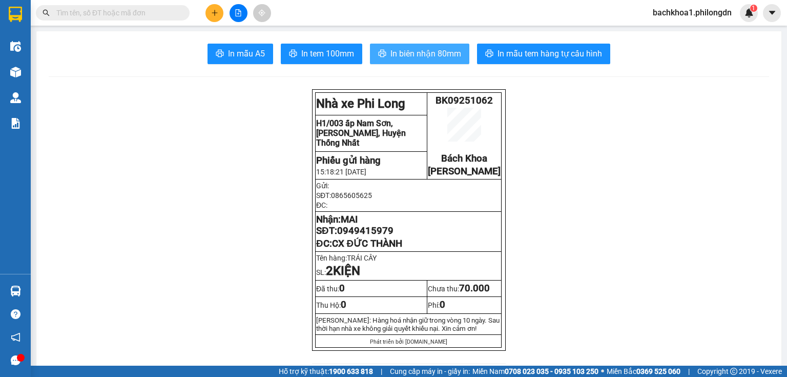
click at [424, 55] on span "In biên nhận 80mm" at bounding box center [426, 53] width 71 height 13
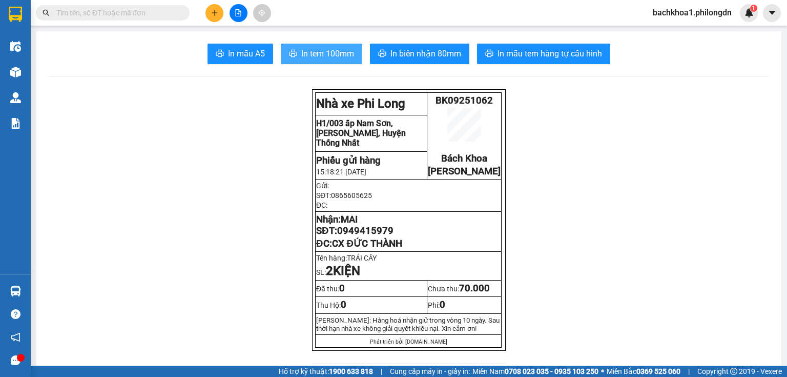
click at [308, 60] on button "In tem 100mm" at bounding box center [322, 54] width 82 height 21
click at [355, 236] on span "0949415979" at bounding box center [365, 230] width 56 height 11
click at [217, 8] on button at bounding box center [215, 13] width 18 height 18
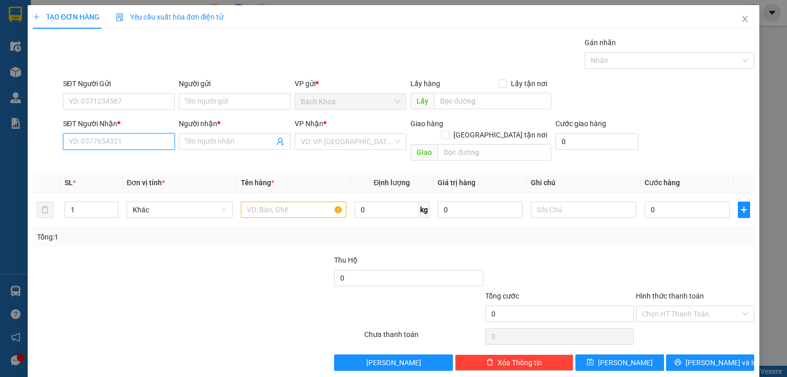
click at [119, 138] on input "SĐT Người Nhận *" at bounding box center [119, 141] width 112 height 16
paste input "0364476369"
click at [115, 158] on div "0364476369 - THÀNH VƯƠNG" at bounding box center [119, 161] width 101 height 11
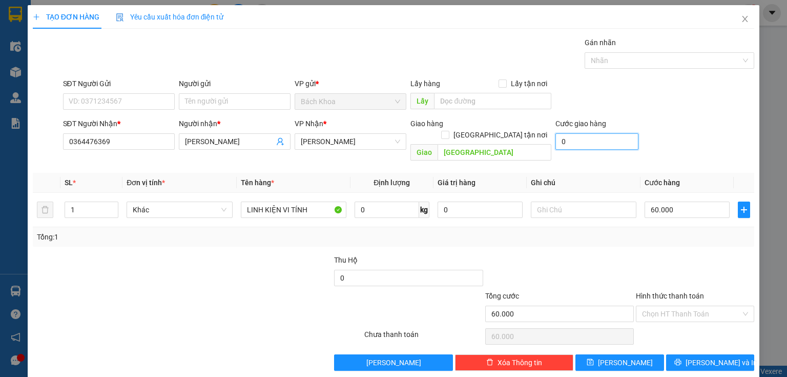
click at [583, 134] on input "0" at bounding box center [597, 141] width 83 height 16
click at [673, 201] on input "60.000" at bounding box center [687, 209] width 85 height 16
click at [744, 354] on button "[PERSON_NAME] và In" at bounding box center [710, 362] width 89 height 16
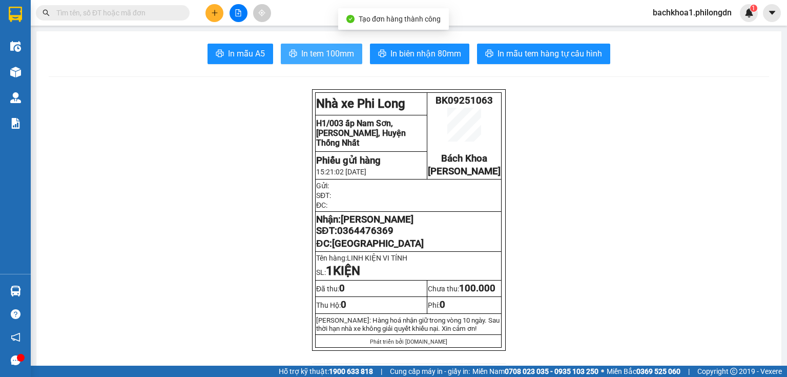
click at [314, 57] on span "In tem 100mm" at bounding box center [327, 53] width 53 height 13
click at [361, 236] on span "0364476369" at bounding box center [365, 230] width 56 height 11
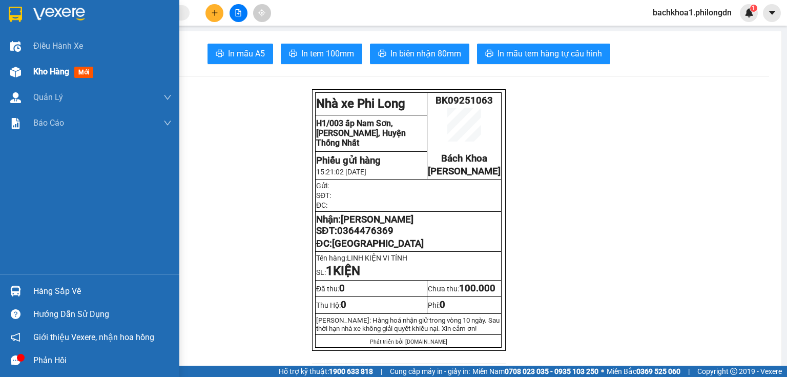
click at [56, 71] on span "Kho hàng" at bounding box center [51, 72] width 36 height 10
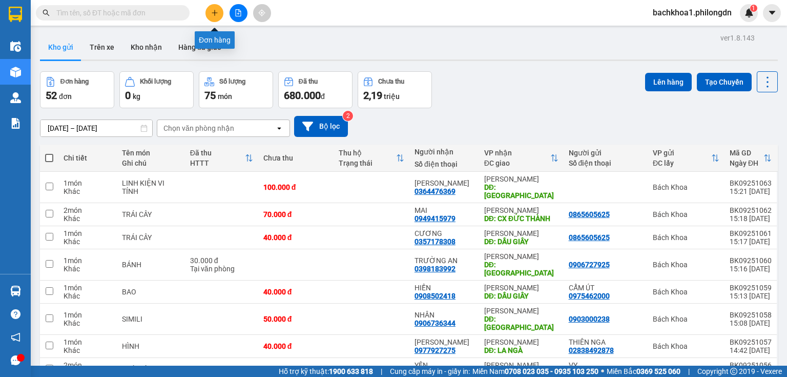
click at [219, 13] on button at bounding box center [215, 13] width 18 height 18
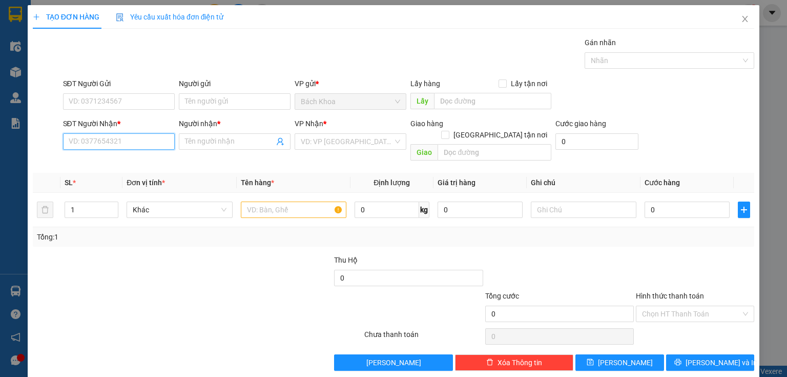
click at [138, 138] on input "SĐT Người Nhận *" at bounding box center [119, 141] width 112 height 16
click at [118, 159] on div "0977060201 - NGỌC DUY" at bounding box center [119, 161] width 101 height 11
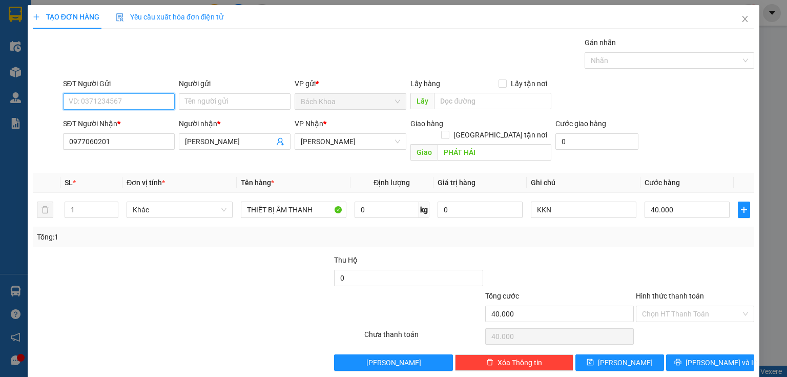
click at [128, 95] on input "SĐT Người Gửi" at bounding box center [119, 101] width 112 height 16
click at [124, 119] on div "0567432432" at bounding box center [118, 121] width 98 height 11
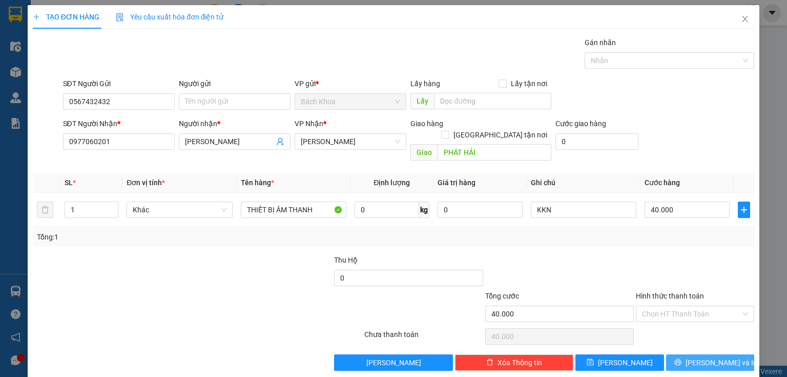
click at [681, 359] on icon "printer" at bounding box center [678, 362] width 7 height 7
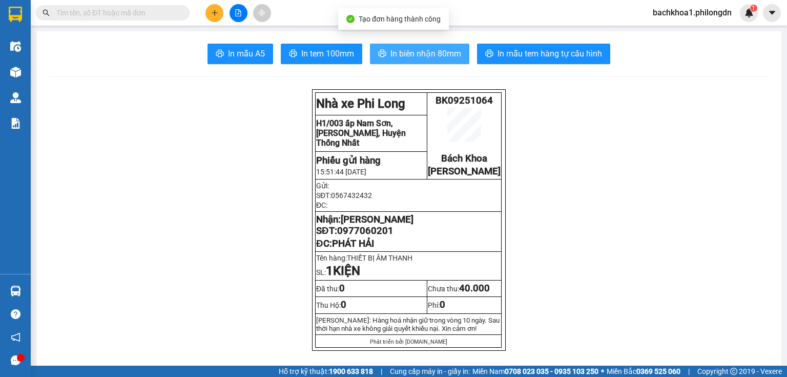
click at [422, 56] on span "In biên nhận 80mm" at bounding box center [426, 53] width 71 height 13
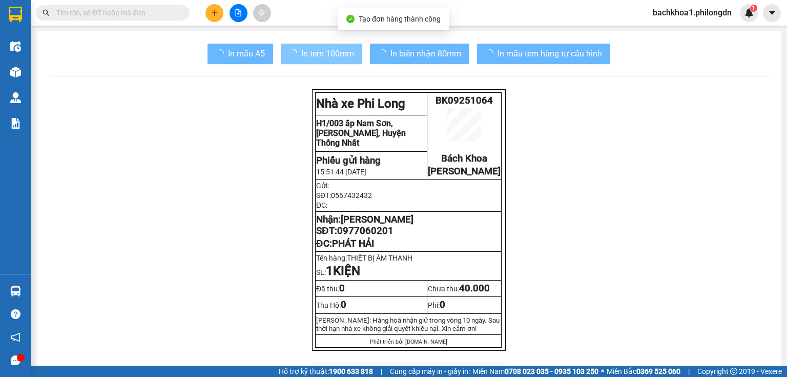
drag, startPoint x: 418, startPoint y: 63, endPoint x: 341, endPoint y: 52, distance: 77.7
click at [341, 52] on span "In tem 100mm" at bounding box center [327, 53] width 53 height 13
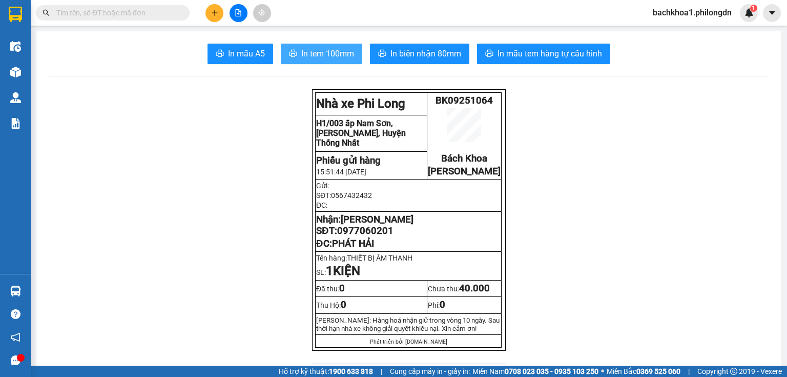
click at [341, 52] on span "In tem 100mm" at bounding box center [327, 53] width 53 height 13
click at [357, 236] on span "0977060201" at bounding box center [365, 230] width 56 height 11
click at [219, 11] on button at bounding box center [215, 13] width 18 height 18
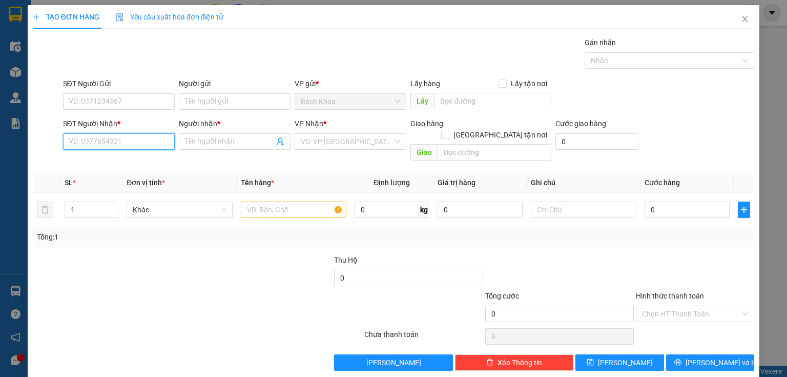
click at [96, 147] on input "SĐT Người Nhận *" at bounding box center [119, 141] width 112 height 16
click at [216, 142] on input "Người nhận *" at bounding box center [229, 141] width 89 height 11
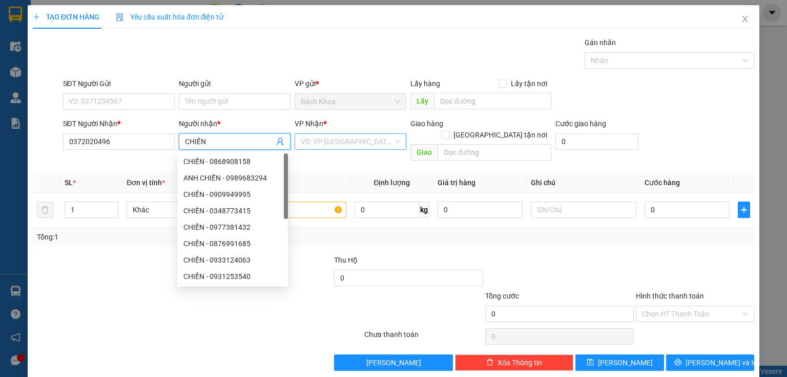
click at [329, 145] on input "search" at bounding box center [347, 141] width 92 height 15
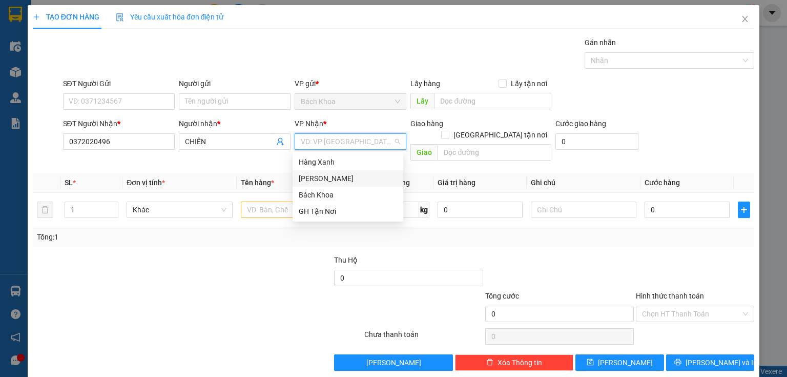
click at [310, 181] on div "[PERSON_NAME]" at bounding box center [348, 178] width 98 height 11
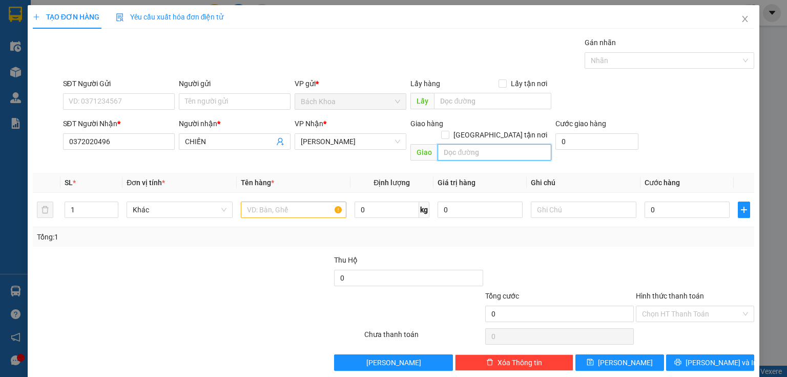
click at [474, 144] on input "text" at bounding box center [495, 152] width 114 height 16
click at [256, 201] on input "text" at bounding box center [294, 209] width 106 height 16
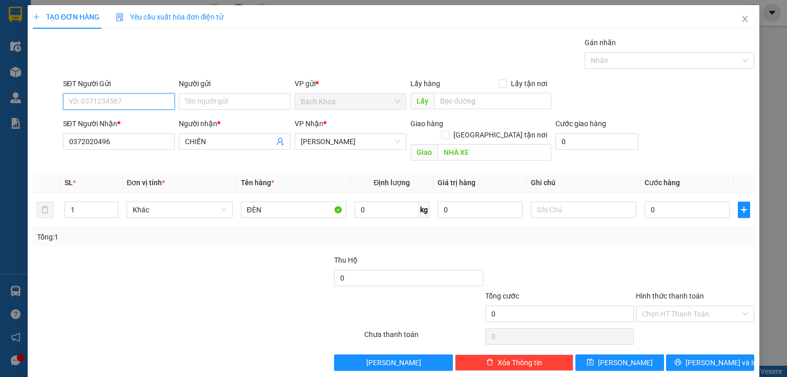
click at [128, 107] on input "SĐT Người Gửi" at bounding box center [119, 101] width 112 height 16
type input "0931347662"
click at [687, 201] on input "0" at bounding box center [687, 209] width 85 height 16
type input "4"
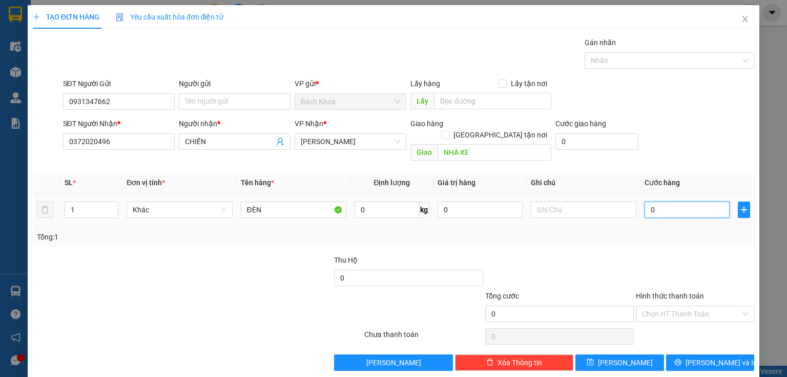
type input "4"
type input "40"
type input "400"
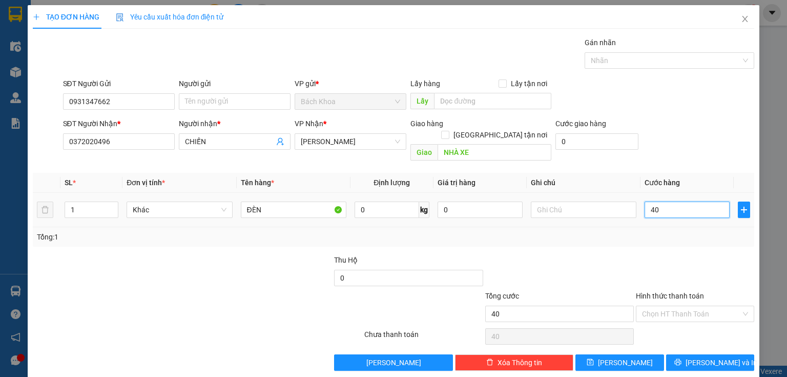
type input "400"
type input "4.000"
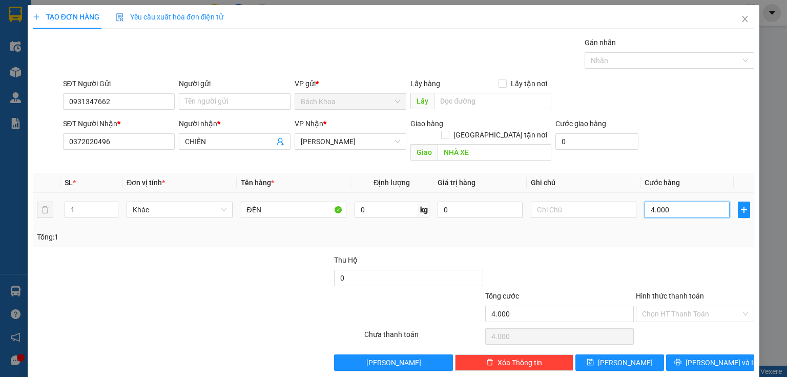
type input "40.000"
click at [682, 306] on input "Hình thức thanh toán" at bounding box center [691, 313] width 99 height 15
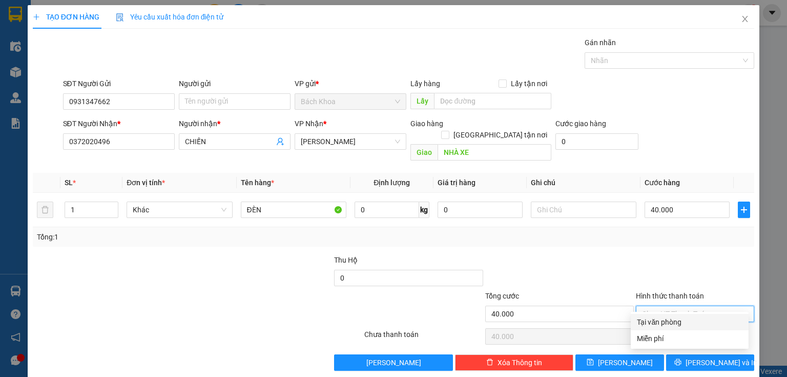
click at [669, 324] on div "Tại văn phòng" at bounding box center [690, 321] width 106 height 11
type input "0"
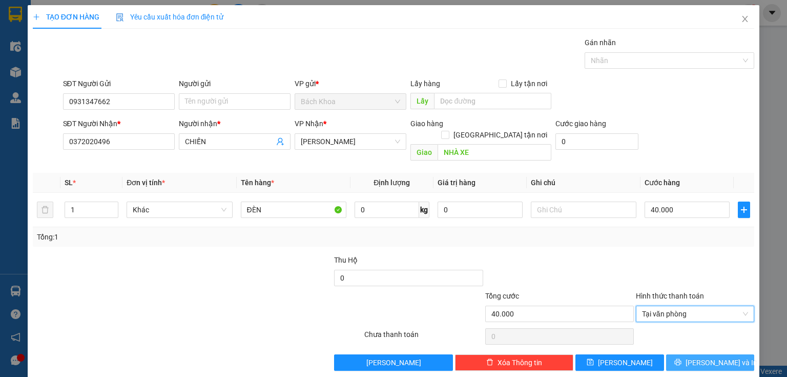
click at [681, 354] on button "[PERSON_NAME] và In" at bounding box center [710, 362] width 89 height 16
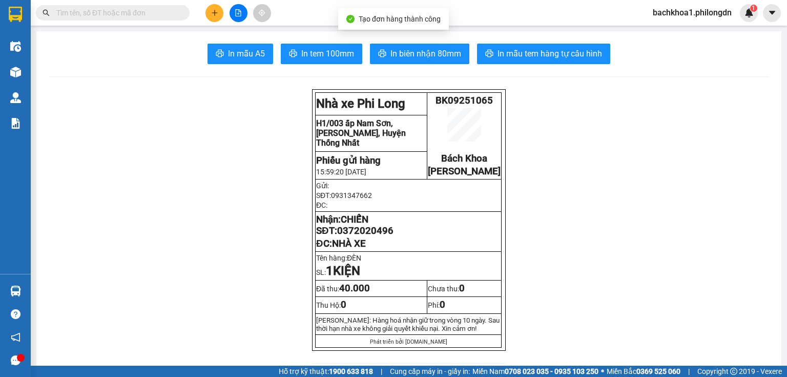
click at [443, 57] on span "In biên nhận 80mm" at bounding box center [426, 53] width 71 height 13
click at [303, 59] on span "In tem 100mm" at bounding box center [327, 53] width 53 height 13
click at [375, 236] on span "0372020496" at bounding box center [365, 230] width 56 height 11
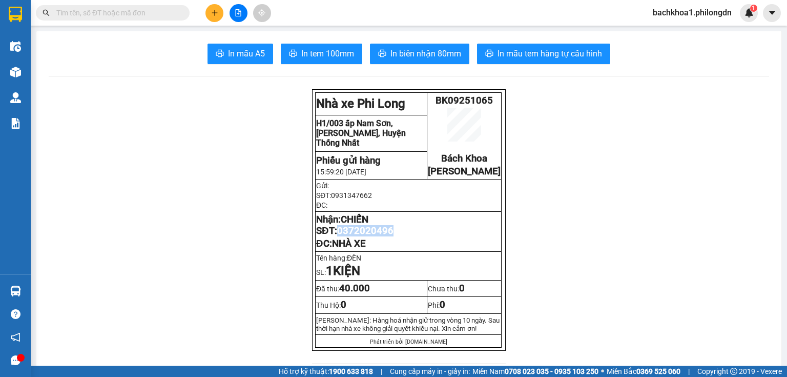
click at [375, 236] on span "0372020496" at bounding box center [365, 230] width 56 height 11
copy span "0372020496"
click at [215, 6] on button at bounding box center [215, 13] width 18 height 18
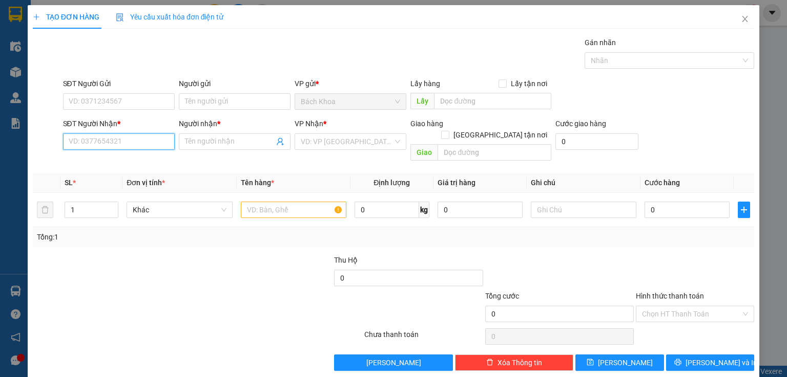
click at [130, 135] on input "SĐT Người Nhận *" at bounding box center [119, 141] width 112 height 16
type input "0382317137"
click at [107, 157] on div "0382317137 - NGỌC" at bounding box center [118, 161] width 98 height 11
type input "NGỌC"
type input "DẦU GIÂY"
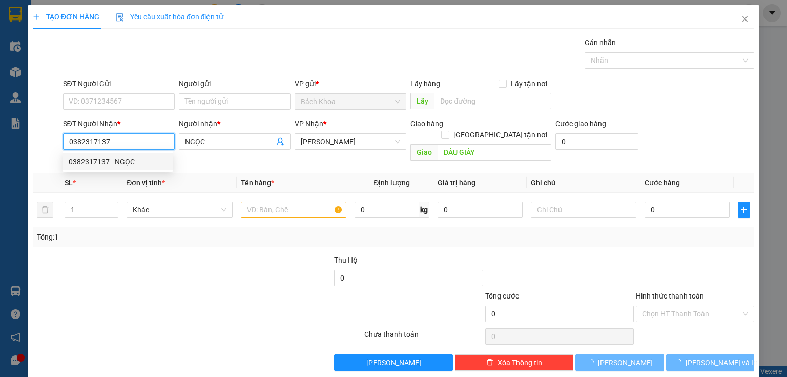
type input "60.000"
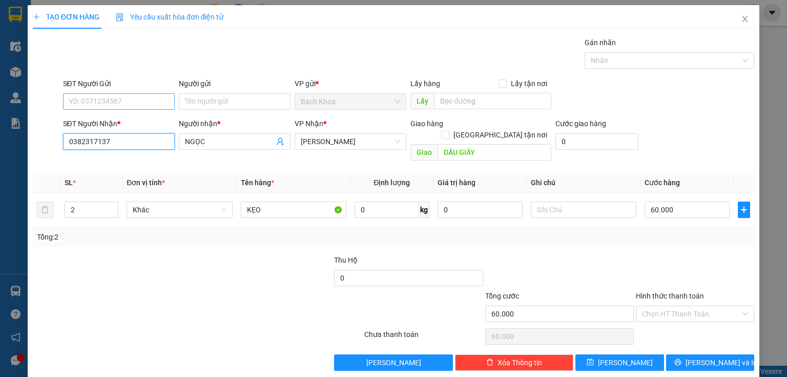
type input "0382317137"
click at [123, 106] on input "SĐT Người Gửi" at bounding box center [119, 101] width 112 height 16
type input "0839133123"
type input "1"
click at [115, 210] on span "down" at bounding box center [113, 213] width 6 height 6
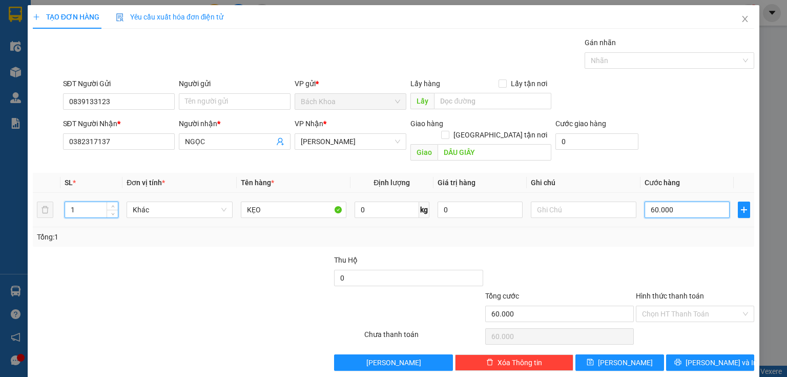
click at [675, 205] on input "60.000" at bounding box center [687, 209] width 85 height 16
type input "4"
type input "40"
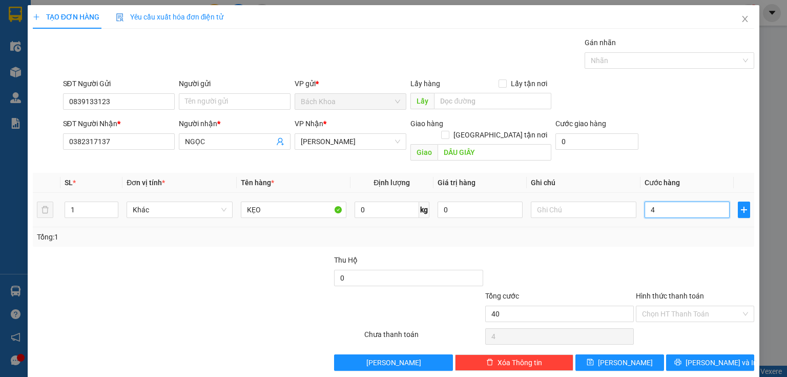
type input "40"
type input "400"
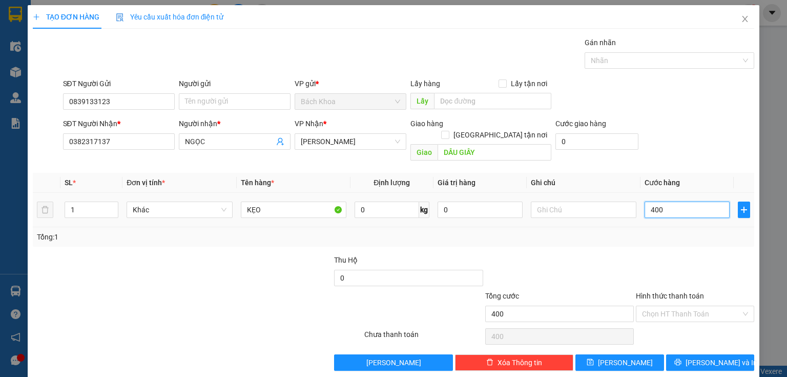
type input "4.000"
type input "40.000"
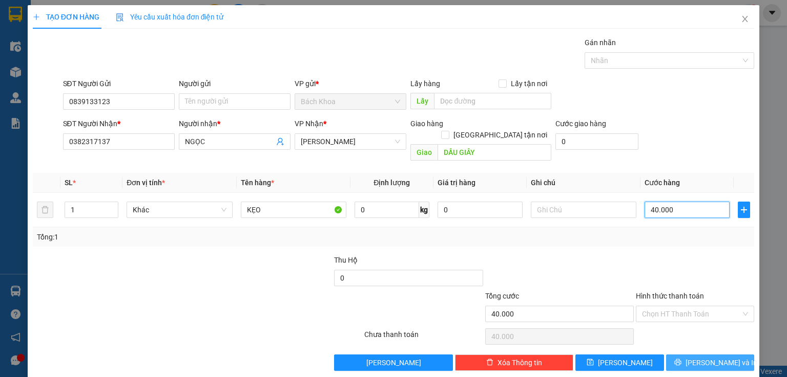
type input "40.000"
click at [681, 359] on icon "printer" at bounding box center [678, 362] width 7 height 7
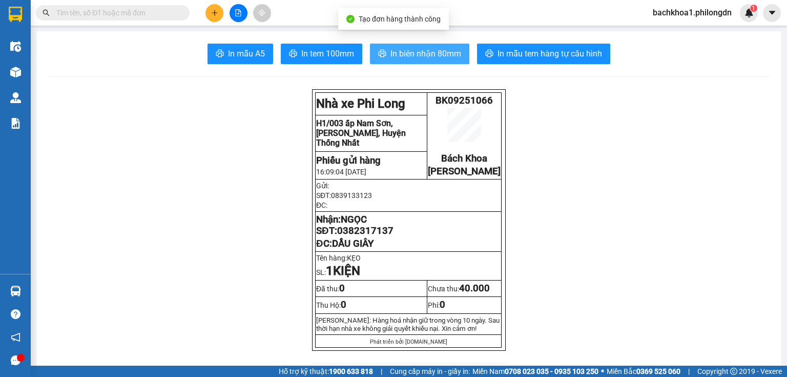
click at [406, 51] on span "In biên nhận 80mm" at bounding box center [426, 53] width 71 height 13
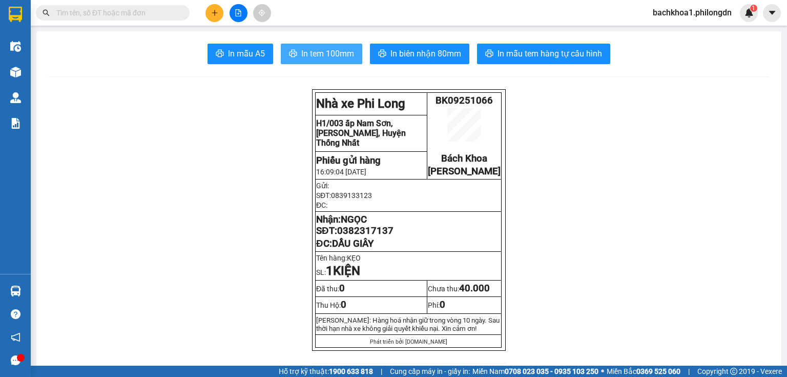
click at [329, 54] on span "In tem 100mm" at bounding box center [327, 53] width 53 height 13
click at [374, 236] on span "0382317137" at bounding box center [365, 230] width 56 height 11
copy span "0382317137"
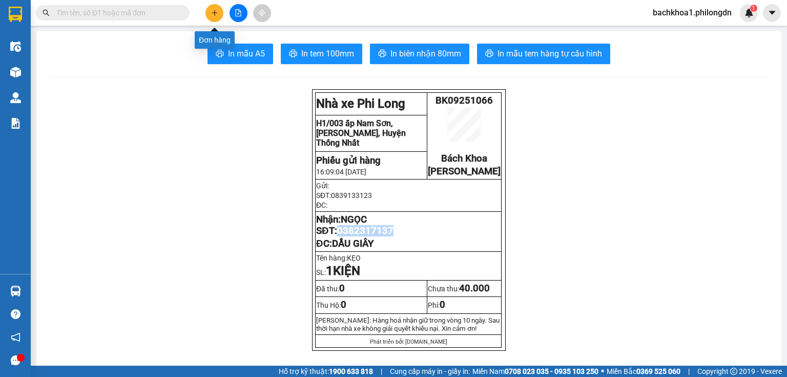
click at [217, 8] on button at bounding box center [215, 13] width 18 height 18
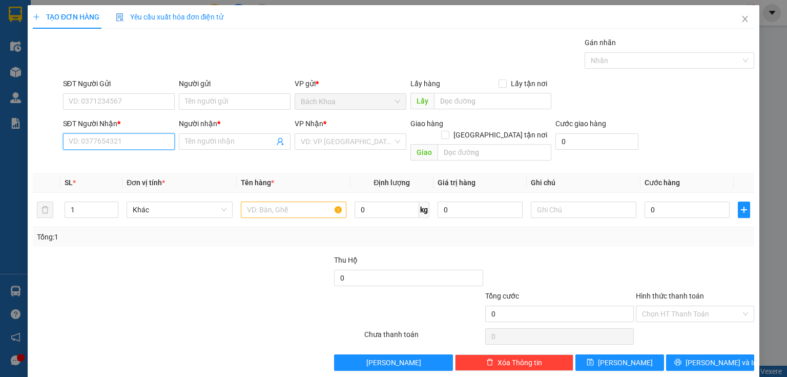
click at [154, 140] on input "SĐT Người Nhận *" at bounding box center [119, 141] width 112 height 16
click at [113, 157] on div "0984050706 - ĐẠI CÁT" at bounding box center [118, 161] width 98 height 11
type input "0984050706"
type input "ĐẠI CÁT"
type input "GIA TÂN 3"
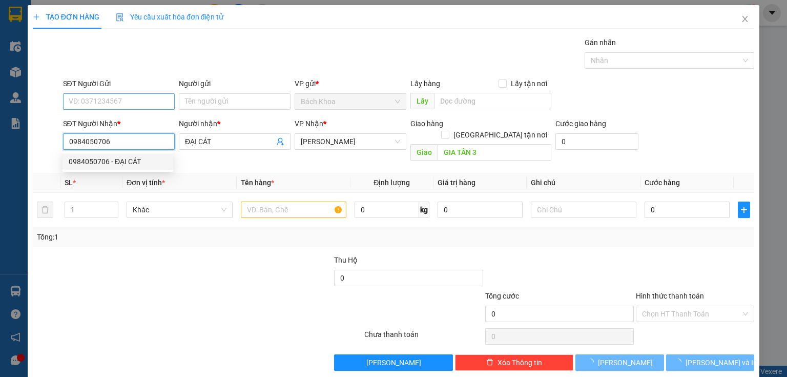
type input "50.000"
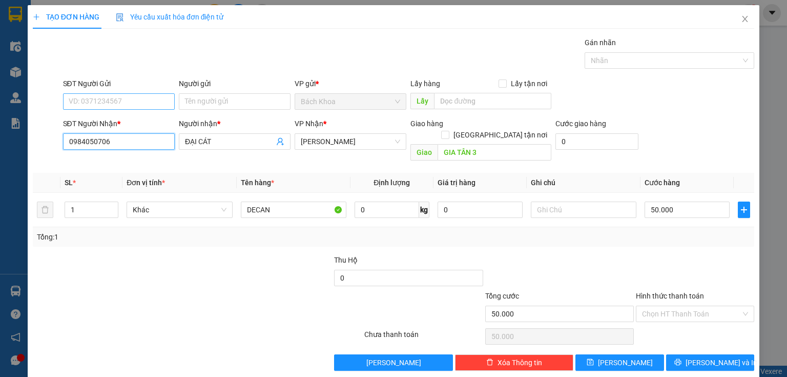
type input "0984050706"
click at [119, 103] on input "SĐT Người Gửi" at bounding box center [119, 101] width 112 height 16
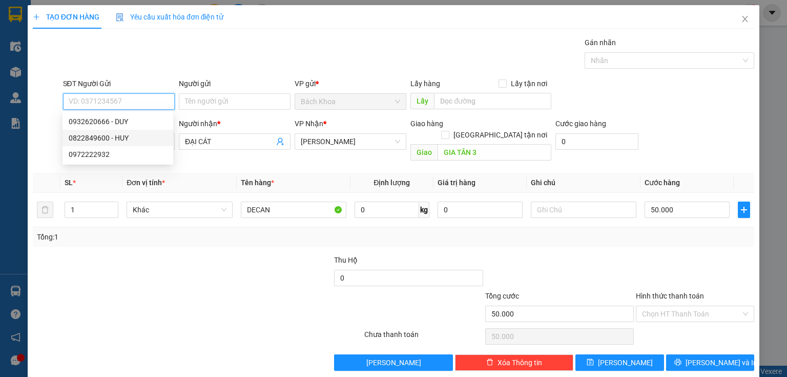
click at [109, 137] on div "0822849600 - HUY" at bounding box center [118, 137] width 98 height 11
type input "0822849600"
type input "HUY"
type input "30.000"
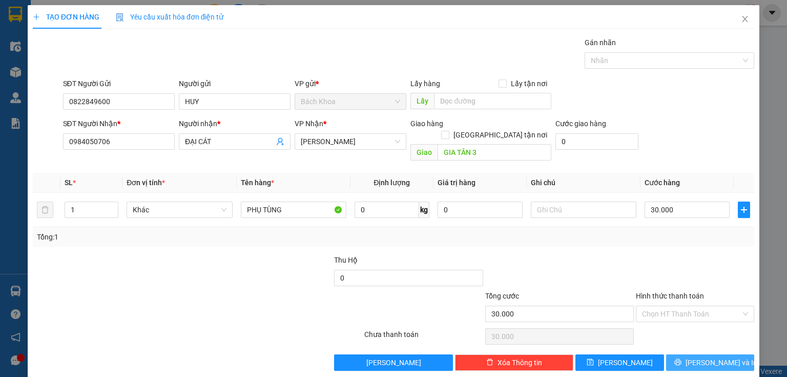
click at [666, 354] on button "[PERSON_NAME] và In" at bounding box center [710, 362] width 89 height 16
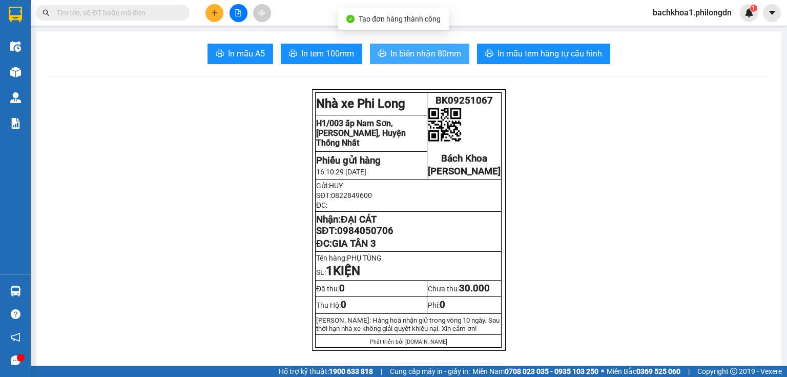
click at [408, 51] on span "In biên nhận 80mm" at bounding box center [426, 53] width 71 height 13
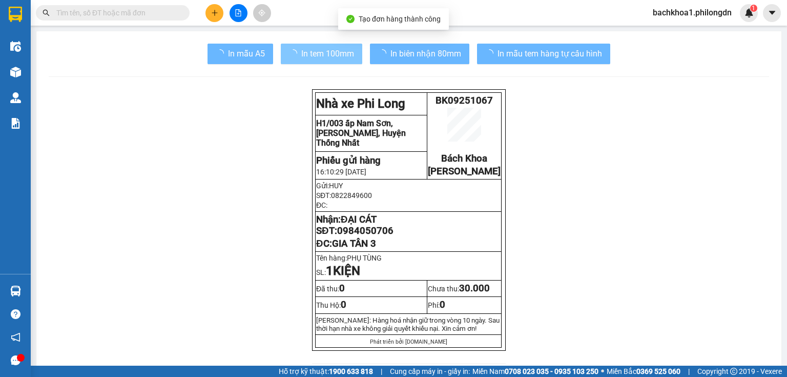
click at [333, 57] on span "In tem 100mm" at bounding box center [327, 53] width 53 height 13
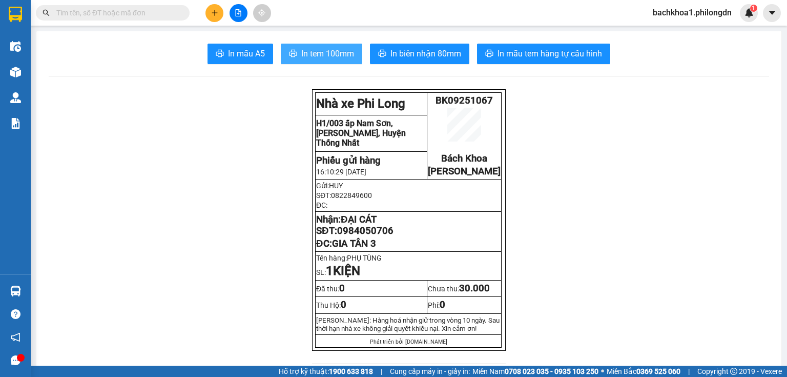
click at [332, 57] on span "In tem 100mm" at bounding box center [327, 53] width 53 height 13
click at [331, 57] on span "In tem 100mm" at bounding box center [327, 53] width 53 height 13
click at [373, 236] on span "0984050706" at bounding box center [365, 230] width 56 height 11
copy span "0984050706"
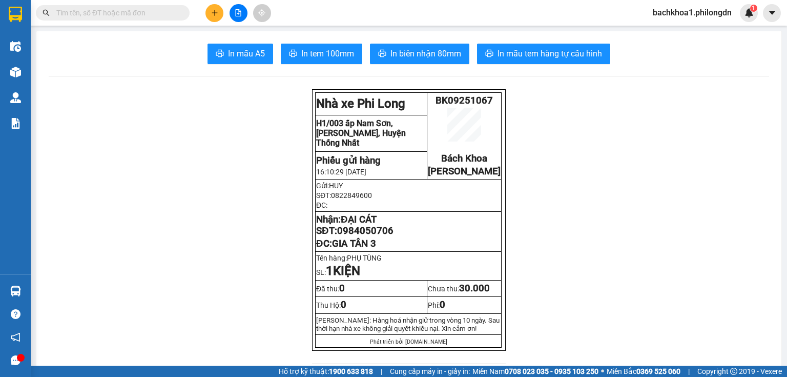
click at [205, 14] on div at bounding box center [238, 13] width 77 height 18
click at [218, 18] on button at bounding box center [215, 13] width 18 height 18
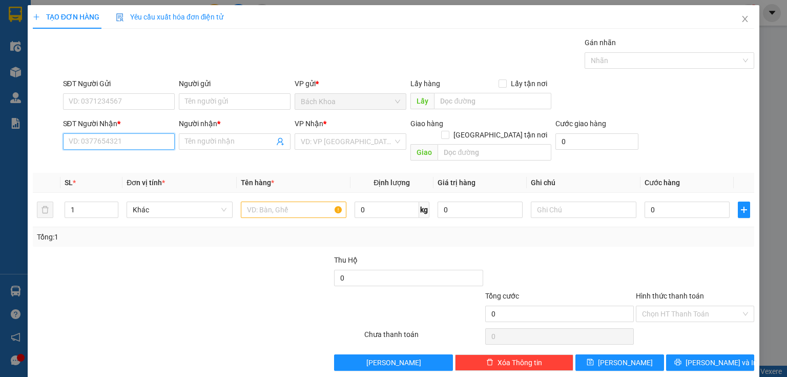
click at [123, 144] on input "SĐT Người Nhận *" at bounding box center [119, 141] width 112 height 16
click at [137, 159] on div "0964498354 - LIÊN" at bounding box center [118, 161] width 98 height 11
type input "0964498354"
type input "LIÊN"
type input "NHÀ XE"
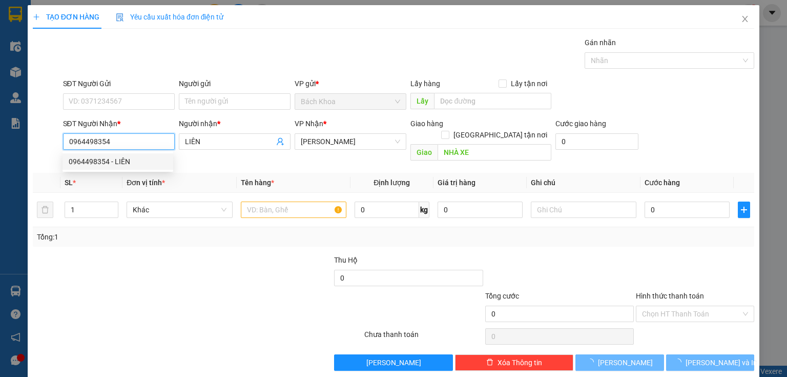
type input "40.000"
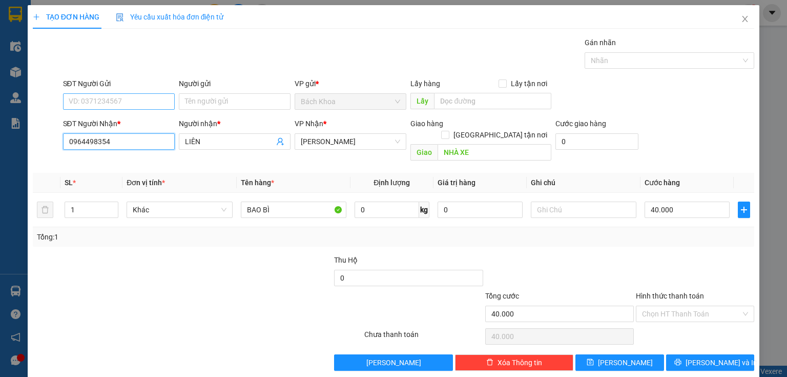
type input "0964498354"
click at [160, 107] on input "SĐT Người Gửi" at bounding box center [119, 101] width 112 height 16
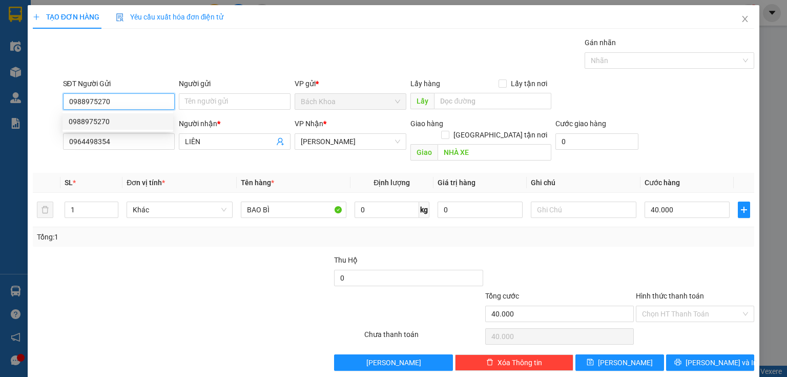
click at [86, 123] on div "0988975270" at bounding box center [118, 121] width 98 height 11
type input "0988975270"
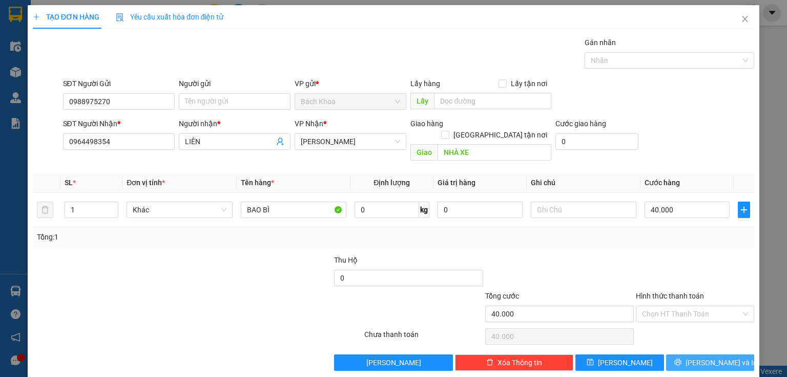
click at [679, 354] on button "[PERSON_NAME] và In" at bounding box center [710, 362] width 89 height 16
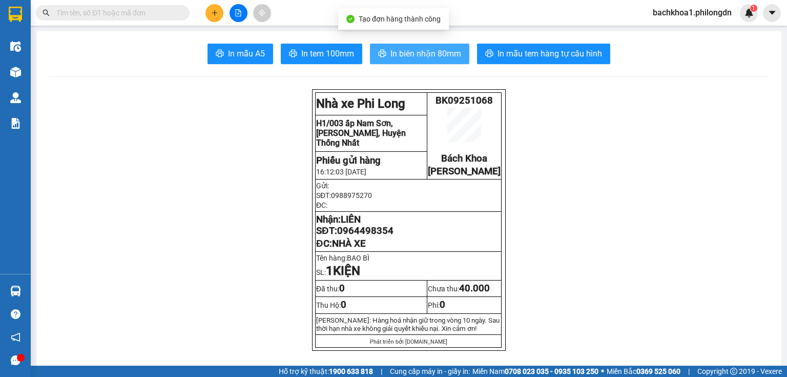
click at [423, 47] on button "In biên nhận 80mm" at bounding box center [419, 54] width 99 height 21
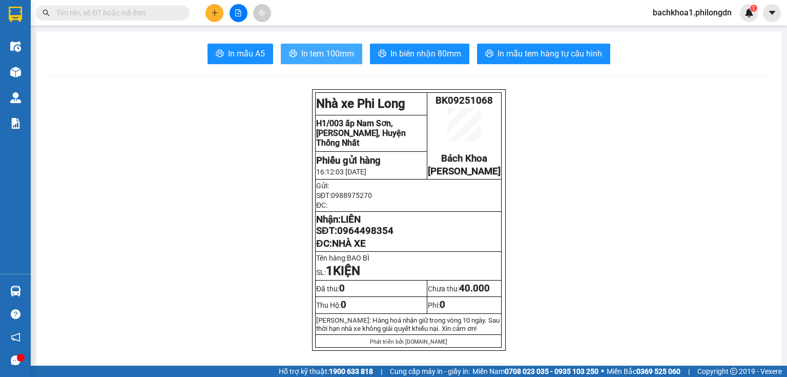
click at [309, 50] on span "In tem 100mm" at bounding box center [327, 53] width 53 height 13
click at [309, 49] on span "In tem 100mm" at bounding box center [327, 53] width 53 height 13
click at [367, 236] on span "0964498354" at bounding box center [365, 230] width 56 height 11
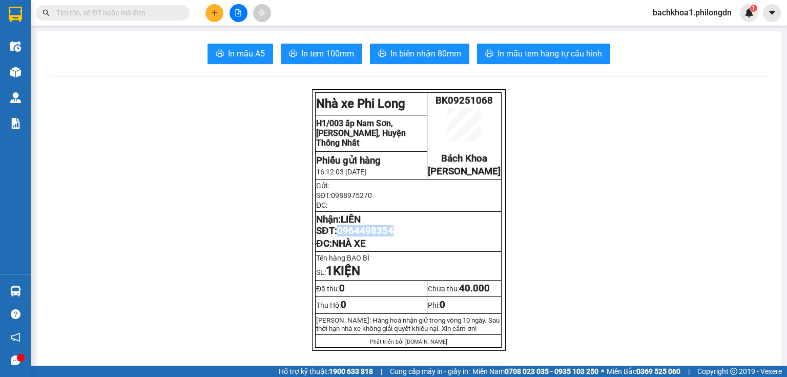
copy span "0964498354"
click at [207, 12] on button at bounding box center [215, 13] width 18 height 18
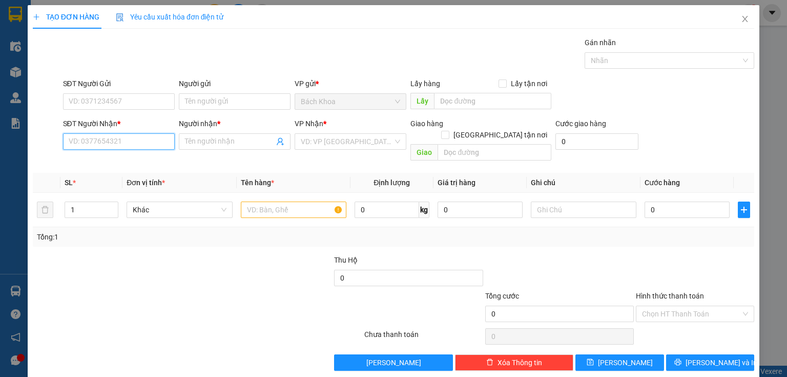
click at [139, 148] on input "SĐT Người Nhận *" at bounding box center [119, 141] width 112 height 16
drag, startPoint x: 129, startPoint y: 164, endPoint x: 131, endPoint y: 107, distance: 56.9
click at [128, 162] on div "0902464146 - SƠN" at bounding box center [118, 161] width 98 height 11
type input "0902464146"
type input "SƠN"
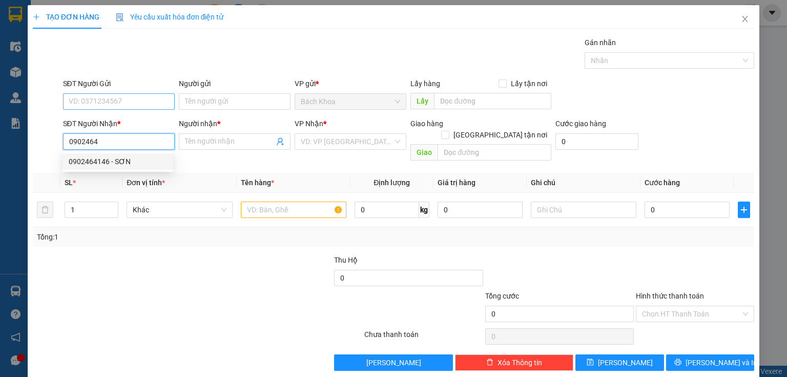
type input "DỐC MƠ"
type input "50.000"
type input "0902464146"
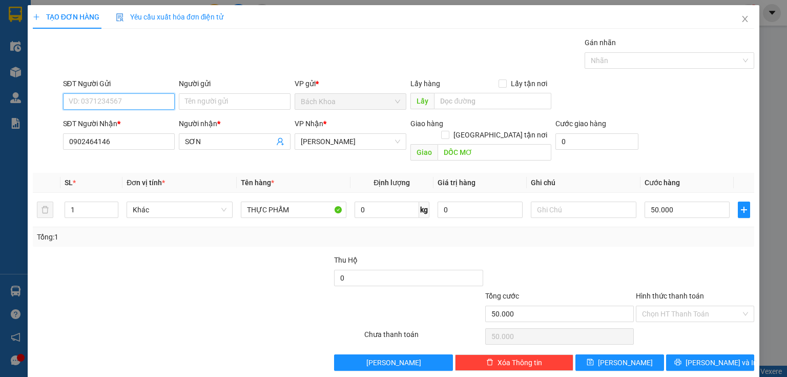
click at [133, 100] on input "SĐT Người Gửi" at bounding box center [119, 101] width 112 height 16
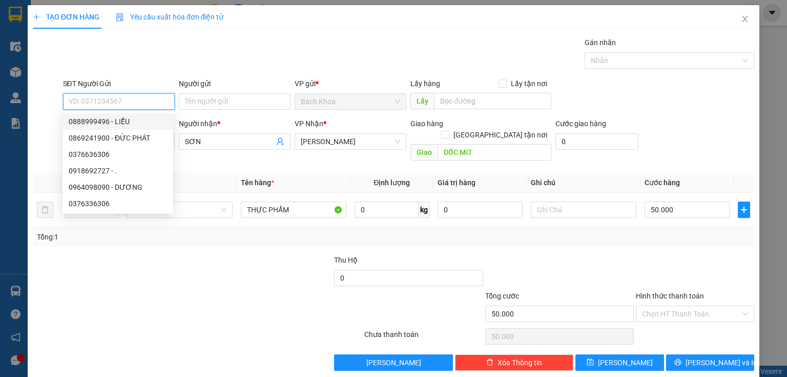
click at [97, 121] on div "0888999496 - LIỂU" at bounding box center [118, 121] width 98 height 11
type input "0888999496"
type input "LIỂU"
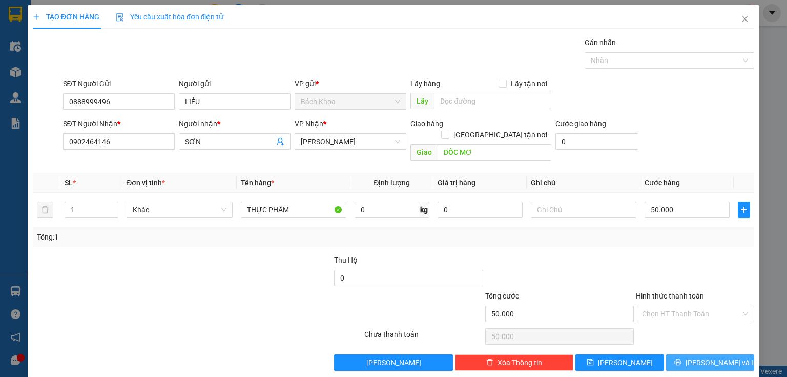
drag, startPoint x: 707, startPoint y: 350, endPoint x: 565, endPoint y: 229, distance: 186.2
click at [706, 357] on span "[PERSON_NAME] và In" at bounding box center [722, 362] width 72 height 11
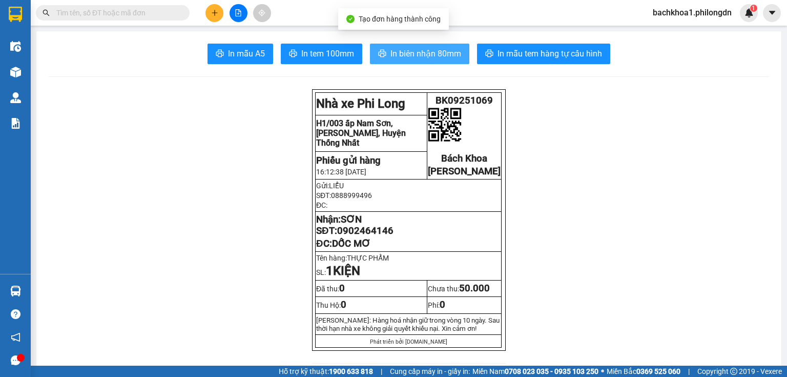
click at [436, 48] on span "In biên nhận 80mm" at bounding box center [426, 53] width 71 height 13
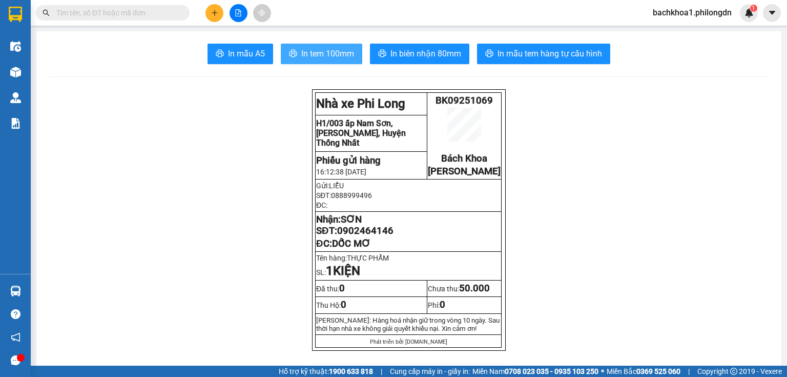
click at [334, 57] on span "In tem 100mm" at bounding box center [327, 53] width 53 height 13
click at [348, 236] on span "0902464146" at bounding box center [365, 230] width 56 height 11
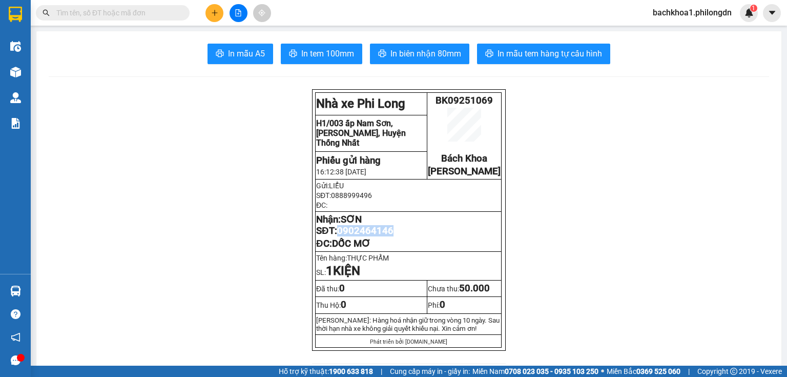
click at [348, 236] on span "0902464146" at bounding box center [365, 230] width 56 height 11
copy span "0902464146"
click at [209, 14] on button at bounding box center [215, 13] width 18 height 18
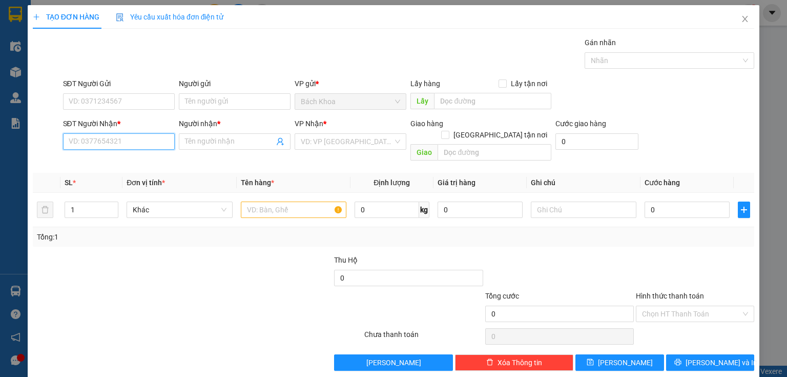
click at [94, 142] on input "SĐT Người Nhận *" at bounding box center [119, 141] width 112 height 16
type input "0358555423"
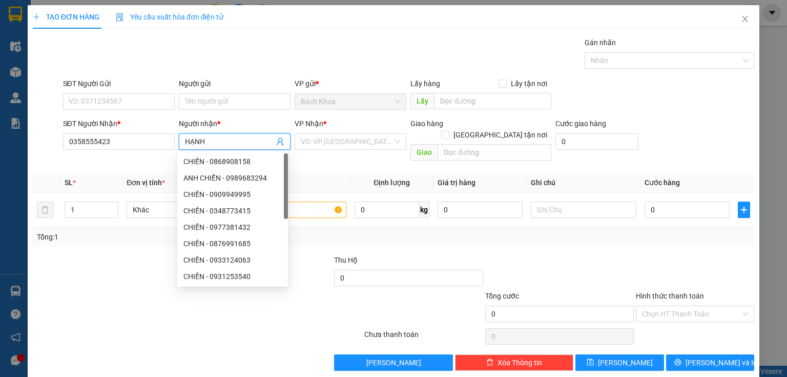
type input "HẠNH"
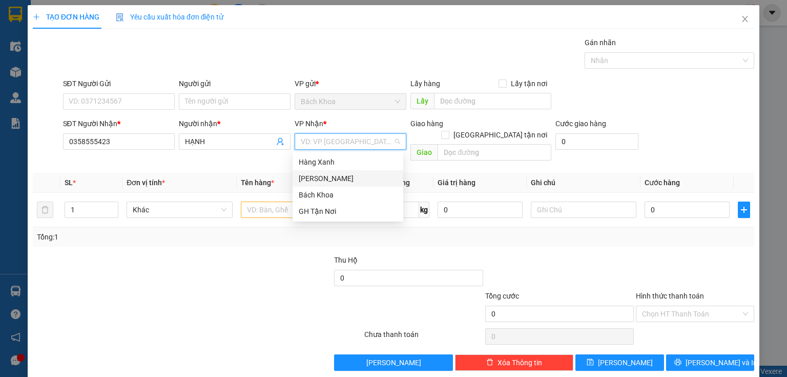
click at [340, 178] on div "[PERSON_NAME]" at bounding box center [348, 178] width 98 height 11
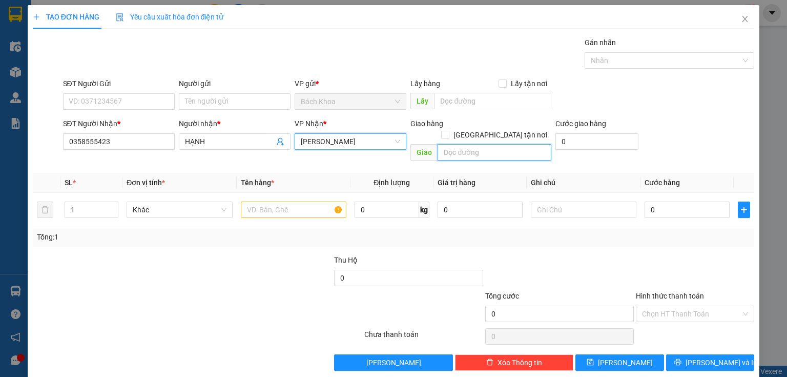
click at [514, 144] on input "text" at bounding box center [495, 152] width 114 height 16
type input "NHÀ XE"
type input "3"
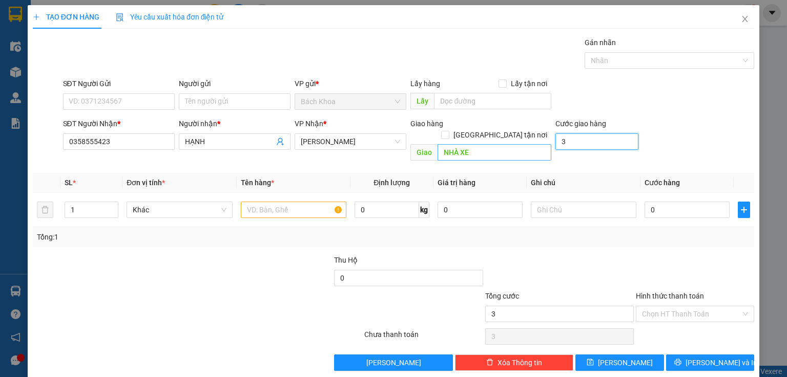
type input "30"
type input "300"
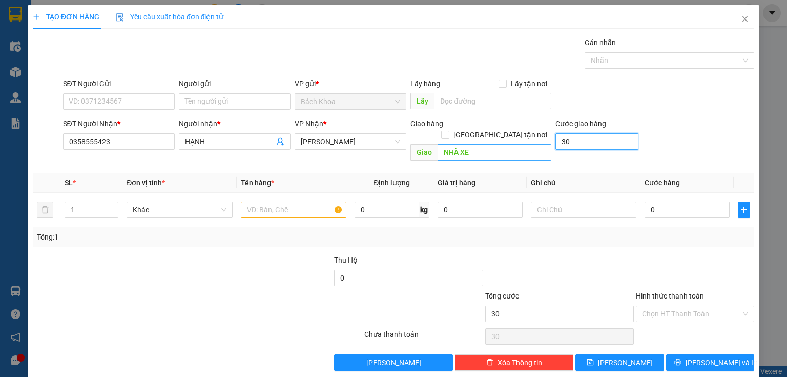
type input "300"
type input "3.000"
type input "30.000"
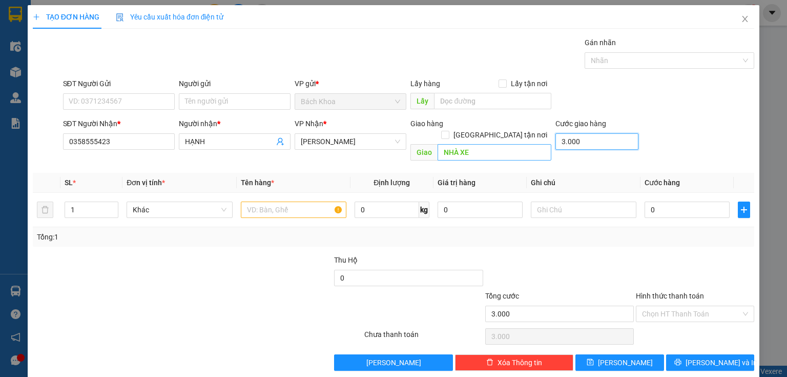
type input "30.000"
click at [269, 201] on input "text" at bounding box center [294, 209] width 106 height 16
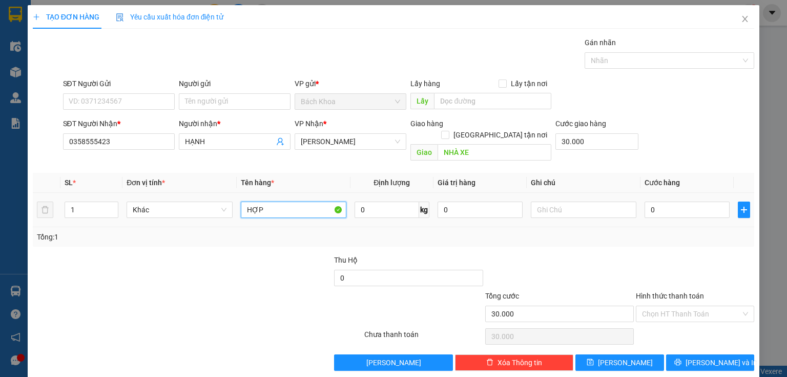
click at [269, 201] on input "HỢP" at bounding box center [294, 209] width 106 height 16
type input "HỘP"
type input "3"
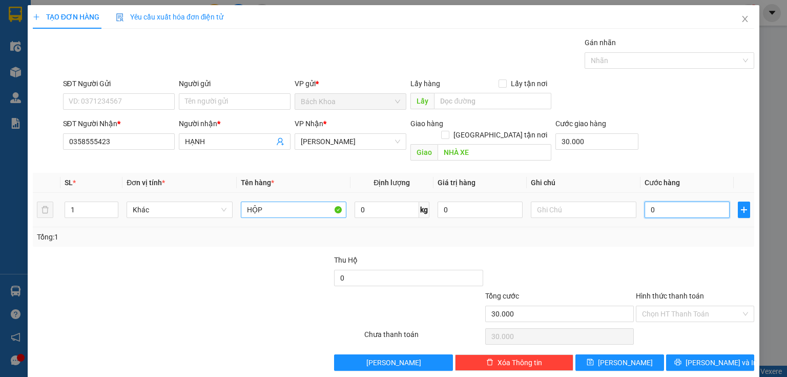
type input "30.003"
type input "30"
type input "30.030"
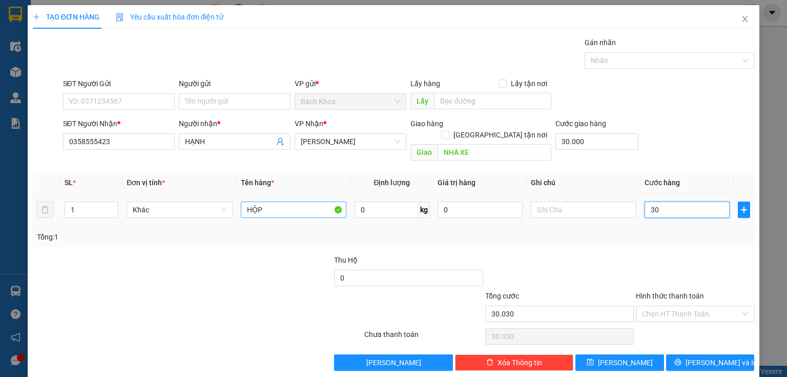
type input "300"
type input "30.300"
type input "3.000"
type input "33.000"
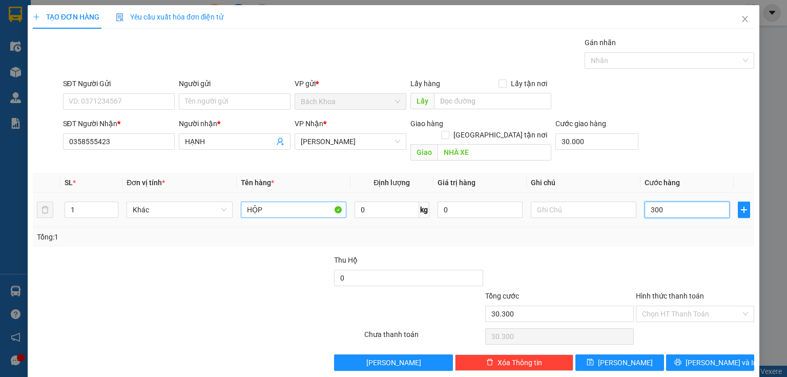
type input "33.000"
type input "30.000"
type input "60.000"
type input "30.000"
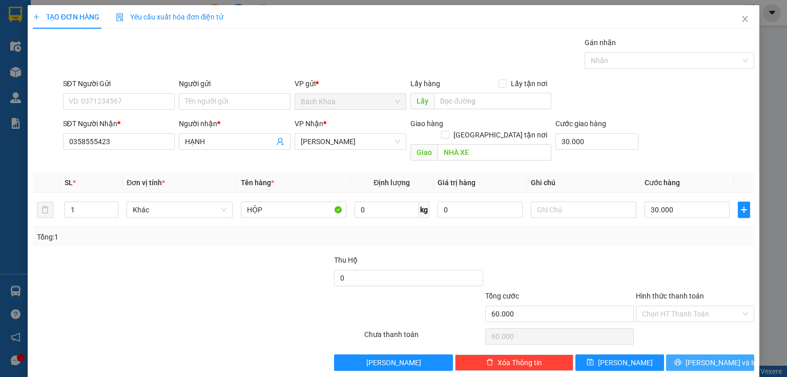
click at [710, 354] on button "[PERSON_NAME] và In" at bounding box center [710, 362] width 89 height 16
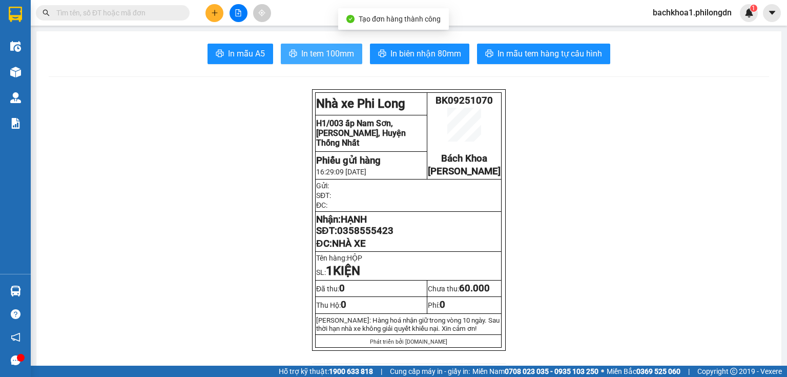
click at [339, 53] on span "In tem 100mm" at bounding box center [327, 53] width 53 height 13
click at [361, 236] on span "0358555423" at bounding box center [365, 230] width 56 height 11
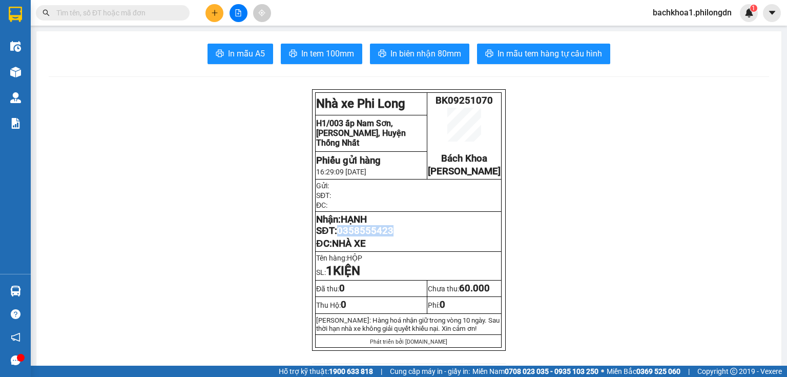
click at [361, 236] on span "0358555423" at bounding box center [365, 230] width 56 height 11
copy span "0358555423"
click at [217, 12] on icon "plus" at bounding box center [215, 12] width 6 height 1
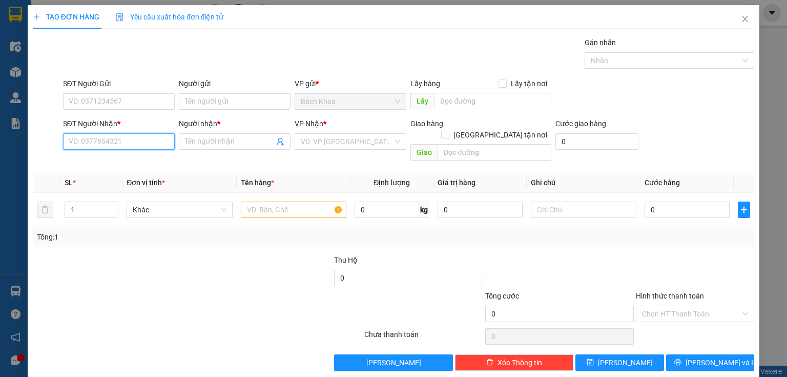
click at [110, 142] on input "SĐT Người Nhận *" at bounding box center [119, 141] width 112 height 16
click at [123, 144] on input "SĐT Người Nhận *" at bounding box center [119, 141] width 112 height 16
click at [166, 143] on input "SĐT Người Nhận *" at bounding box center [119, 141] width 112 height 16
paste input "0908766552"
type input "0908766552"
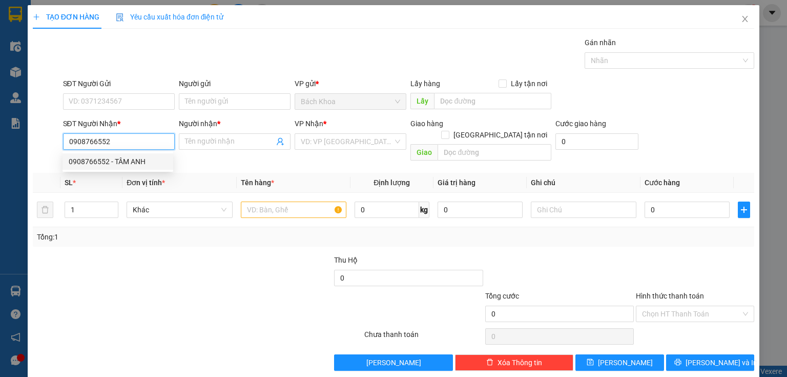
click at [139, 160] on div "0908766552 - TÂM ANH" at bounding box center [118, 161] width 98 height 11
type input "TÂM ANH"
type input "DẦU GIÂY"
type input "30.000"
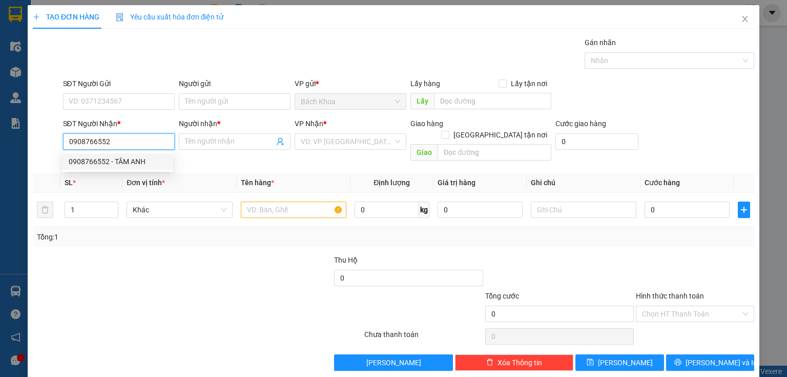
type input "30.000"
type input "70.000"
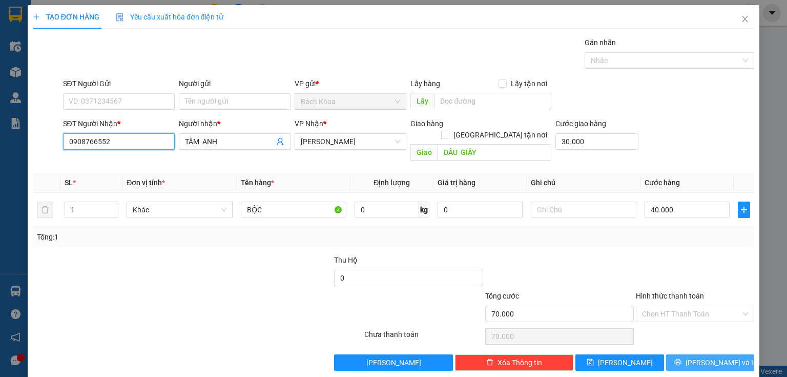
type input "0908766552"
click at [704, 357] on span "[PERSON_NAME] và In" at bounding box center [722, 362] width 72 height 11
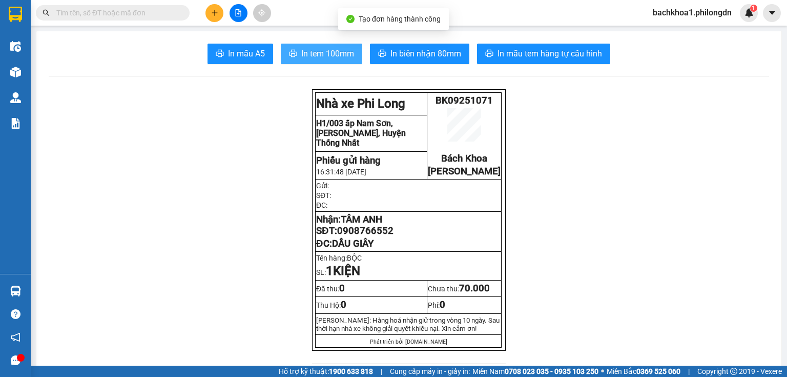
click at [306, 51] on span "In tem 100mm" at bounding box center [327, 53] width 53 height 13
click at [366, 236] on span "0908766552" at bounding box center [365, 230] width 56 height 11
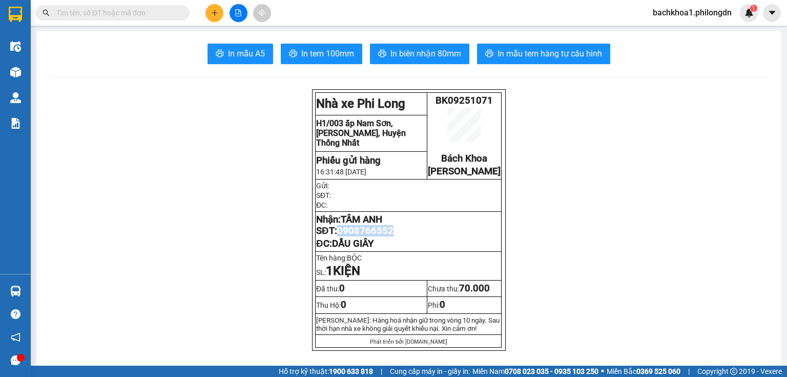
click at [366, 236] on span "0908766552" at bounding box center [365, 230] width 56 height 11
copy span "0908766552"
click at [215, 6] on button at bounding box center [215, 13] width 18 height 18
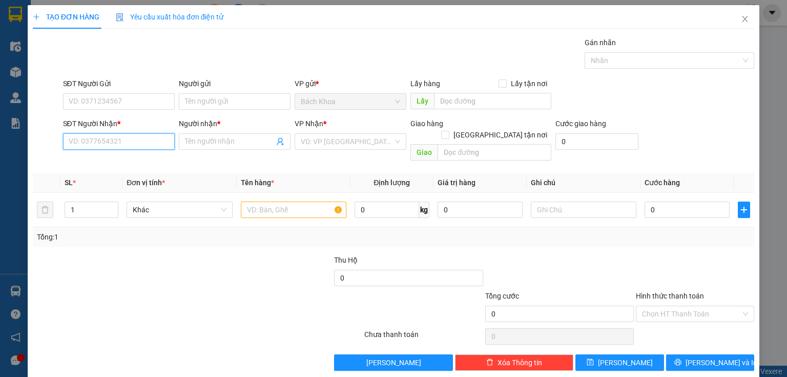
click at [122, 144] on input "SĐT Người Nhận *" at bounding box center [119, 141] width 112 height 16
click at [117, 160] on div "0856228968 - NK TÂM ĐỨC" at bounding box center [118, 161] width 98 height 11
type input "0856228968"
type input "NK TÂM ĐỨC"
type input "PHÚC NHẠC"
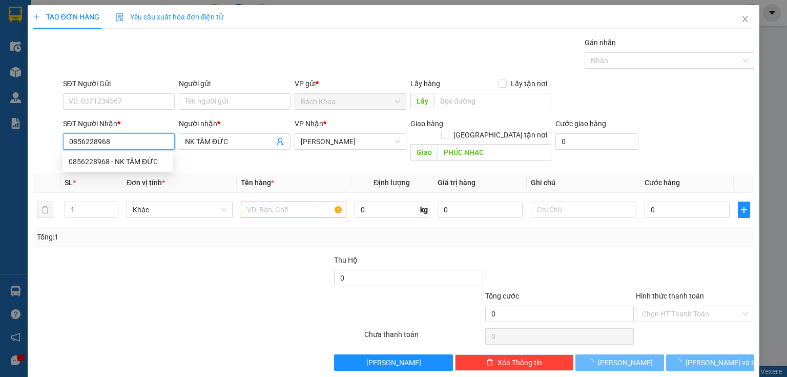
type input "30.000"
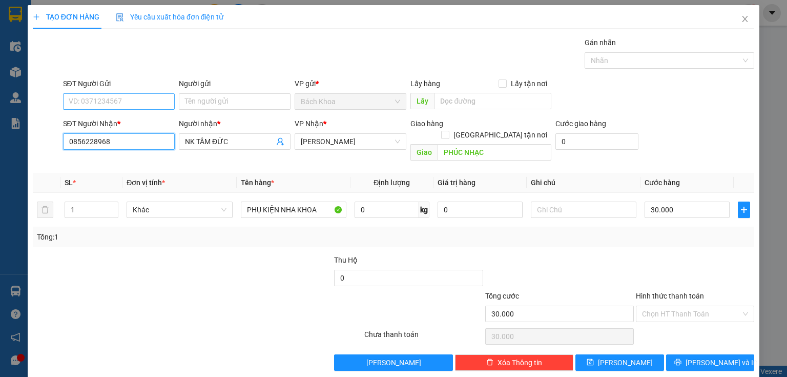
type input "0856228968"
click at [142, 96] on input "SĐT Người Gửi" at bounding box center [119, 101] width 112 height 16
click at [138, 125] on div "0979178176" at bounding box center [118, 121] width 98 height 11
type input "0979178176"
click at [722, 306] on input "Hình thức thanh toán" at bounding box center [691, 313] width 99 height 15
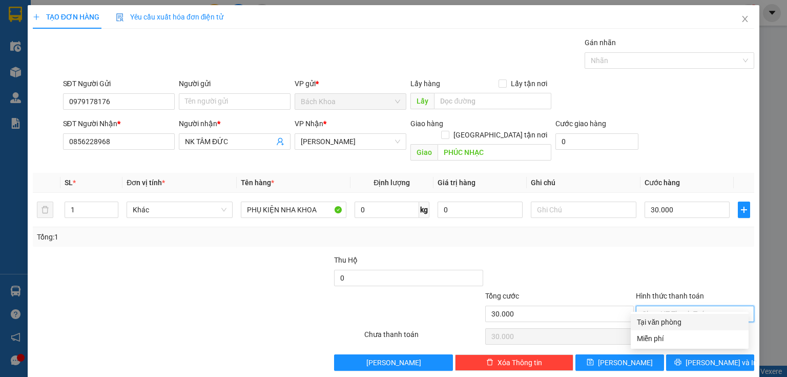
click at [695, 323] on div "Tại văn phòng" at bounding box center [690, 321] width 106 height 11
type input "0"
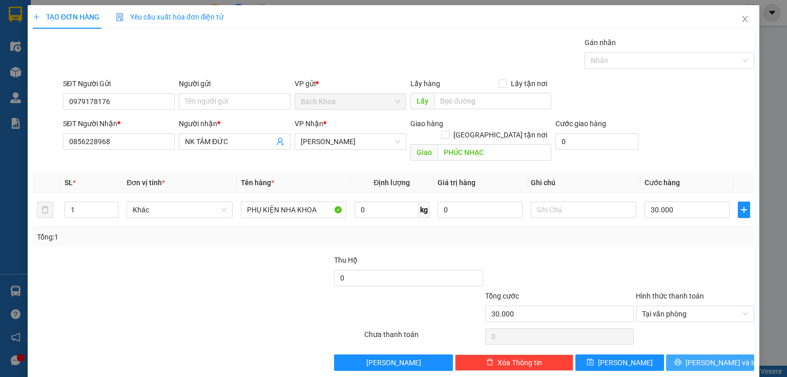
click at [681, 355] on button "[PERSON_NAME] và In" at bounding box center [710, 362] width 89 height 16
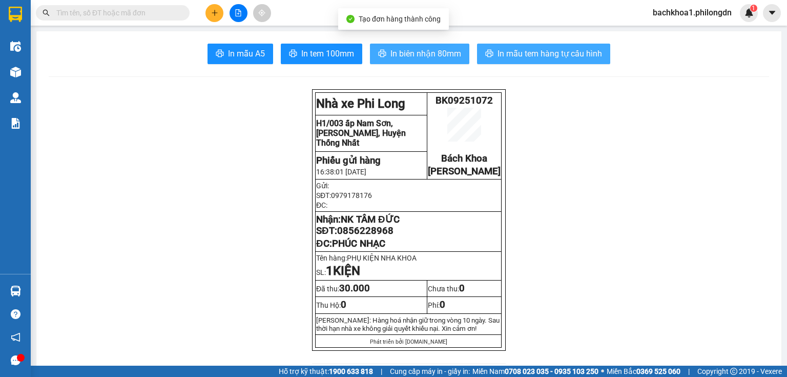
drag, startPoint x: 405, startPoint y: 59, endPoint x: 489, endPoint y: 59, distance: 83.6
click at [404, 58] on span "In biên nhận 80mm" at bounding box center [426, 53] width 71 height 13
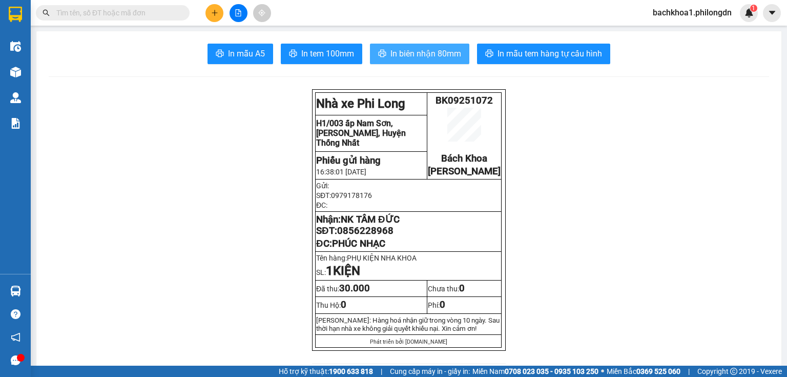
click at [419, 53] on span "In biên nhận 80mm" at bounding box center [426, 53] width 71 height 13
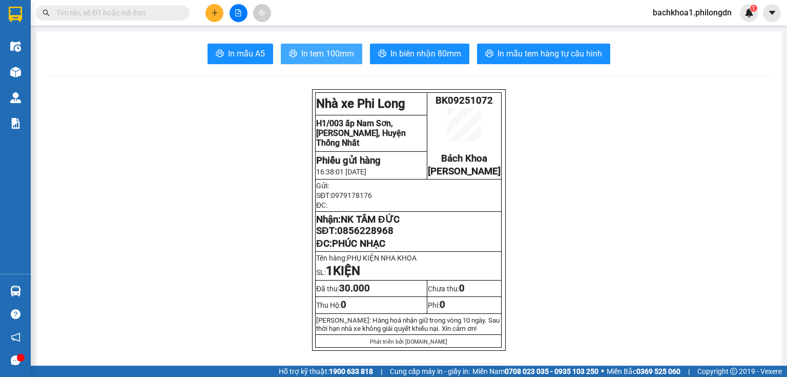
drag, startPoint x: 581, startPoint y: 304, endPoint x: 325, endPoint y: 53, distance: 358.6
click at [325, 53] on span "In tem 100mm" at bounding box center [327, 53] width 53 height 13
click at [379, 236] on span "0856228968" at bounding box center [365, 230] width 56 height 11
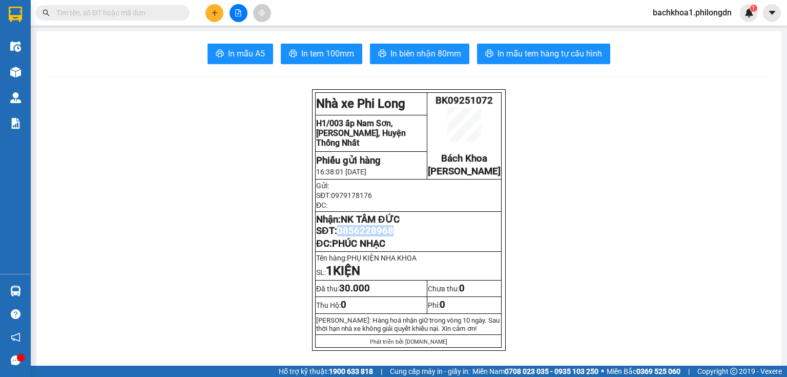
click at [379, 236] on span "0856228968" at bounding box center [365, 230] width 56 height 11
click at [211, 12] on icon "plus" at bounding box center [214, 12] width 7 height 7
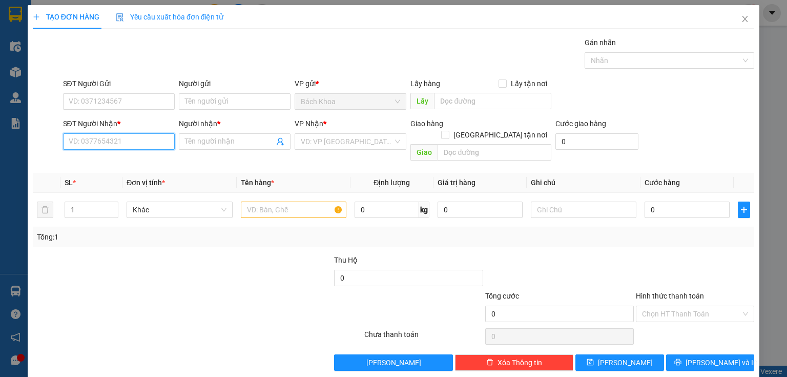
click at [146, 145] on input "SĐT Người Nhận *" at bounding box center [119, 141] width 112 height 16
click at [135, 164] on div "0337641642 - CHỊ BÍCH + LỘC PHÁT" at bounding box center [138, 161] width 138 height 11
type input "0337641642"
type input "CHỊ BÍCH + [PERSON_NAME]"
type input "DỐC MƠ"
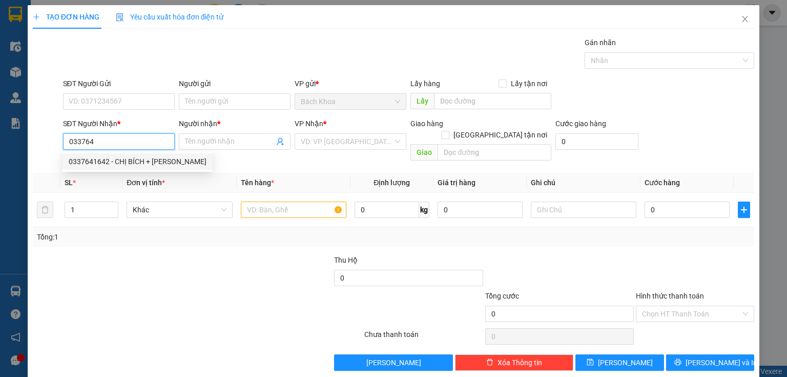
type input "30.000"
type input "80.000"
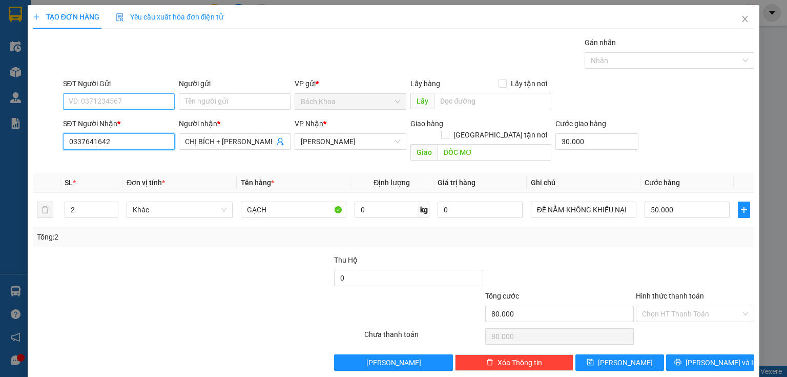
type input "0337641642"
click at [128, 101] on input "SĐT Người Gửi" at bounding box center [119, 101] width 112 height 16
click at [115, 104] on input "0765583" at bounding box center [119, 101] width 112 height 16
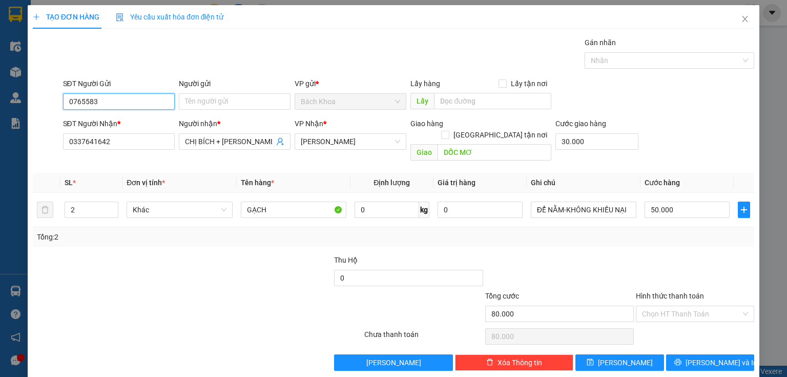
click at [115, 104] on input "0765583" at bounding box center [119, 101] width 112 height 16
type input "0765583716"
click at [113, 206] on icon "up" at bounding box center [113, 208] width 4 height 4
type input "4"
click at [113, 206] on icon "up" at bounding box center [113, 208] width 4 height 4
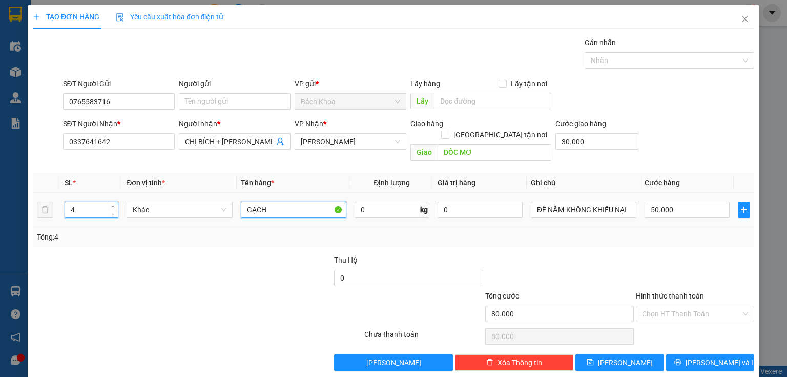
click at [274, 203] on input "GẠCH" at bounding box center [294, 209] width 106 height 16
type input "GƯƠNG"
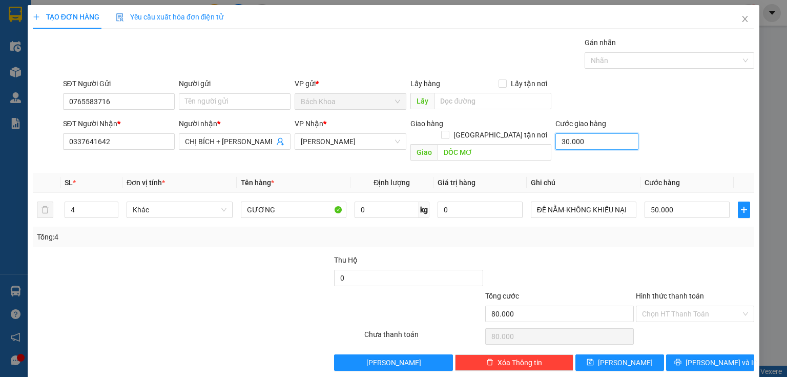
click at [611, 139] on input "30.000" at bounding box center [597, 141] width 83 height 16
type input "0"
type input "50.000"
type input "0"
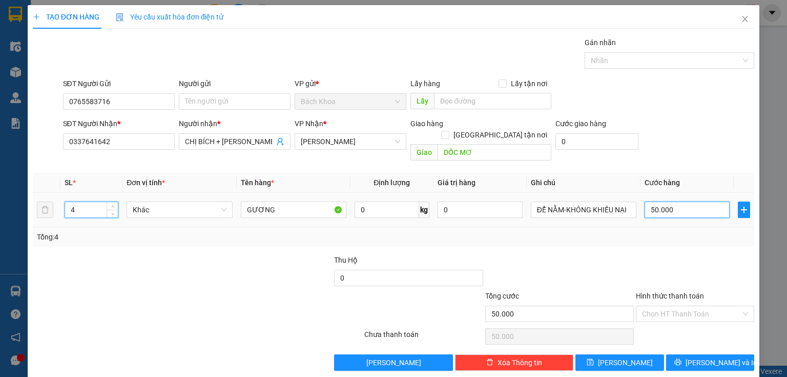
click at [681, 201] on input "50.000" at bounding box center [687, 209] width 85 height 16
type input "1"
type input "15"
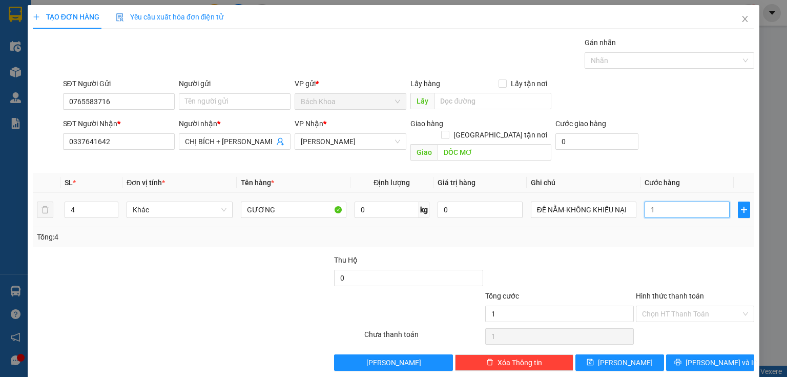
type input "15"
type input "156"
type input "15"
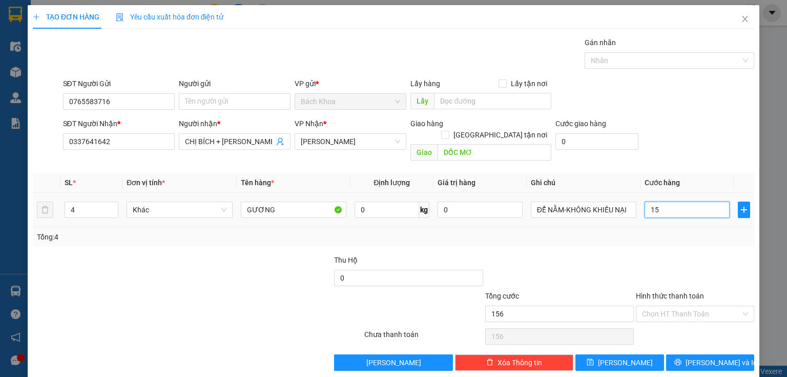
type input "15"
type input "1"
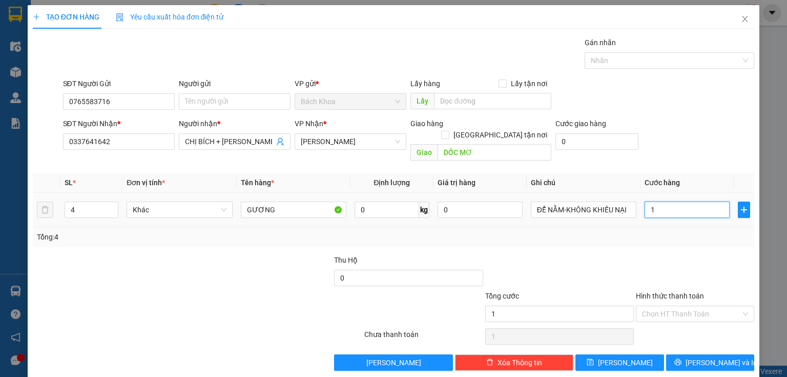
type input "16"
type input "160"
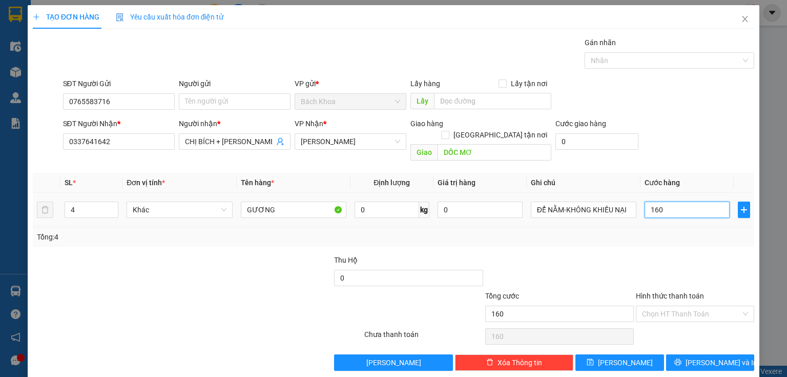
type input "1.600"
type input "16.000"
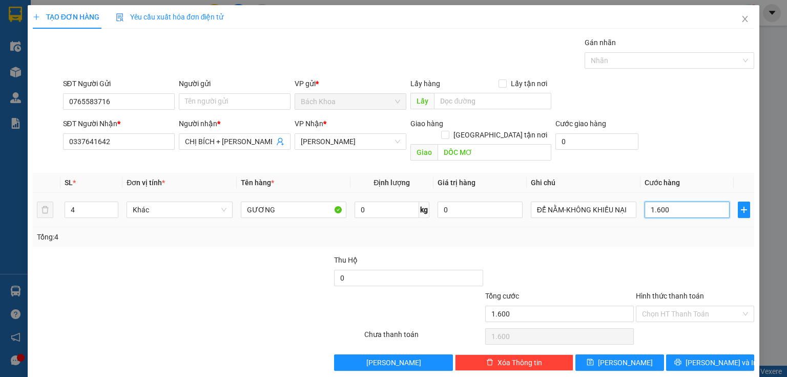
type input "16.000"
type input "160.000"
click at [698, 357] on span "[PERSON_NAME] và In" at bounding box center [722, 362] width 72 height 11
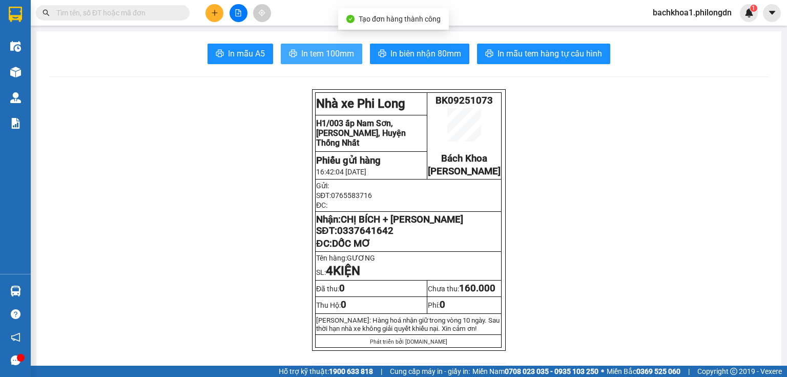
click at [317, 55] on span "In tem 100mm" at bounding box center [327, 53] width 53 height 13
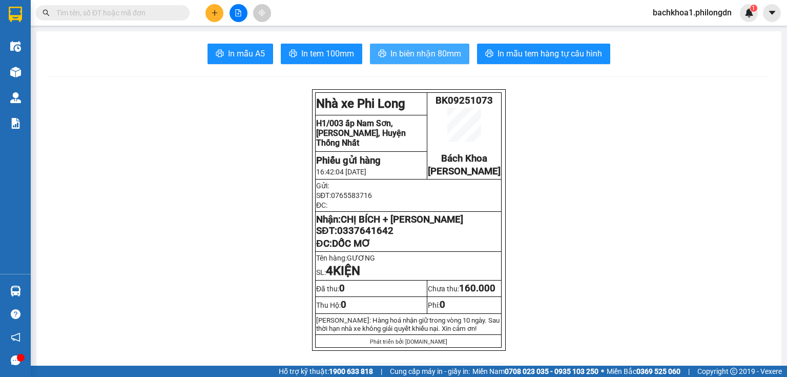
click at [409, 47] on button "In biên nhận 80mm" at bounding box center [419, 54] width 99 height 21
click at [368, 236] on span "0337641642" at bounding box center [365, 230] width 56 height 11
copy span "0337641642"
click at [217, 12] on icon "plus" at bounding box center [214, 12] width 7 height 7
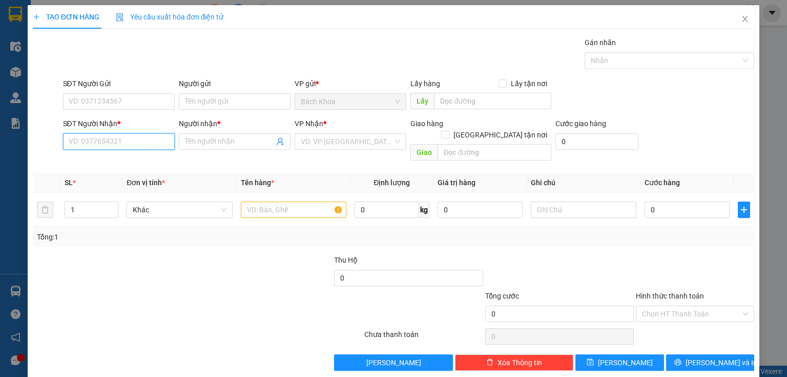
click at [103, 139] on input "SĐT Người Nhận *" at bounding box center [119, 141] width 112 height 16
click at [126, 161] on div "0962058079 - NGÂN" at bounding box center [118, 161] width 98 height 11
type input "0962058079"
type input "NGÂN"
type input "PHÚ CƯỜNG"
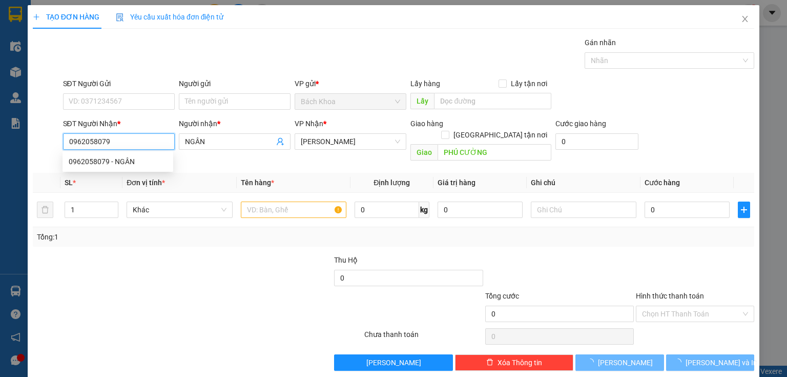
type input "40.000"
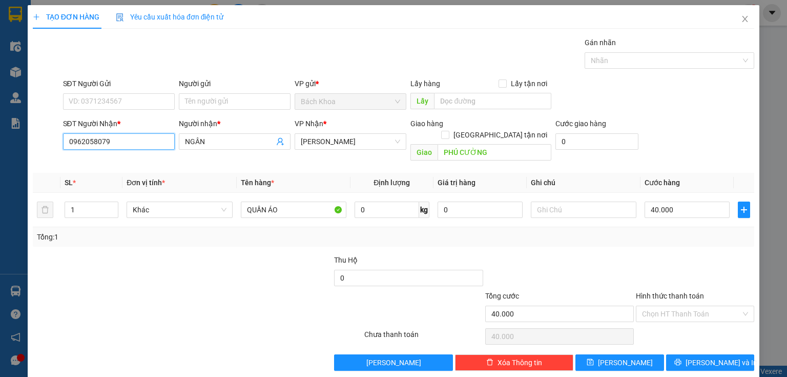
type input "0962058079"
click at [173, 94] on div "SĐT Người Gửi VD: 0371234567" at bounding box center [119, 96] width 116 height 36
click at [159, 100] on input "SĐT Người Gửi" at bounding box center [119, 101] width 112 height 16
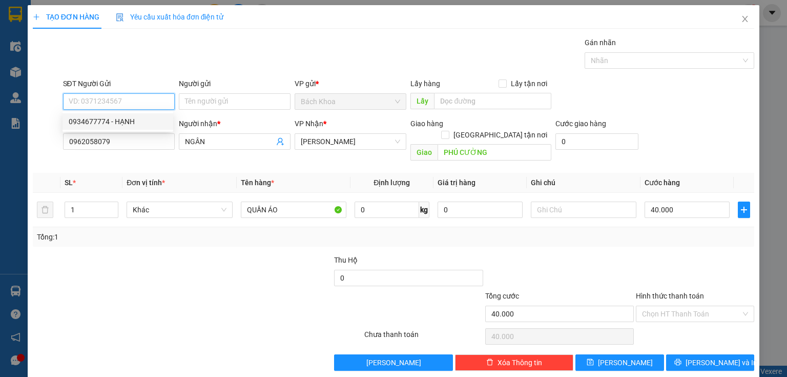
click at [135, 122] on div "0934677774 - HẠNH" at bounding box center [118, 121] width 98 height 11
type input "0934677774"
type input "HẠNH"
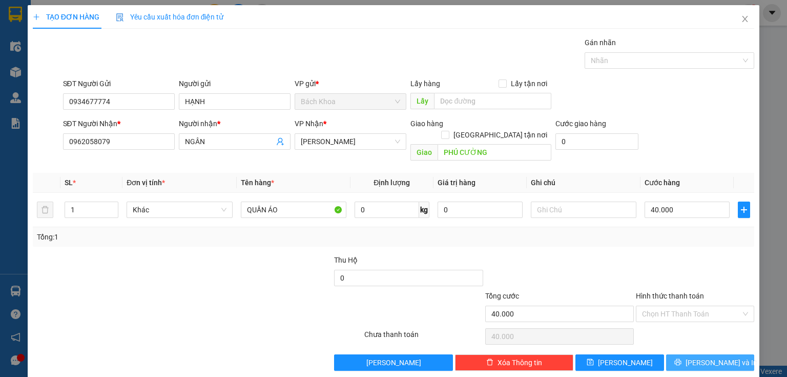
click at [714, 357] on span "[PERSON_NAME] và In" at bounding box center [722, 362] width 72 height 11
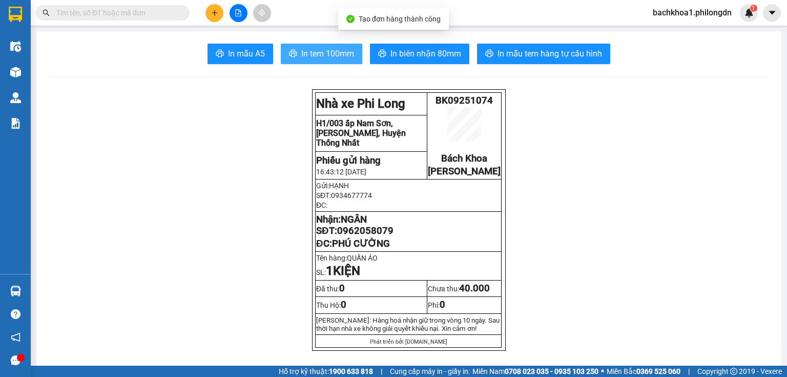
click at [336, 52] on span "In tem 100mm" at bounding box center [327, 53] width 53 height 13
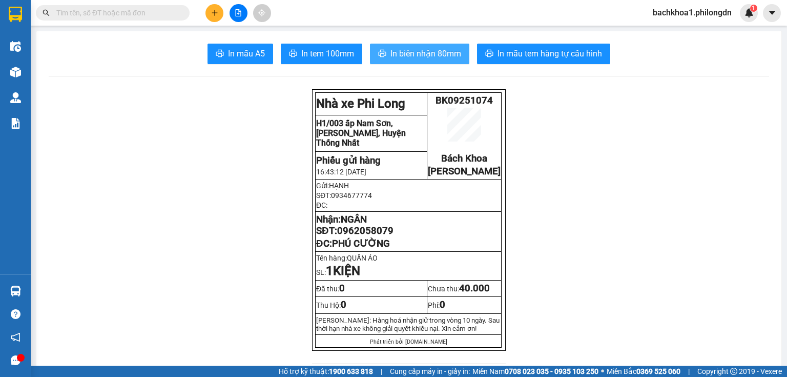
click at [392, 58] on span "In biên nhận 80mm" at bounding box center [426, 53] width 71 height 13
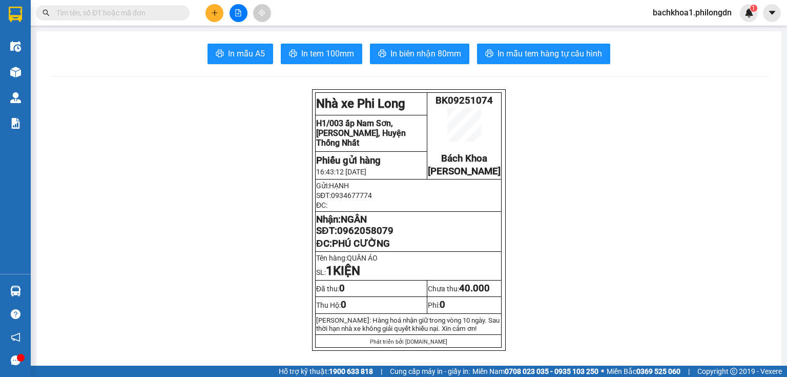
click at [376, 236] on span "0962058079" at bounding box center [365, 230] width 56 height 11
copy span "0962058079"
click at [211, 6] on button at bounding box center [215, 13] width 18 height 18
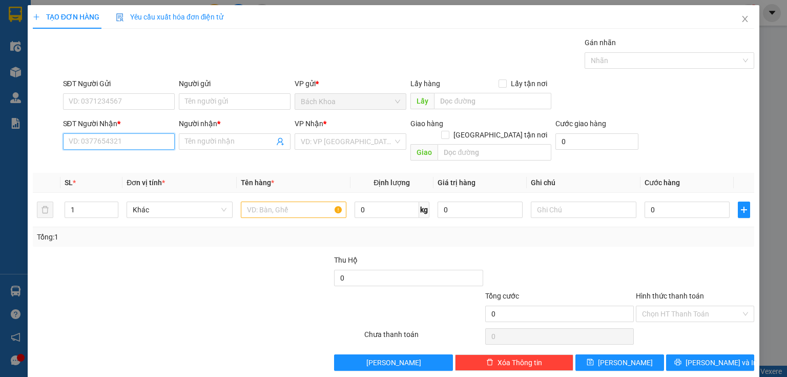
click at [92, 143] on input "SĐT Người Nhận *" at bounding box center [119, 141] width 112 height 16
click at [114, 162] on div "0374292292 - KHOA APPLE" at bounding box center [118, 161] width 98 height 11
type input "0374292292"
type input "KHOA APPLE"
type input "[PERSON_NAME]"
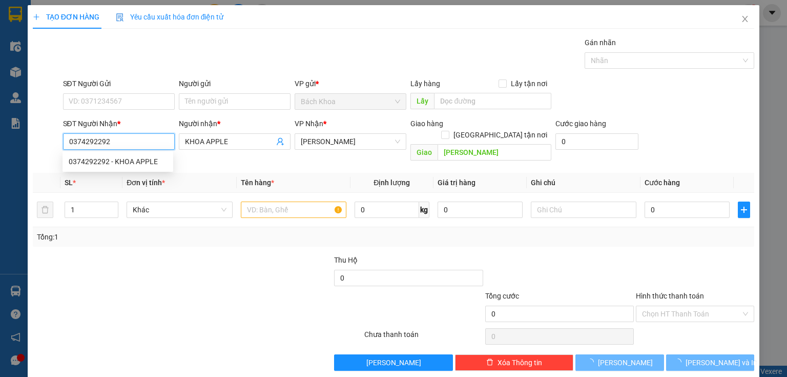
type input "30.000"
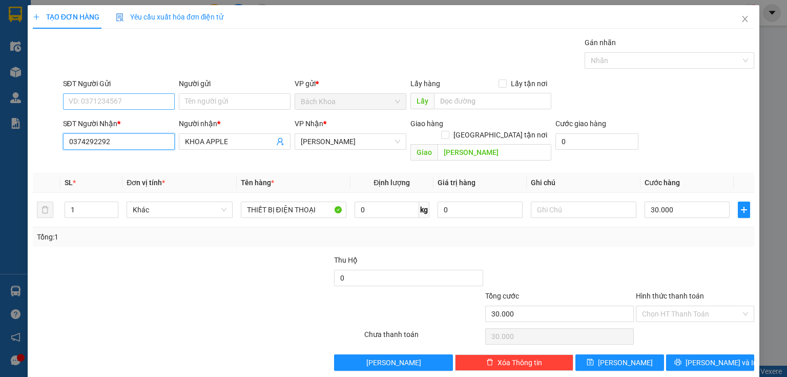
type input "0374292292"
click at [129, 107] on input "SĐT Người Gửi" at bounding box center [119, 101] width 112 height 16
click at [127, 123] on div "0903963559" at bounding box center [118, 121] width 98 height 11
type input "0903963559"
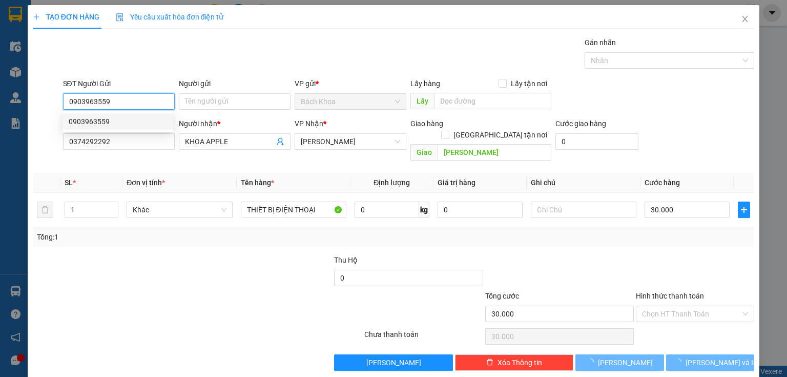
type input "40.000"
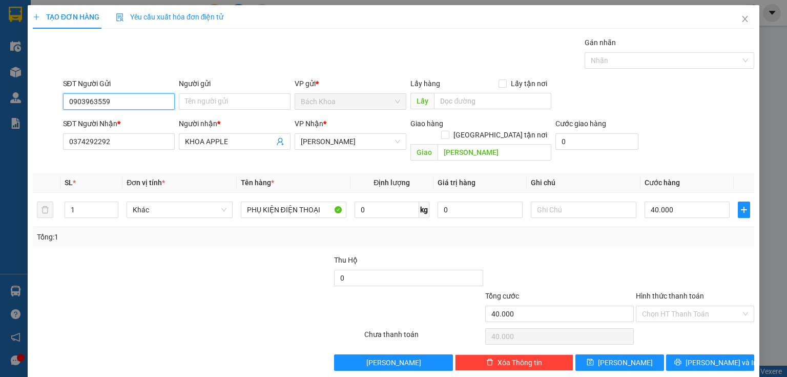
type input "0903963559"
click at [708, 359] on div "TẠO ĐƠN HÀNG Yêu cầu xuất hóa đơn điện tử Transit Pickup Surcharge Ids Transit …" at bounding box center [394, 191] width 732 height 373
click at [708, 357] on span "[PERSON_NAME] và In" at bounding box center [722, 362] width 72 height 11
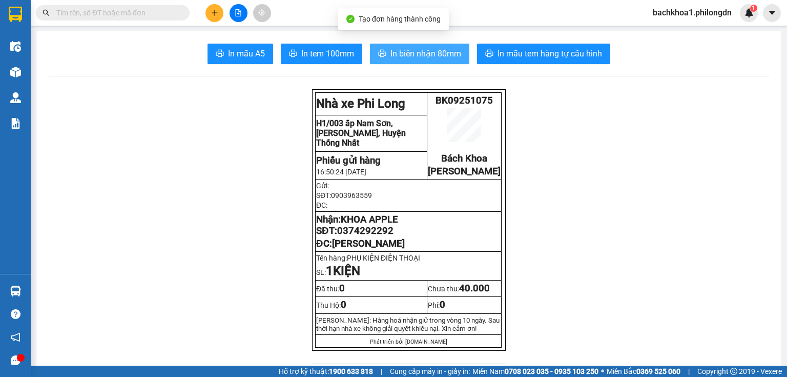
click at [399, 55] on span "In biên nhận 80mm" at bounding box center [426, 53] width 71 height 13
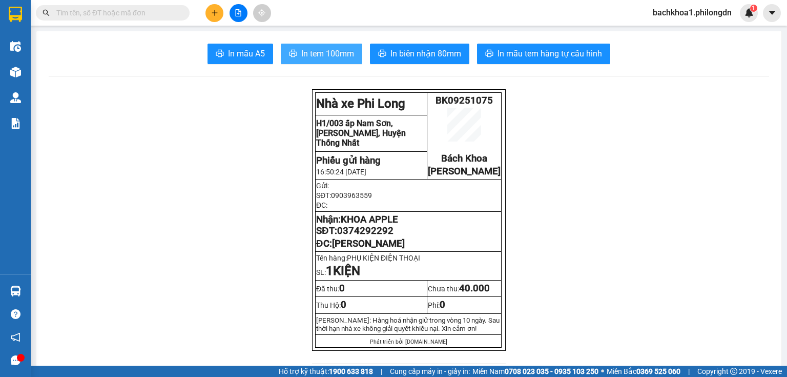
click at [305, 60] on button "In tem 100mm" at bounding box center [322, 54] width 82 height 21
click at [365, 236] on span "0374292292" at bounding box center [365, 230] width 56 height 11
copy span "0374292292"
click at [205, 16] on div at bounding box center [238, 13] width 77 height 18
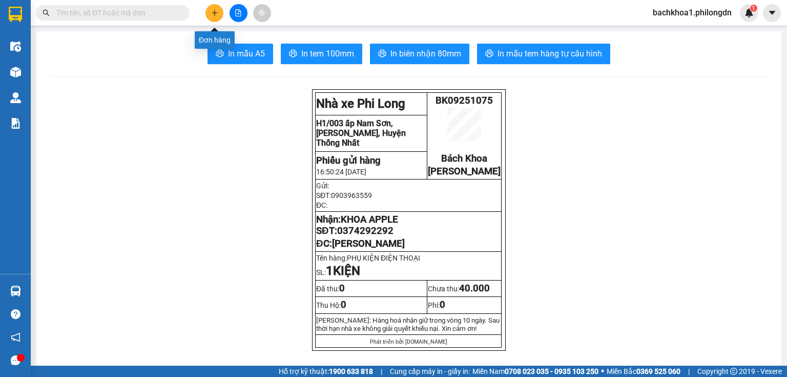
click at [208, 17] on button at bounding box center [215, 13] width 18 height 18
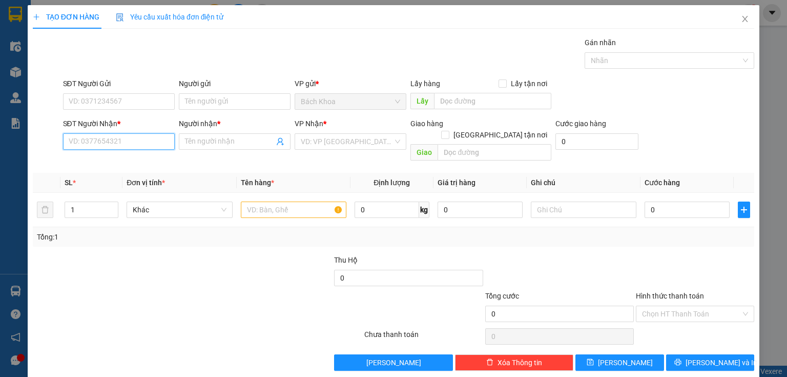
click at [127, 148] on input "SĐT Người Nhận *" at bounding box center [119, 141] width 112 height 16
type input "0789450450"
click at [118, 162] on div "0789450450 - CAFE A CÓC" at bounding box center [118, 161] width 98 height 11
type input "CAFE A CÓC"
type input "GIA YÊN"
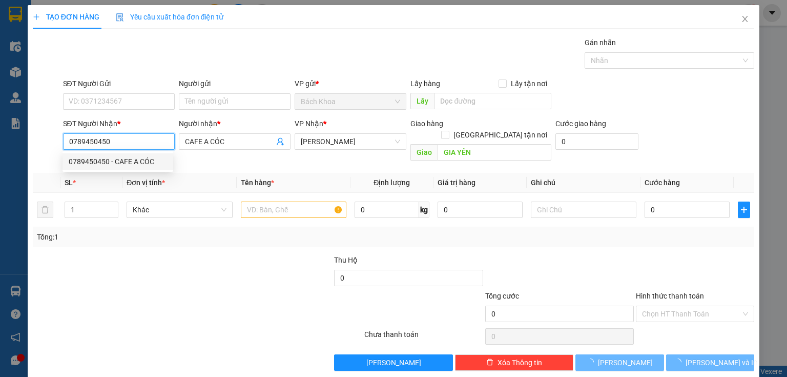
type input "30.000"
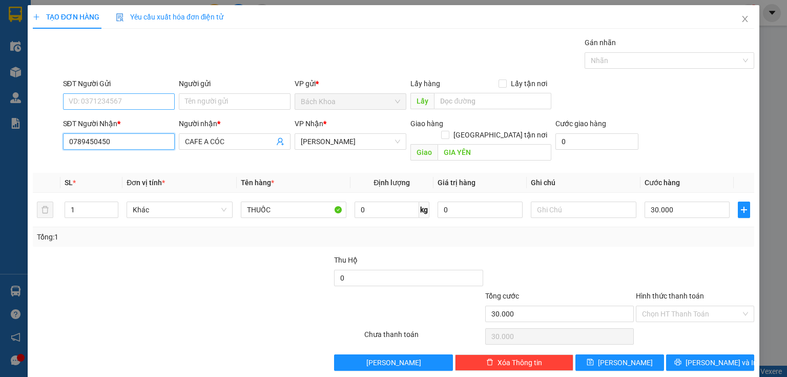
type input "0789450450"
click at [129, 103] on input "SĐT Người Gửi" at bounding box center [119, 101] width 112 height 16
click at [136, 119] on div "0913888787 - TÂM" at bounding box center [118, 121] width 98 height 11
type input "0913888787"
type input "TÂM"
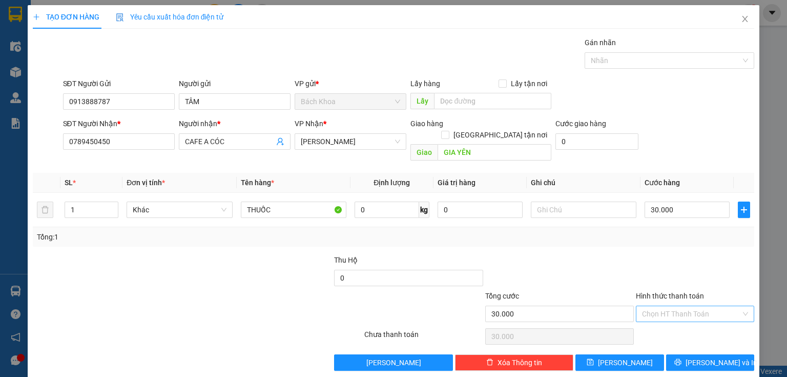
click at [688, 306] on input "Hình thức thanh toán" at bounding box center [691, 313] width 99 height 15
click at [669, 319] on div "Tại văn phòng" at bounding box center [690, 321] width 106 height 11
type input "0"
click at [682, 358] on icon "printer" at bounding box center [678, 361] width 7 height 7
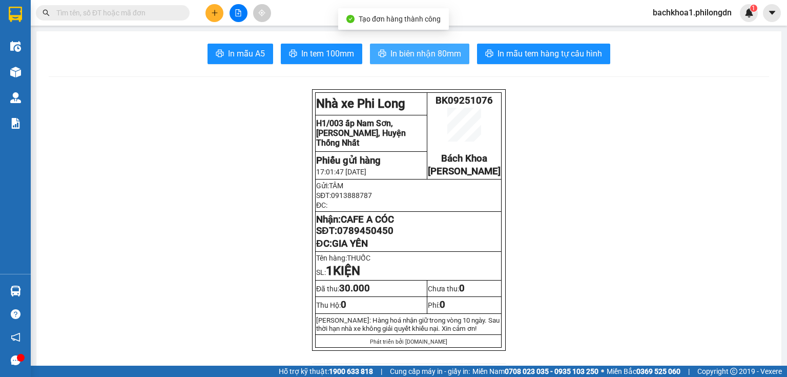
click at [383, 58] on span "printer" at bounding box center [382, 54] width 8 height 10
click at [320, 50] on span "In tem 100mm" at bounding box center [327, 53] width 53 height 13
click at [386, 236] on span "0789450450" at bounding box center [365, 230] width 56 height 11
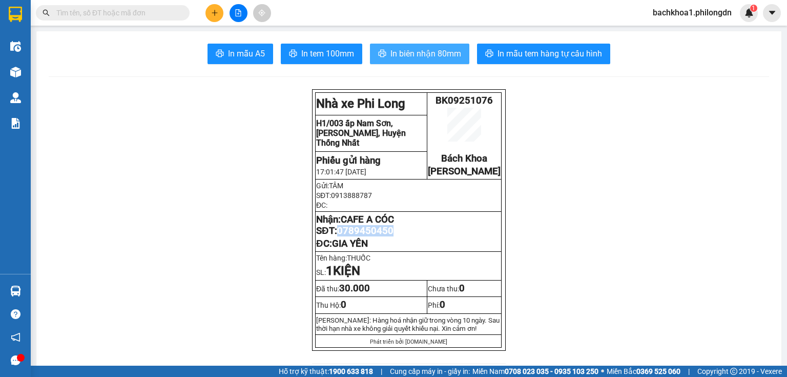
click at [385, 236] on span "0789450450" at bounding box center [365, 230] width 56 height 11
drag, startPoint x: 385, startPoint y: 242, endPoint x: 399, endPoint y: 247, distance: 15.1
click at [399, 236] on p "Nhận: CAFE A CÓC SĐT: 0789450450" at bounding box center [408, 225] width 185 height 23
click at [375, 236] on span "0789450450" at bounding box center [365, 230] width 56 height 11
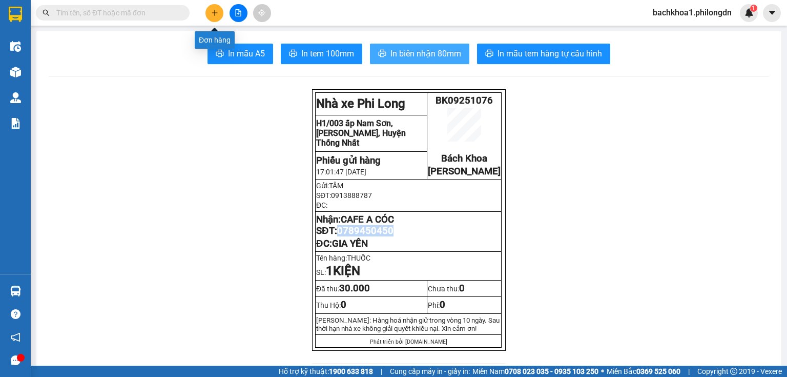
click at [217, 11] on icon "plus" at bounding box center [214, 12] width 7 height 7
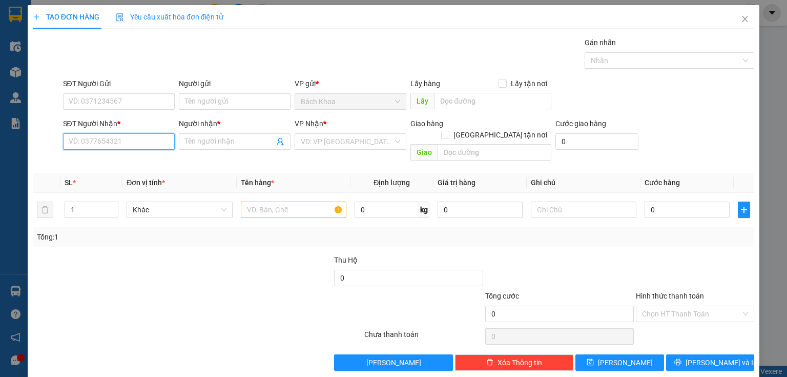
click at [147, 145] on input "SĐT Người Nhận *" at bounding box center [119, 141] width 112 height 16
type input "0998909886"
drag, startPoint x: 109, startPoint y: 144, endPoint x: 0, endPoint y: 147, distance: 109.3
click at [0, 147] on div "TẠO ĐƠN HÀNG Yêu cầu xuất hóa đơn điện tử Transit Pickup Surcharge Ids Transit …" at bounding box center [393, 188] width 787 height 377
click at [96, 161] on div "0898909886 - PHƯỚC" at bounding box center [118, 161] width 98 height 11
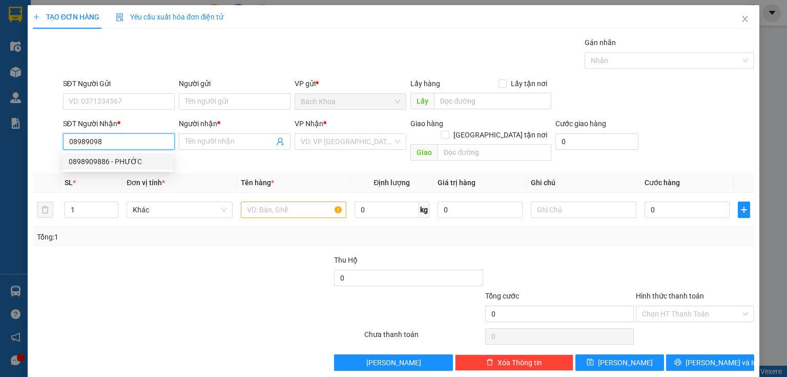
type input "0898909886"
type input "PHƯỚC"
type input "NÚI CÚI"
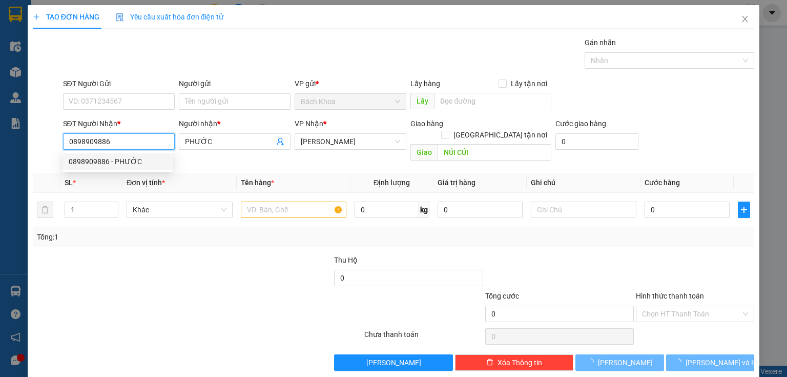
type input "100.000"
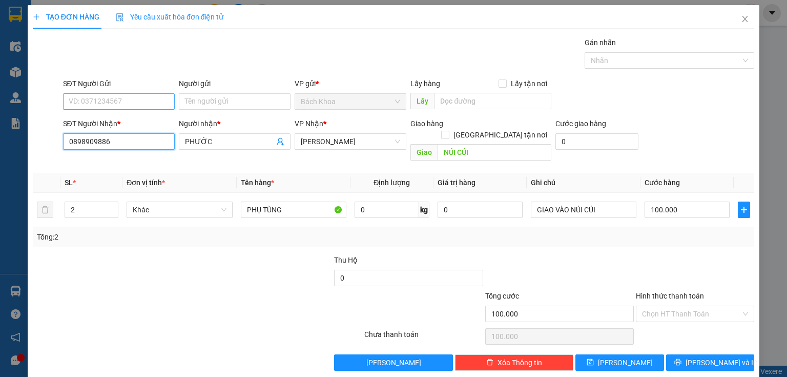
type input "0898909886"
click at [124, 93] on input "SĐT Người Gửi" at bounding box center [119, 101] width 112 height 16
type input "0935366359"
click at [114, 118] on div "0935366359 - ." at bounding box center [118, 121] width 98 height 11
type input "."
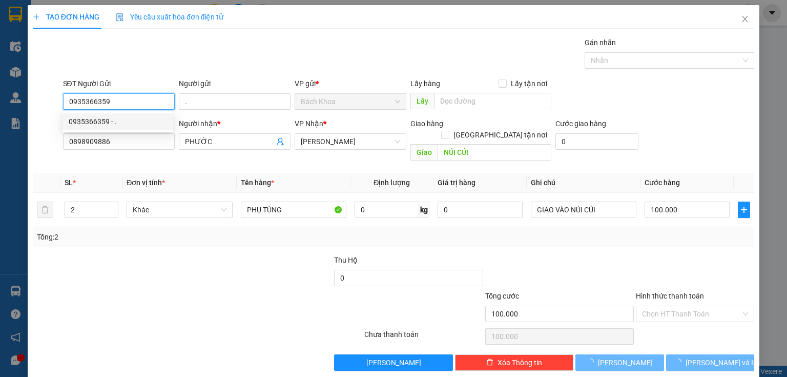
type input "40.000"
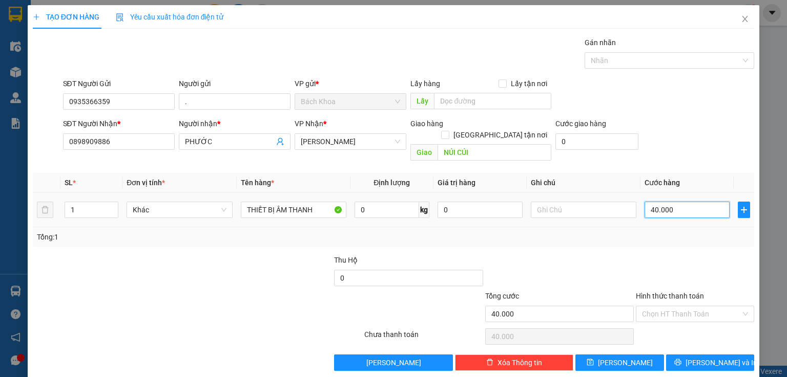
click at [681, 201] on input "40.000" at bounding box center [687, 209] width 85 height 16
click at [691, 354] on button "[PERSON_NAME] và In" at bounding box center [710, 362] width 89 height 16
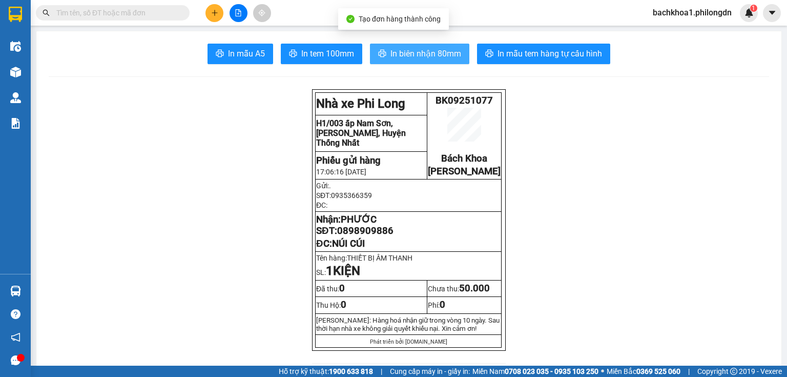
click at [438, 58] on span "In biên nhận 80mm" at bounding box center [426, 53] width 71 height 13
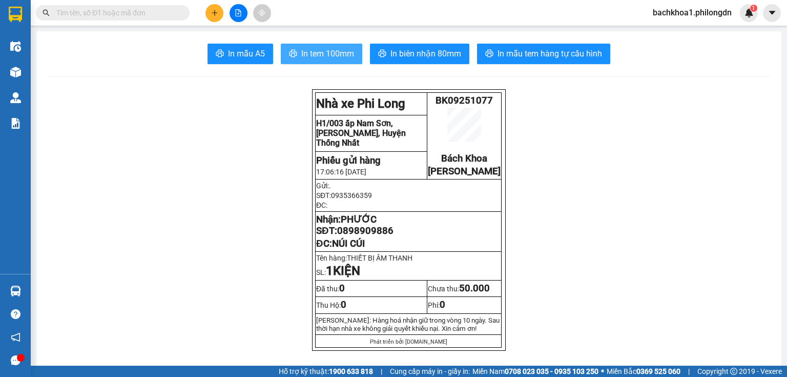
click at [306, 58] on span "In tem 100mm" at bounding box center [327, 53] width 53 height 13
click at [385, 236] on span "0898909886" at bounding box center [365, 230] width 56 height 11
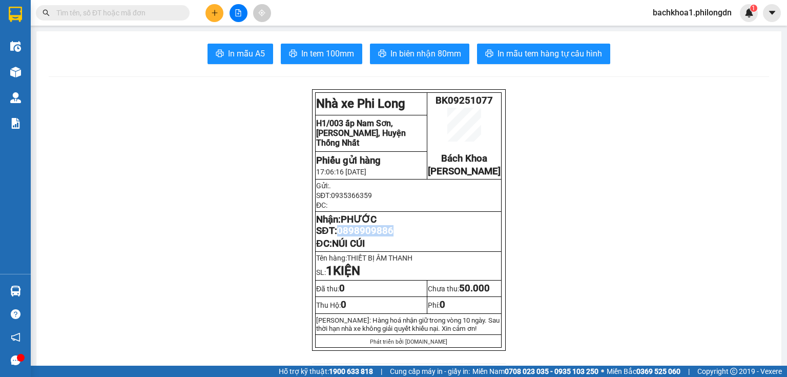
click at [219, 17] on button at bounding box center [215, 13] width 18 height 18
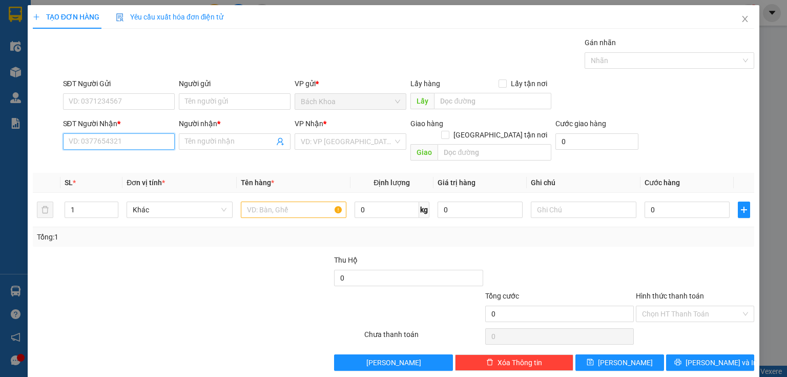
click at [140, 142] on input "SĐT Người Nhận *" at bounding box center [119, 141] width 112 height 16
click at [139, 157] on div "0908187909 - GIA LÊ" at bounding box center [119, 161] width 101 height 11
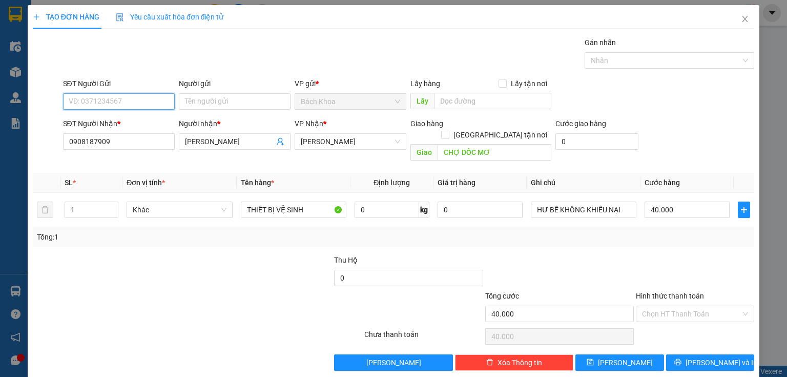
click at [142, 105] on input "SĐT Người Gửi" at bounding box center [119, 101] width 112 height 16
click at [150, 123] on div "0918080881" at bounding box center [118, 121] width 98 height 11
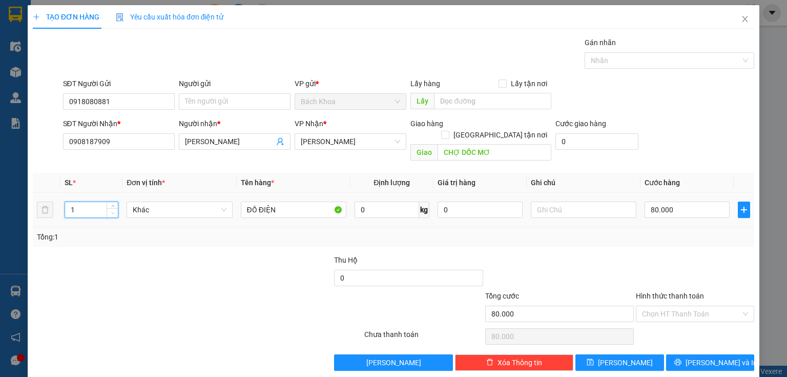
click at [111, 211] on icon "down" at bounding box center [113, 213] width 4 height 4
click at [677, 201] on input "80.000" at bounding box center [687, 209] width 85 height 16
click at [696, 357] on span "[PERSON_NAME] và In" at bounding box center [722, 362] width 72 height 11
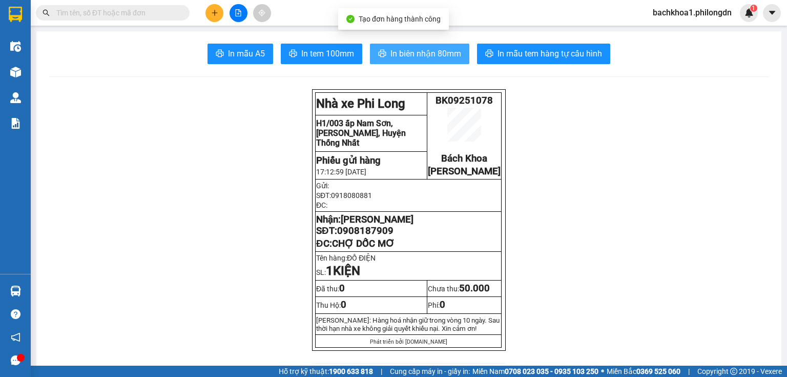
click at [431, 53] on span "In biên nhận 80mm" at bounding box center [426, 53] width 71 height 13
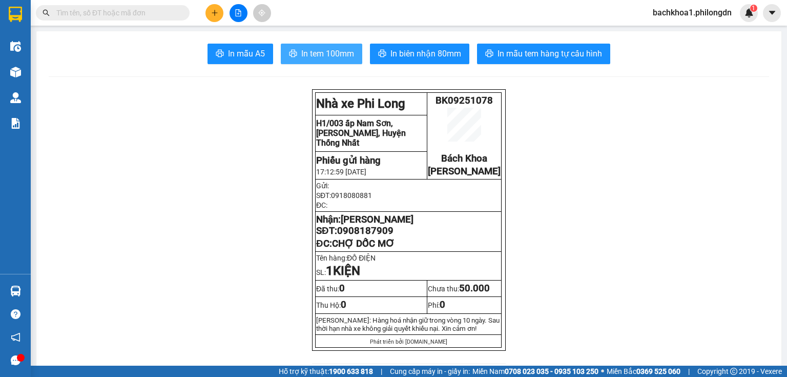
click at [327, 52] on span "In tem 100mm" at bounding box center [327, 53] width 53 height 13
click at [362, 236] on span "0908187909" at bounding box center [365, 230] width 56 height 11
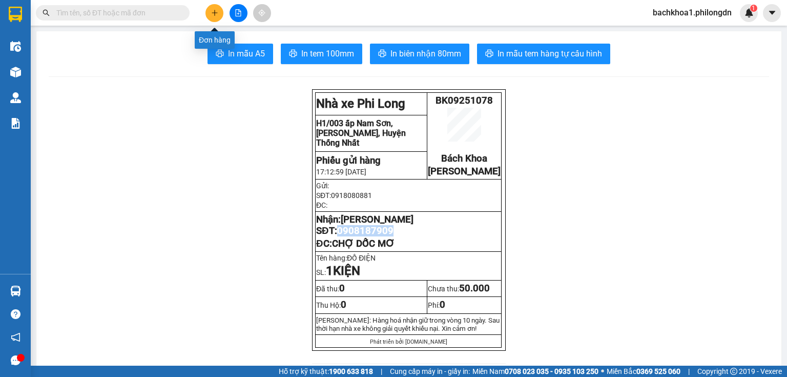
click at [221, 10] on button at bounding box center [215, 13] width 18 height 18
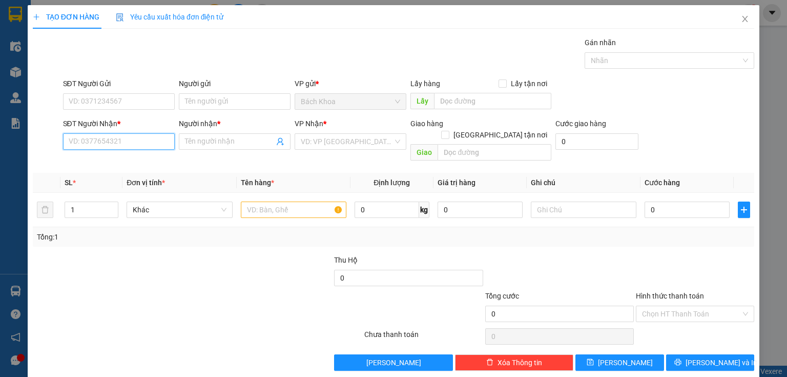
click at [144, 144] on input "SĐT Người Nhận *" at bounding box center [119, 141] width 112 height 16
click at [145, 158] on div "0981295826 - ." at bounding box center [118, 161] width 98 height 11
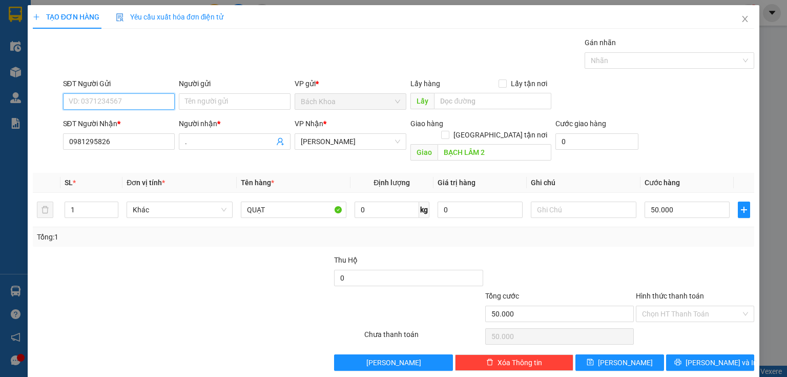
click at [147, 97] on input "SĐT Người Gửi" at bounding box center [119, 101] width 112 height 16
click at [152, 115] on div "0852236310" at bounding box center [118, 121] width 111 height 16
click at [115, 204] on span "up" at bounding box center [113, 207] width 6 height 6
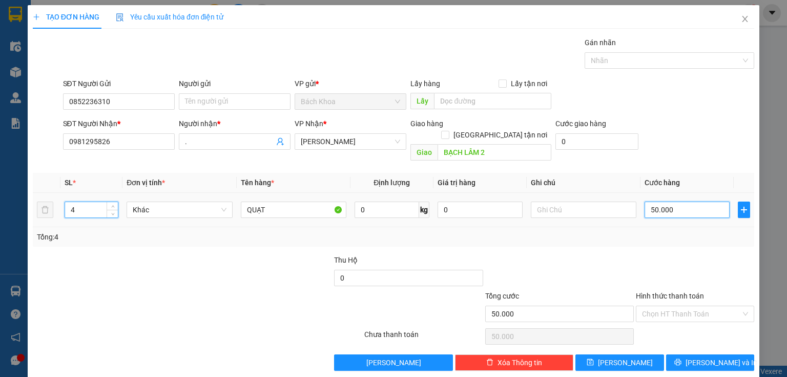
click at [704, 201] on input "50.000" at bounding box center [687, 209] width 85 height 16
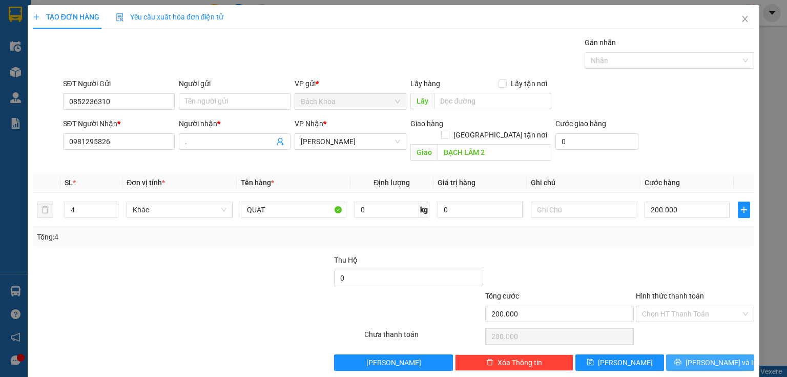
click at [679, 354] on button "[PERSON_NAME] và In" at bounding box center [710, 362] width 89 height 16
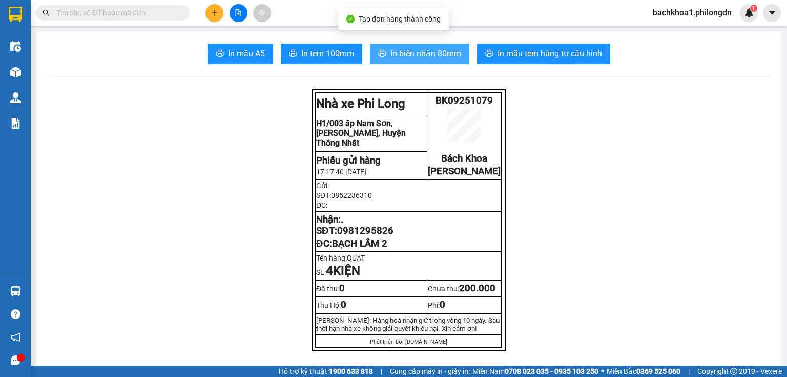
click at [459, 50] on button "In biên nhận 80mm" at bounding box center [419, 54] width 99 height 21
click at [429, 52] on span "In biên nhận 80mm" at bounding box center [426, 53] width 71 height 13
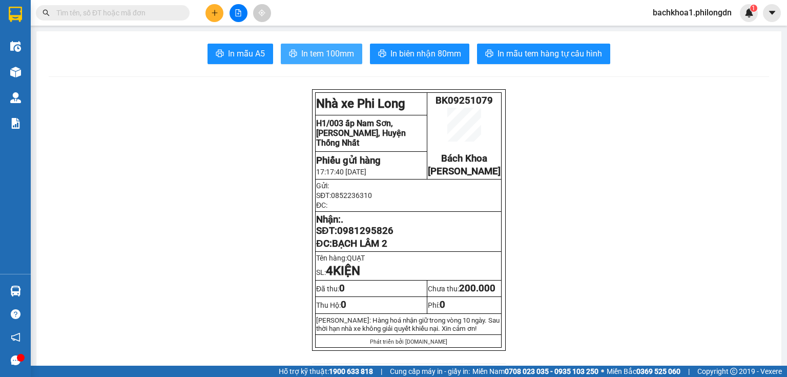
click at [345, 57] on span "In tem 100mm" at bounding box center [327, 53] width 53 height 13
click at [377, 236] on span "0981295826" at bounding box center [365, 230] width 56 height 11
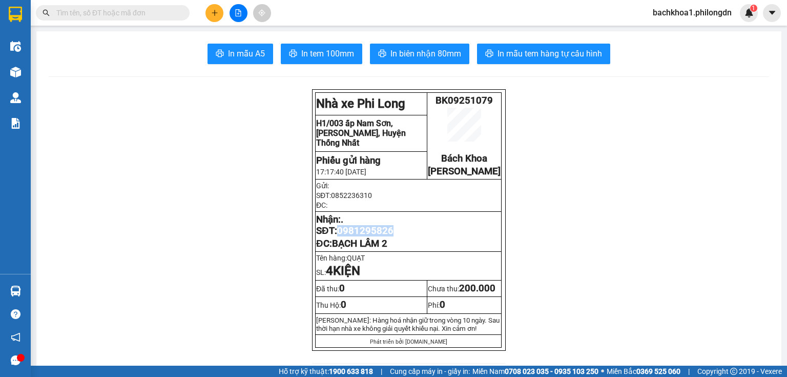
click at [218, 11] on button at bounding box center [215, 13] width 18 height 18
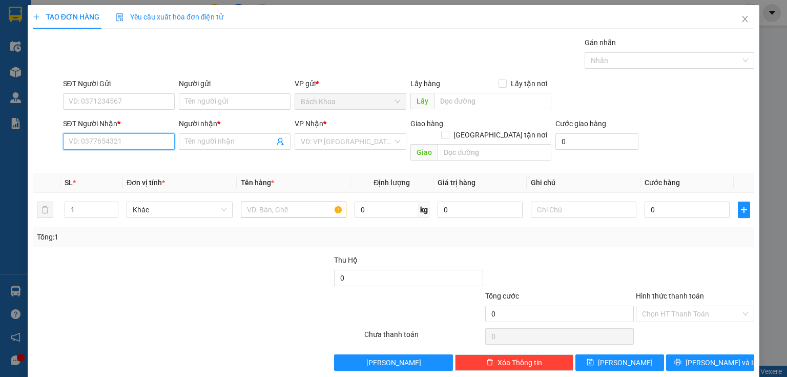
click at [115, 144] on input "SĐT Người Nhận *" at bounding box center [119, 141] width 112 height 16
click at [92, 164] on div "0961707577 - HUỲNH LỘC" at bounding box center [126, 161] width 115 height 11
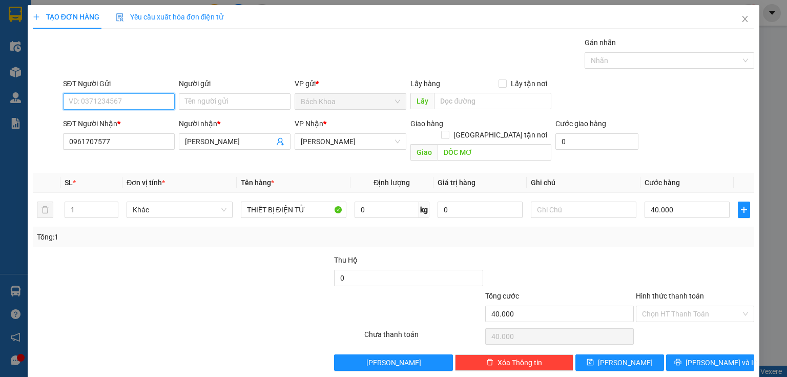
click at [140, 99] on input "SĐT Người Gửi" at bounding box center [119, 101] width 112 height 16
click at [109, 168] on div "0904666413 - SANG" at bounding box center [118, 170] width 98 height 11
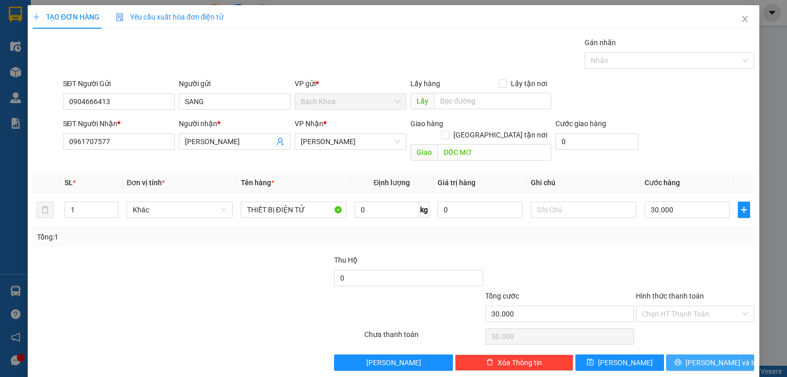
drag, startPoint x: 693, startPoint y: 350, endPoint x: 602, endPoint y: 335, distance: 92.0
click at [690, 354] on button "[PERSON_NAME] và In" at bounding box center [710, 362] width 89 height 16
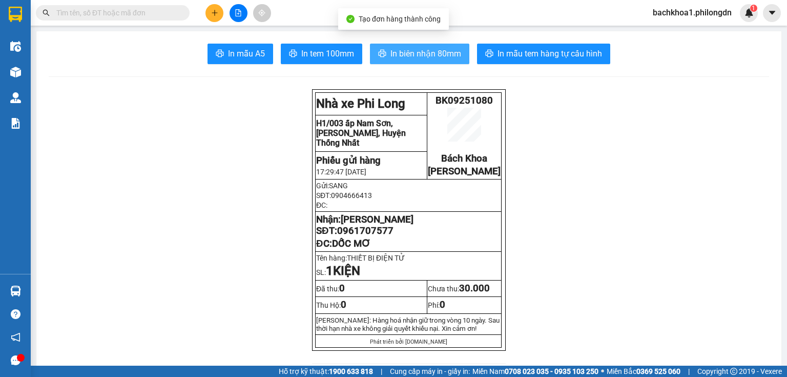
click at [397, 53] on span "In biên nhận 80mm" at bounding box center [426, 53] width 71 height 13
click at [403, 49] on span "In biên nhận 80mm" at bounding box center [426, 53] width 71 height 13
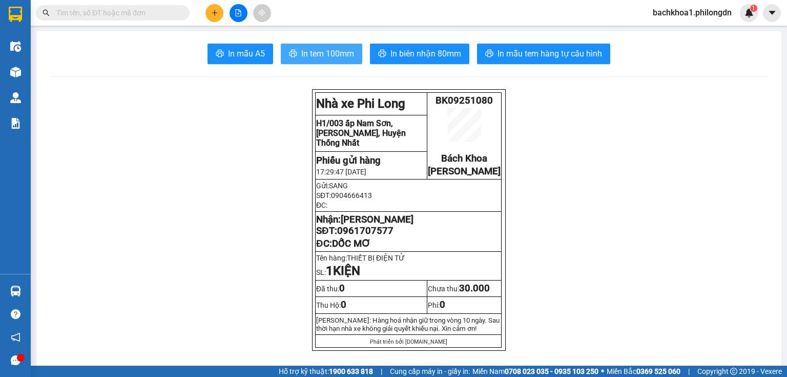
click at [317, 52] on span "In tem 100mm" at bounding box center [327, 53] width 53 height 13
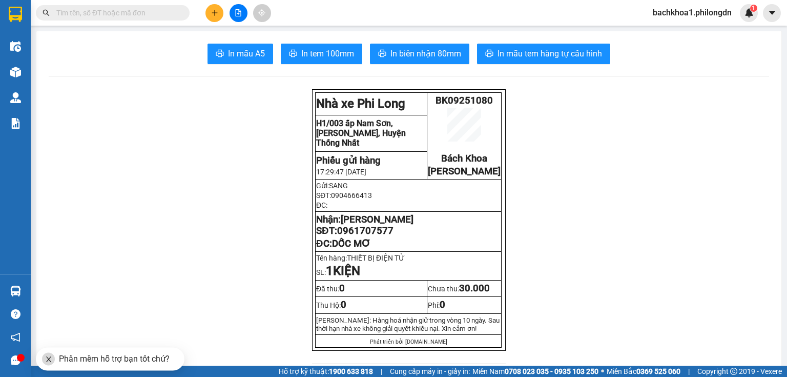
click at [372, 236] on span "0961707577" at bounding box center [365, 230] width 56 height 11
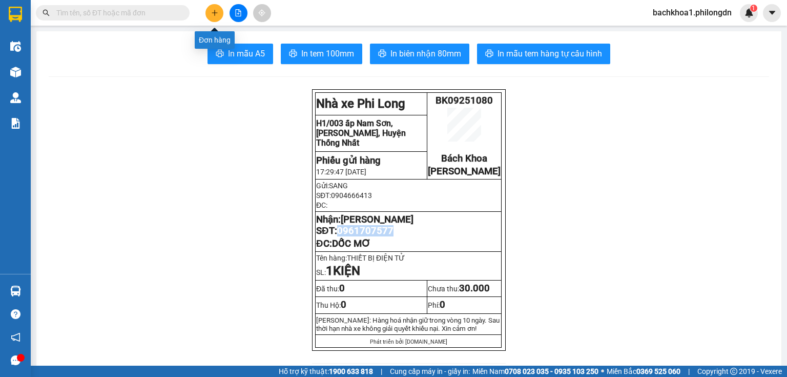
click at [209, 13] on button at bounding box center [215, 13] width 18 height 18
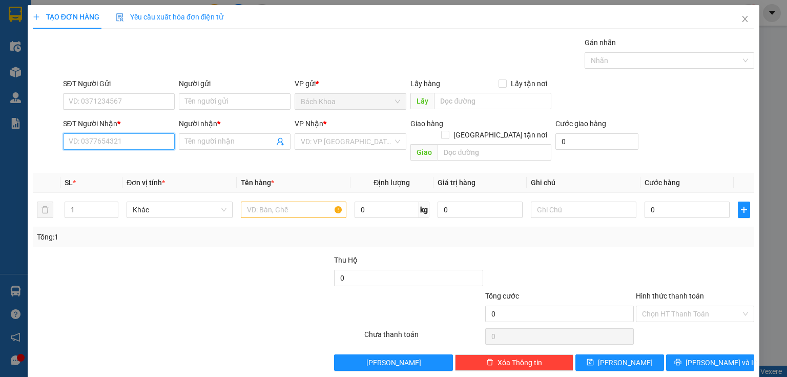
click at [133, 144] on input "SĐT Người Nhận *" at bounding box center [119, 141] width 112 height 16
click at [120, 163] on div "0981678118 - LONG" at bounding box center [118, 161] width 98 height 11
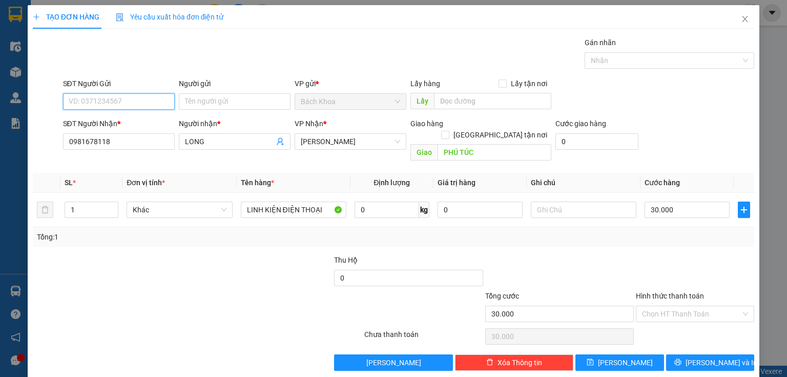
click at [133, 105] on input "SĐT Người Gửi" at bounding box center [119, 101] width 112 height 16
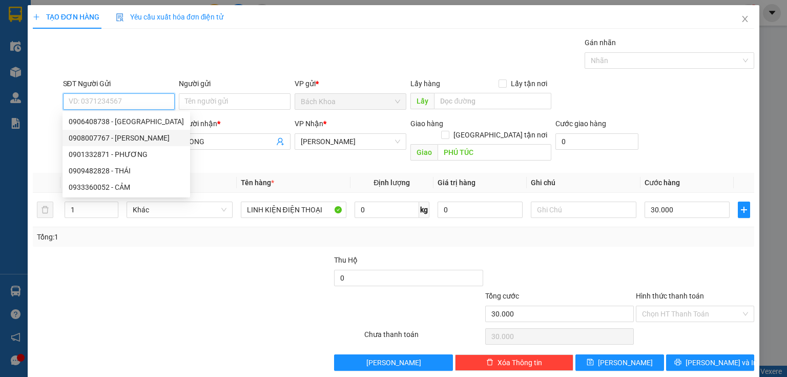
click at [142, 133] on div "0908007767 - HẢI" at bounding box center [126, 137] width 115 height 11
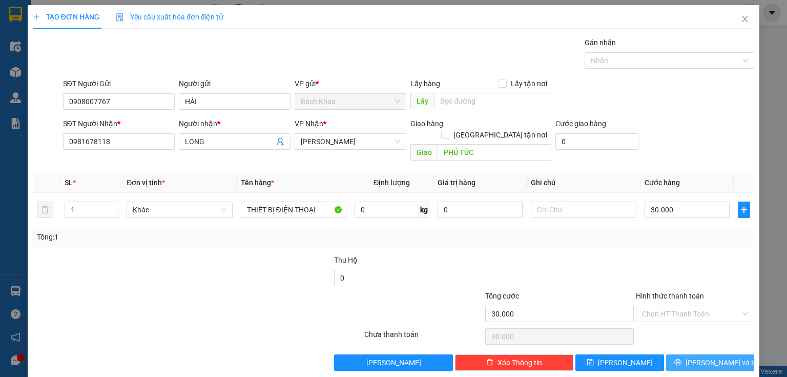
click at [681, 354] on button "[PERSON_NAME] và In" at bounding box center [710, 362] width 89 height 16
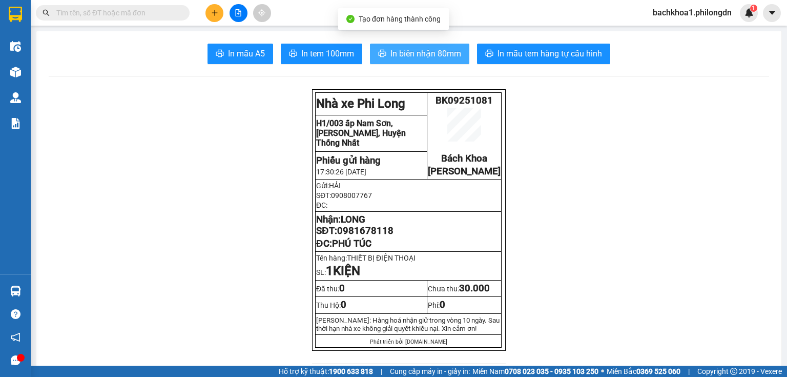
click at [423, 52] on span "In biên nhận 80mm" at bounding box center [426, 53] width 71 height 13
click at [419, 54] on span "In biên nhận 80mm" at bounding box center [426, 53] width 71 height 13
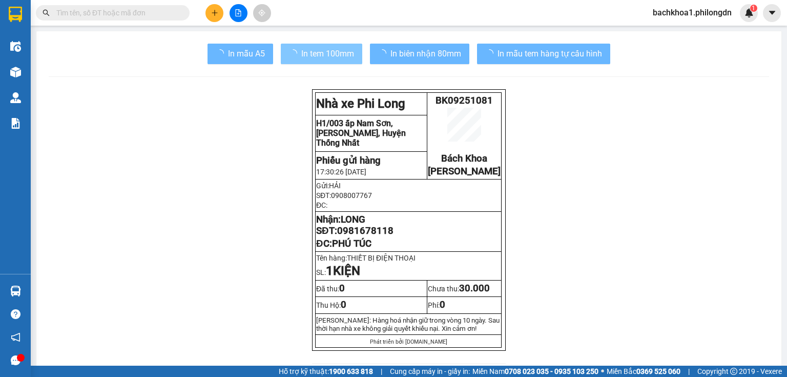
click at [317, 57] on span "In tem 100mm" at bounding box center [327, 53] width 53 height 13
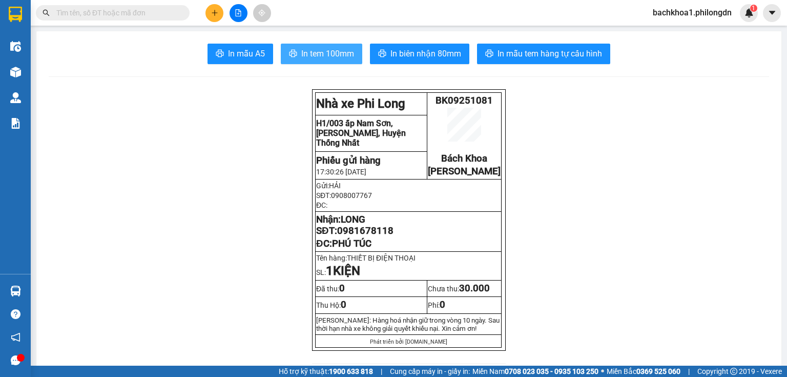
click at [317, 57] on span "In tem 100mm" at bounding box center [327, 53] width 53 height 13
click at [362, 236] on span "0981678118" at bounding box center [365, 230] width 56 height 11
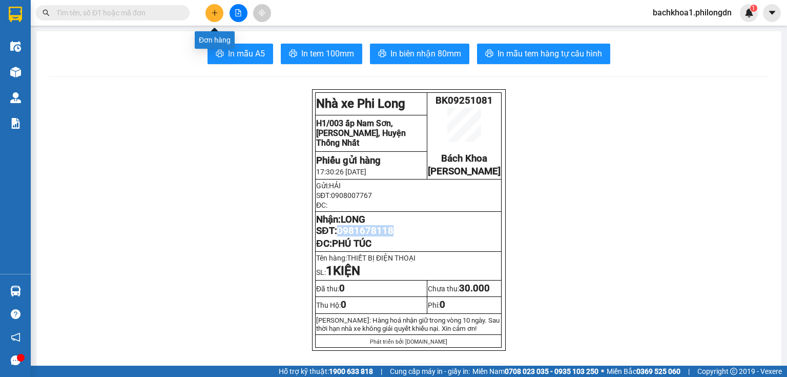
click at [211, 16] on icon "plus" at bounding box center [214, 12] width 7 height 7
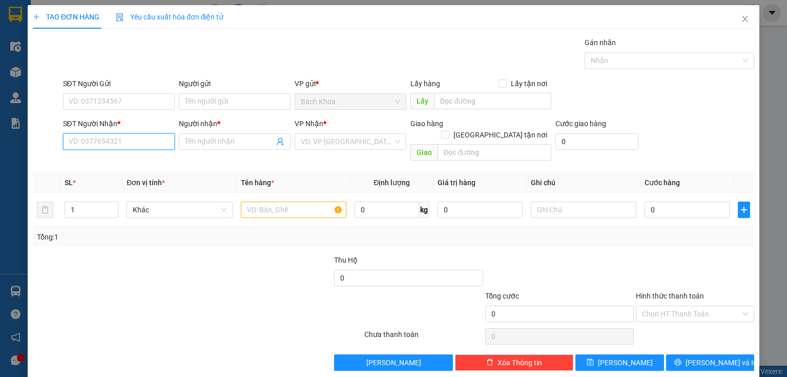
click at [138, 146] on input "SĐT Người Nhận *" at bounding box center [119, 141] width 112 height 16
click at [126, 164] on div "0352385910 - TRƯỜNG SƠN" at bounding box center [126, 161] width 115 height 11
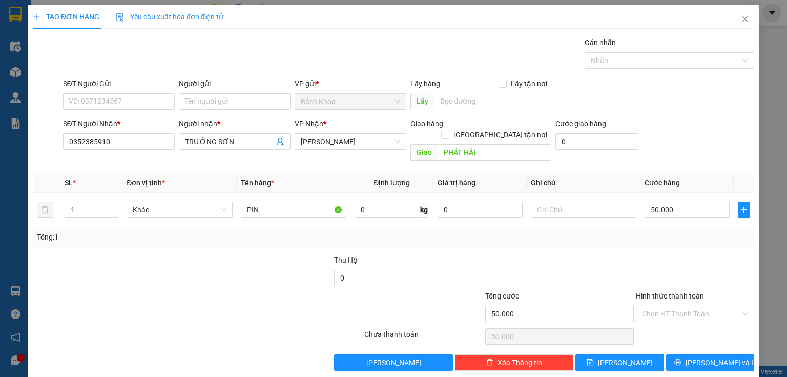
click at [129, 115] on form "SĐT Người Gửi VD: 0371234567 Người gửi Tên người gửi VP gửi * Bách Khoa Lấy hà…" at bounding box center [394, 121] width 722 height 87
click at [132, 99] on input "SĐT Người Gửi" at bounding box center [119, 101] width 112 height 16
click at [124, 118] on div "0909351120" at bounding box center [118, 121] width 98 height 11
click at [687, 356] on button "[PERSON_NAME] và In" at bounding box center [710, 362] width 89 height 16
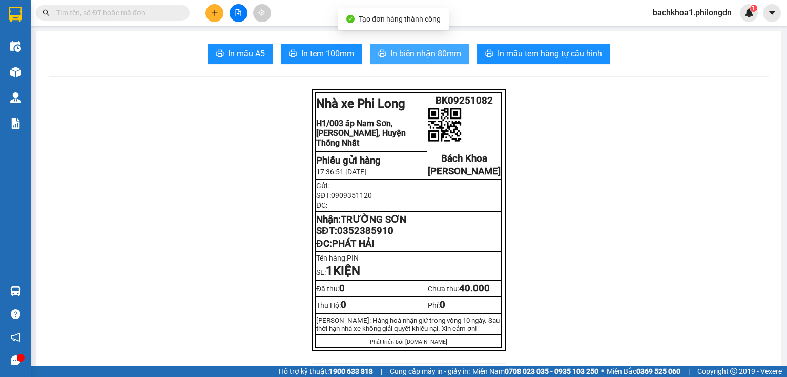
click at [430, 49] on span "In biên nhận 80mm" at bounding box center [426, 53] width 71 height 13
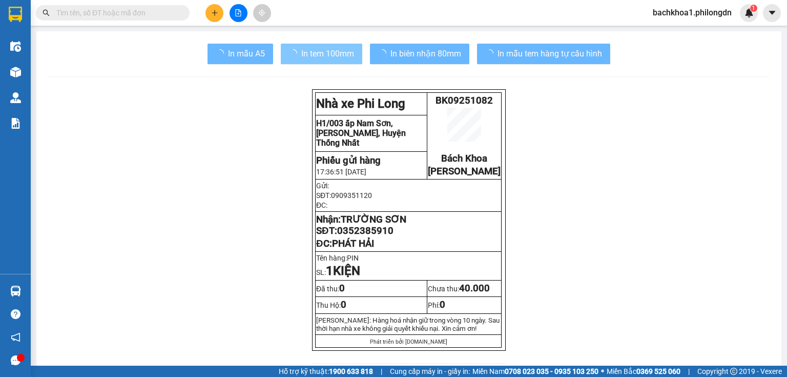
click at [328, 53] on span "In tem 100mm" at bounding box center [327, 53] width 53 height 13
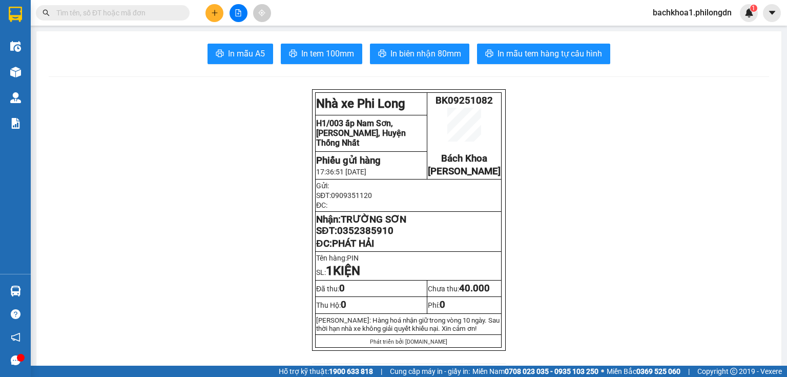
click at [373, 236] on span "0352385910" at bounding box center [365, 230] width 56 height 11
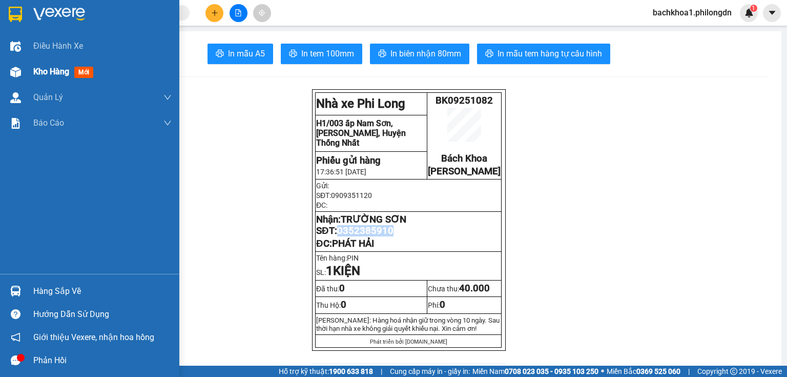
click at [74, 75] on div "Kho hàng mới" at bounding box center [65, 71] width 64 height 13
click at [66, 73] on span "Kho hàng" at bounding box center [51, 72] width 36 height 10
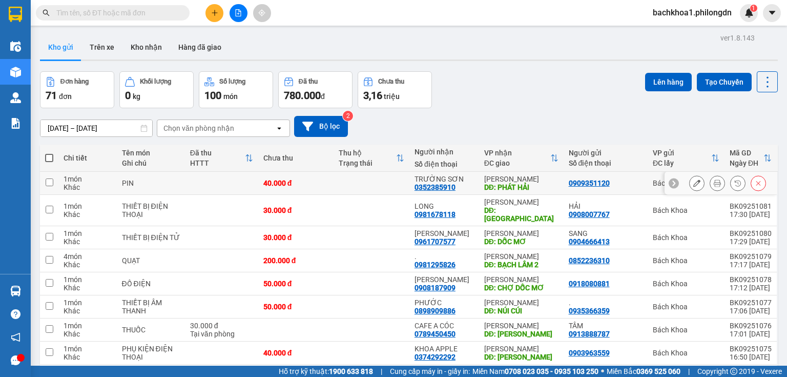
click at [694, 185] on icon at bounding box center [697, 182] width 7 height 7
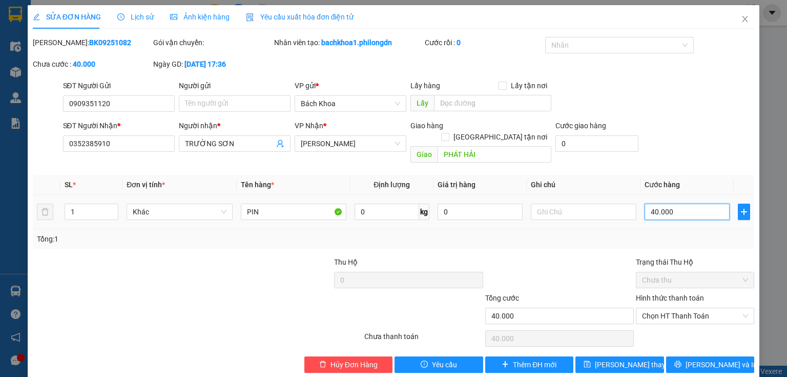
click at [690, 204] on input "40.000" at bounding box center [687, 212] width 85 height 16
click at [710, 367] on div "SỬA ĐƠN HÀNG Lịch sử Ảnh kiện hàng Yêu cầu xuất hóa đơn điện tử Total Paid Fee …" at bounding box center [394, 192] width 732 height 375
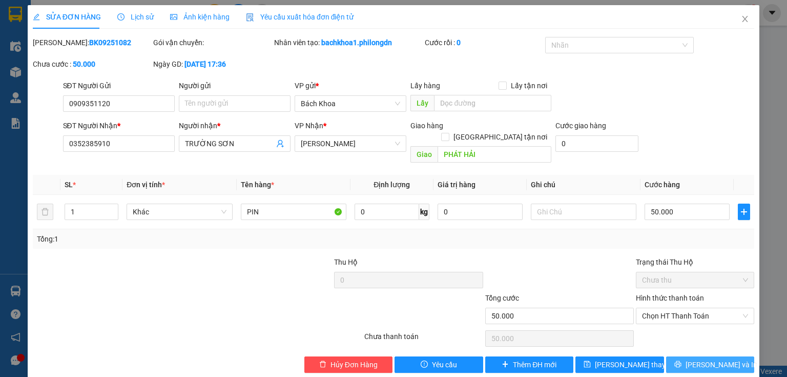
click at [697, 359] on span "[PERSON_NAME] và In" at bounding box center [722, 364] width 72 height 11
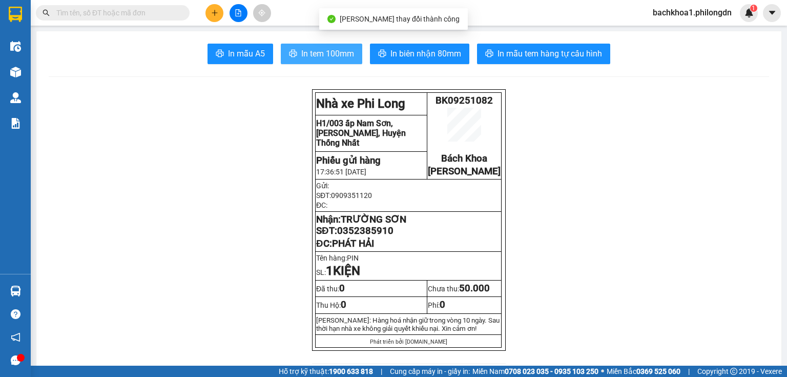
click at [308, 55] on span "In tem 100mm" at bounding box center [327, 53] width 53 height 13
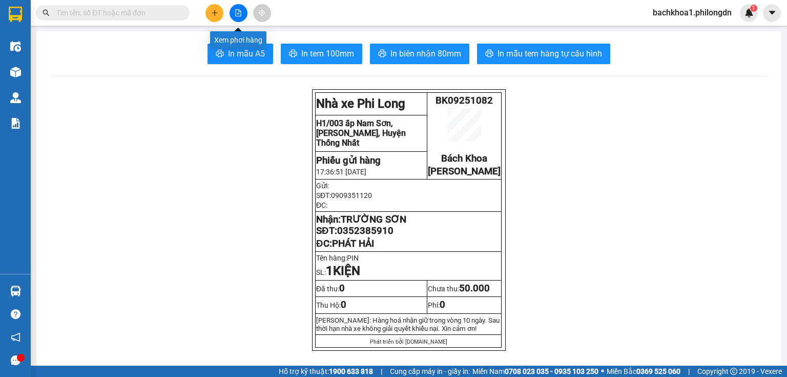
click at [213, 12] on icon "plus" at bounding box center [214, 12] width 7 height 7
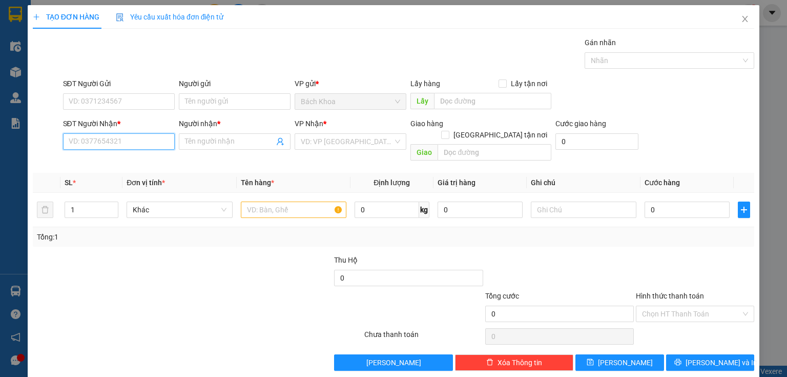
click at [99, 149] on input "SĐT Người Nhận *" at bounding box center [119, 141] width 112 height 16
click at [130, 160] on div "0988488498 - LÊ ĐÌNH THƯƠNG" at bounding box center [119, 161] width 101 height 11
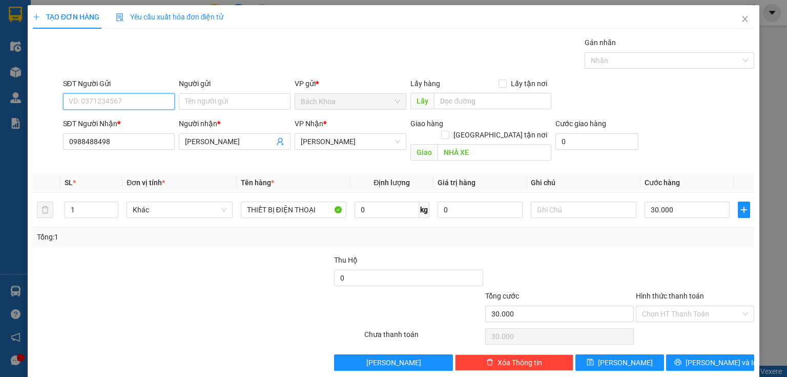
click at [135, 96] on input "SĐT Người Gửi" at bounding box center [119, 101] width 112 height 16
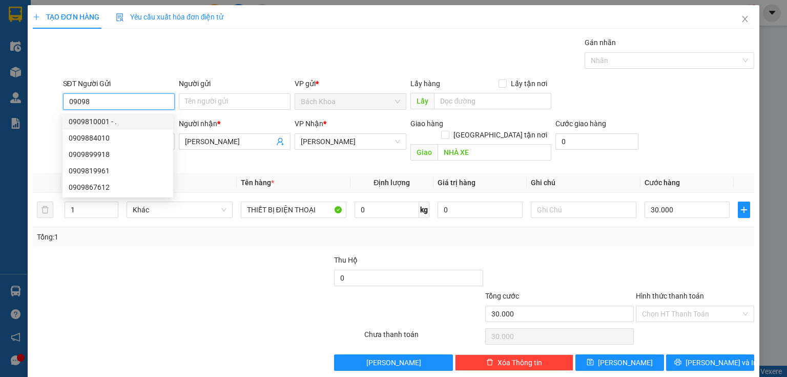
click at [113, 123] on div "0909810001 - ." at bounding box center [118, 121] width 98 height 11
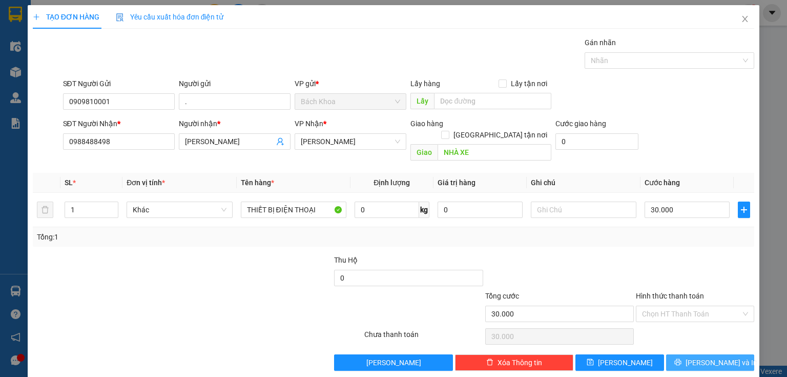
click at [723, 357] on span "[PERSON_NAME] và In" at bounding box center [722, 362] width 72 height 11
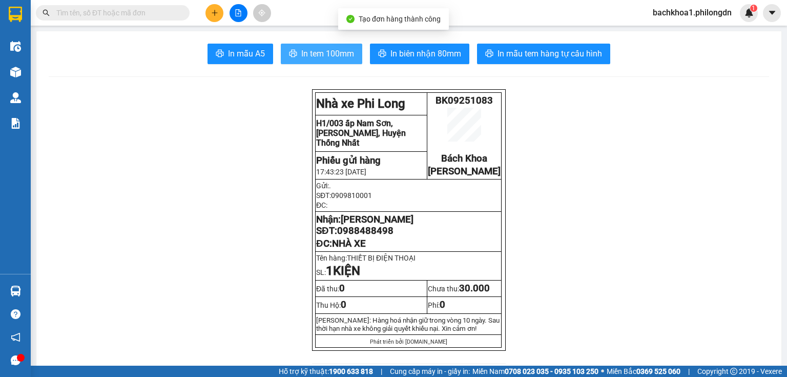
click at [345, 56] on span "In tem 100mm" at bounding box center [327, 53] width 53 height 13
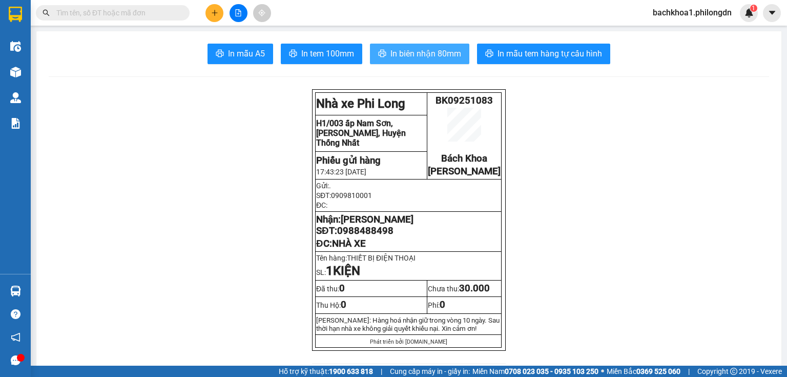
click at [426, 53] on span "In biên nhận 80mm" at bounding box center [426, 53] width 71 height 13
click at [376, 249] on p "ĐC: NHÀ XE" at bounding box center [408, 243] width 185 height 11
click at [367, 225] on span "[PERSON_NAME]" at bounding box center [377, 219] width 73 height 11
click at [370, 236] on span "0988488498" at bounding box center [365, 230] width 56 height 11
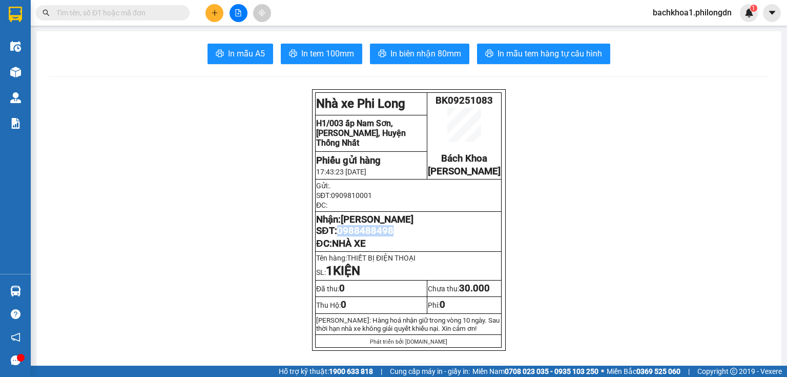
click at [370, 236] on span "0988488498" at bounding box center [365, 230] width 56 height 11
click at [215, 10] on icon "plus" at bounding box center [214, 12] width 7 height 7
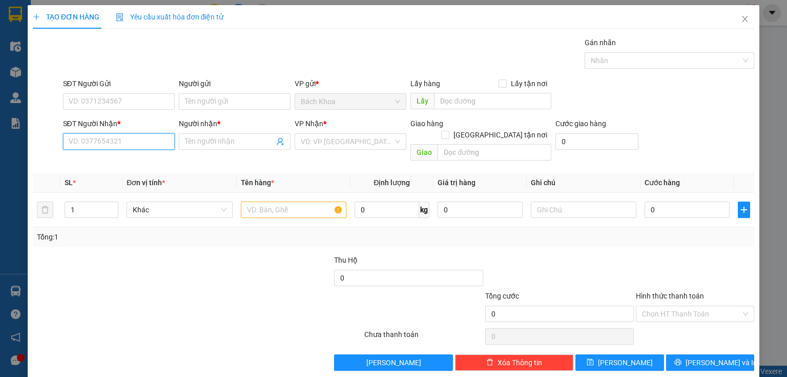
click at [117, 147] on input "SĐT Người Nhận *" at bounding box center [119, 141] width 112 height 16
click at [115, 158] on div "0395700364 - KHẢI" at bounding box center [118, 161] width 98 height 11
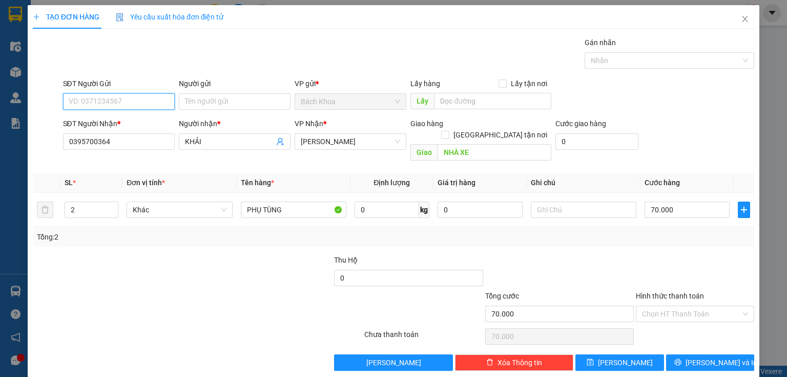
click at [114, 98] on input "SĐT Người Gửi" at bounding box center [119, 101] width 112 height 16
click at [114, 120] on div "0774845496" at bounding box center [118, 121] width 98 height 11
click at [76, 202] on input "2" at bounding box center [91, 209] width 53 height 15
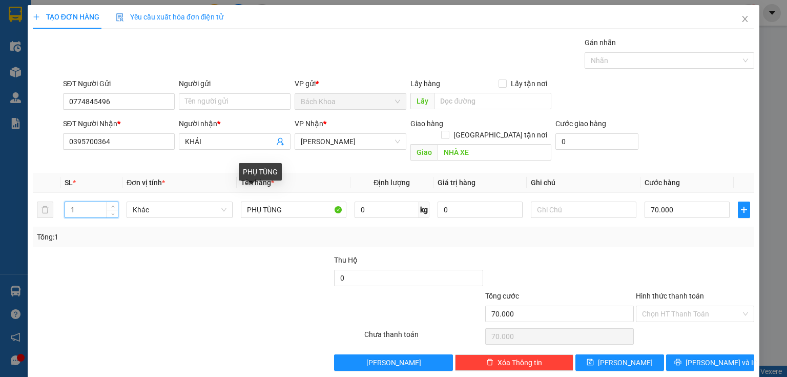
click at [307, 227] on div "Tổng: 1" at bounding box center [394, 236] width 722 height 19
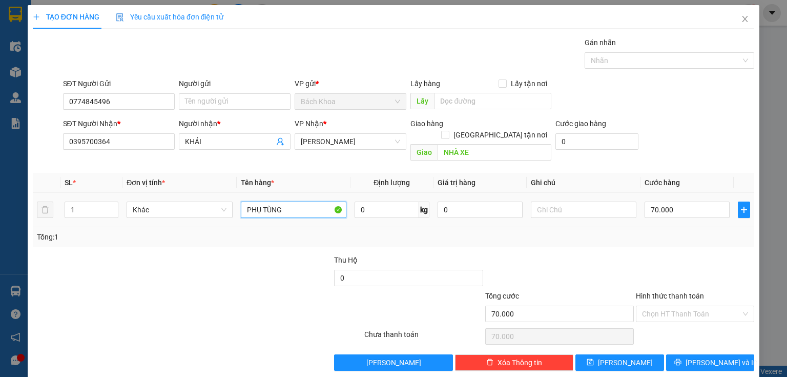
click at [304, 201] on input "PHỤ TÙNG" at bounding box center [294, 209] width 106 height 16
click at [649, 306] on input "Hình thức thanh toán" at bounding box center [691, 313] width 99 height 15
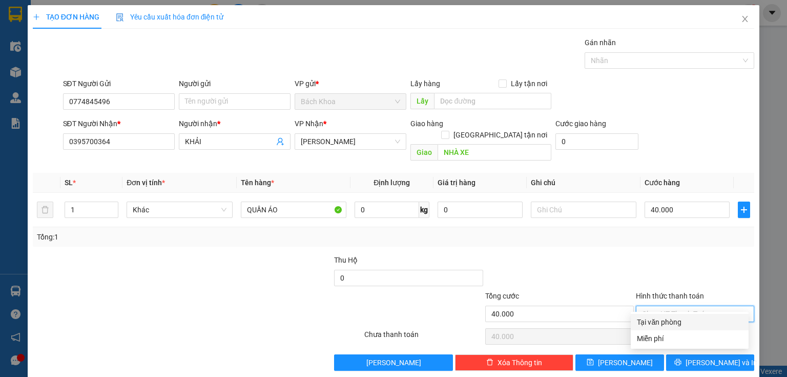
click at [693, 324] on div "Tại văn phòng" at bounding box center [690, 321] width 106 height 11
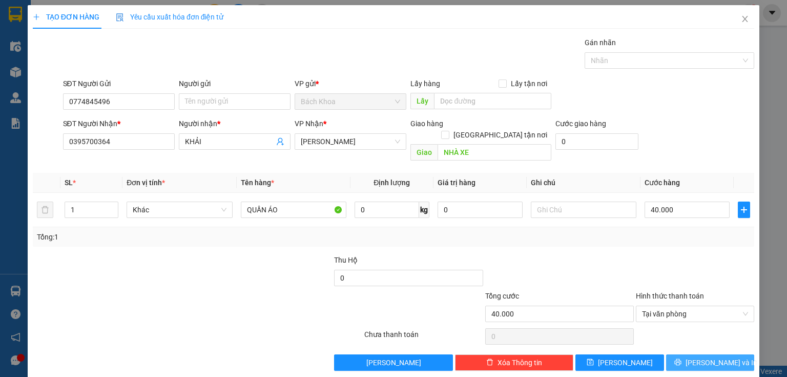
click at [697, 357] on span "[PERSON_NAME] và In" at bounding box center [722, 362] width 72 height 11
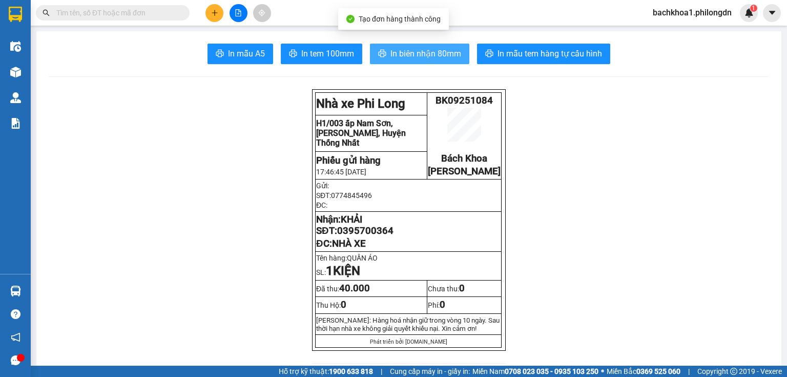
click at [422, 53] on span "In biên nhận 80mm" at bounding box center [426, 53] width 71 height 13
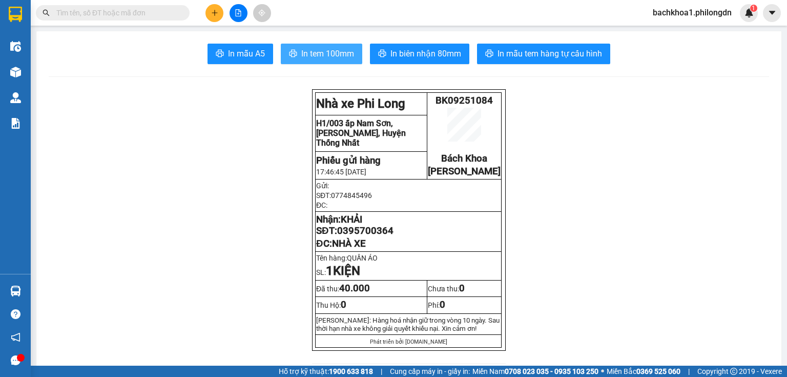
click at [316, 55] on span "In tem 100mm" at bounding box center [327, 53] width 53 height 13
click at [383, 236] on span "0395700364" at bounding box center [365, 230] width 56 height 11
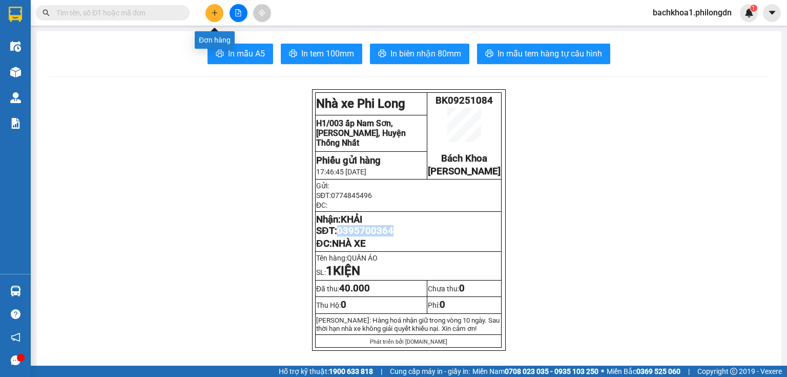
click at [209, 10] on button at bounding box center [215, 13] width 18 height 18
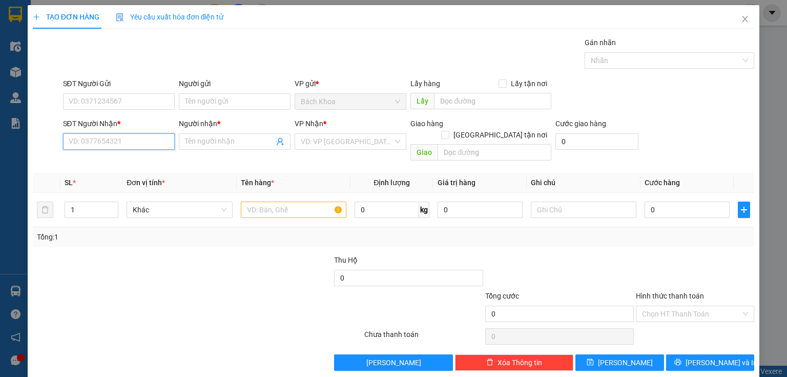
click at [109, 139] on input "SĐT Người Nhận *" at bounding box center [119, 141] width 112 height 16
click at [112, 160] on div "0966402103 - HOÀNG HẢI" at bounding box center [126, 161] width 115 height 11
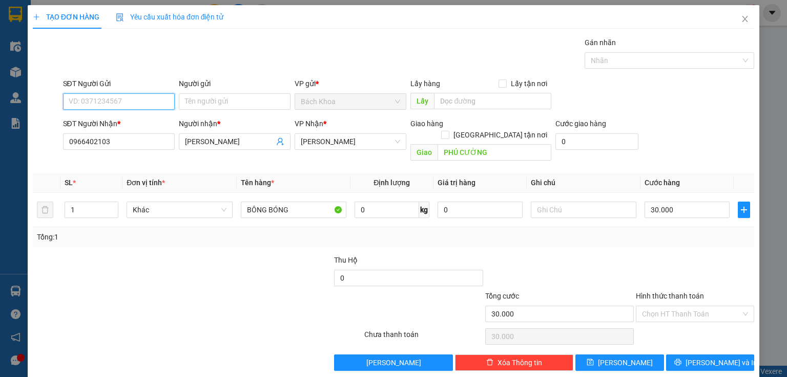
click at [125, 102] on input "SĐT Người Gửi" at bounding box center [119, 101] width 112 height 16
click at [120, 123] on div "0906876236" at bounding box center [118, 121] width 98 height 11
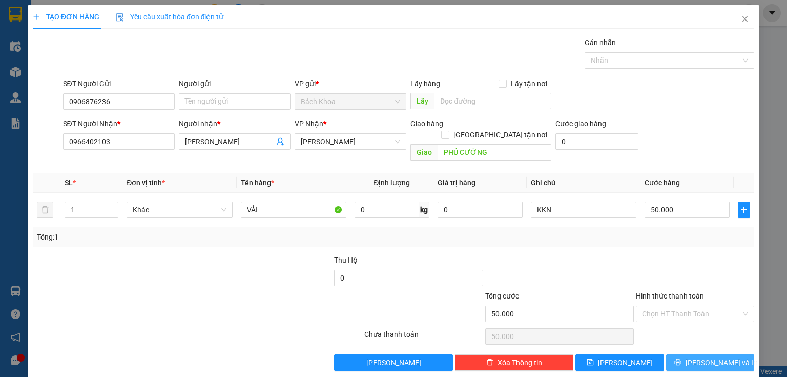
click at [721, 357] on span "[PERSON_NAME] và In" at bounding box center [722, 362] width 72 height 11
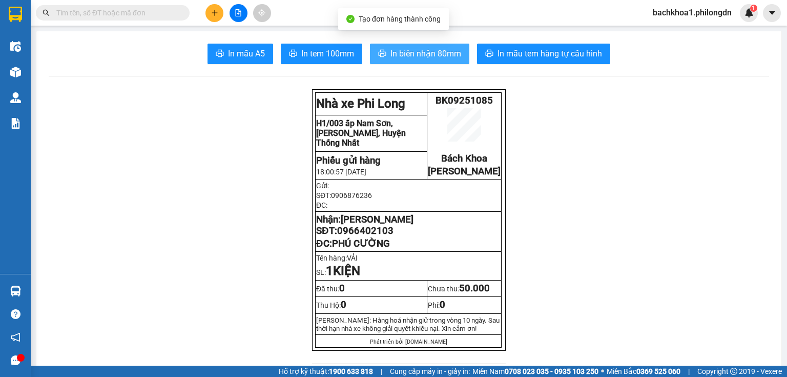
click at [417, 51] on span "In biên nhận 80mm" at bounding box center [426, 53] width 71 height 13
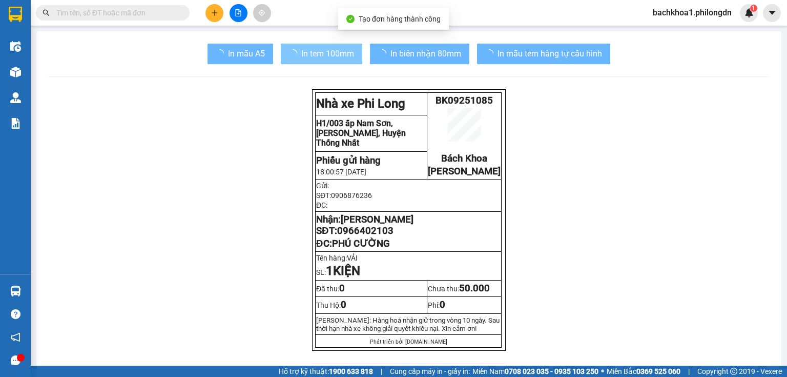
click at [339, 57] on span "In tem 100mm" at bounding box center [327, 53] width 53 height 13
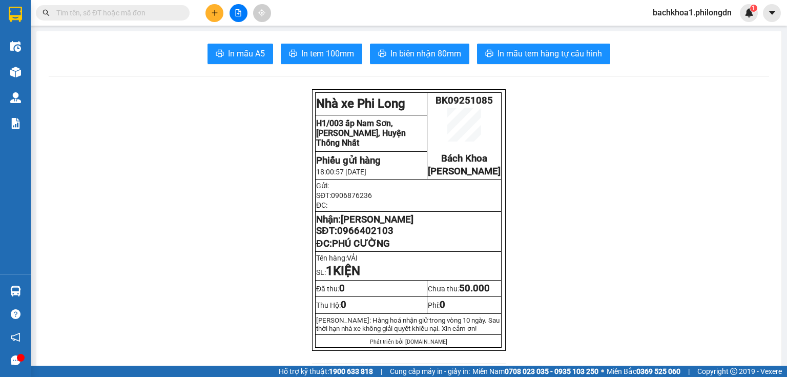
click at [354, 236] on span "0966402103" at bounding box center [365, 230] width 56 height 11
click at [219, 12] on button at bounding box center [215, 13] width 18 height 18
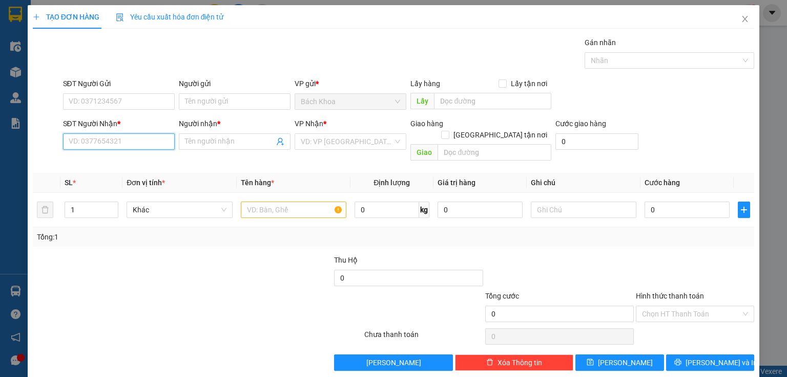
click at [121, 144] on input "SĐT Người Nhận *" at bounding box center [119, 141] width 112 height 16
click at [120, 136] on input "SĐT Người Nhận *" at bounding box center [119, 141] width 112 height 16
click at [118, 163] on div "0981678118 - LONG" at bounding box center [118, 161] width 98 height 11
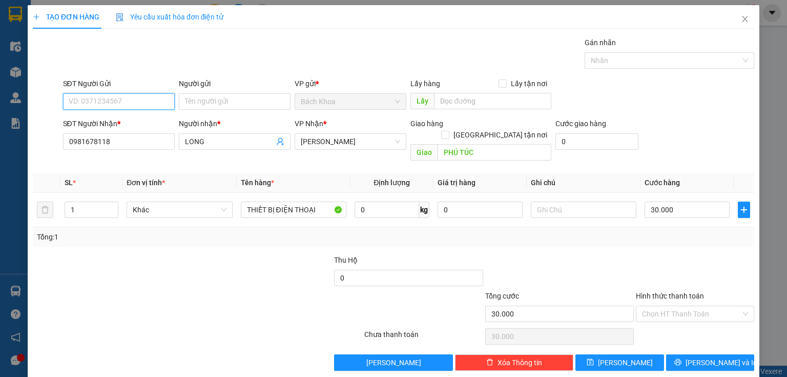
click at [136, 96] on input "SĐT Người Gửi" at bounding box center [119, 101] width 112 height 16
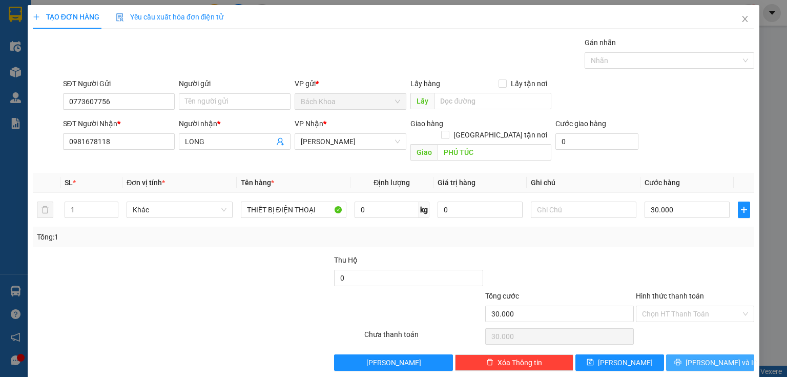
click at [735, 355] on button "[PERSON_NAME] và In" at bounding box center [710, 362] width 89 height 16
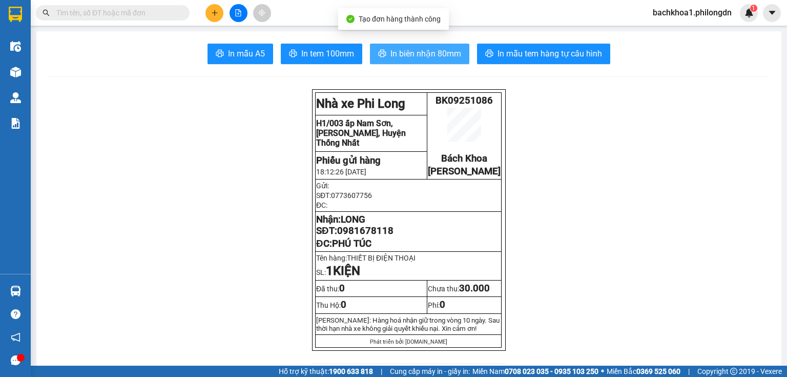
click at [413, 59] on span "In biên nhận 80mm" at bounding box center [426, 53] width 71 height 13
click at [383, 54] on icon "printer" at bounding box center [382, 53] width 8 height 8
click at [318, 56] on span "In tem 100mm" at bounding box center [327, 53] width 53 height 13
click at [357, 236] on span "0981678118" at bounding box center [365, 230] width 56 height 11
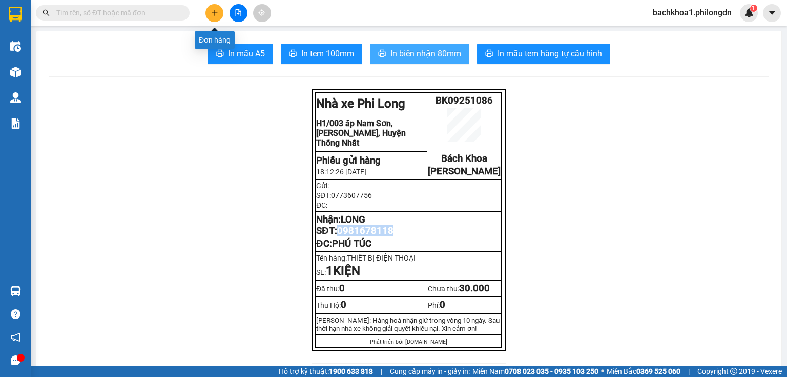
click at [215, 16] on button at bounding box center [215, 13] width 18 height 18
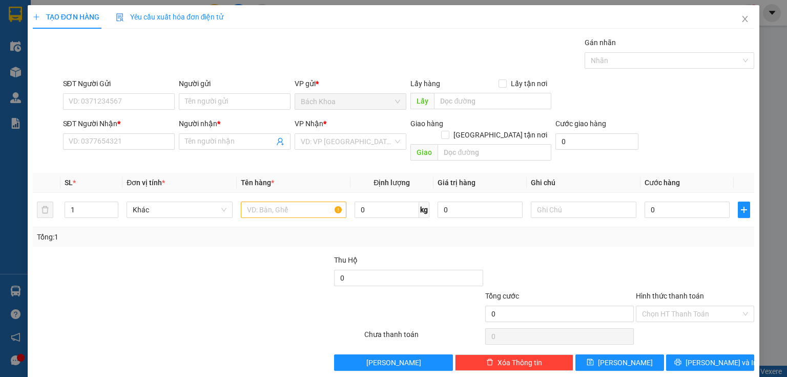
click at [133, 132] on div "SĐT Người Nhận *" at bounding box center [119, 125] width 112 height 15
click at [129, 142] on input "SĐT Người Nhận *" at bounding box center [119, 141] width 112 height 16
click at [132, 105] on input "SĐT Người Gửi" at bounding box center [119, 101] width 112 height 16
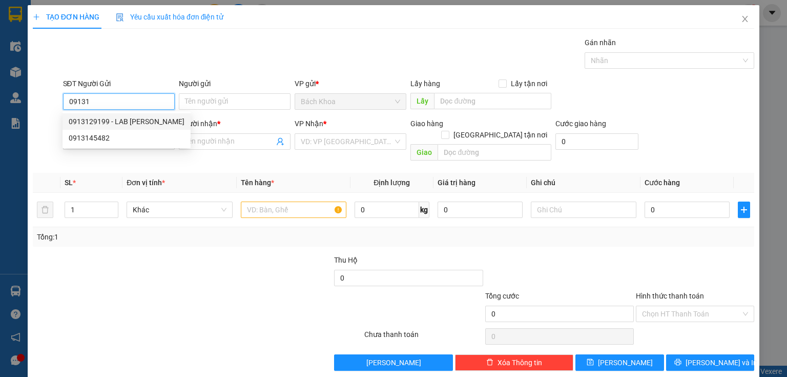
click at [148, 119] on div "0913129199 - LAB NGUYỄN LONG" at bounding box center [127, 121] width 116 height 11
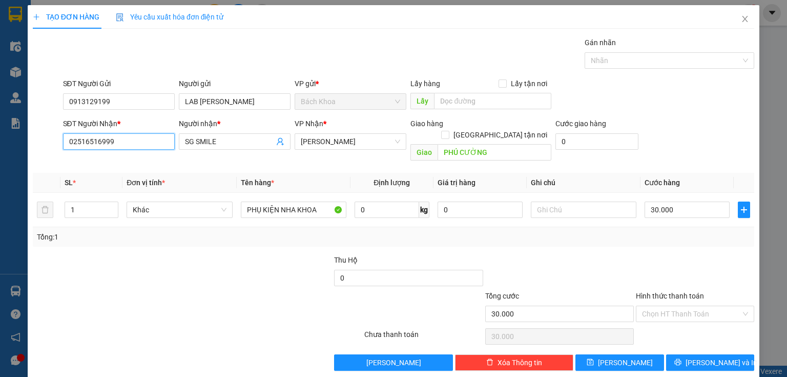
click at [161, 138] on input "02516516999" at bounding box center [119, 141] width 112 height 16
click at [741, 23] on icon "close" at bounding box center [745, 19] width 8 height 8
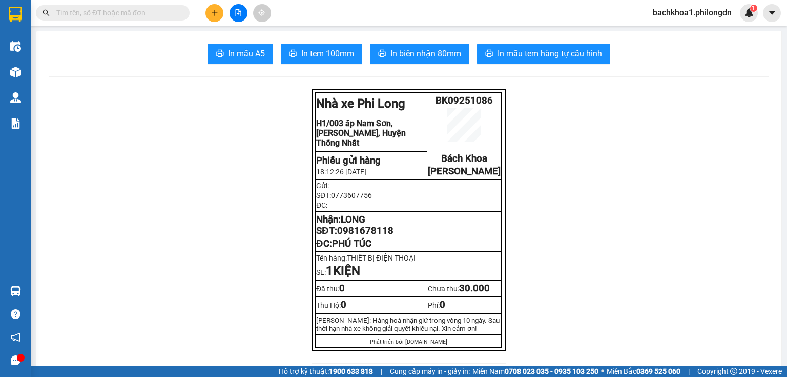
click at [215, 13] on icon "plus" at bounding box center [214, 13] width 1 height 6
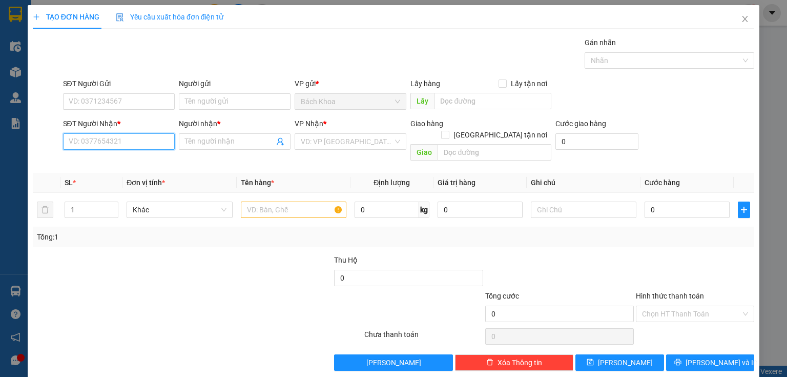
click at [109, 135] on input "SĐT Người Nhận *" at bounding box center [119, 141] width 112 height 16
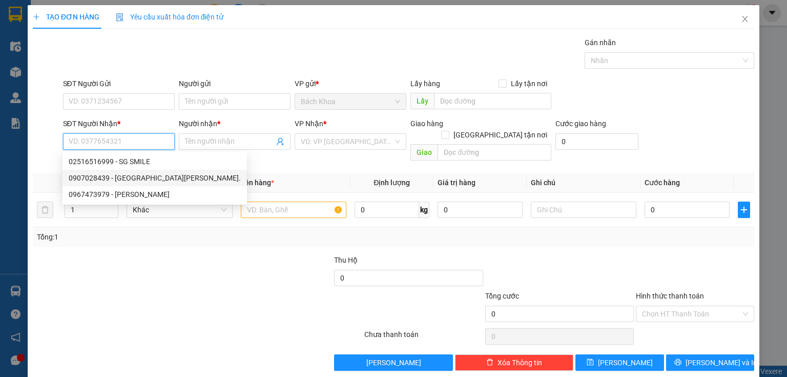
click at [139, 181] on div "0907028439 - NK Minh Đức." at bounding box center [155, 177] width 172 height 11
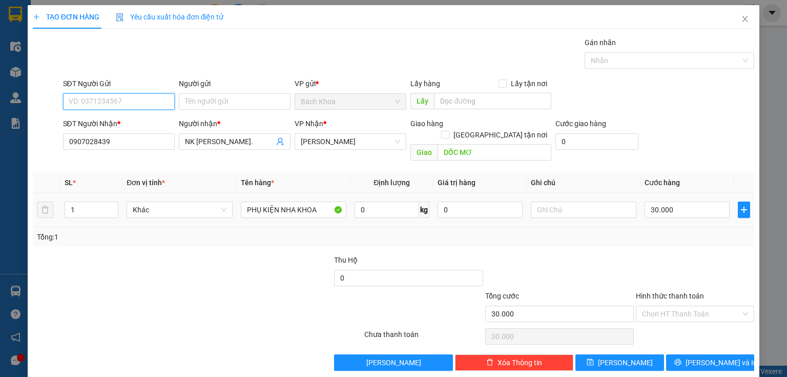
click at [98, 103] on input "SĐT Người Gửi" at bounding box center [119, 101] width 112 height 16
click at [131, 117] on div "0913129199 - LAB NGUYỄN LONG" at bounding box center [127, 121] width 116 height 11
click at [693, 306] on input "Hình thức thanh toán" at bounding box center [691, 313] width 99 height 15
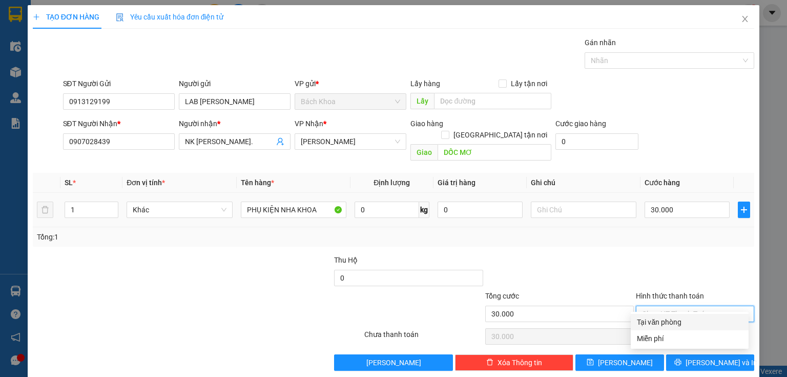
click at [689, 320] on div "Tại văn phòng" at bounding box center [690, 321] width 106 height 11
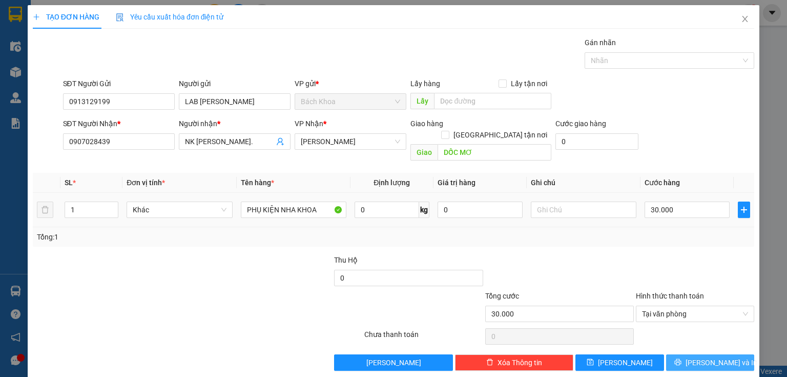
click at [703, 357] on span "[PERSON_NAME] và In" at bounding box center [722, 362] width 72 height 11
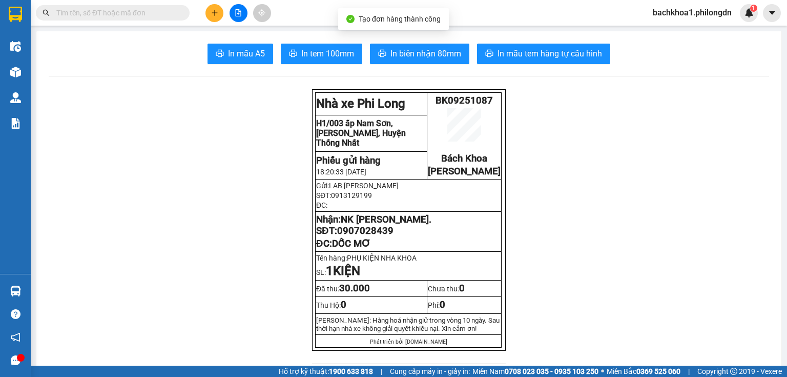
click at [413, 52] on span "In biên nhận 80mm" at bounding box center [426, 53] width 71 height 13
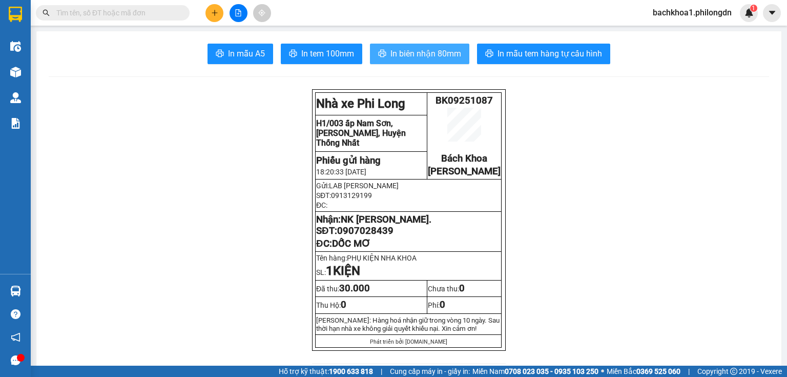
click at [429, 55] on span "In biên nhận 80mm" at bounding box center [426, 53] width 71 height 13
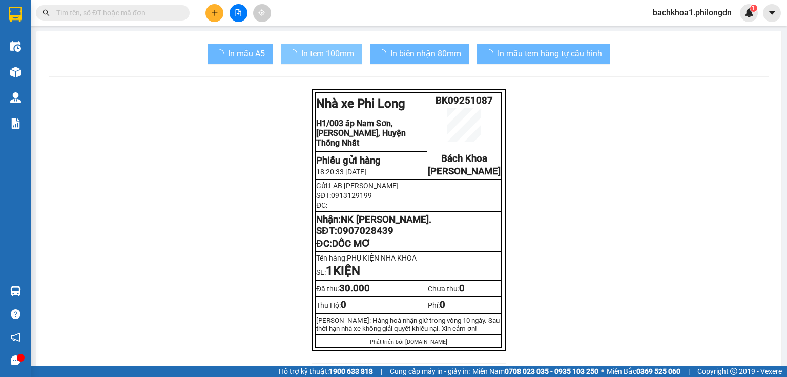
click at [327, 53] on span "In tem 100mm" at bounding box center [327, 53] width 53 height 13
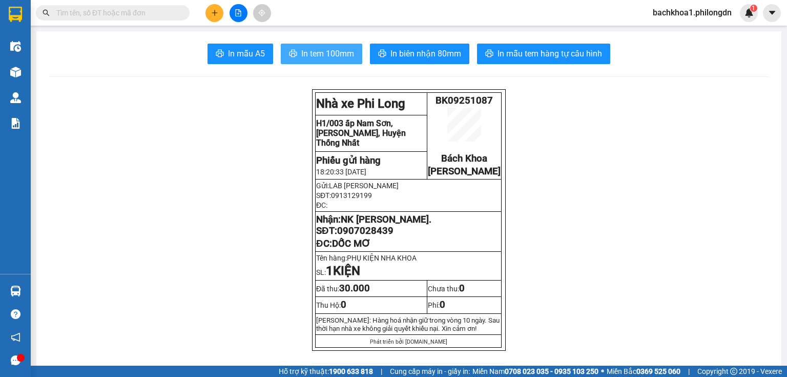
click at [317, 47] on span "In tem 100mm" at bounding box center [327, 53] width 53 height 13
click at [365, 236] on span "0907028439" at bounding box center [365, 230] width 56 height 11
click at [217, 15] on icon "plus" at bounding box center [214, 12] width 7 height 7
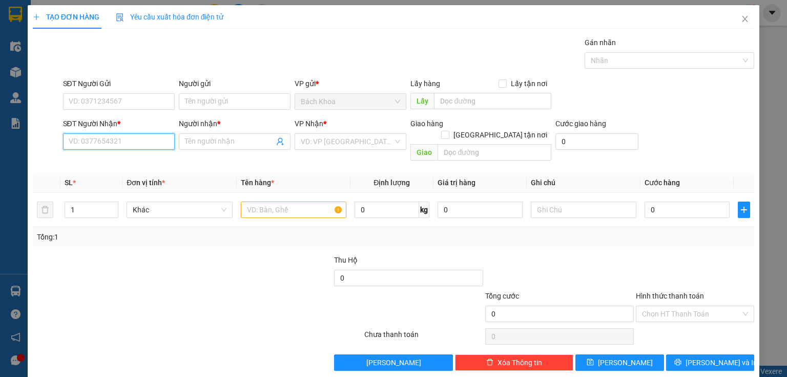
click at [103, 137] on input "SĐT Người Nhận *" at bounding box center [119, 141] width 112 height 16
click at [110, 158] on div "0933745547 - HUY" at bounding box center [118, 161] width 98 height 11
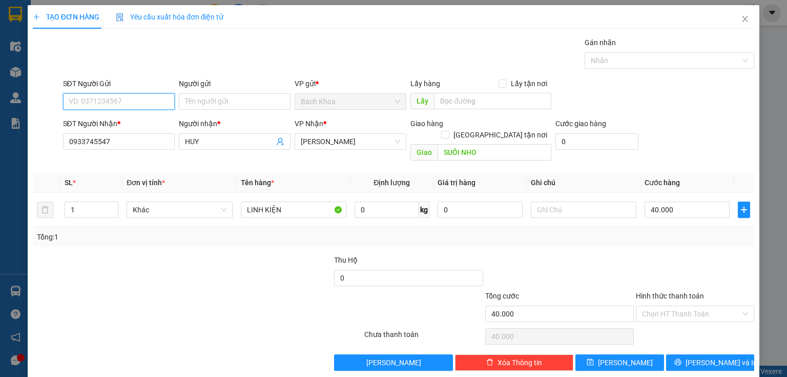
click at [127, 98] on input "SĐT Người Gửi" at bounding box center [119, 101] width 112 height 16
click at [149, 122] on div "0817561111 - VÂN" at bounding box center [118, 121] width 98 height 11
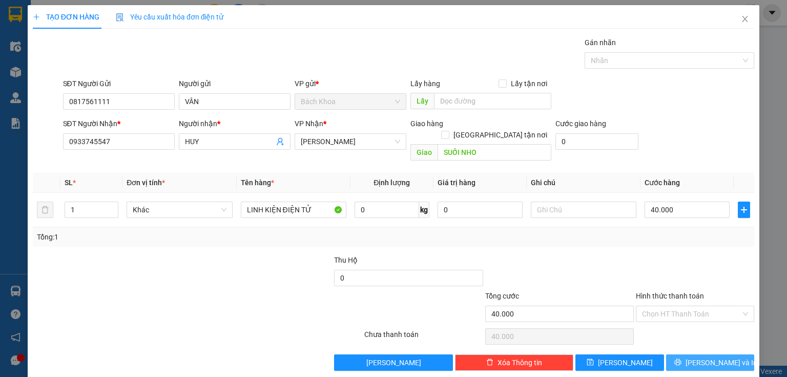
click at [706, 357] on span "[PERSON_NAME] và In" at bounding box center [722, 362] width 72 height 11
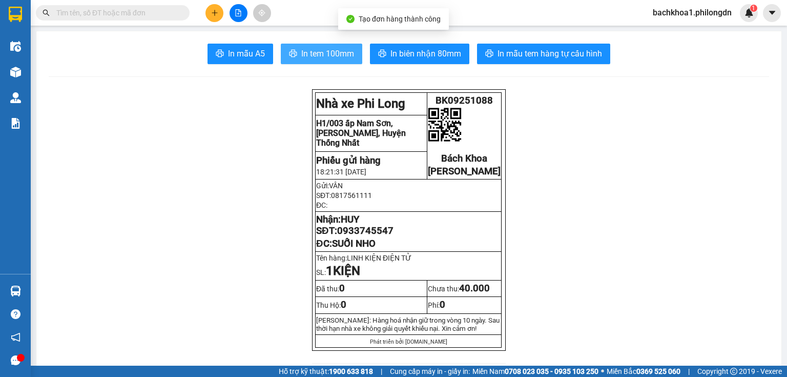
click at [354, 58] on button "In tem 100mm" at bounding box center [322, 54] width 82 height 21
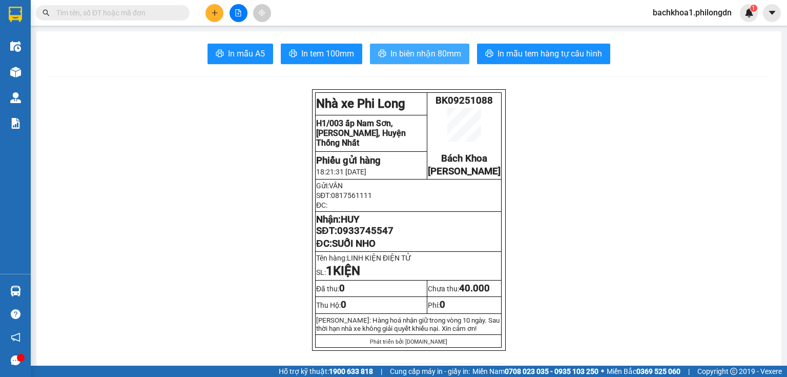
click at [413, 49] on span "In biên nhận 80mm" at bounding box center [426, 53] width 71 height 13
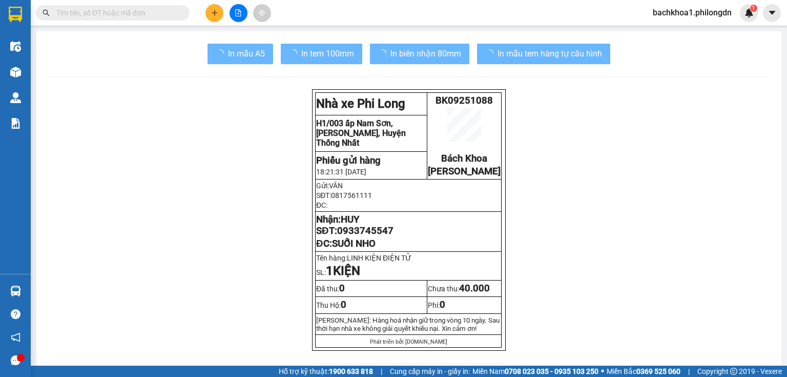
click at [373, 236] on span "0933745547" at bounding box center [365, 230] width 56 height 11
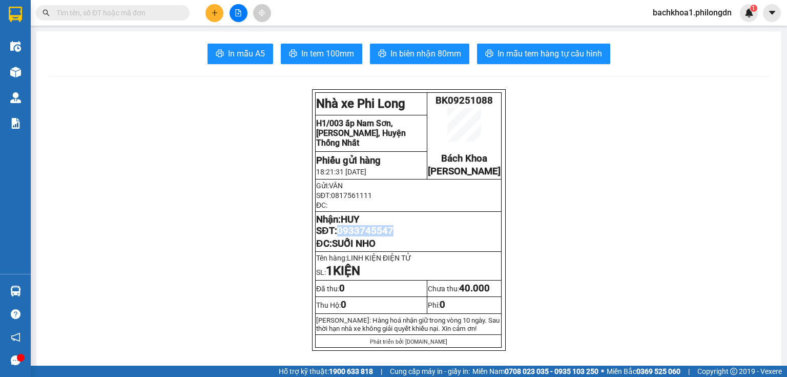
click at [373, 236] on span "0933745547" at bounding box center [365, 230] width 56 height 11
click at [212, 9] on icon "plus" at bounding box center [214, 12] width 7 height 7
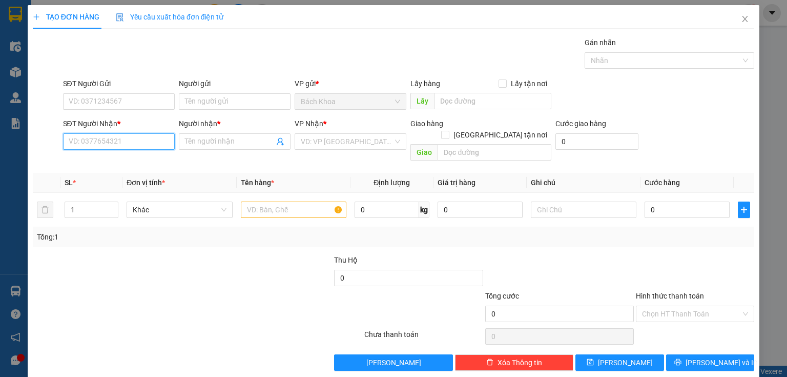
click at [92, 145] on input "SĐT Người Nhận *" at bounding box center [119, 141] width 112 height 16
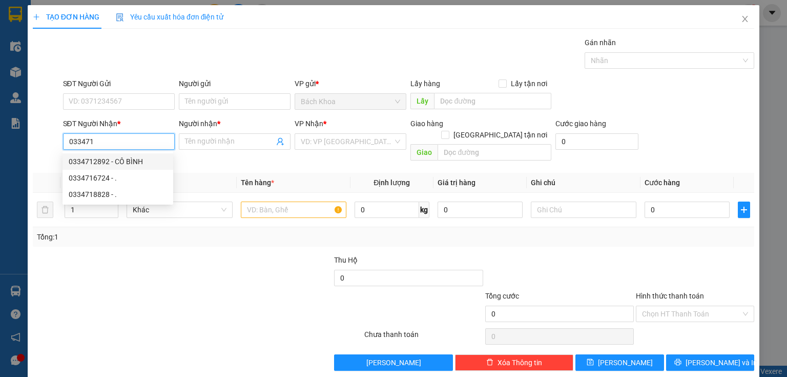
click at [125, 169] on div "0334712892 - CÔ BÌNH" at bounding box center [118, 161] width 111 height 16
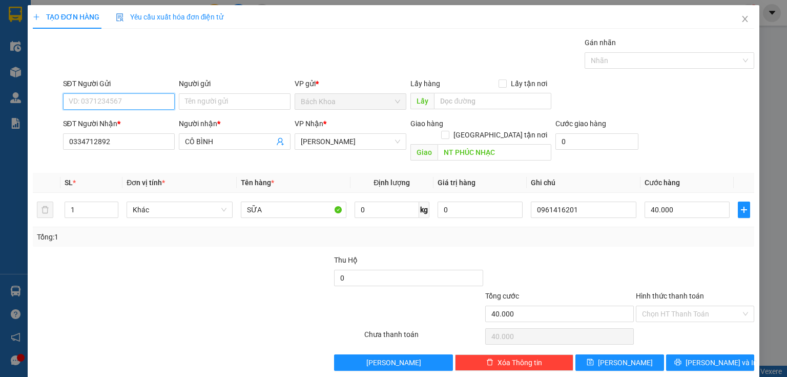
click at [139, 100] on input "SĐT Người Gửi" at bounding box center [119, 101] width 112 height 16
click at [105, 136] on div "0868988501" at bounding box center [118, 137] width 98 height 11
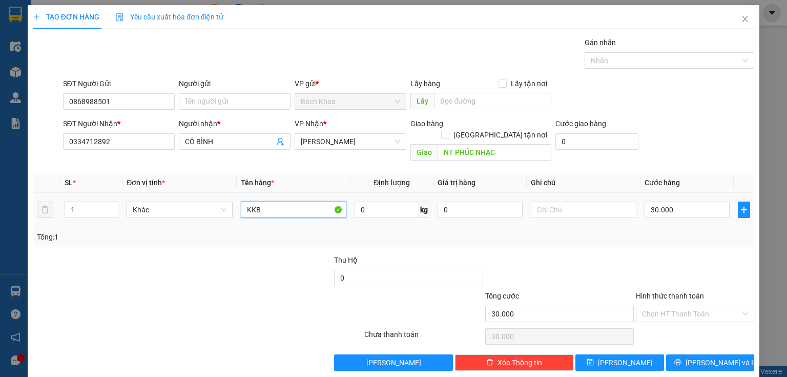
click at [282, 201] on input "KKB" at bounding box center [294, 209] width 106 height 16
click at [217, 265] on div at bounding box center [258, 272] width 151 height 36
click at [677, 306] on input "Hình thức thanh toán" at bounding box center [691, 313] width 99 height 15
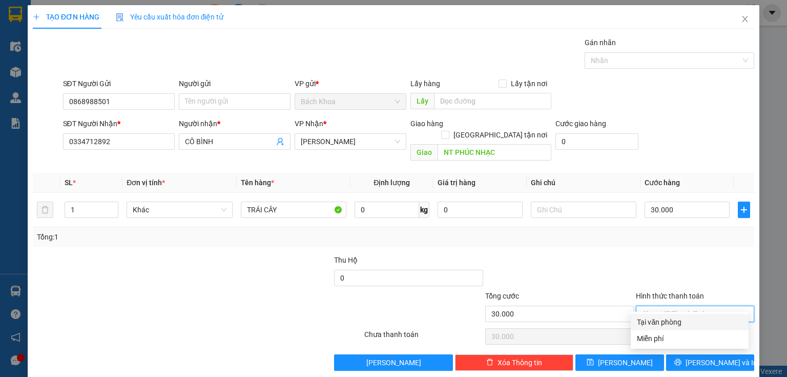
click at [677, 323] on div "Tại văn phòng" at bounding box center [690, 321] width 106 height 11
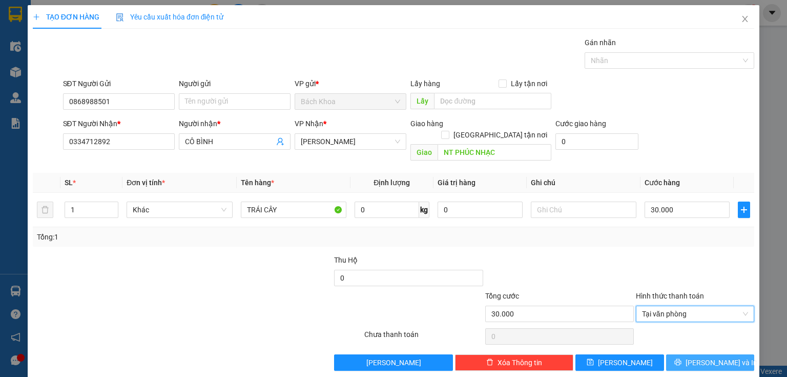
click at [718, 357] on span "[PERSON_NAME] và In" at bounding box center [722, 362] width 72 height 11
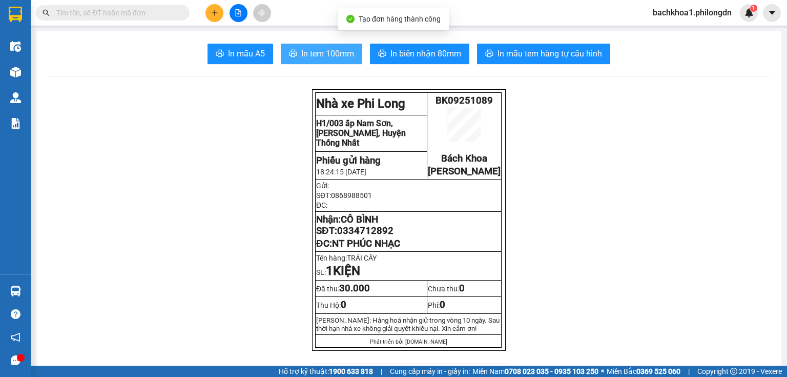
click at [301, 50] on span "In tem 100mm" at bounding box center [327, 53] width 53 height 13
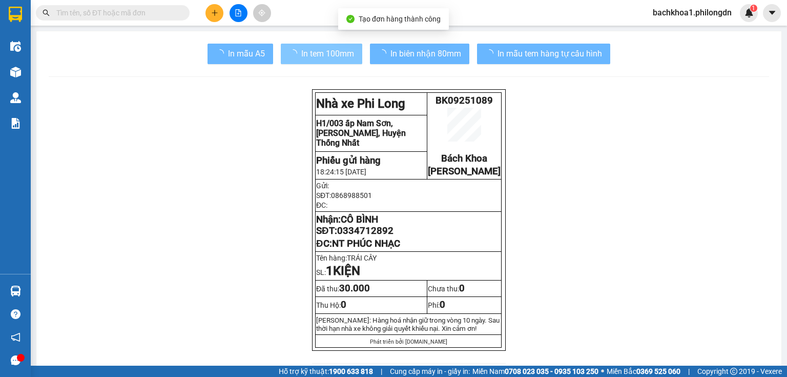
click at [443, 64] on button "In biên nhận 80mm" at bounding box center [419, 54] width 99 height 21
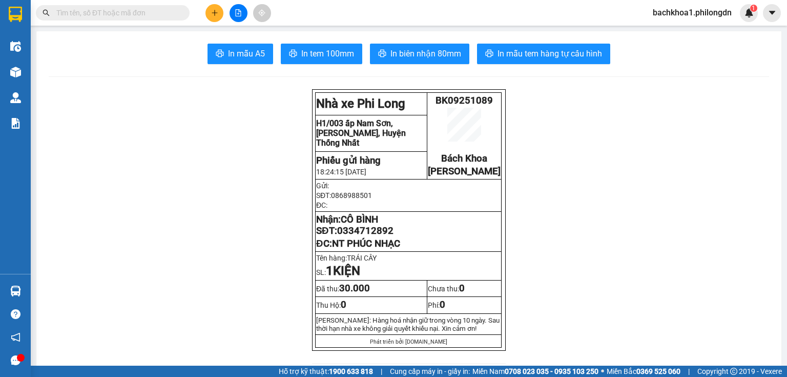
click at [379, 236] on span "0334712892" at bounding box center [365, 230] width 56 height 11
click at [211, 14] on icon "plus" at bounding box center [214, 12] width 7 height 7
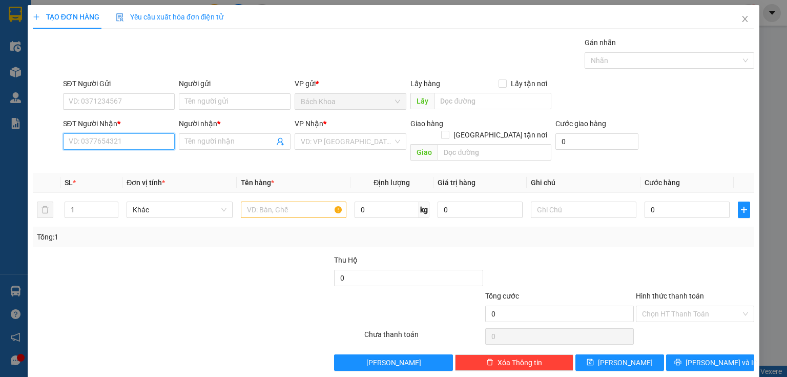
click at [117, 144] on input "SĐT Người Nhận *" at bounding box center [119, 141] width 112 height 16
click at [210, 143] on input "Người nhận *" at bounding box center [229, 141] width 89 height 11
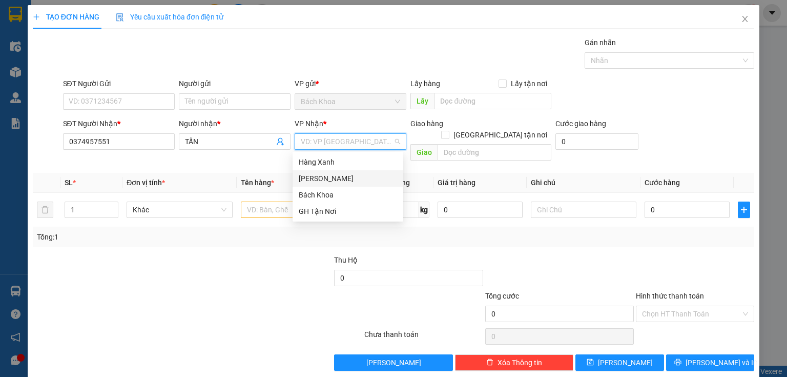
click at [342, 182] on div "[PERSON_NAME]" at bounding box center [348, 178] width 98 height 11
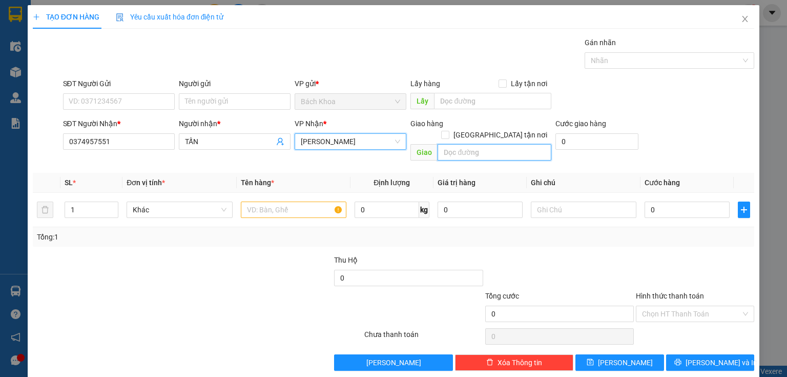
click at [483, 144] on input "text" at bounding box center [495, 152] width 114 height 16
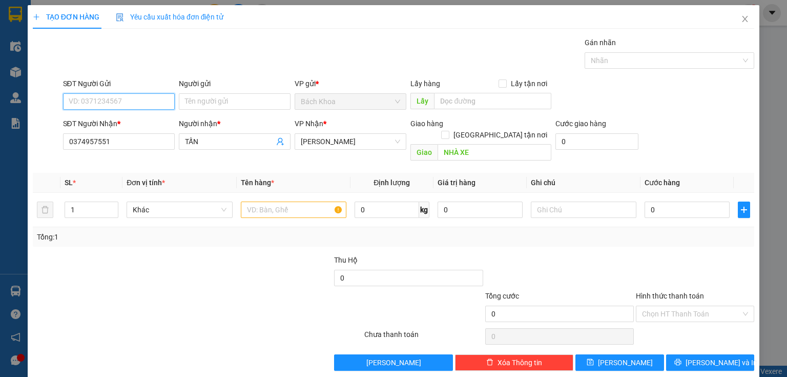
click at [112, 97] on input "SĐT Người Gửi" at bounding box center [119, 101] width 112 height 16
click at [96, 122] on div "0931923998" at bounding box center [118, 121] width 98 height 11
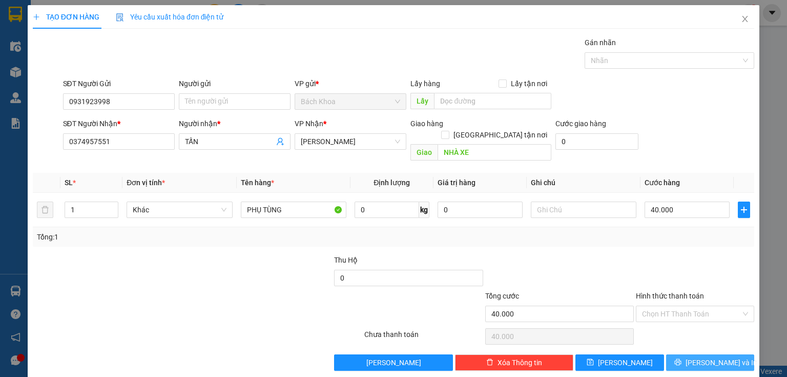
click at [697, 357] on span "[PERSON_NAME] và In" at bounding box center [722, 362] width 72 height 11
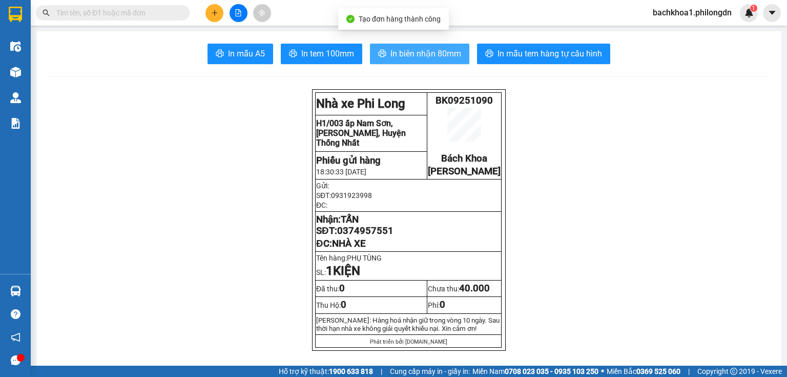
click at [398, 56] on span "In biên nhận 80mm" at bounding box center [426, 53] width 71 height 13
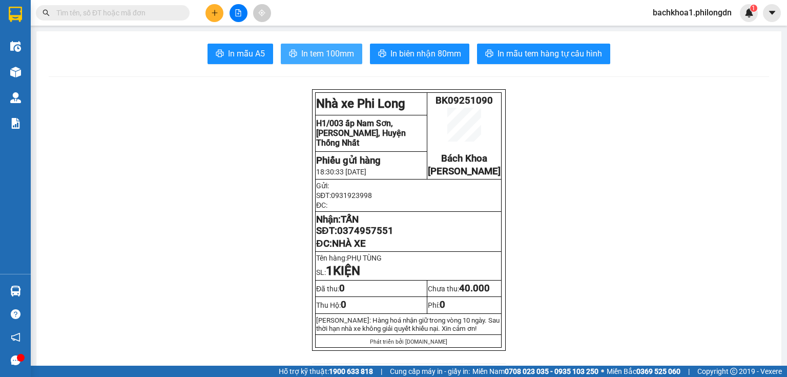
click at [332, 54] on span "In tem 100mm" at bounding box center [327, 53] width 53 height 13
click at [346, 236] on span "0374957551" at bounding box center [365, 230] width 56 height 11
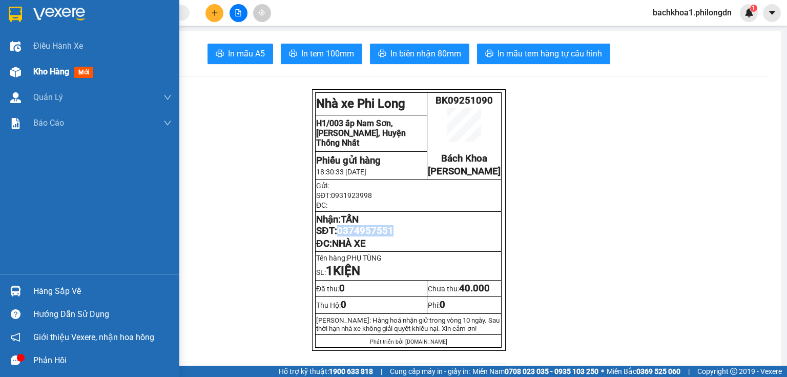
click at [57, 79] on div "Kho hàng mới" at bounding box center [102, 72] width 138 height 26
click at [51, 67] on span "Kho hàng" at bounding box center [51, 72] width 36 height 10
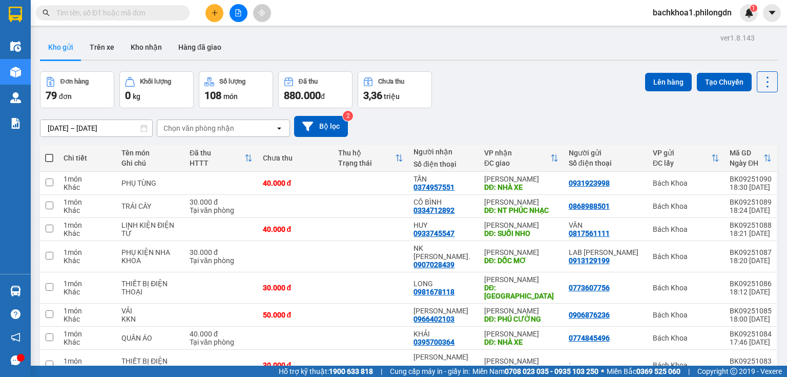
click at [50, 157] on span at bounding box center [49, 158] width 8 height 8
click at [49, 153] on input "checkbox" at bounding box center [49, 153] width 0 height 0
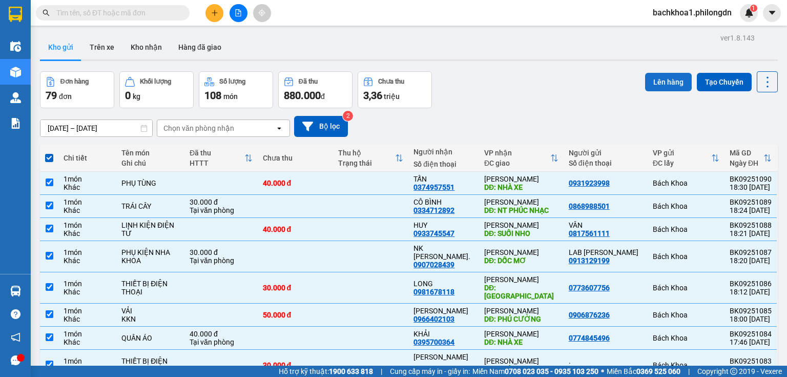
click at [673, 82] on button "Lên hàng" at bounding box center [668, 82] width 47 height 18
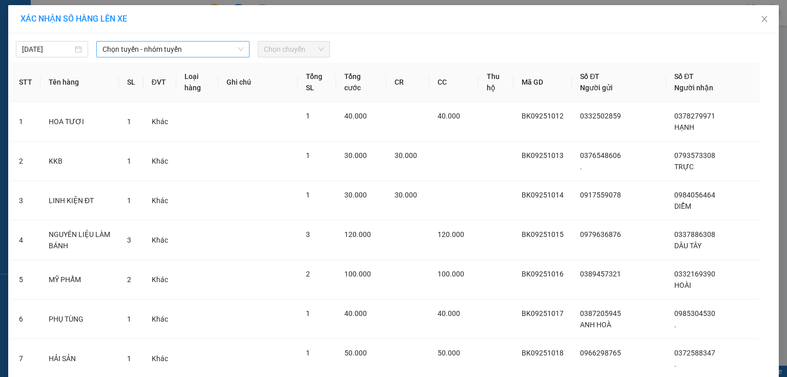
click at [176, 51] on span "Chọn tuyến - nhóm tuyến" at bounding box center [173, 49] width 141 height 15
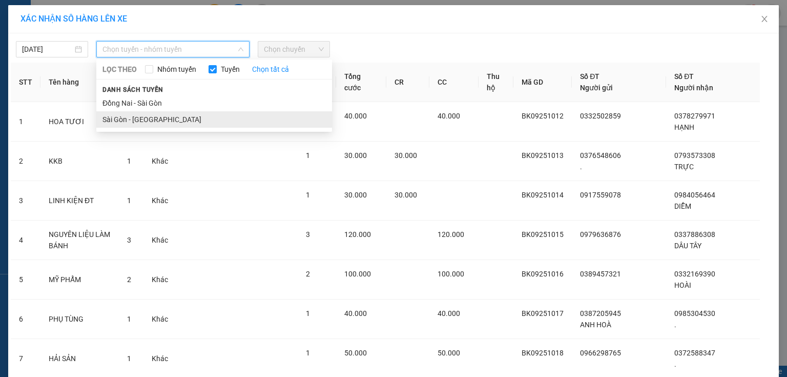
click at [156, 121] on li "Sài Gòn - [GEOGRAPHIC_DATA]" at bounding box center [214, 119] width 236 height 16
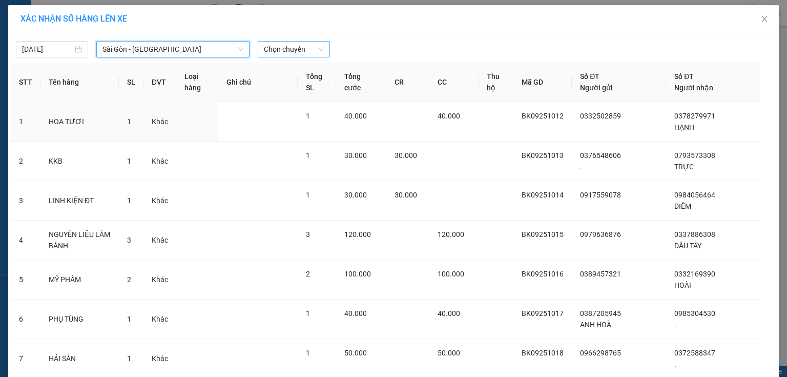
click at [315, 51] on span "Chọn chuyến" at bounding box center [294, 49] width 60 height 15
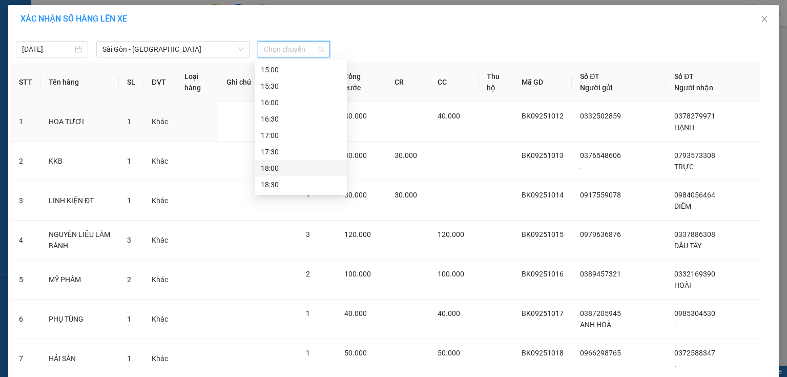
scroll to position [427, 0]
click at [279, 179] on div "19:00" at bounding box center [301, 184] width 80 height 11
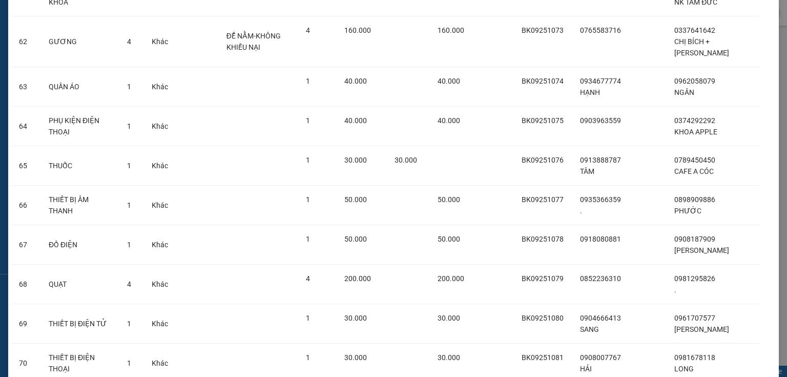
scroll to position [2939, 0]
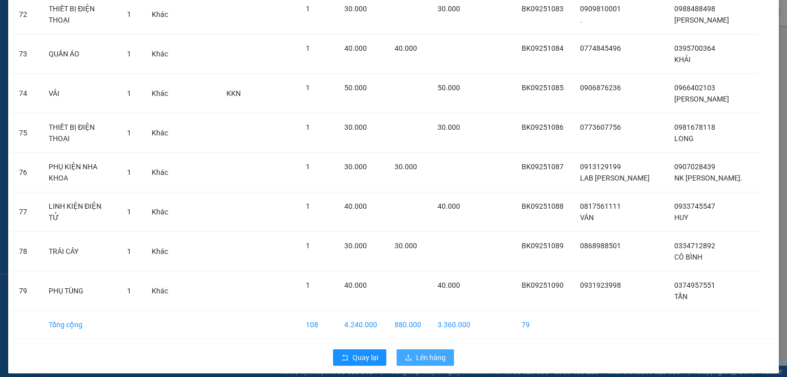
click at [424, 352] on span "Lên hàng" at bounding box center [431, 357] width 30 height 11
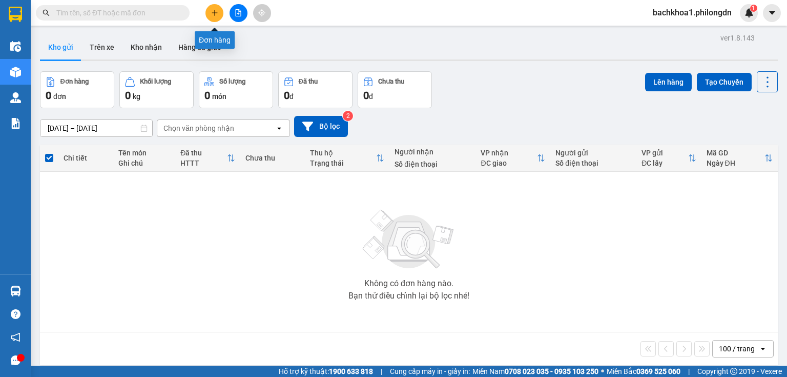
click at [212, 7] on button at bounding box center [215, 13] width 18 height 18
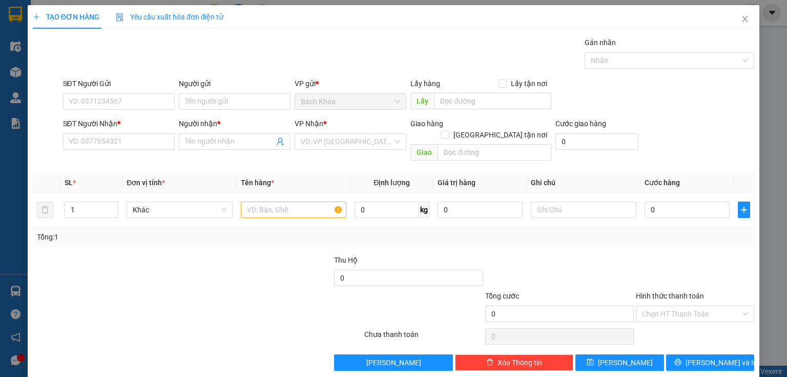
click at [91, 132] on div "SĐT Người Nhận *" at bounding box center [119, 125] width 112 height 15
click at [93, 138] on input "SĐT Người Nhận *" at bounding box center [119, 141] width 112 height 16
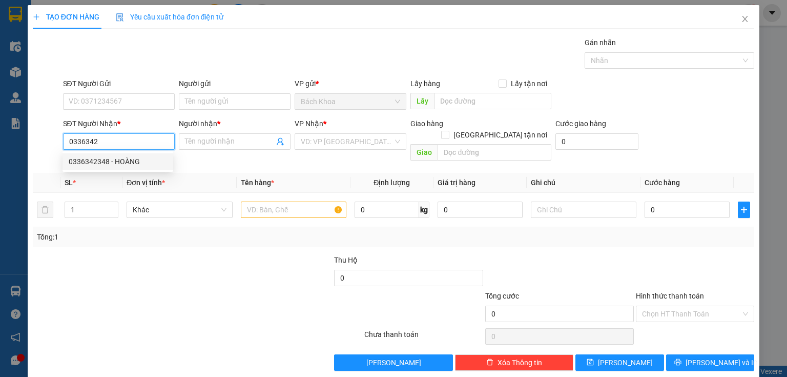
click at [120, 160] on div "0336342348 - HOÀNG" at bounding box center [118, 161] width 98 height 11
type input "0336342348"
type input "HOÀNG"
type input "DỐC MƠ"
type input "30.000"
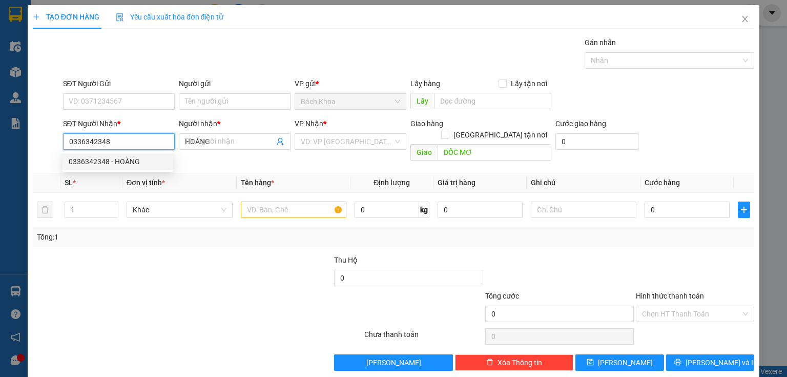
type input "30.000"
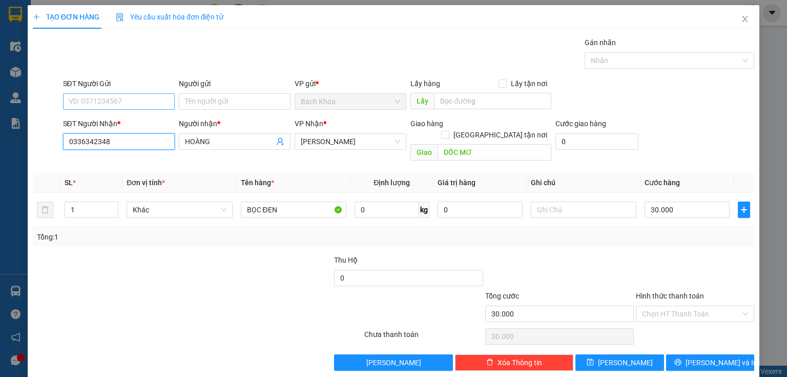
type input "0336342348"
click at [94, 103] on input "SĐT Người Gửi" at bounding box center [119, 101] width 112 height 16
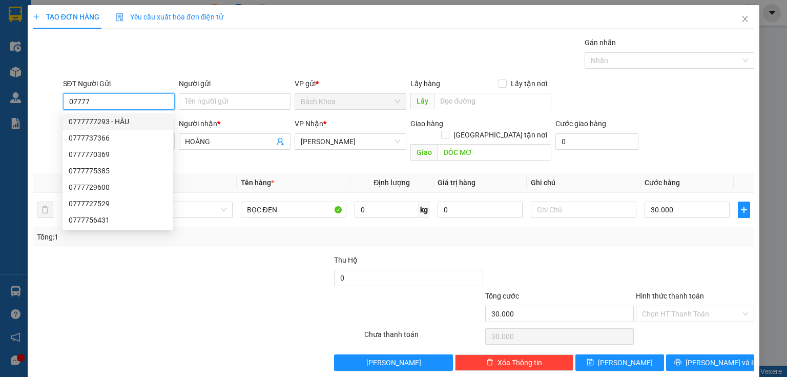
click at [103, 125] on div "0777777293 - HÂU" at bounding box center [118, 121] width 98 height 11
type input "0777777293"
type input "HÂU"
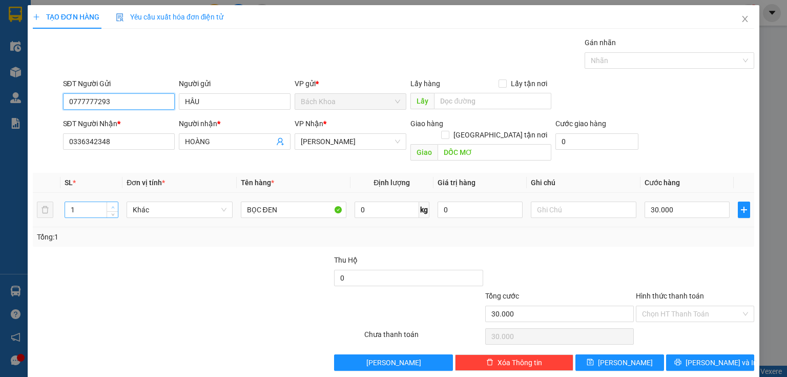
type input "0777777293"
type input "2"
click at [114, 206] on icon "up" at bounding box center [113, 208] width 4 height 4
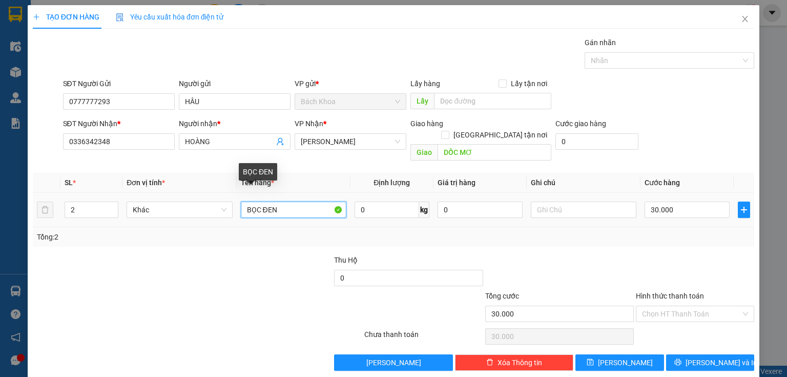
click at [310, 203] on input "BỌC ĐEN" at bounding box center [294, 209] width 106 height 16
